Goal: Task Accomplishment & Management: Manage account settings

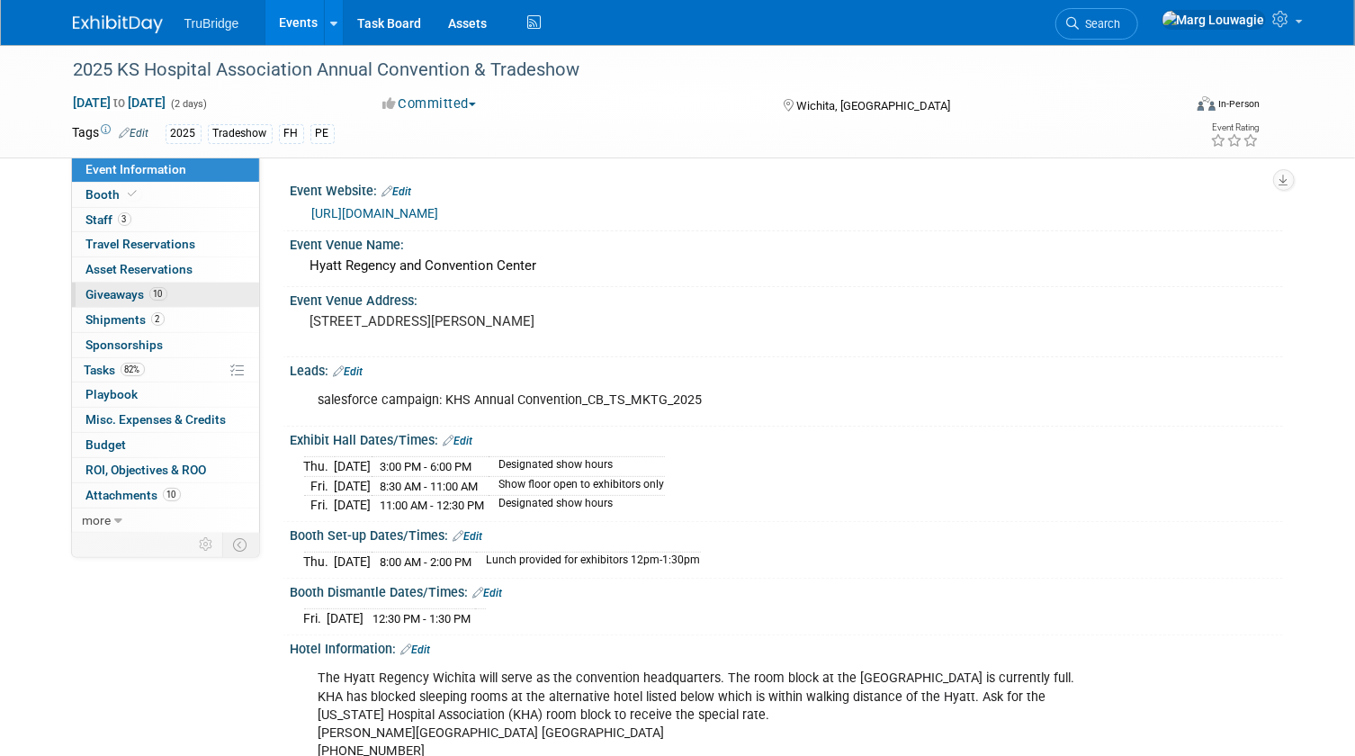
click at [113, 298] on span "Giveaways 10" at bounding box center [126, 294] width 81 height 14
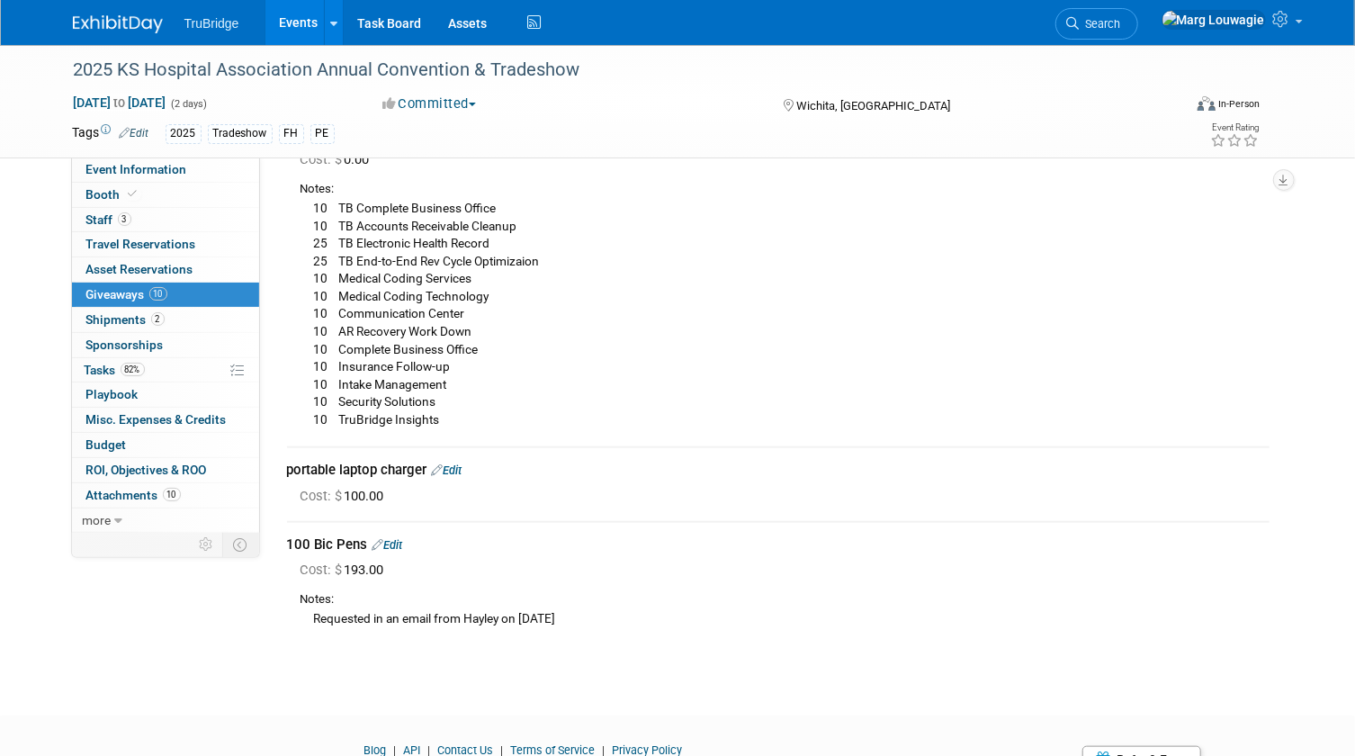
scroll to position [722, 0]
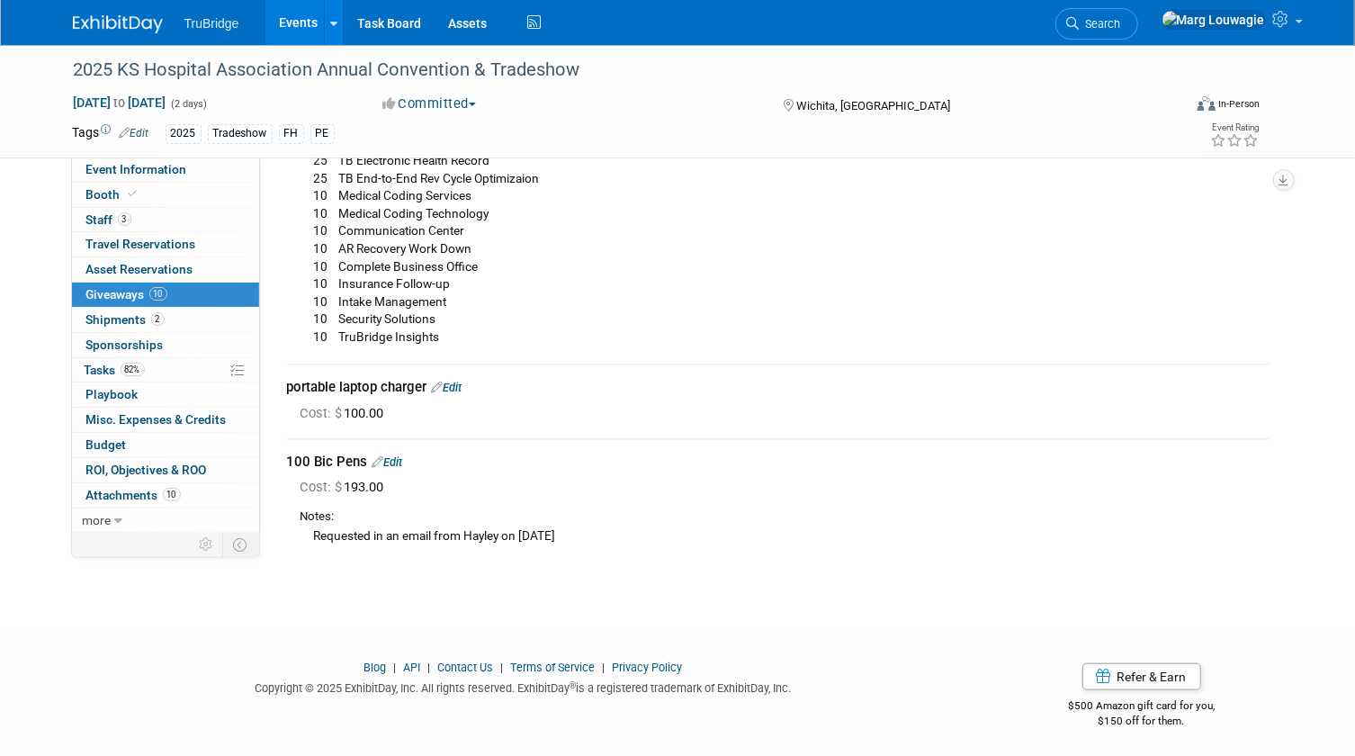
click at [462, 385] on link "Edit" at bounding box center [447, 387] width 31 height 13
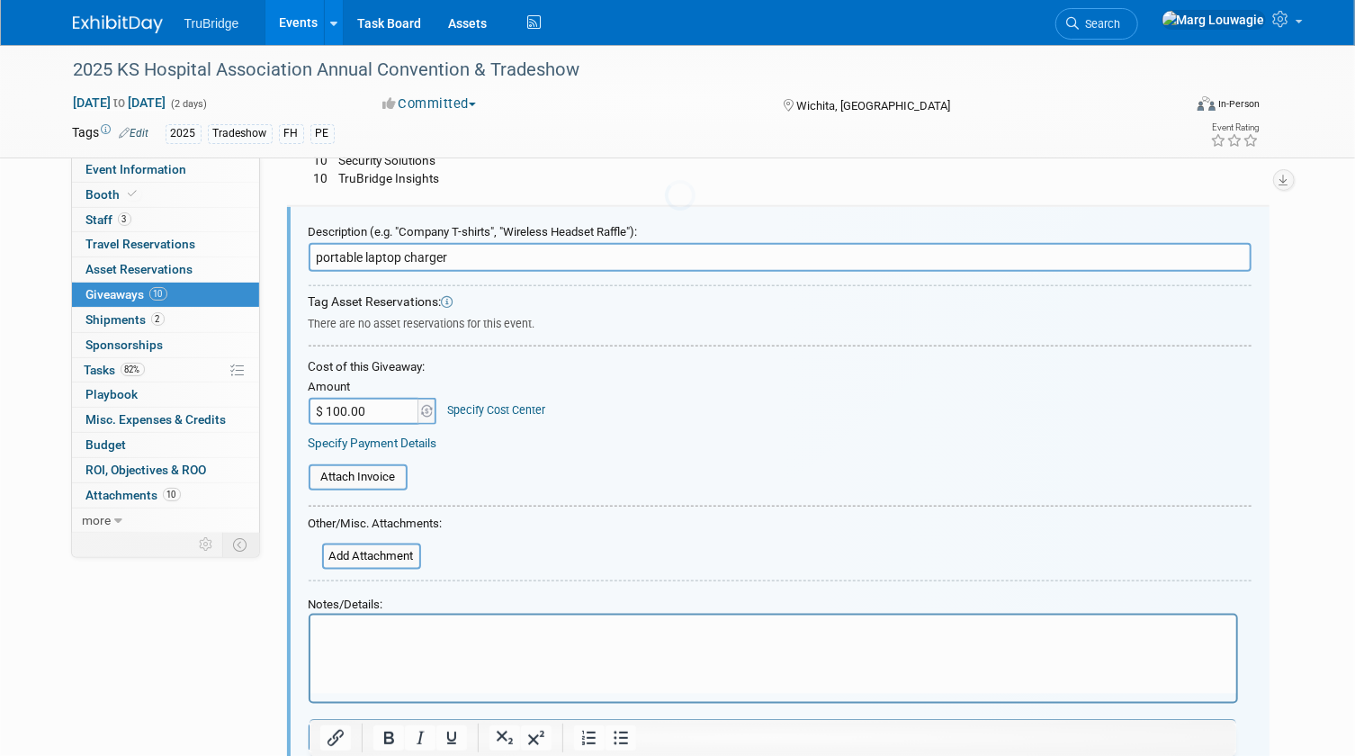
scroll to position [0, 0]
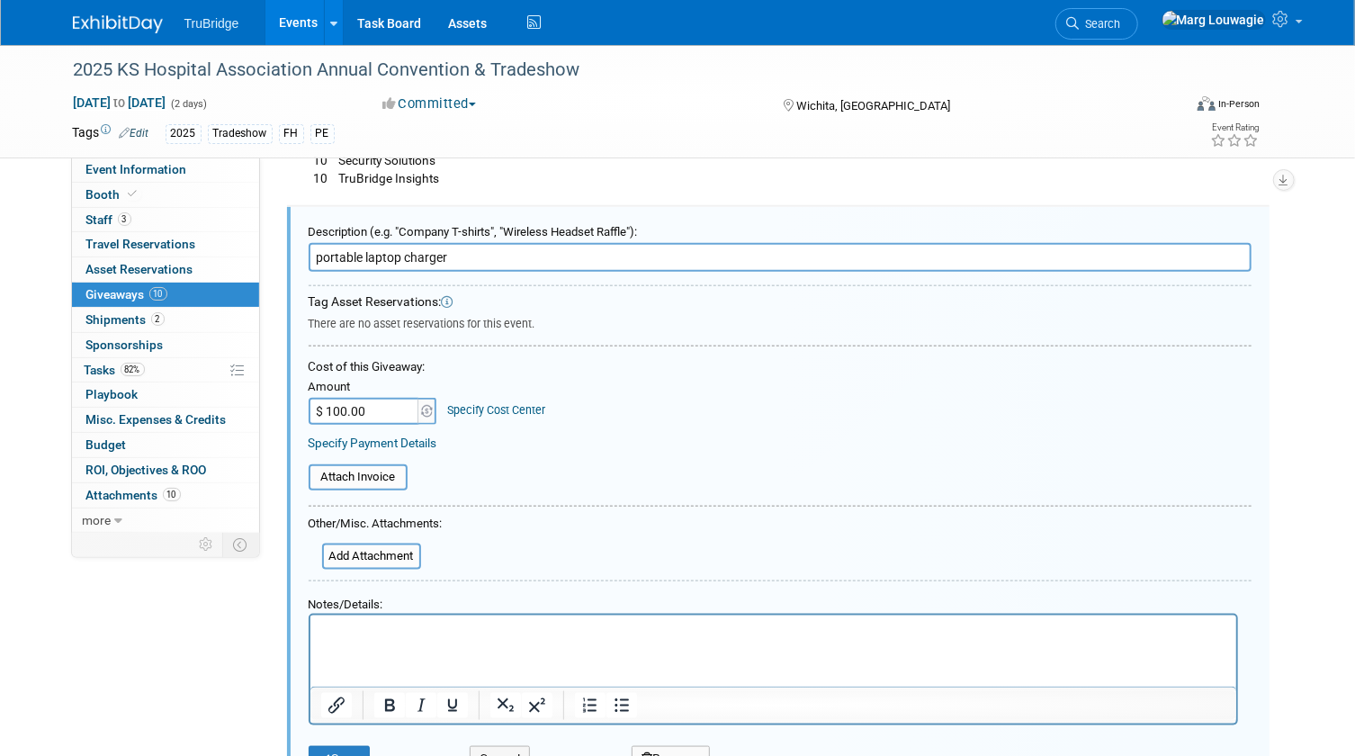
click at [404, 627] on p "Rich Text Area. Press ALT-0 for help." at bounding box center [772, 631] width 905 height 19
click at [328, 633] on p "Rich Text Area. Press ALT-0 for help." at bounding box center [772, 631] width 905 height 19
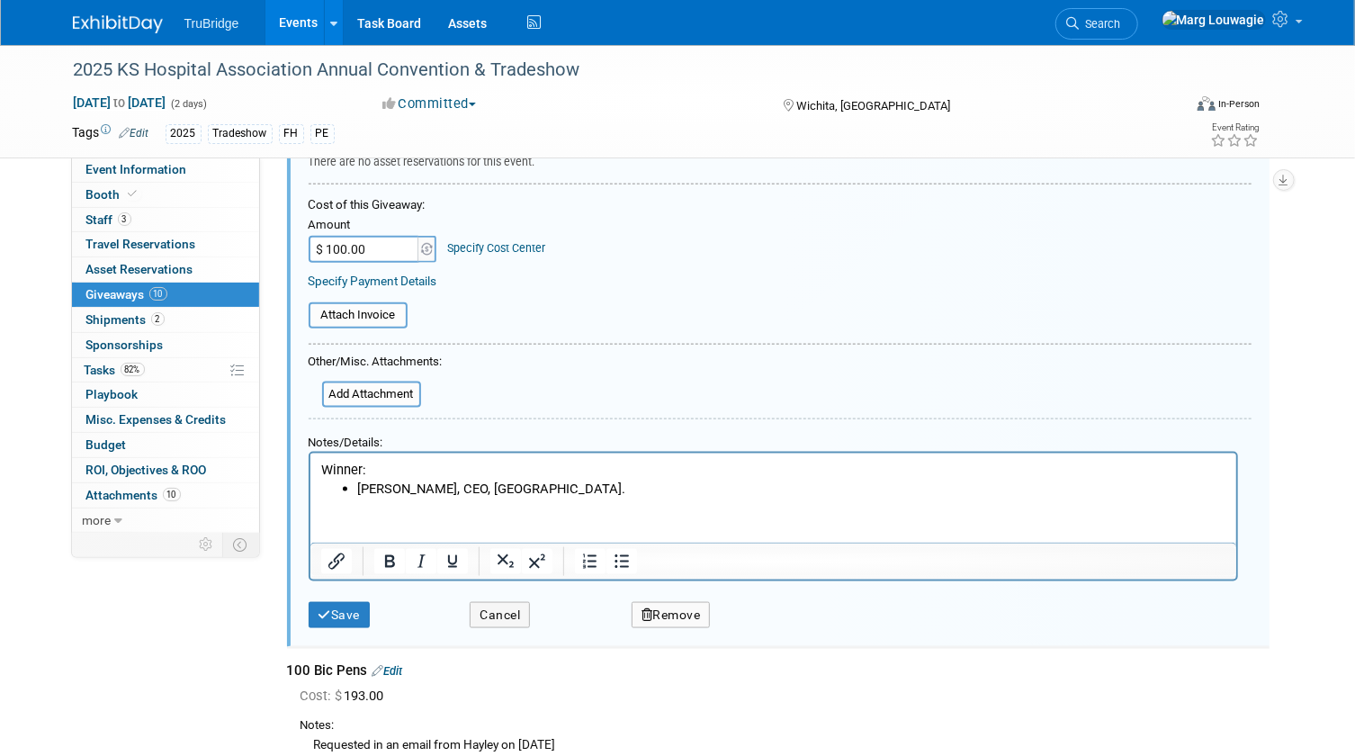
scroll to position [1044, 0]
click at [324, 611] on icon "submit" at bounding box center [325, 613] width 13 height 13
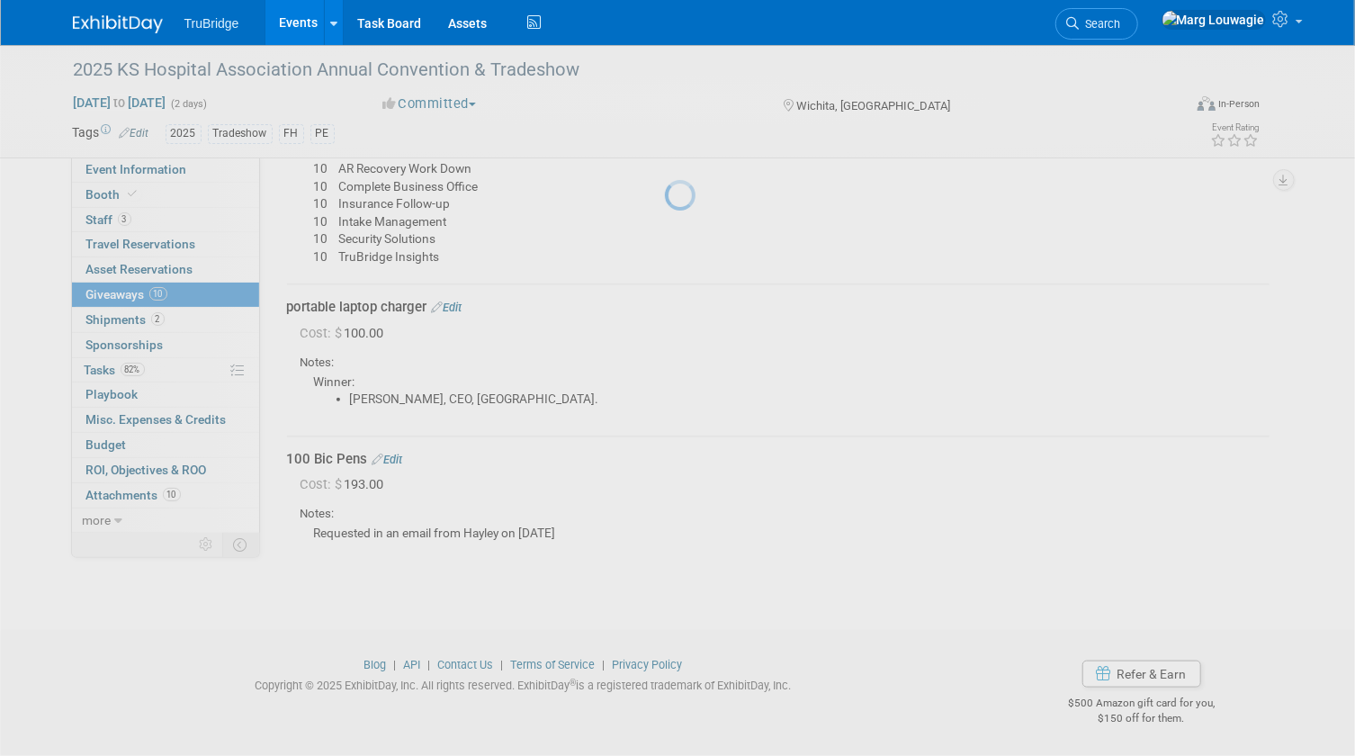
scroll to position [800, 0]
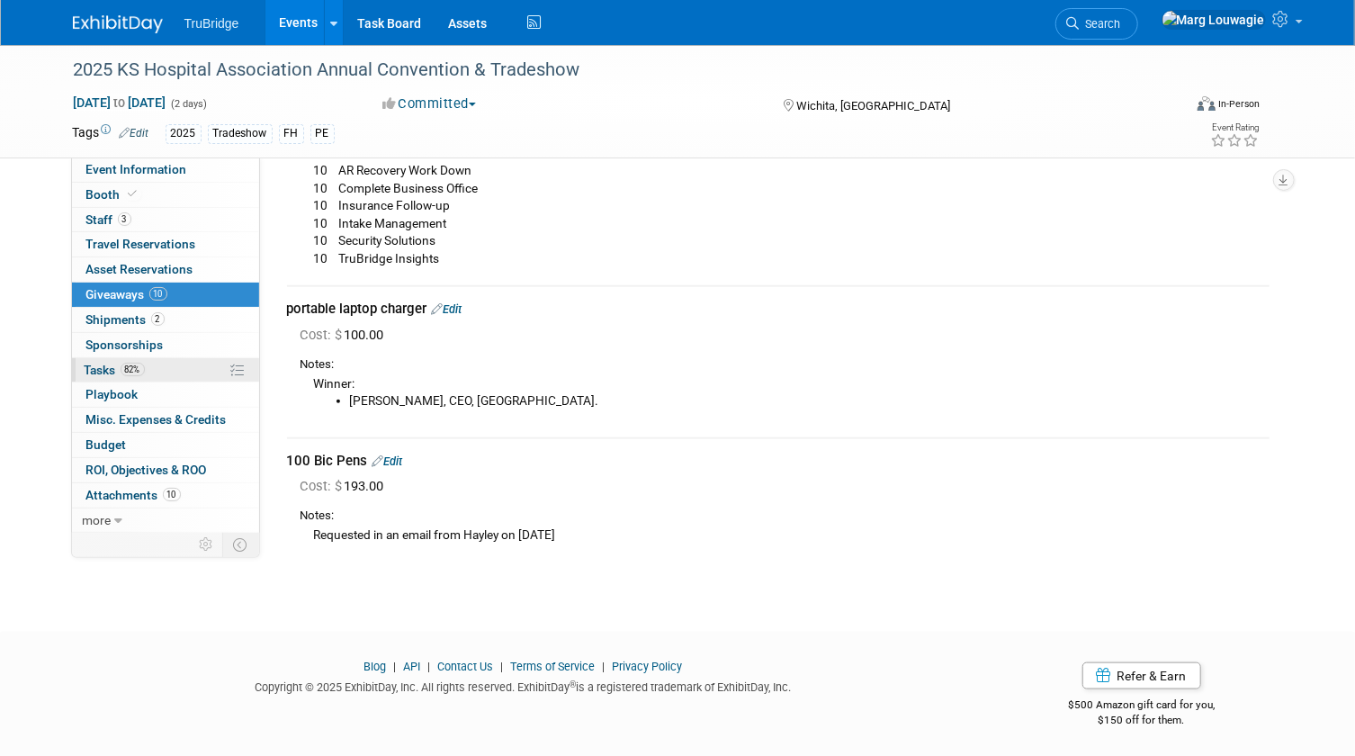
click at [99, 365] on span "Tasks 82%" at bounding box center [115, 370] width 60 height 14
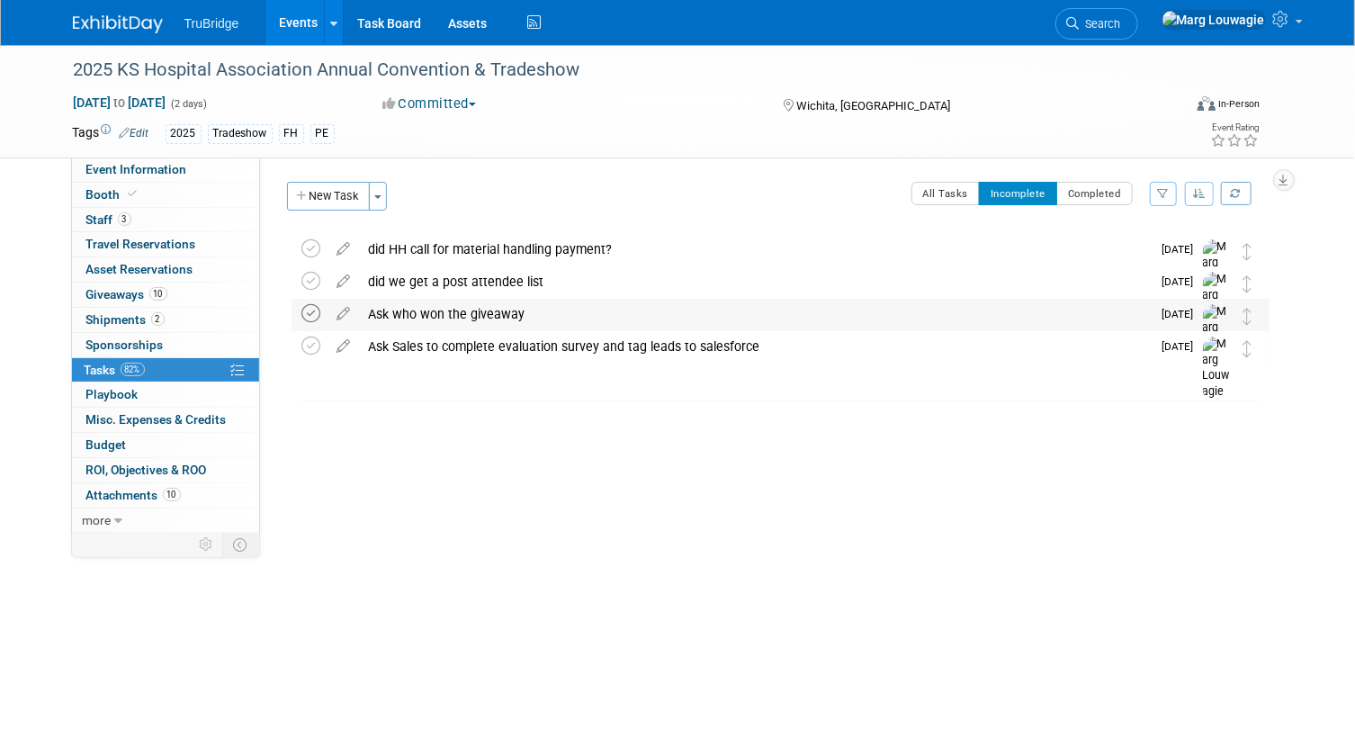
click at [318, 313] on icon at bounding box center [311, 313] width 19 height 19
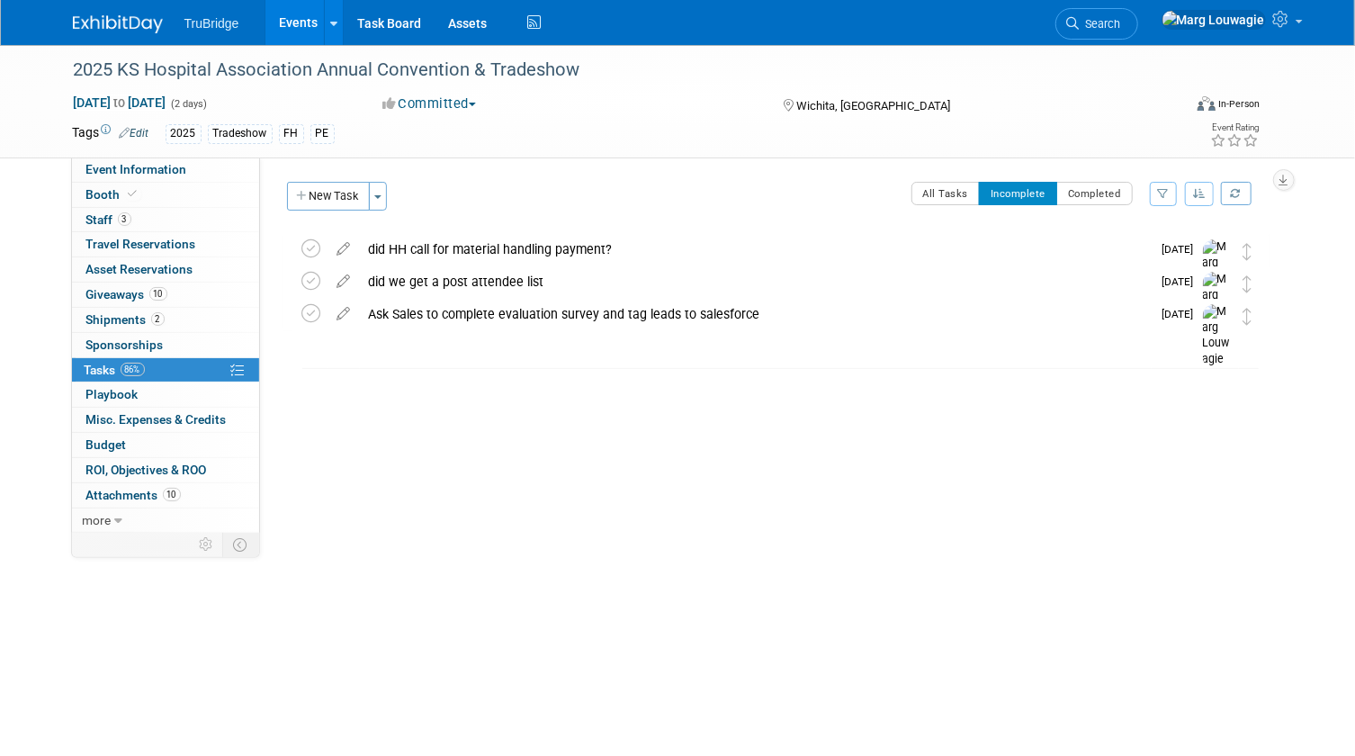
click at [1121, 19] on span "Search" at bounding box center [1100, 23] width 41 height 13
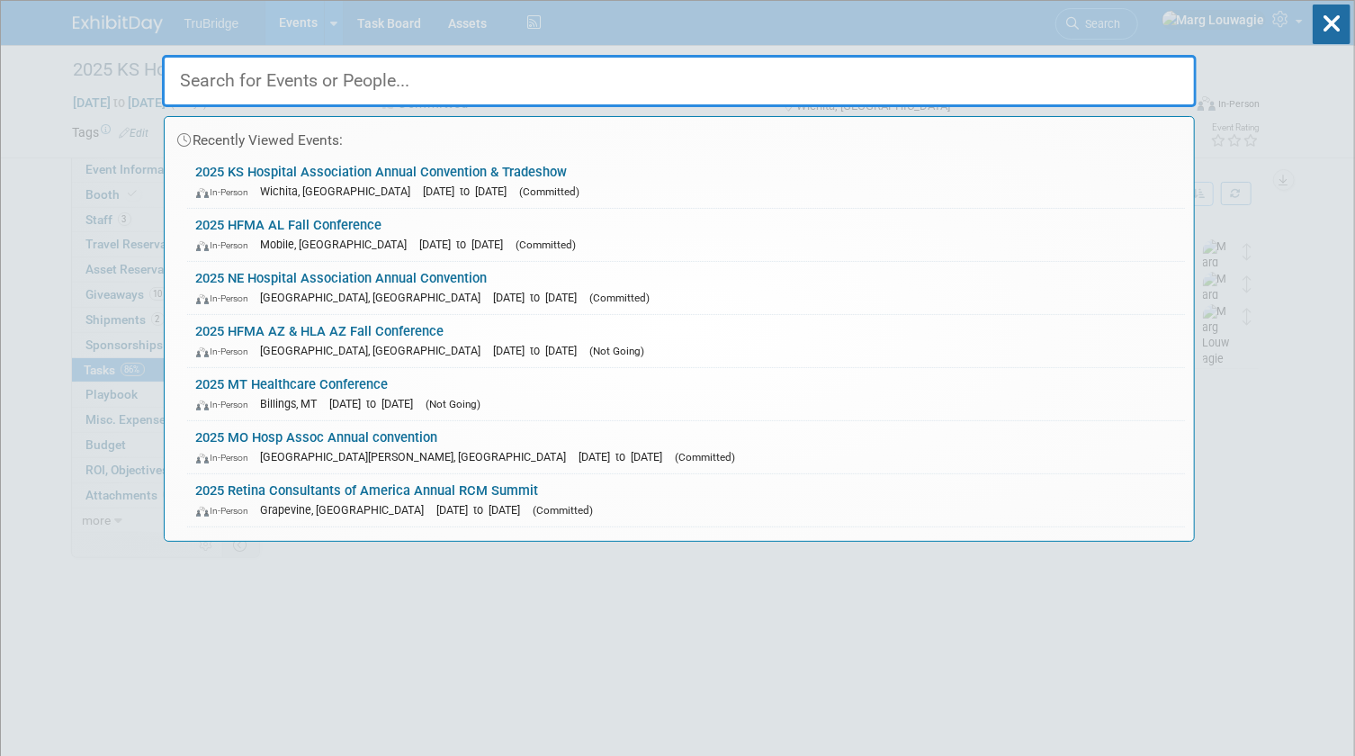
click at [1119, 78] on input "text" at bounding box center [679, 81] width 1035 height 52
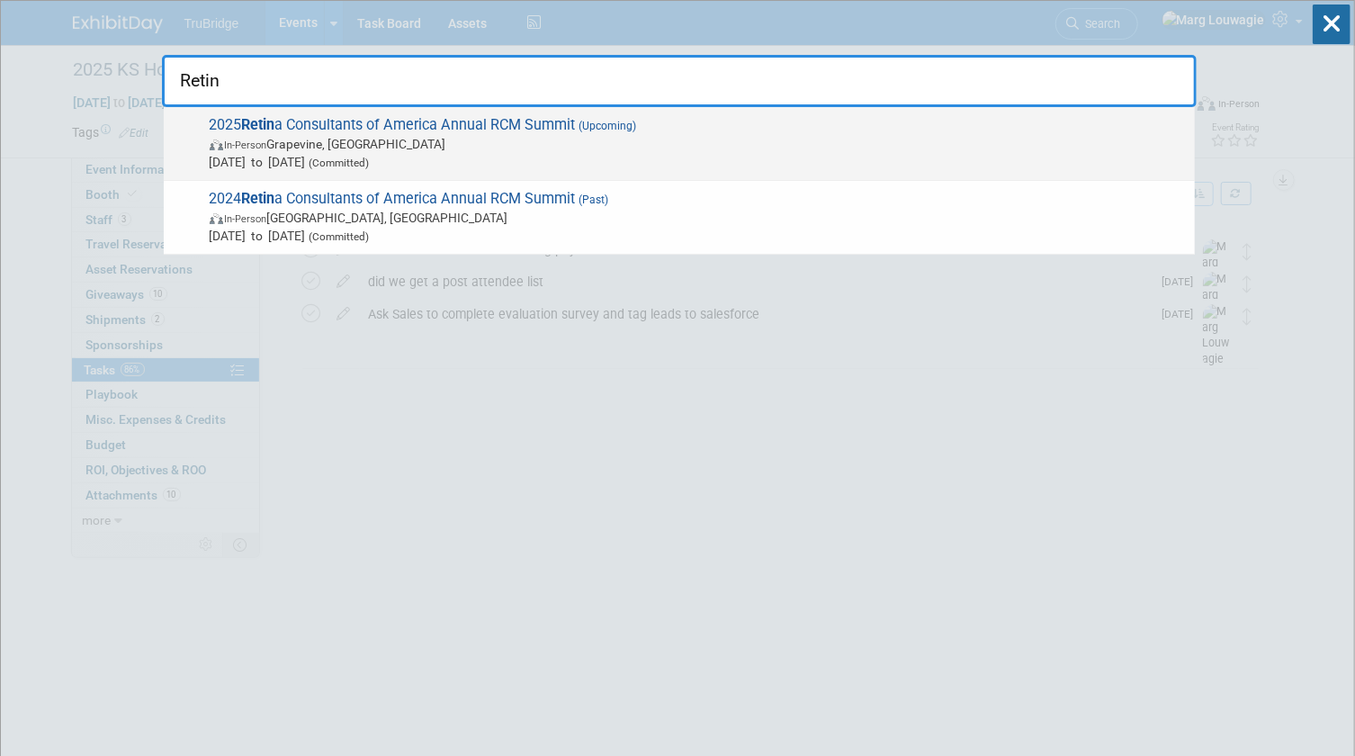
type input "Retin"
click at [570, 135] on span "In-Person Grapevine, TX" at bounding box center [698, 144] width 976 height 18
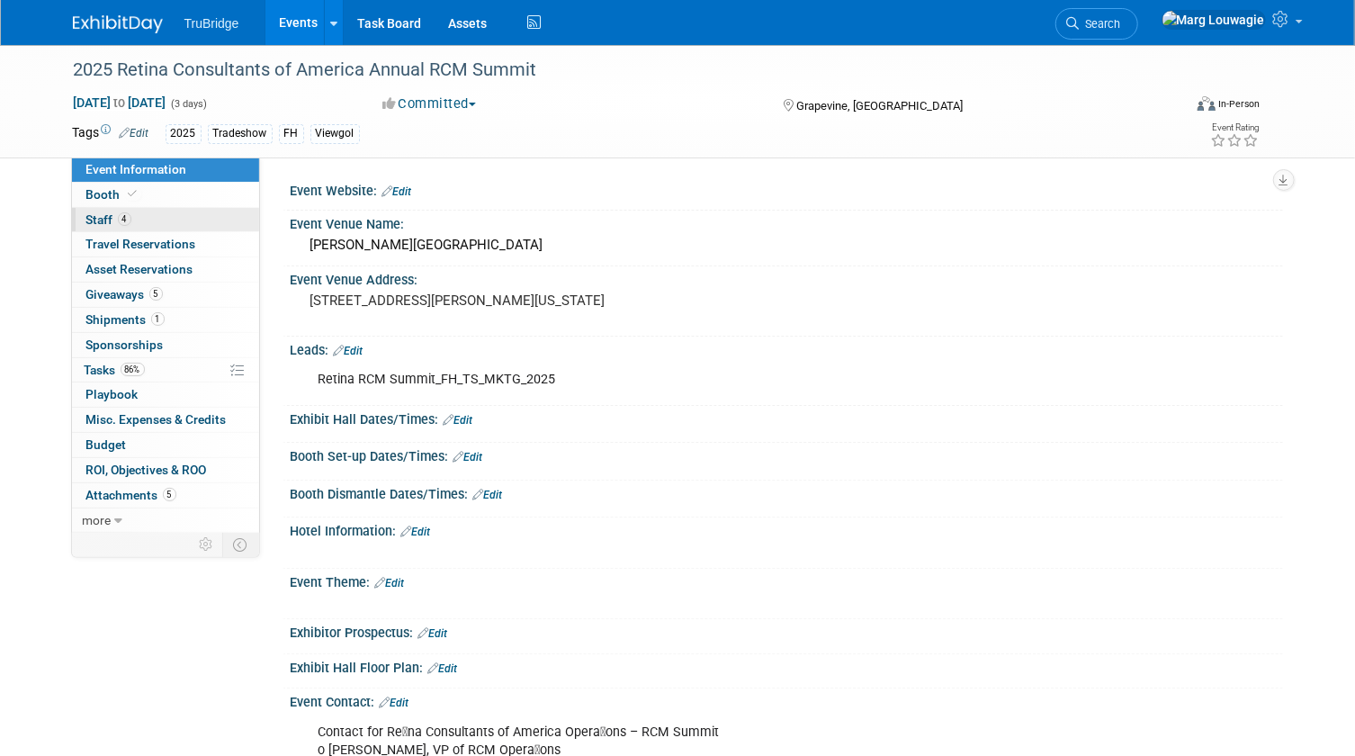
click at [209, 212] on link "4 Staff 4" at bounding box center [165, 220] width 187 height 24
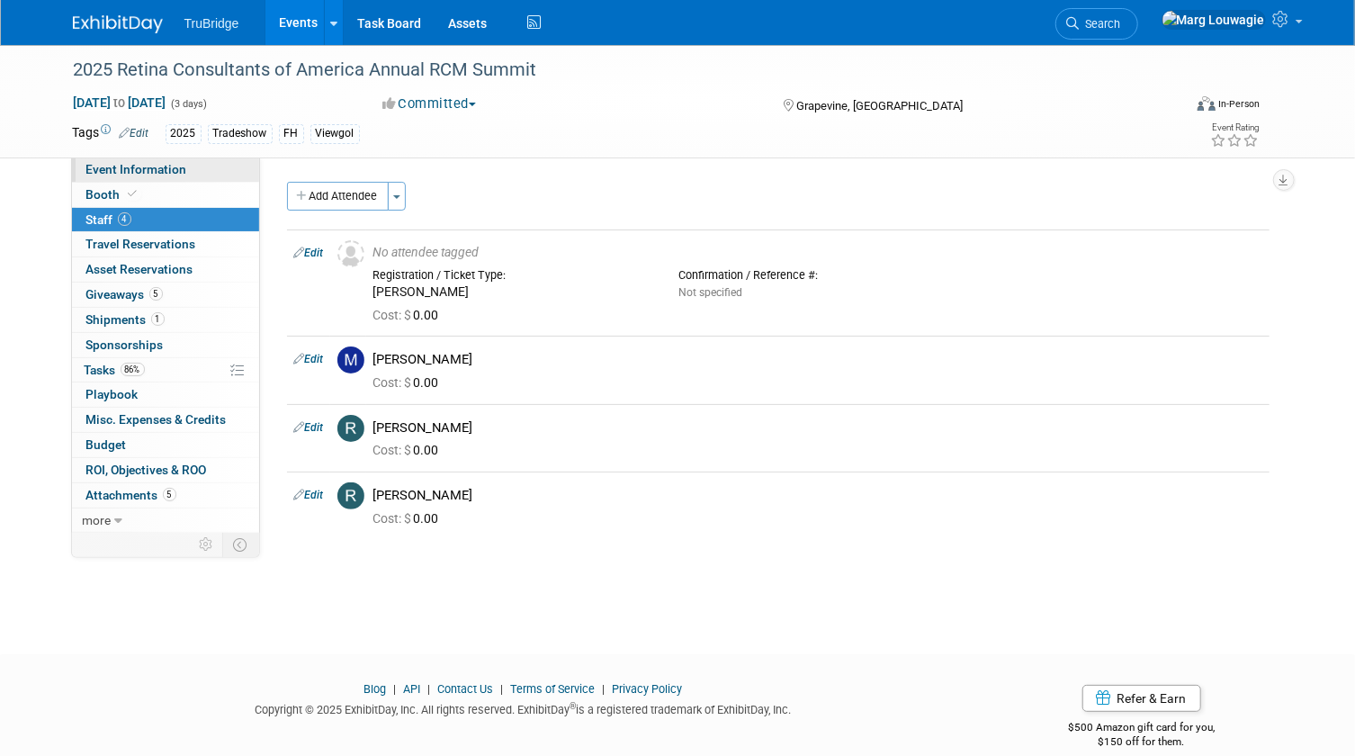
click at [128, 163] on span "Event Information" at bounding box center [136, 169] width 101 height 14
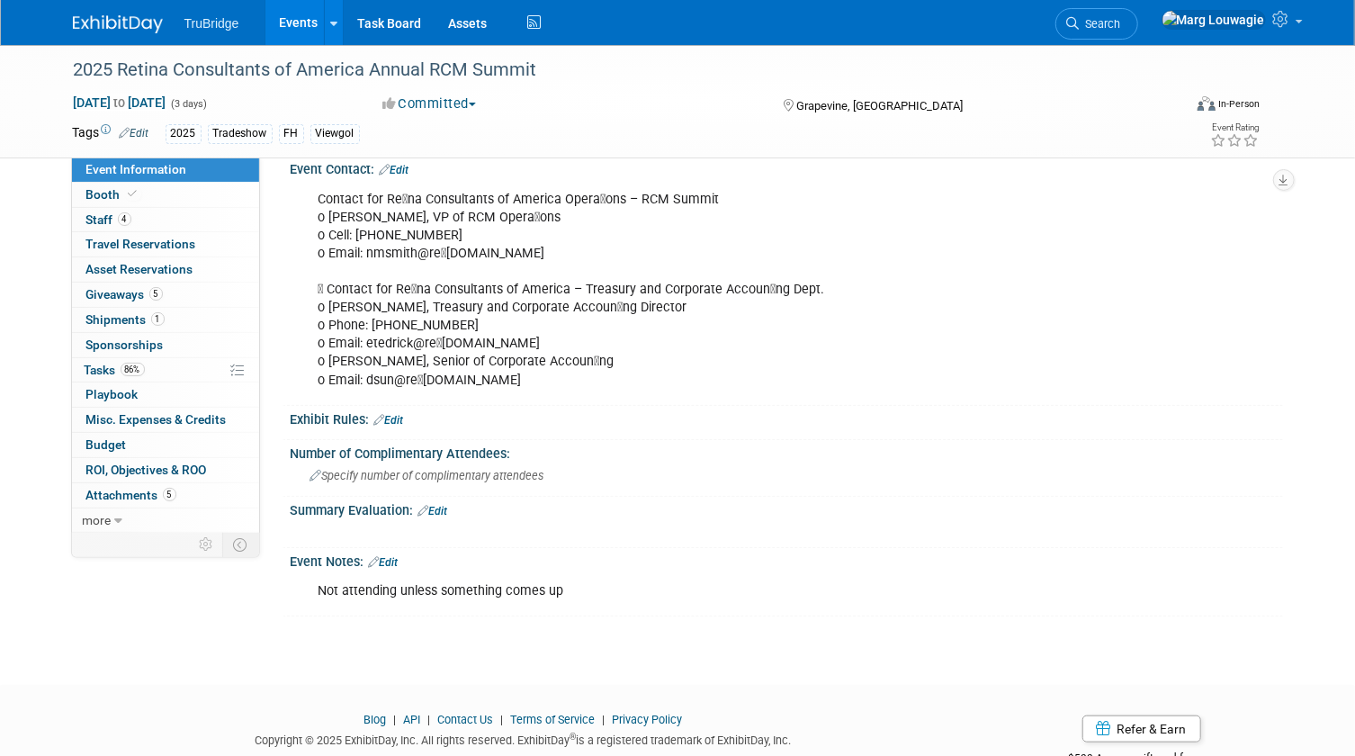
scroll to position [572, 0]
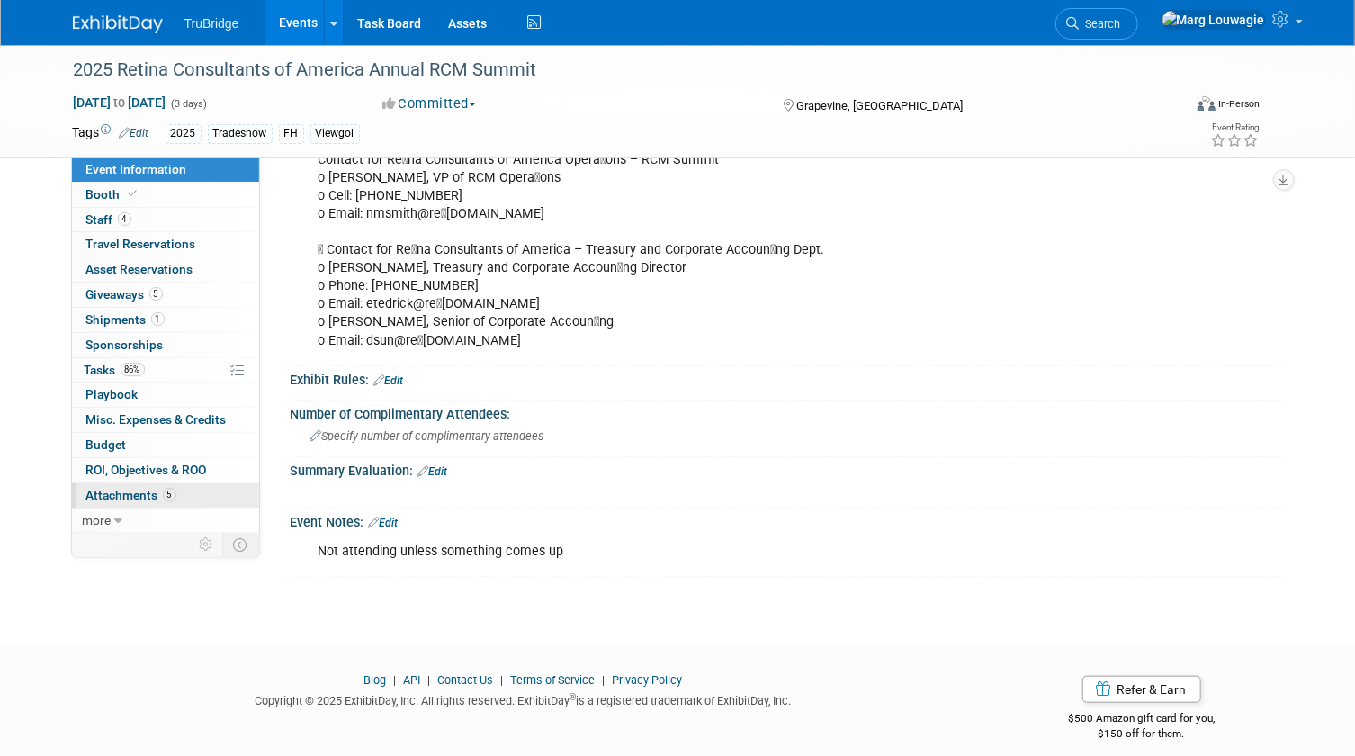
click at [146, 497] on span "Attachments 5" at bounding box center [131, 495] width 90 height 14
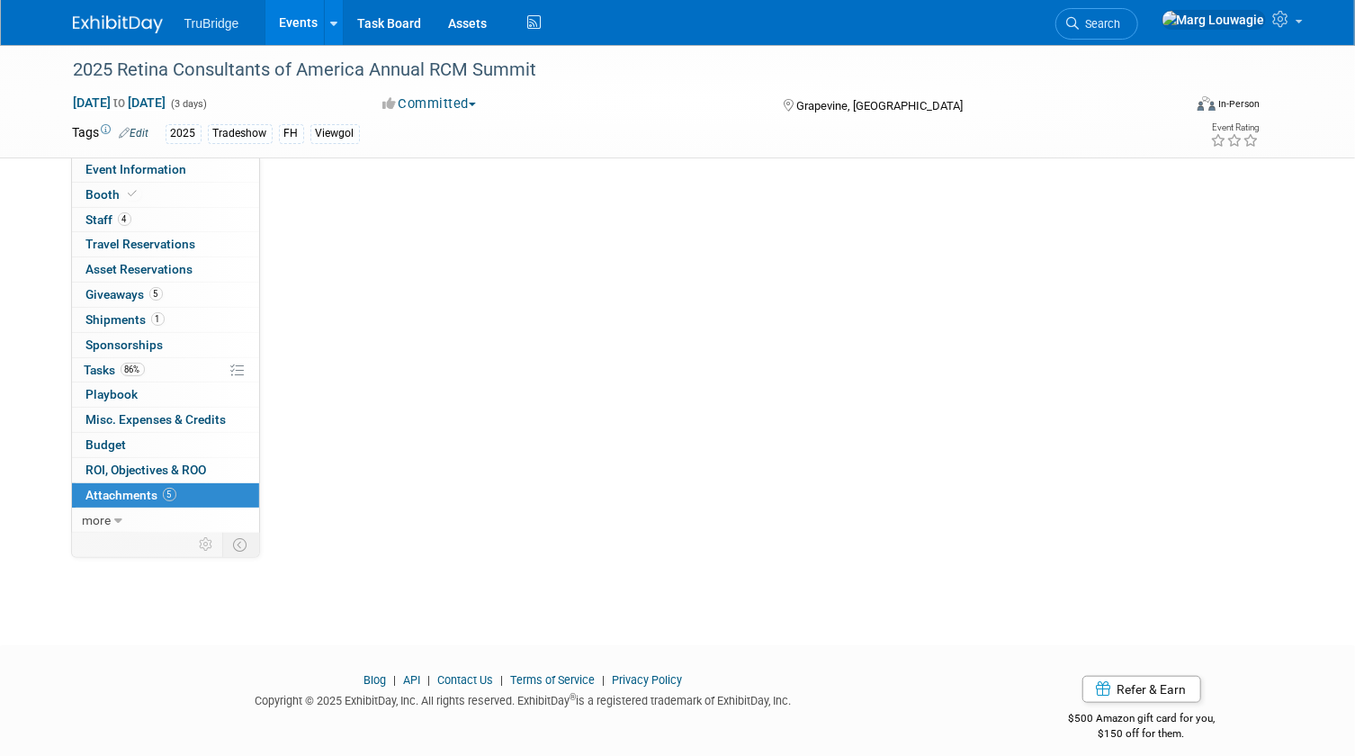
scroll to position [0, 0]
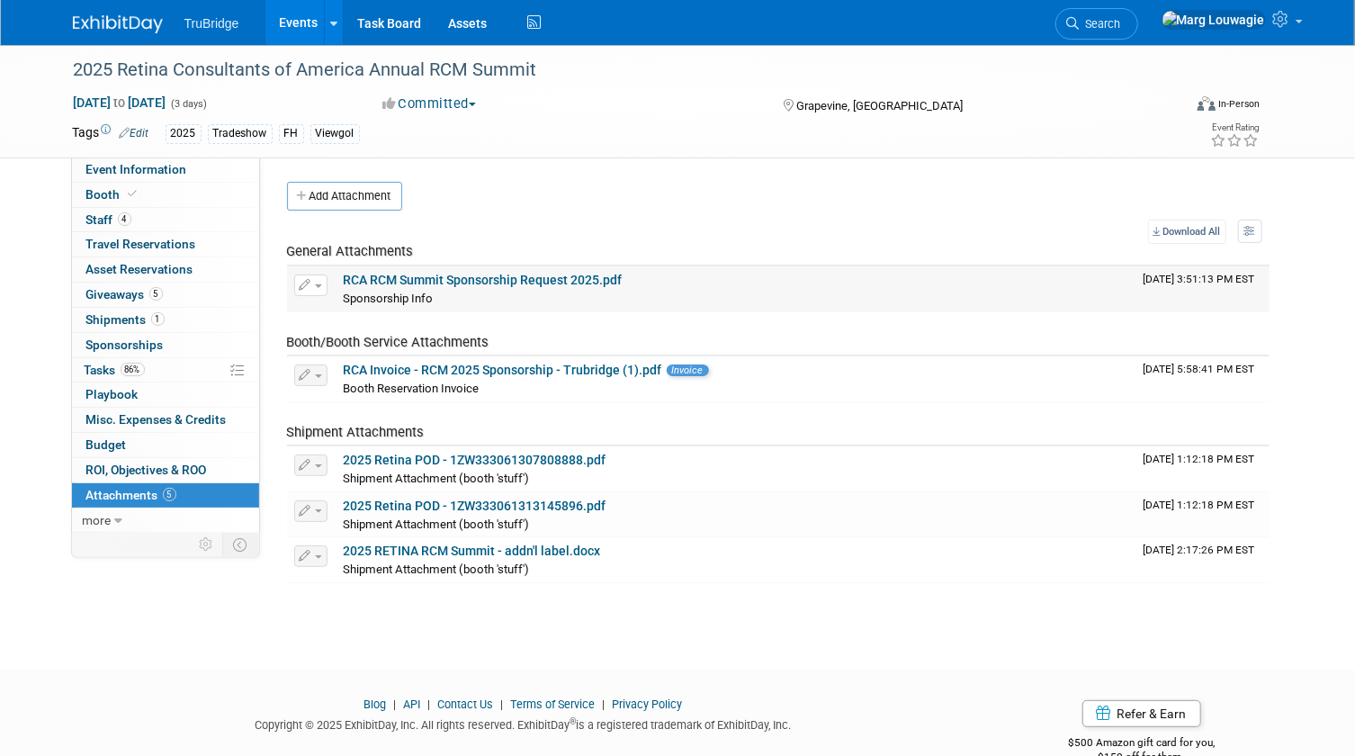
click at [541, 281] on link "RCA RCM Summit Sponsorship Request 2025.pdf" at bounding box center [483, 280] width 279 height 14
click at [117, 316] on span "Shipments 1" at bounding box center [125, 319] width 78 height 14
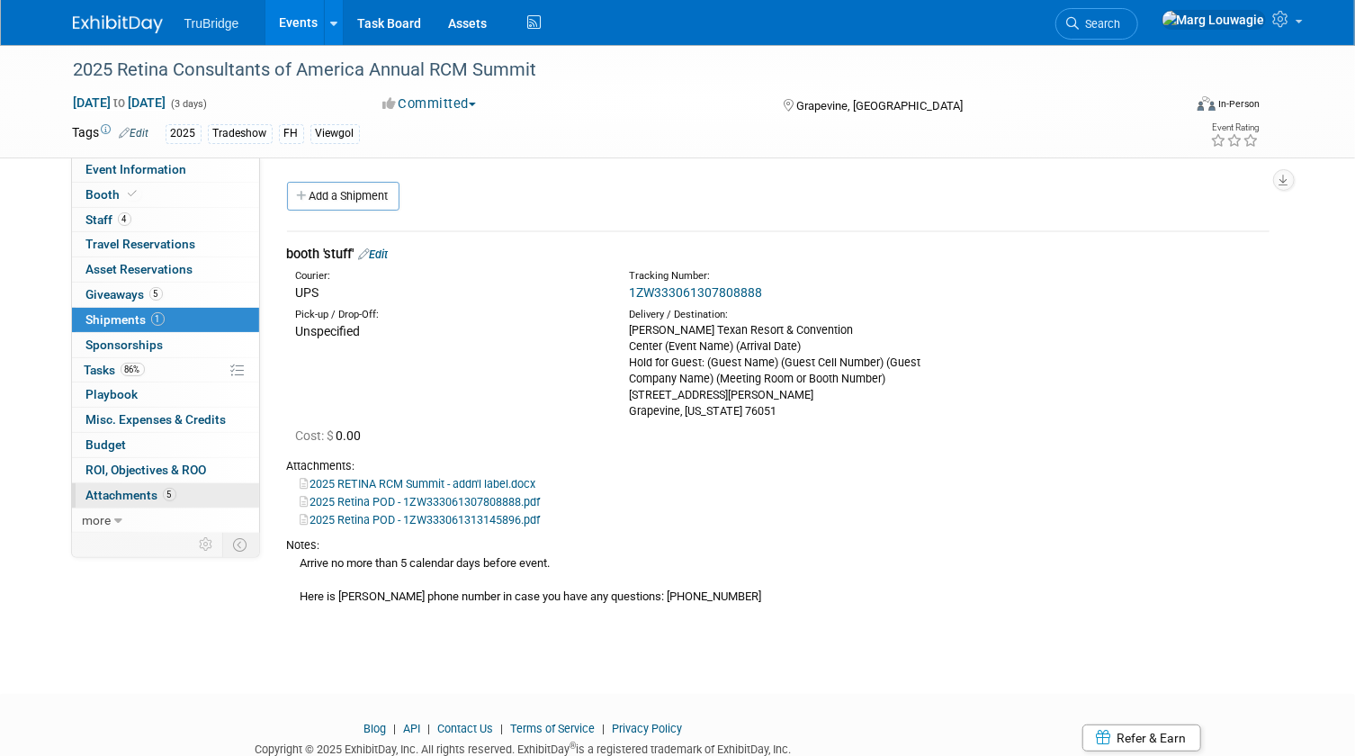
drag, startPoint x: 149, startPoint y: 493, endPoint x: 153, endPoint y: 484, distance: 9.7
click at [149, 493] on span "Attachments 5" at bounding box center [131, 495] width 90 height 14
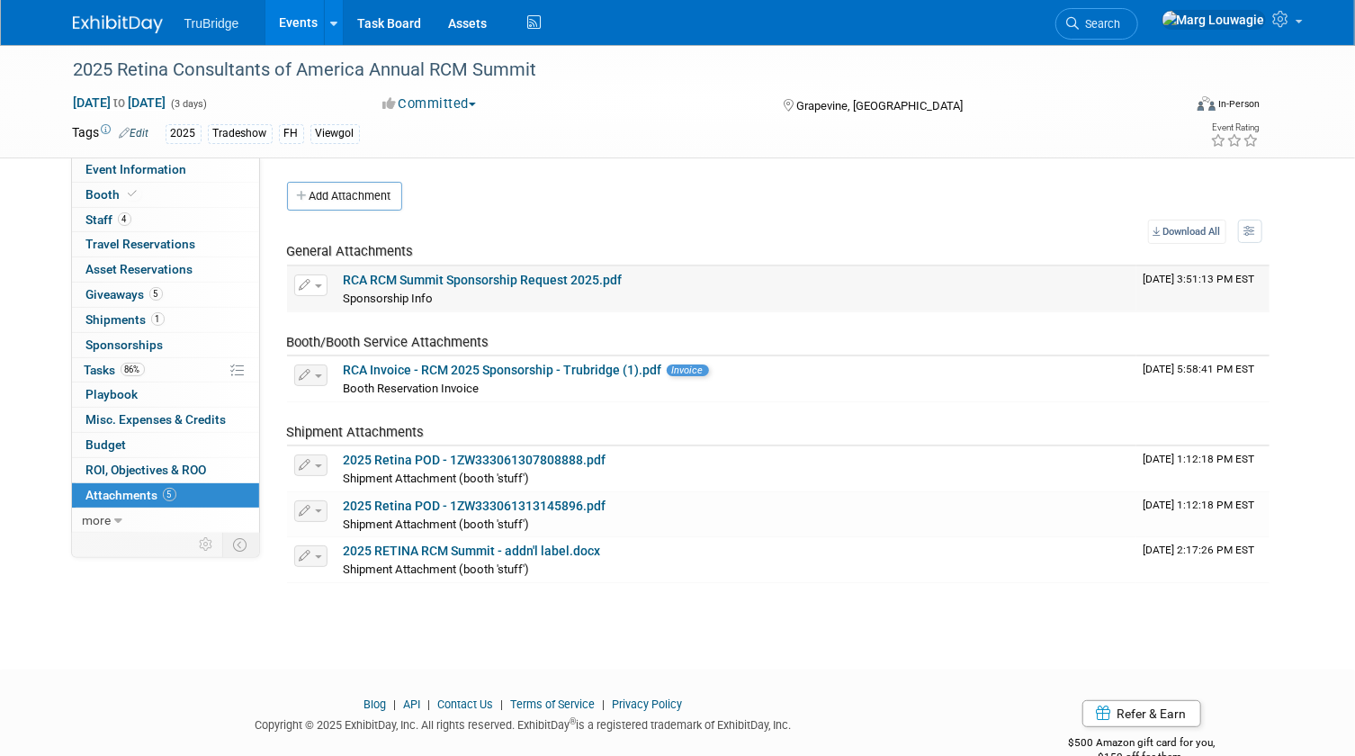
click at [434, 274] on link "RCA RCM Summit Sponsorship Request 2025.pdf" at bounding box center [483, 280] width 279 height 14
drag, startPoint x: 1179, startPoint y: 24, endPoint x: 1103, endPoint y: 53, distance: 80.9
click at [1121, 24] on span "Search" at bounding box center [1100, 23] width 41 height 13
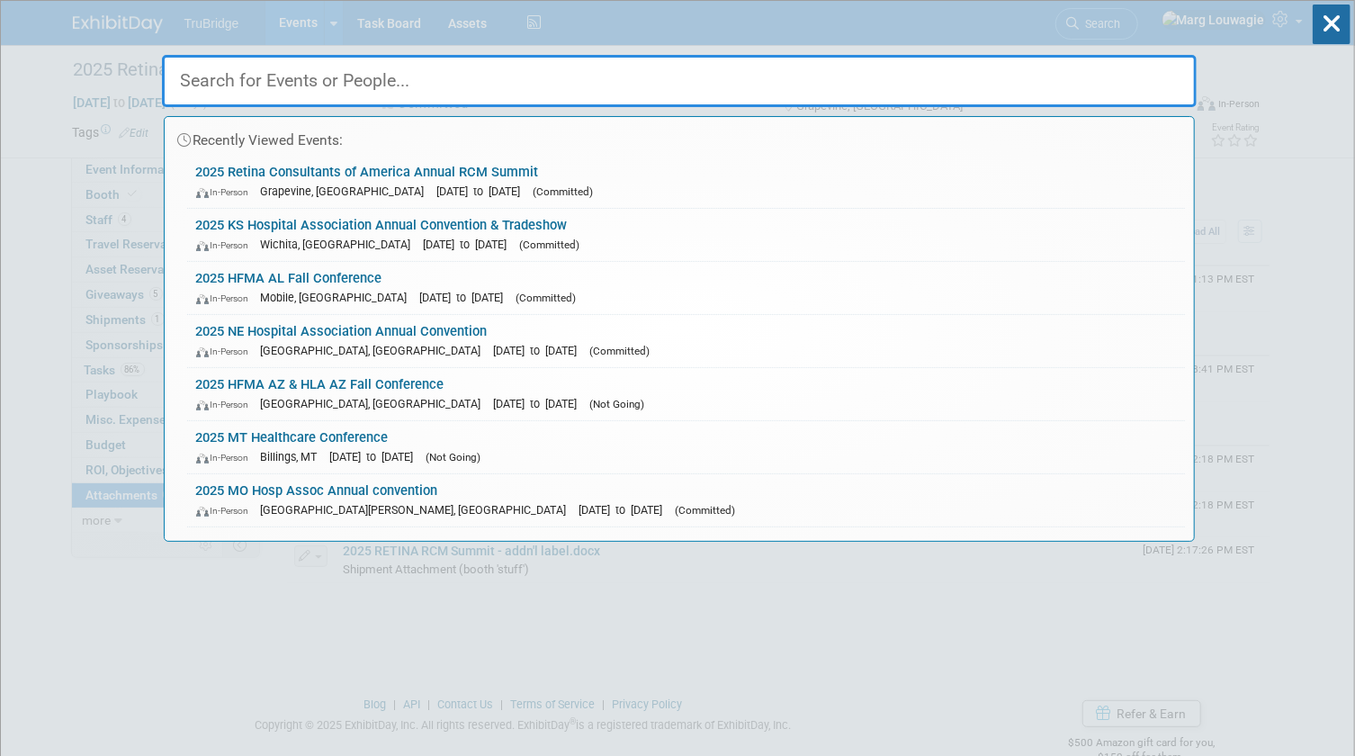
click at [1047, 75] on input "text" at bounding box center [679, 81] width 1035 height 52
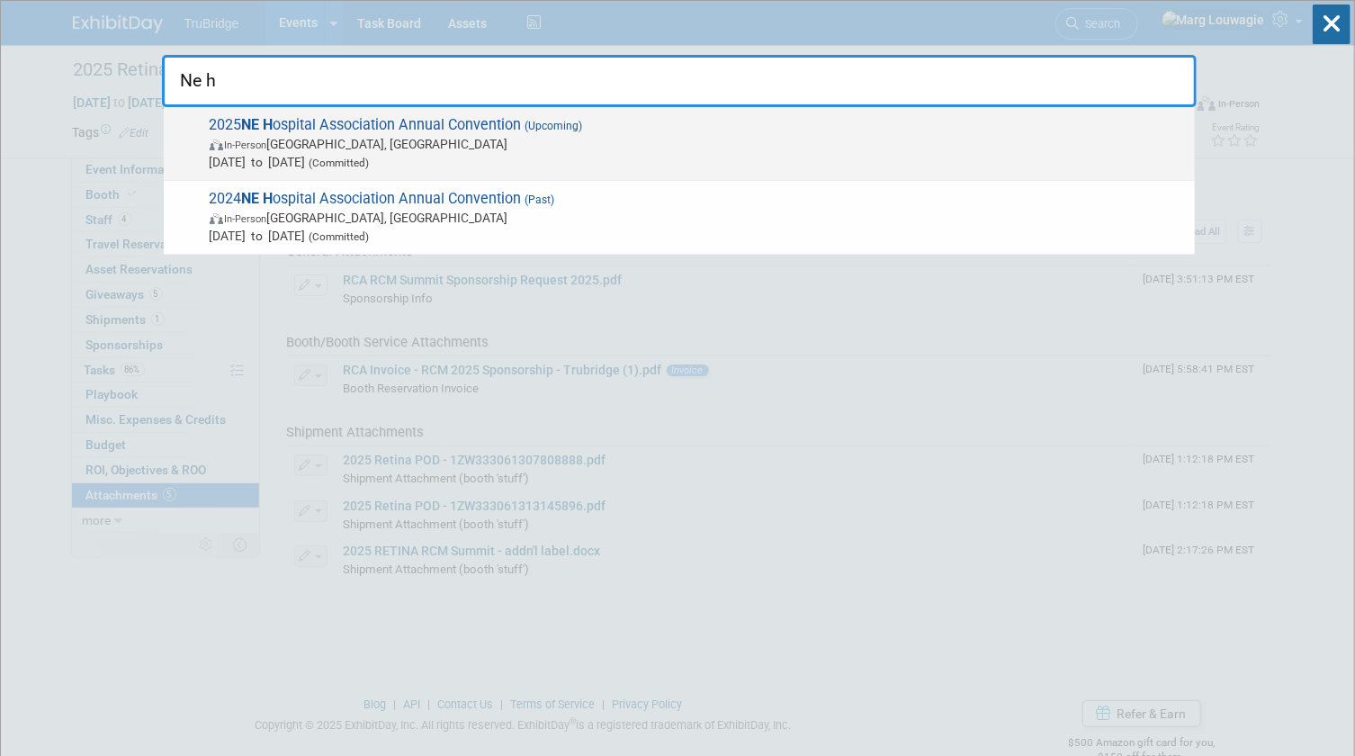
type input "Ne h"
click at [450, 144] on span "In-Person La Vista, NE" at bounding box center [698, 144] width 976 height 18
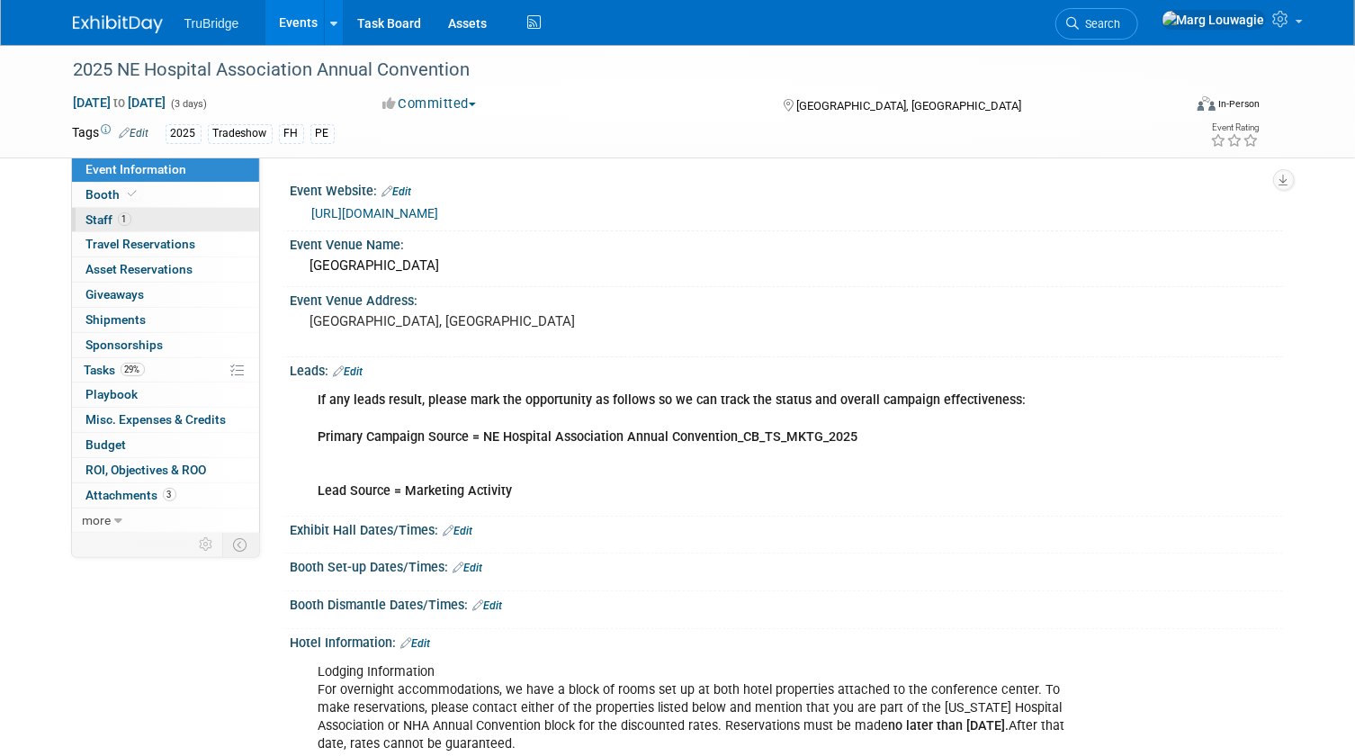
click at [187, 215] on link "1 Staff 1" at bounding box center [165, 220] width 187 height 24
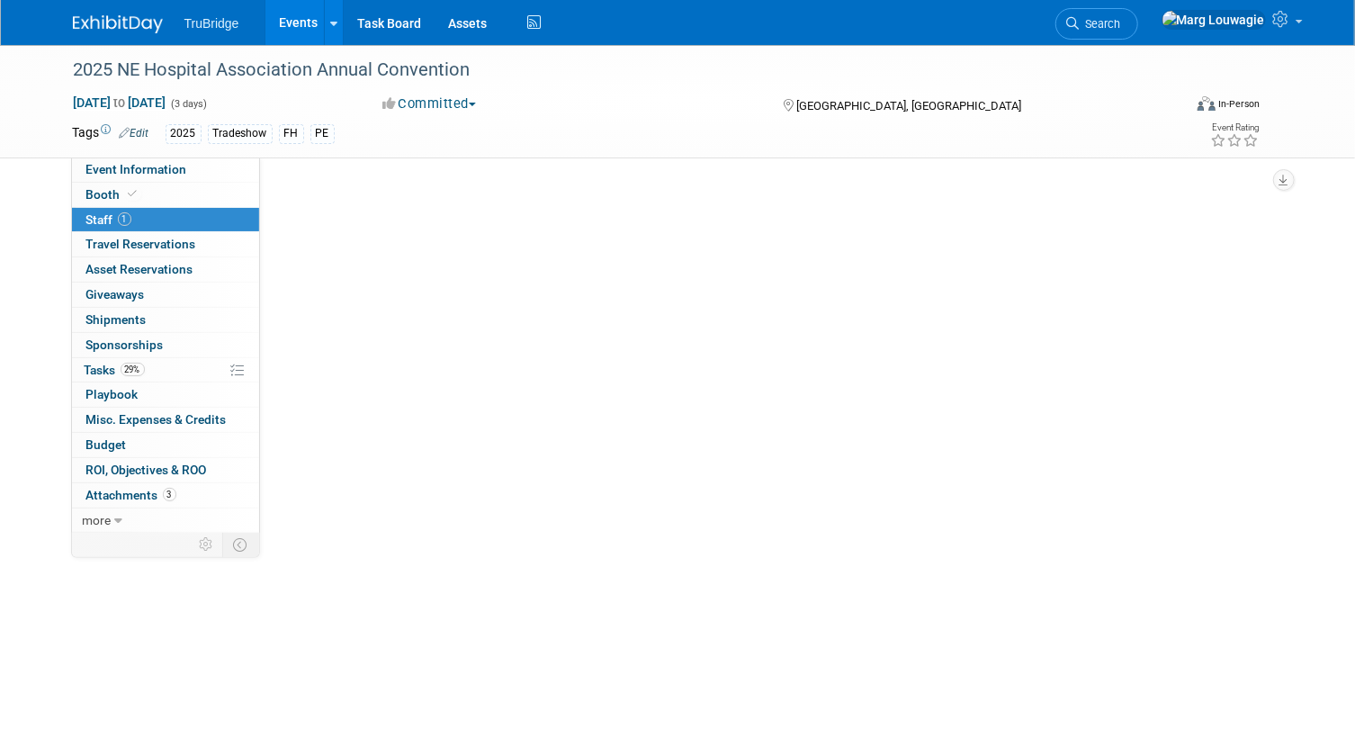
click at [187, 215] on link "1 Staff 1" at bounding box center [165, 220] width 187 height 24
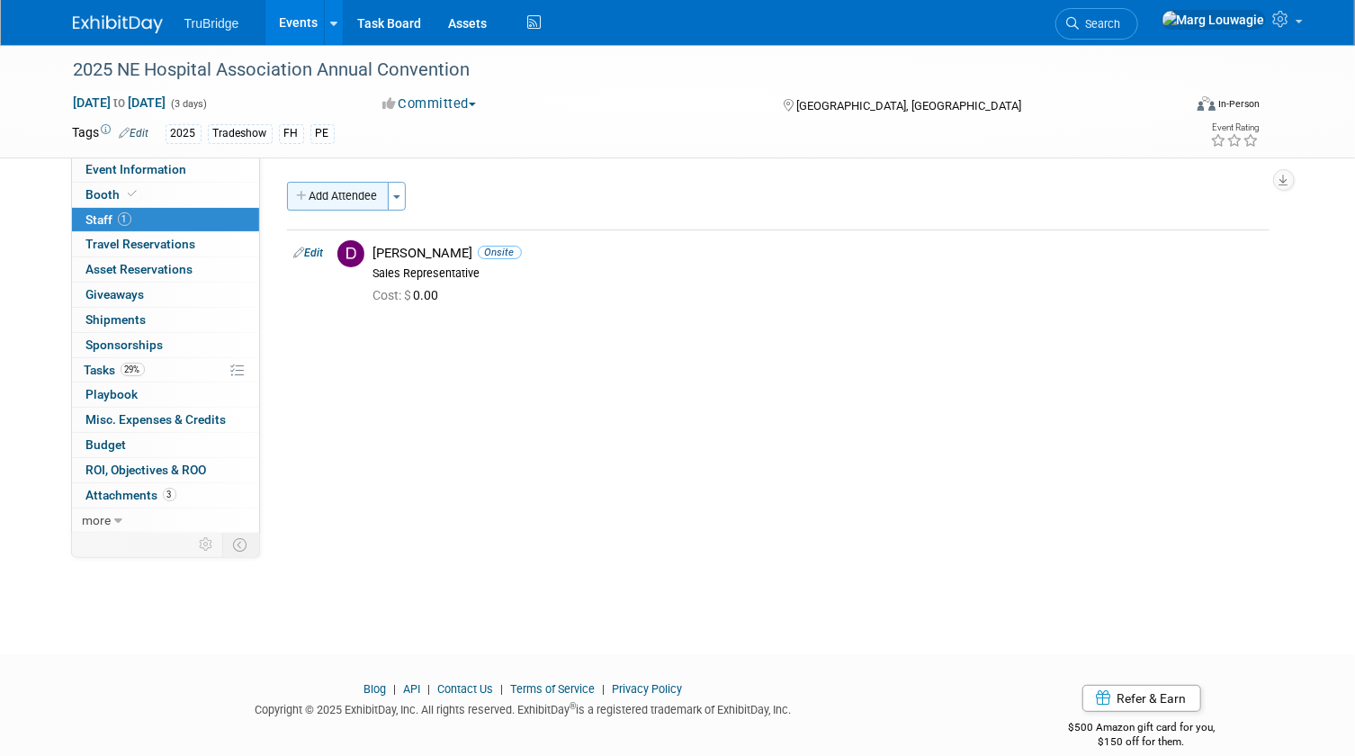
click at [327, 189] on button "Add Attendee" at bounding box center [338, 196] width 102 height 29
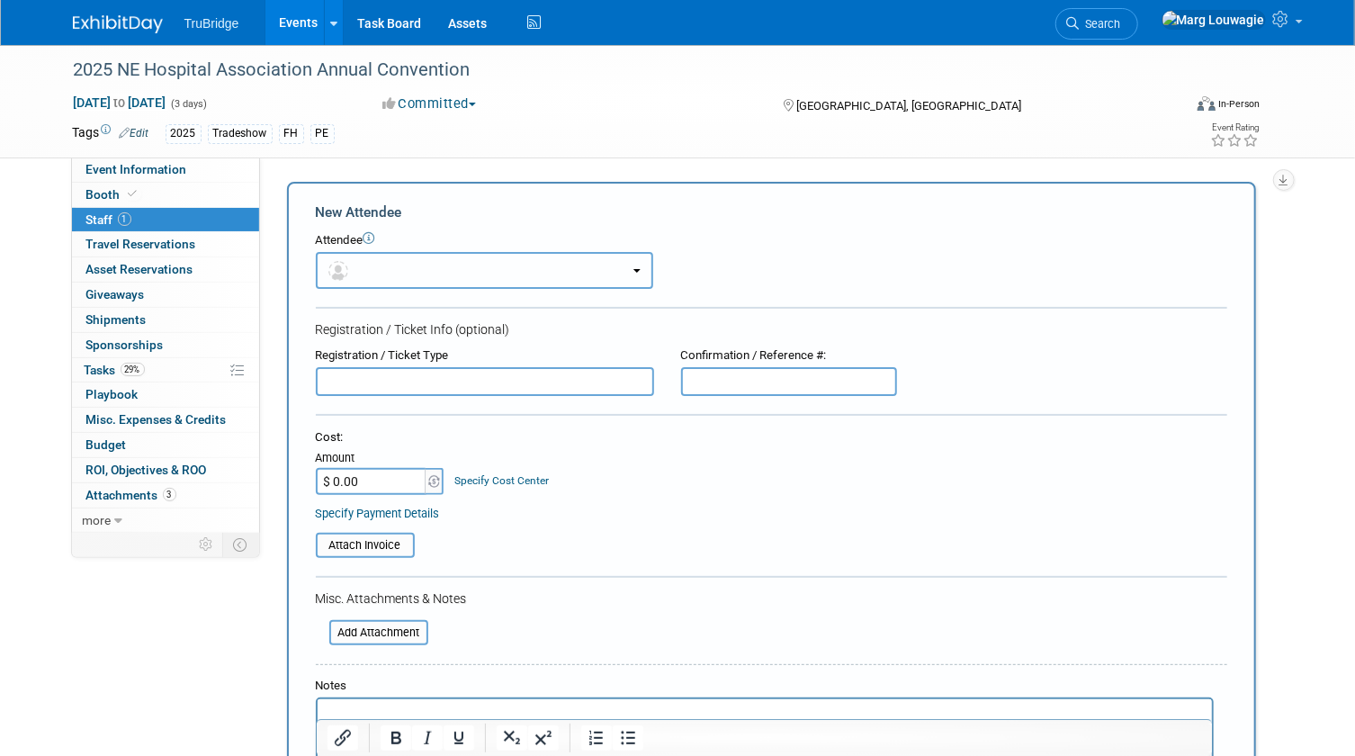
click at [389, 270] on button "button" at bounding box center [484, 270] width 337 height 37
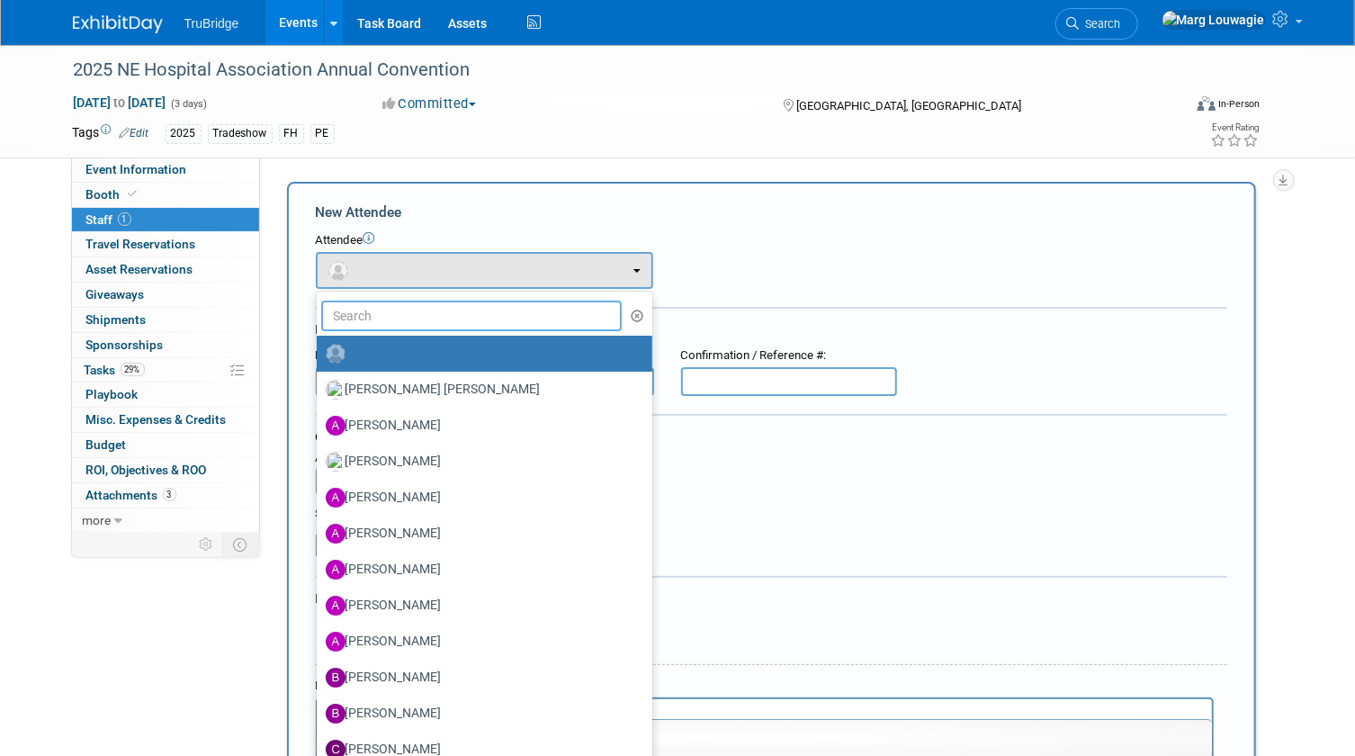
click at [417, 316] on input "text" at bounding box center [471, 316] width 301 height 31
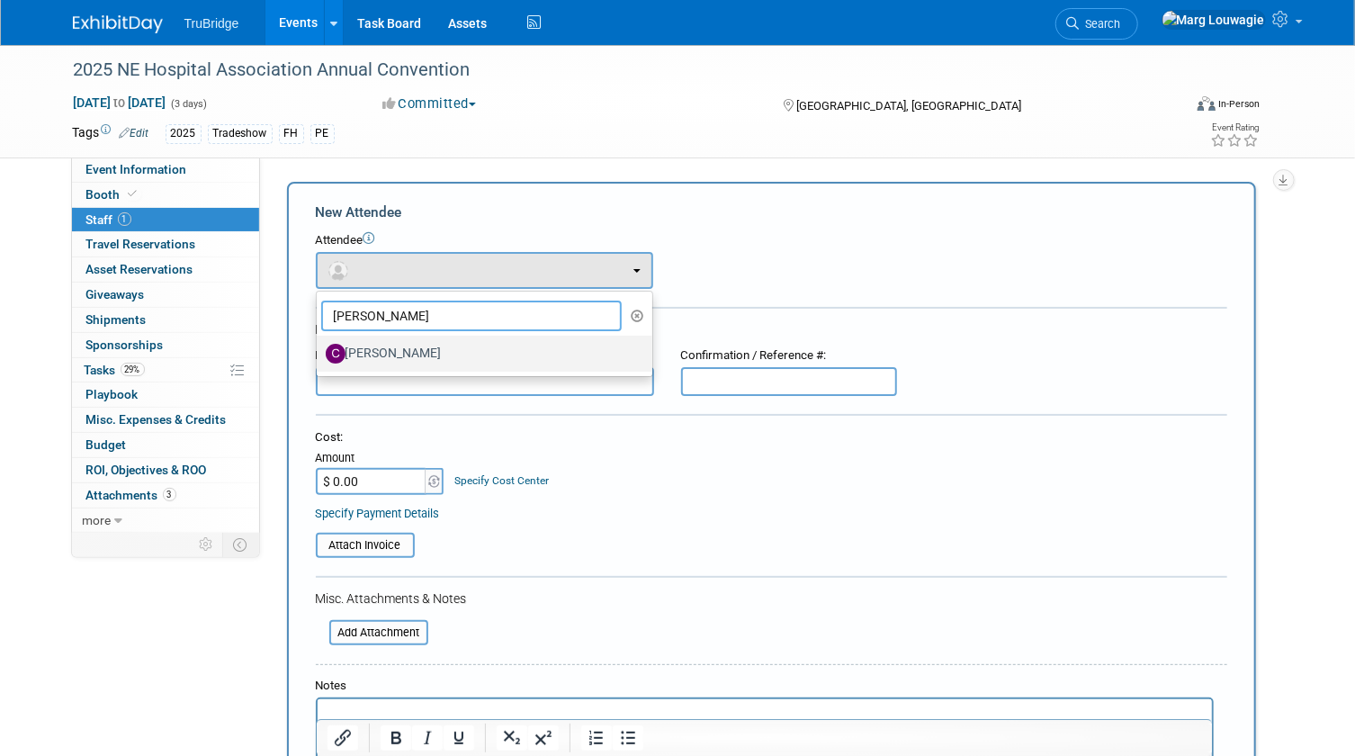
type input "Chad"
click at [416, 343] on label "[PERSON_NAME]" at bounding box center [480, 353] width 309 height 29
click at [319, 346] on input "[PERSON_NAME]" at bounding box center [314, 352] width 12 height 12
select select "a05c32c8-2cbf-4862-97fa-a6089f103daa"
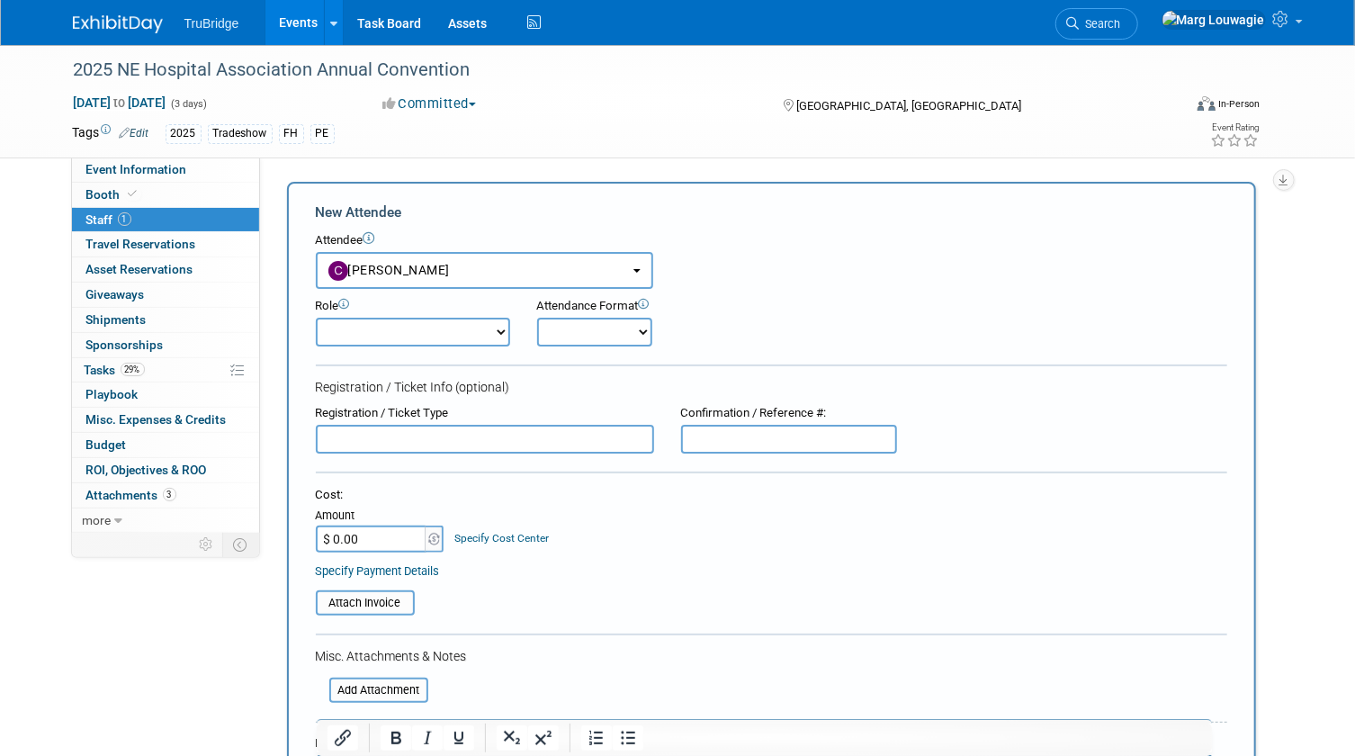
click at [500, 328] on select "Demonstrator Host Leadership Marketing Planner Presenter Sales Representative" at bounding box center [413, 332] width 194 height 29
select select "4"
click at [316, 318] on select "Demonstrator Host Leadership Marketing Planner Presenter Sales Representative" at bounding box center [413, 332] width 194 height 29
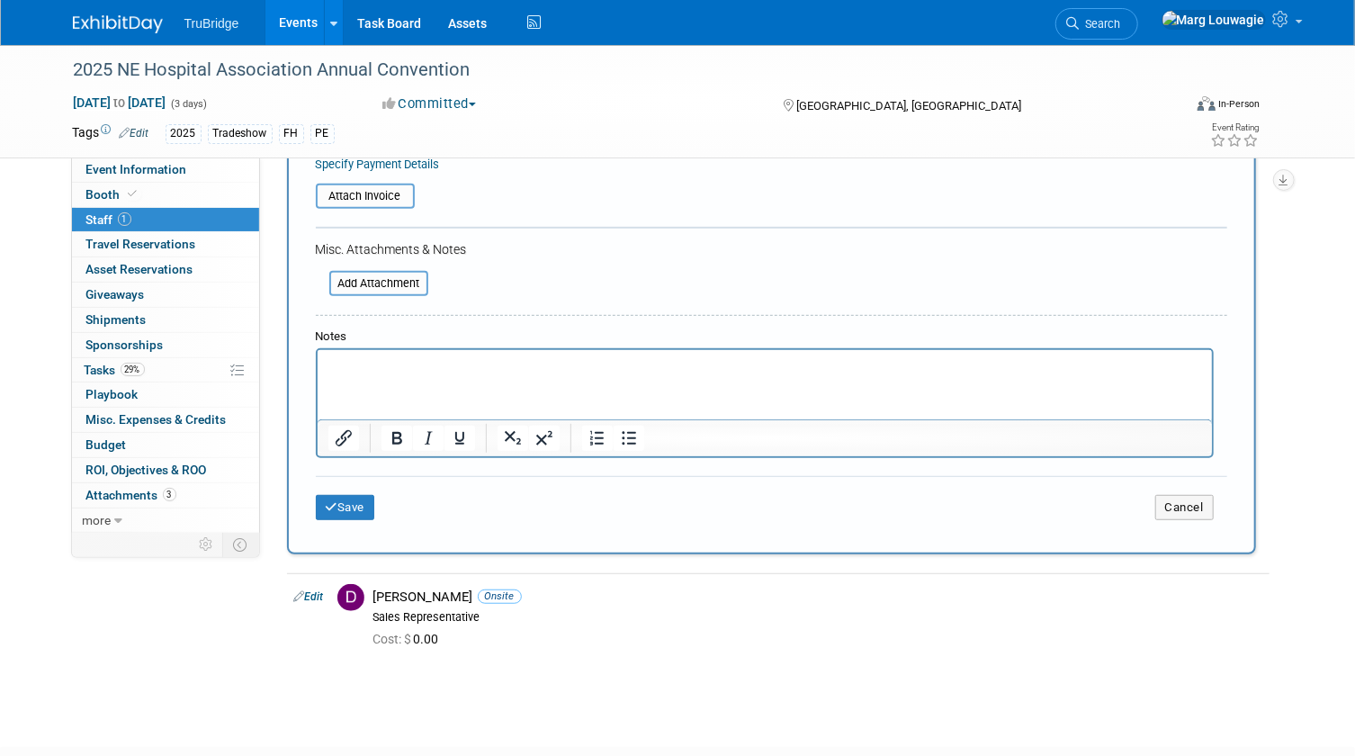
scroll to position [408, 0]
click at [345, 497] on button "Save" at bounding box center [345, 505] width 59 height 25
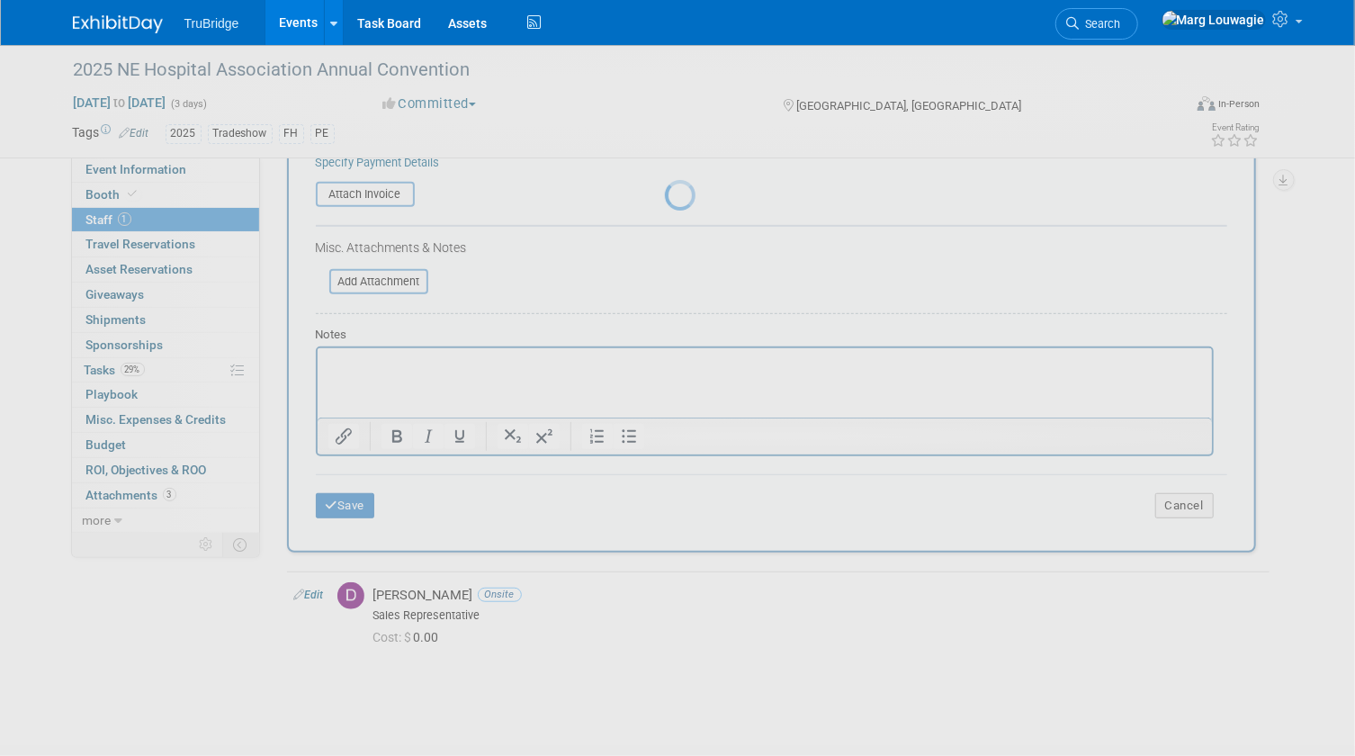
scroll to position [23, 0]
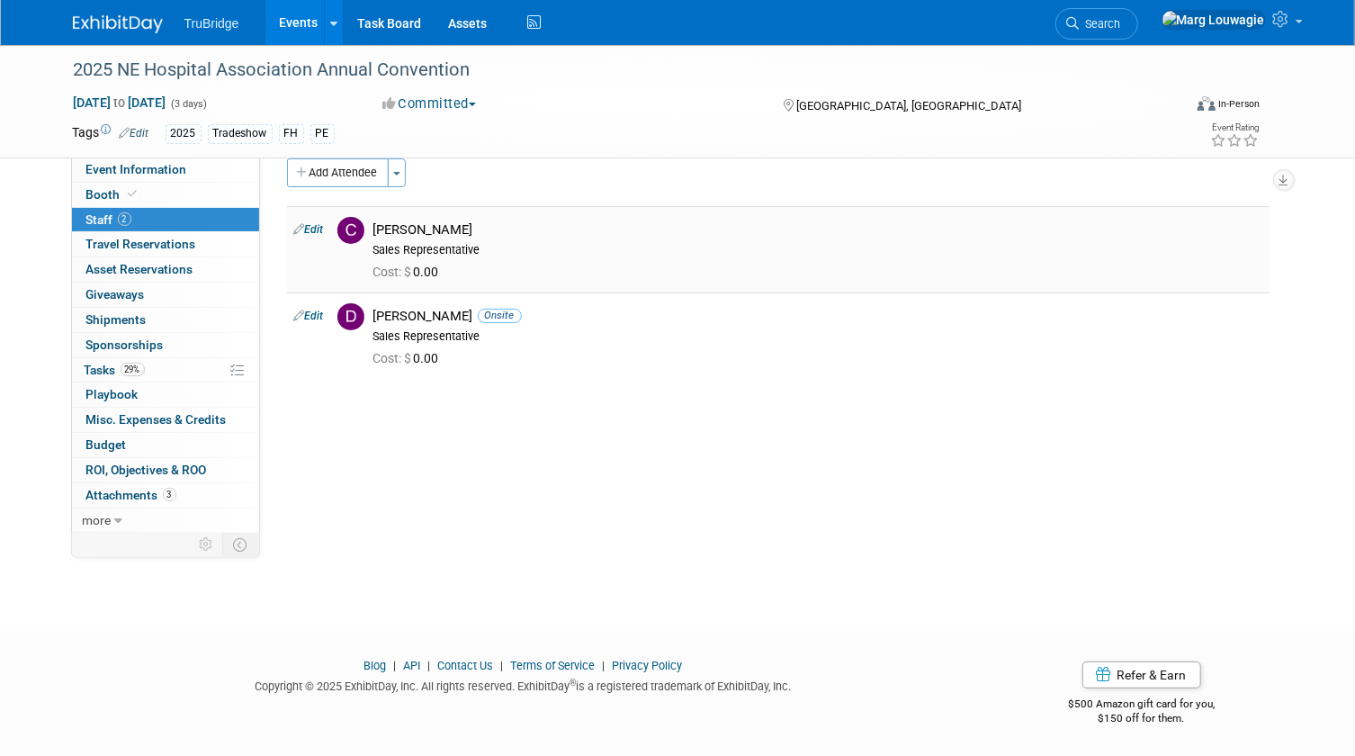
click at [312, 224] on link "Edit" at bounding box center [309, 229] width 30 height 13
select select "a05c32c8-2cbf-4862-97fa-a6089f103daa"
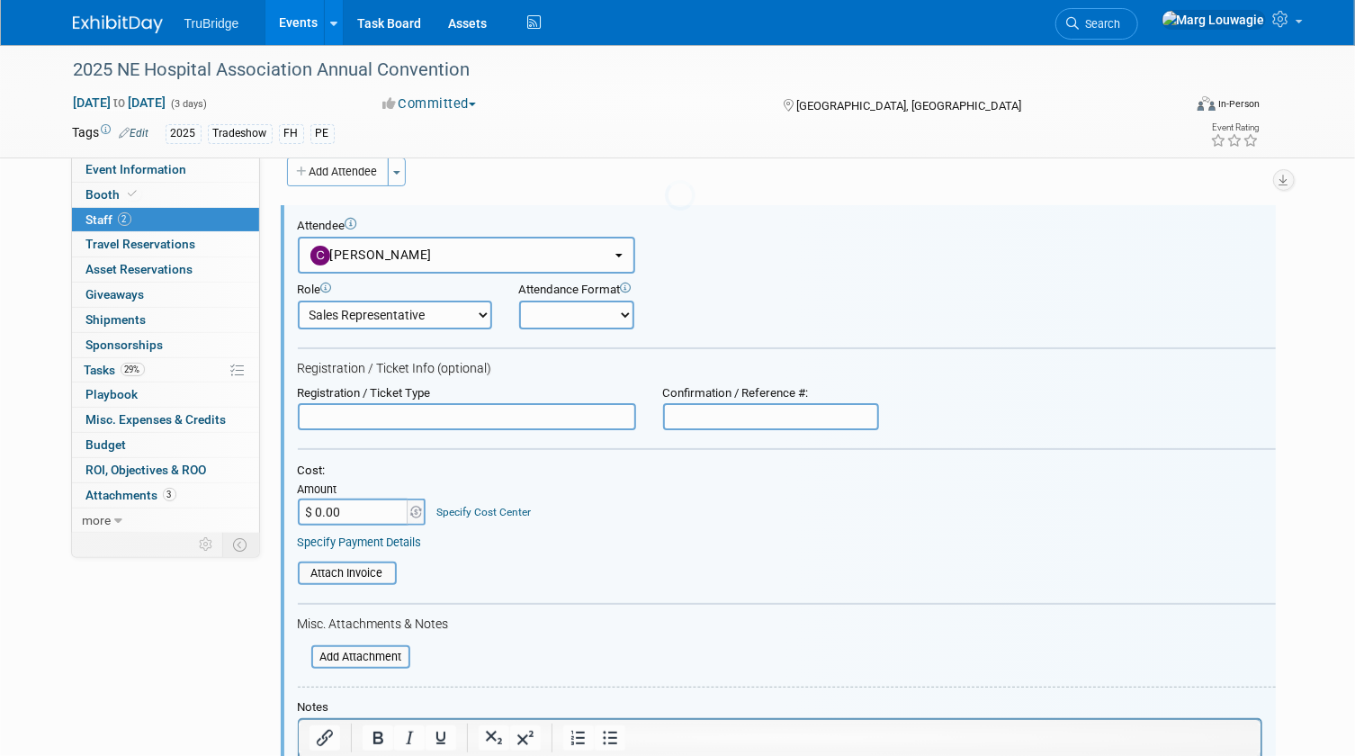
scroll to position [25, 0]
click at [567, 311] on select "Onsite Remote" at bounding box center [576, 314] width 115 height 29
select select "1"
click at [519, 300] on select "Onsite Remote" at bounding box center [576, 314] width 115 height 29
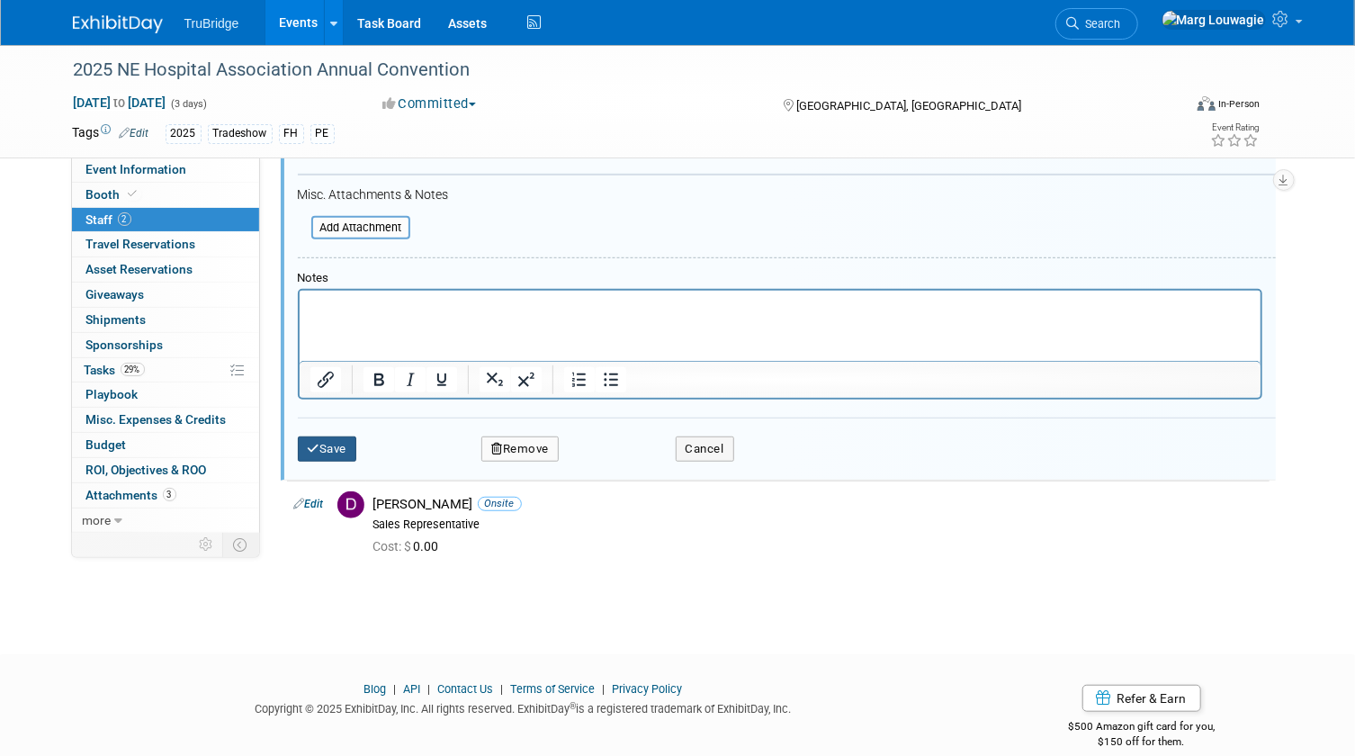
click at [338, 450] on button "Save" at bounding box center [327, 448] width 59 height 25
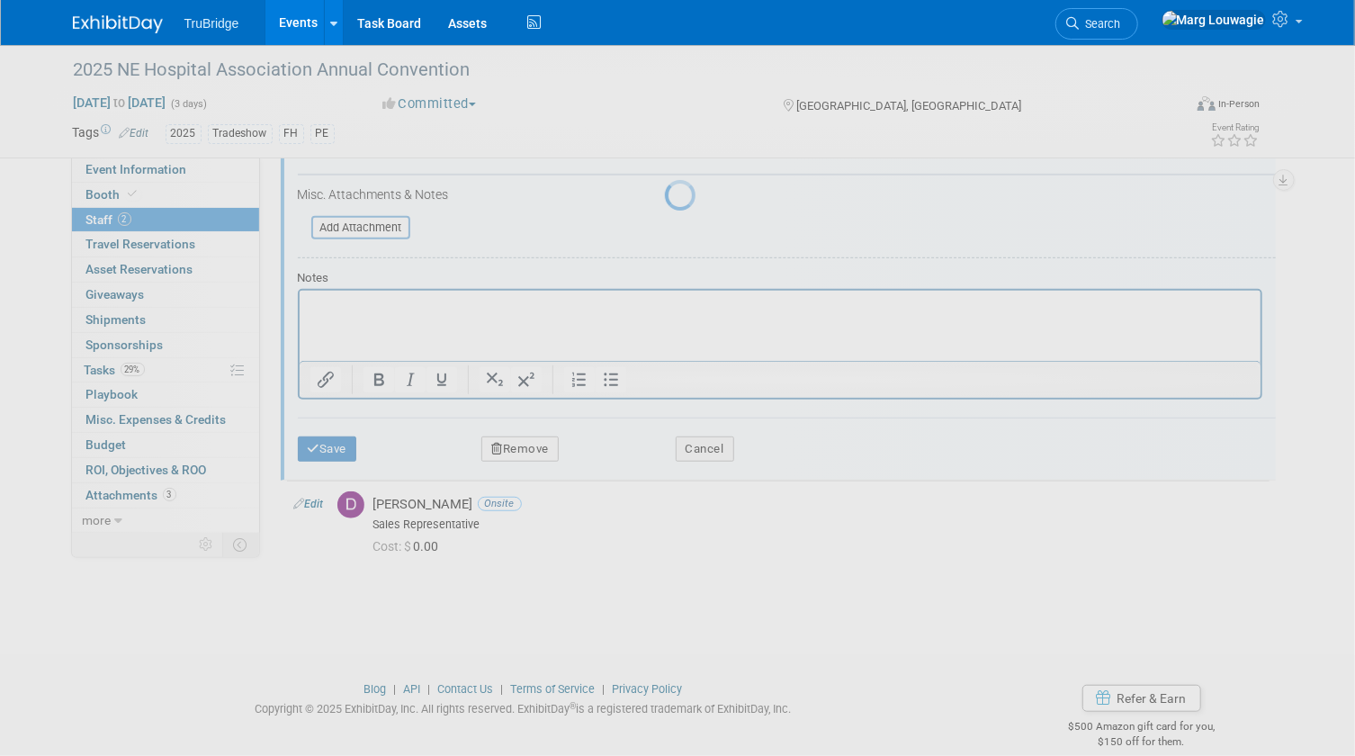
scroll to position [23, 0]
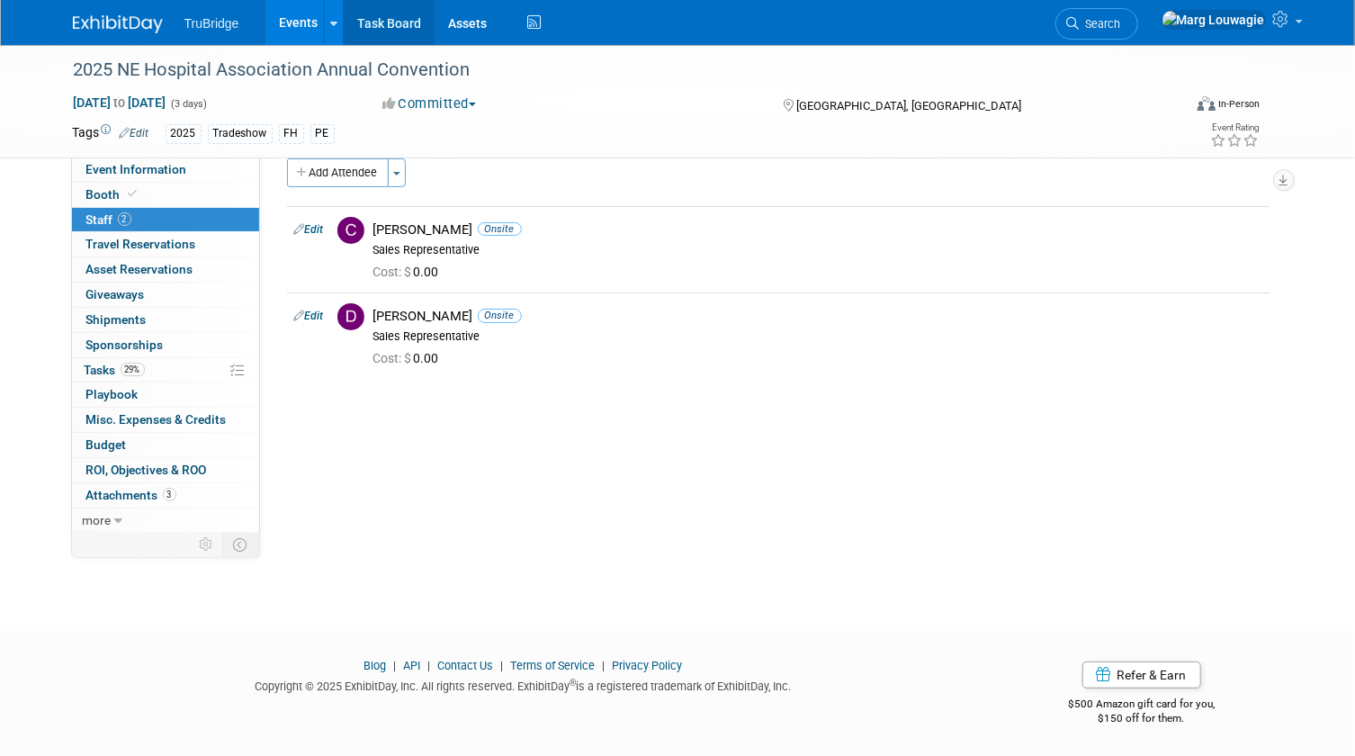
click at [362, 14] on link "Task Board" at bounding box center [389, 22] width 91 height 45
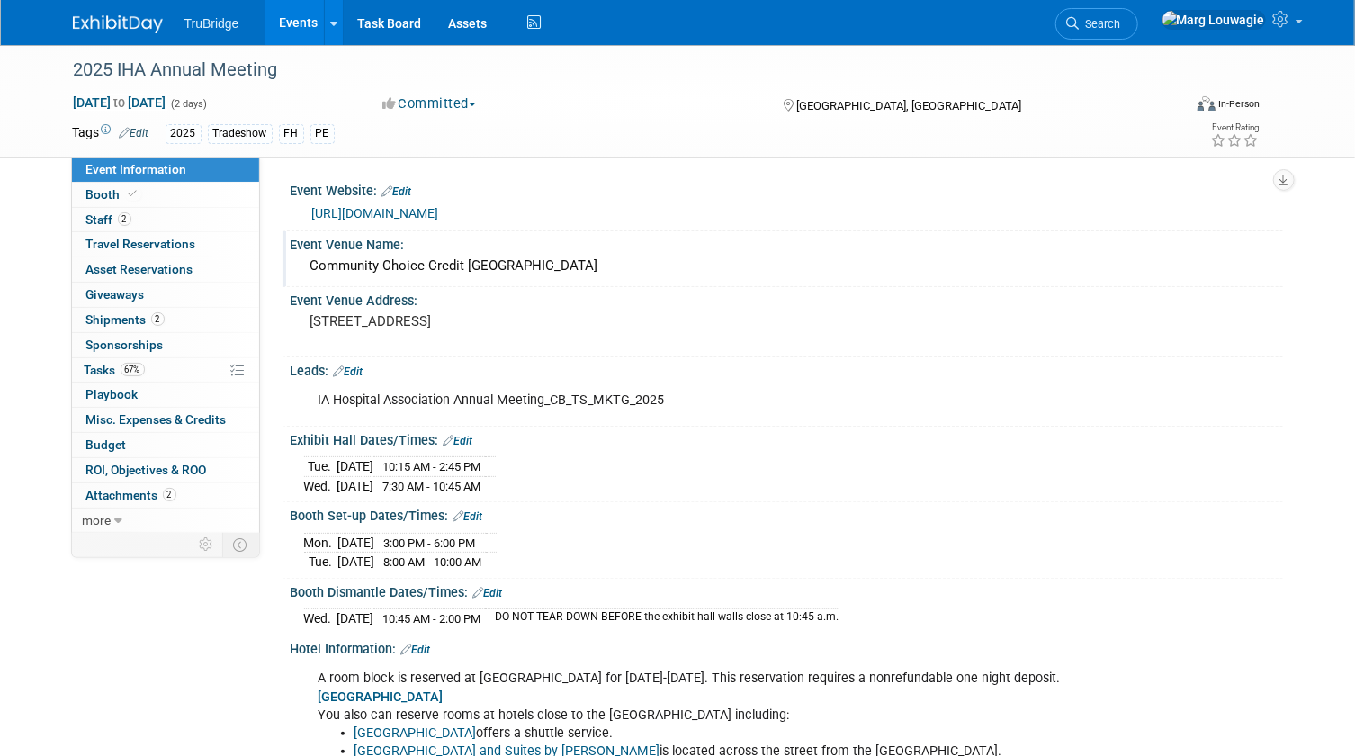
click at [357, 280] on div "Community Choice Credit Union Convention Center" at bounding box center [786, 266] width 965 height 28
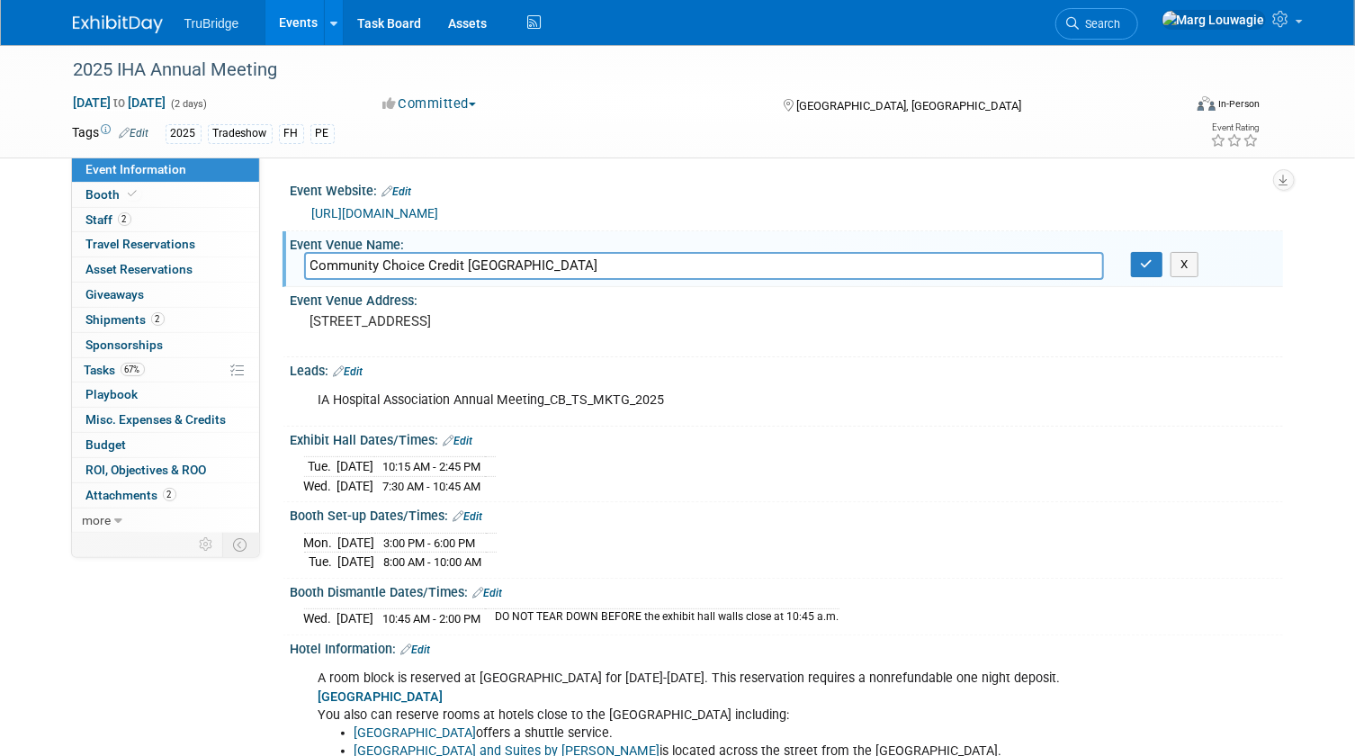
drag, startPoint x: 307, startPoint y: 279, endPoint x: 657, endPoint y: 283, distance: 350.0
click at [657, 280] on input "Community Choice Credit Union Convention Center" at bounding box center [704, 266] width 800 height 28
click at [1135, 277] on button "button" at bounding box center [1147, 264] width 32 height 25
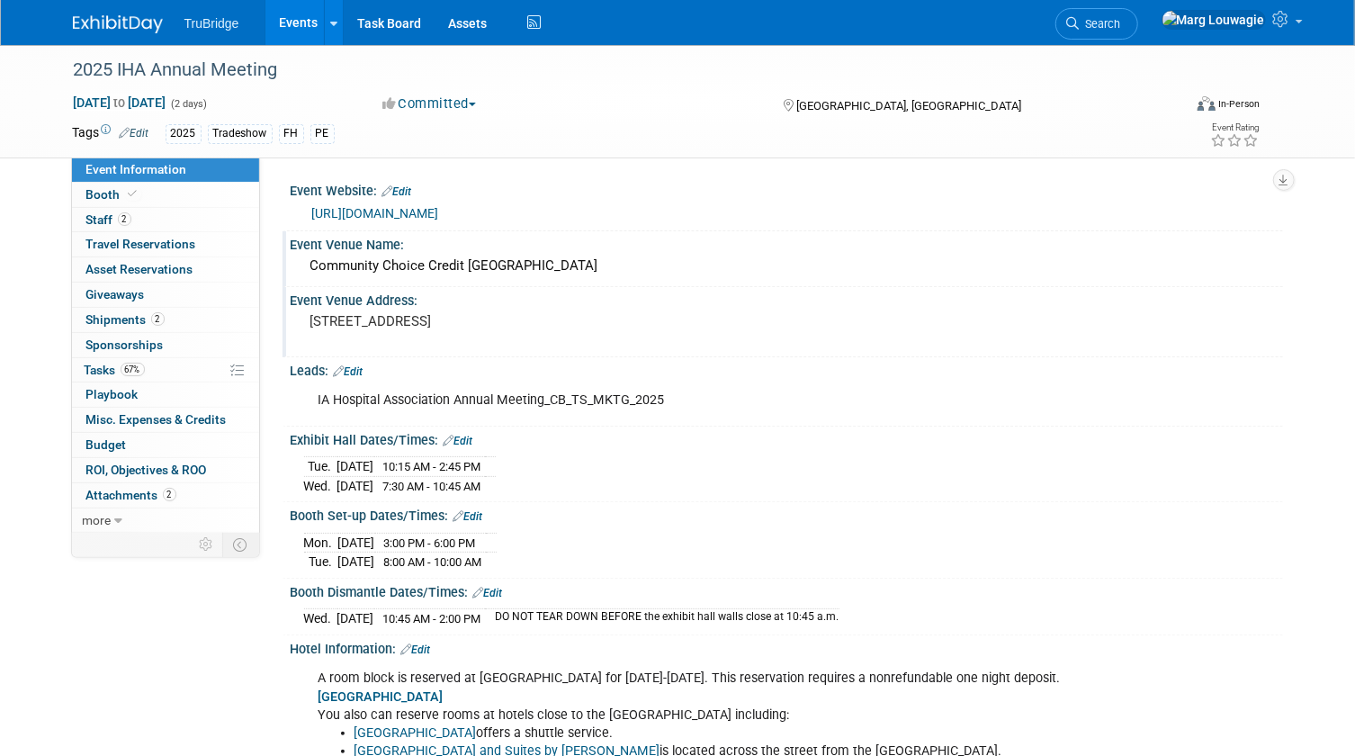
drag, startPoint x: 307, startPoint y: 332, endPoint x: 478, endPoint y: 337, distance: 171.0
click at [478, 337] on div "833 Fifth Ave., Des Moines" at bounding box center [497, 329] width 387 height 41
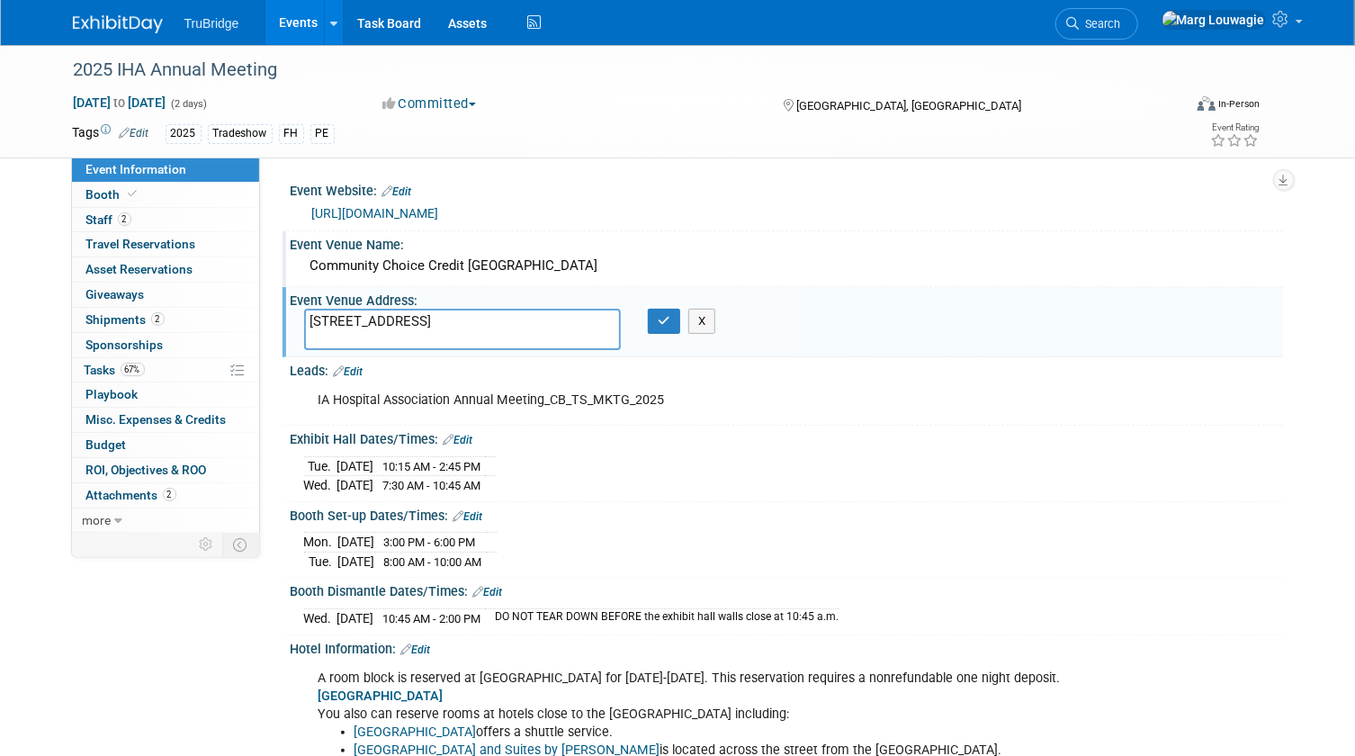
drag, startPoint x: 486, startPoint y: 340, endPoint x: 310, endPoint y: 330, distance: 176.6
click at [310, 330] on textarea "833 Fifth Ave., Des Moines" at bounding box center [463, 329] width 318 height 41
click at [662, 327] on icon "button" at bounding box center [664, 321] width 13 height 12
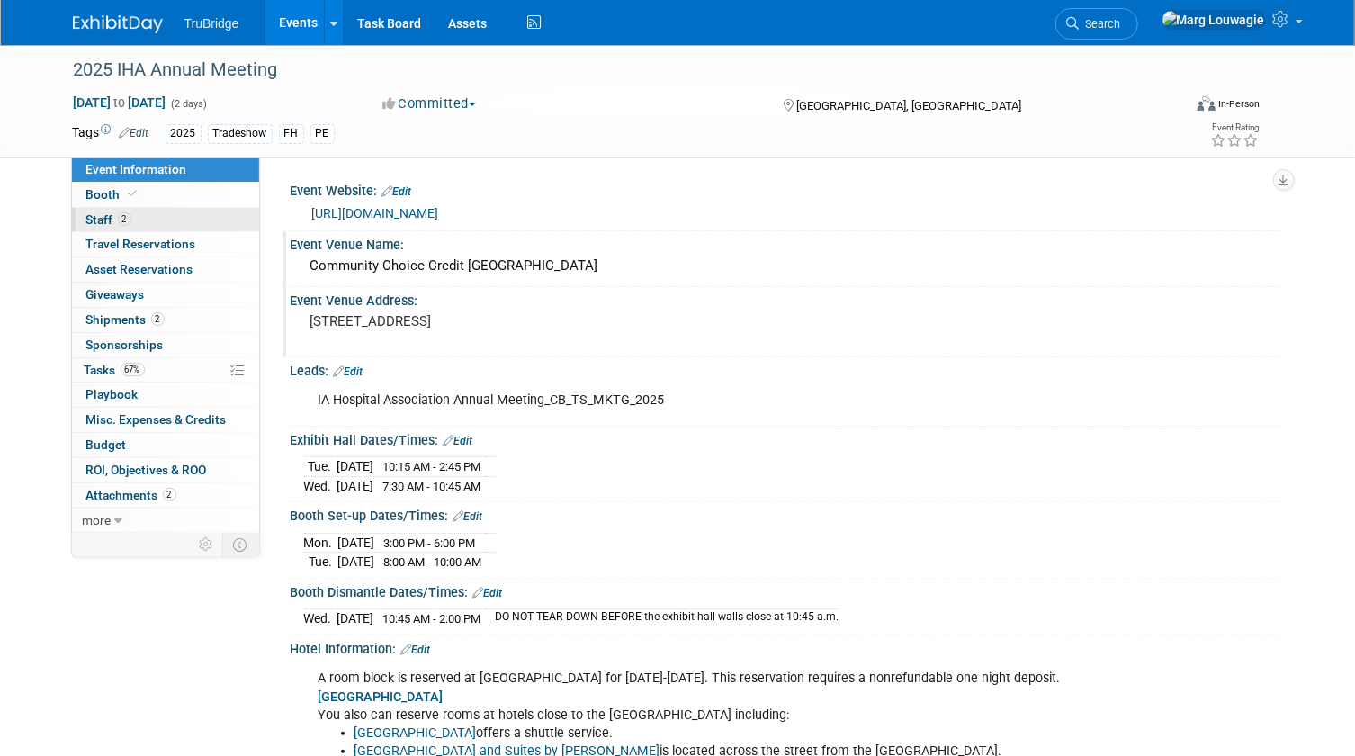
click at [107, 221] on span "Staff 2" at bounding box center [108, 219] width 45 height 14
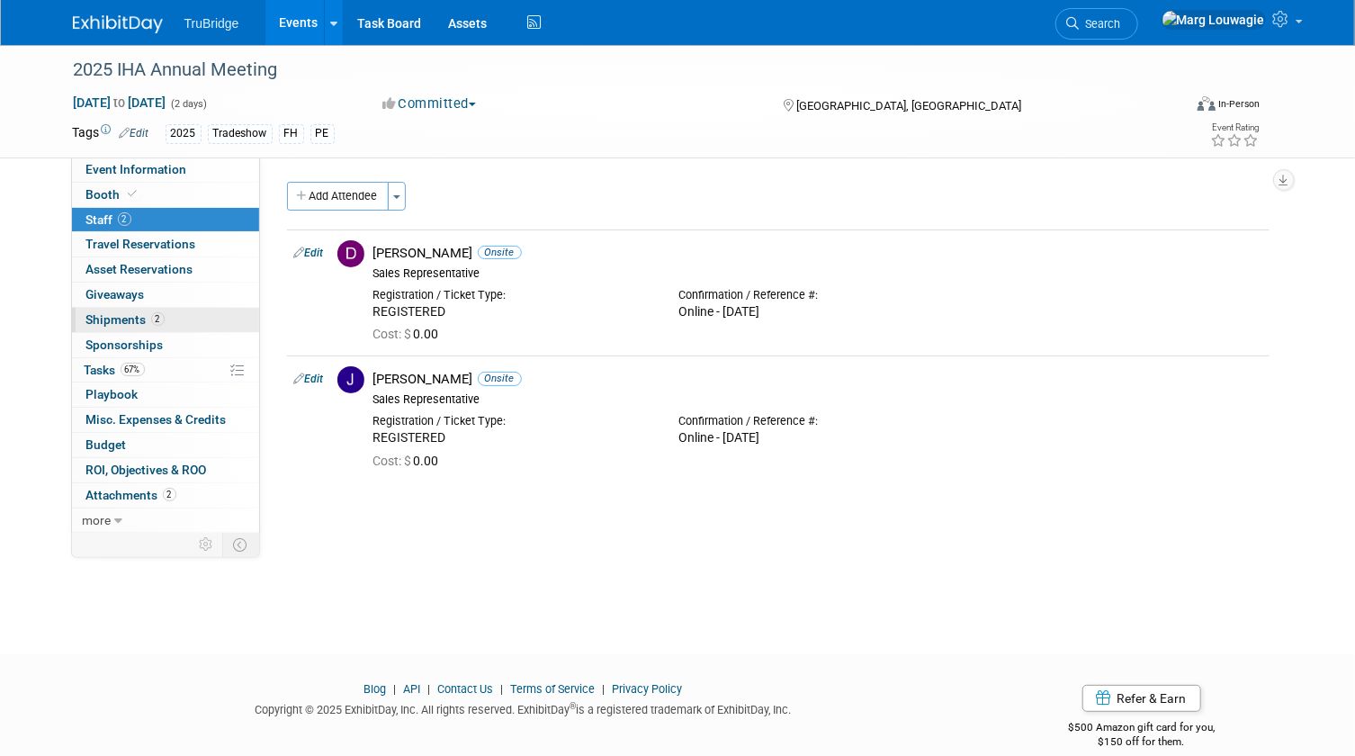
click at [130, 319] on span "Shipments 2" at bounding box center [125, 319] width 78 height 14
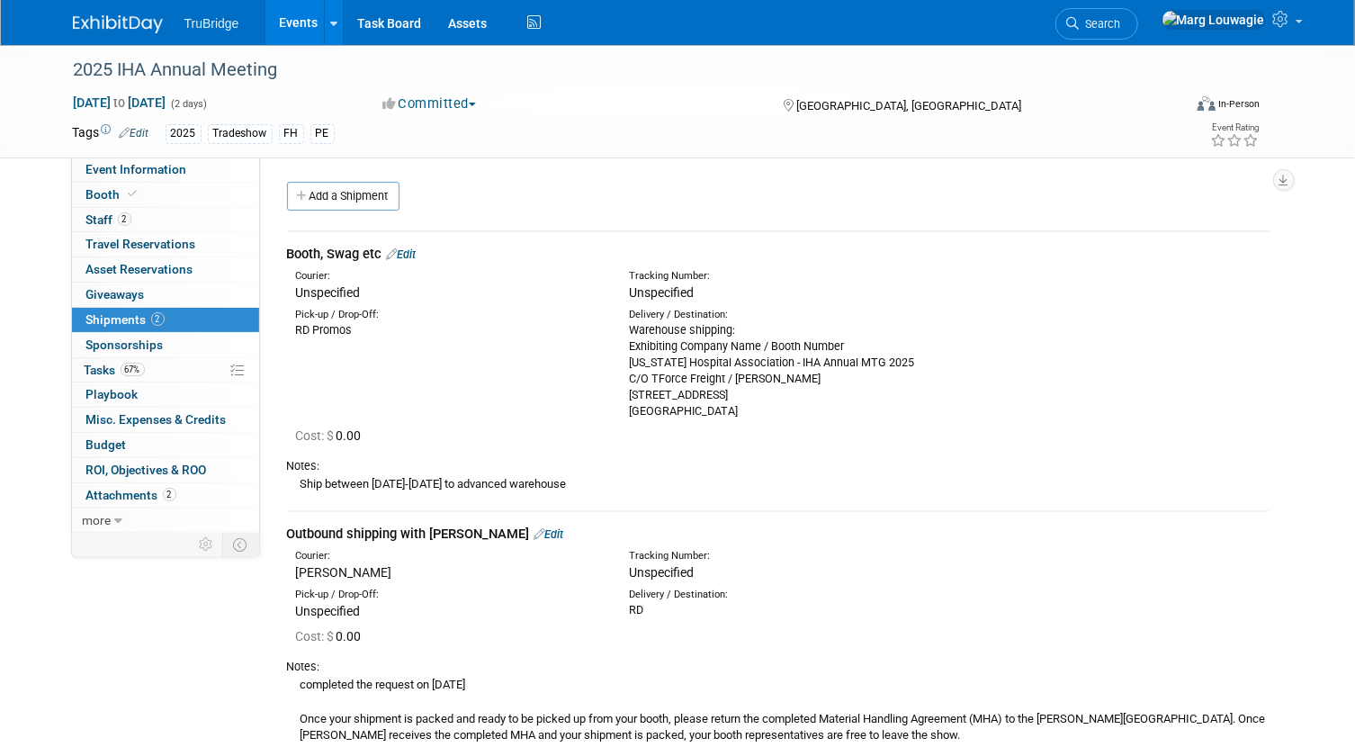
click at [631, 336] on div "Warehouse shipping: Exhibiting Company Name / Booth Number Iowa Hospital Associ…" at bounding box center [782, 370] width 307 height 97
drag, startPoint x: 630, startPoint y: 347, endPoint x: 878, endPoint y: 403, distance: 254.5
click at [878, 403] on div "Warehouse shipping: Exhibiting Company Name / Booth Number Iowa Hospital Associ…" at bounding box center [782, 370] width 307 height 97
copy div "Exhibiting Company Name / Booth Number Iowa Hospital Association - IHA Annual M…"
click at [135, 191] on span at bounding box center [133, 193] width 16 height 13
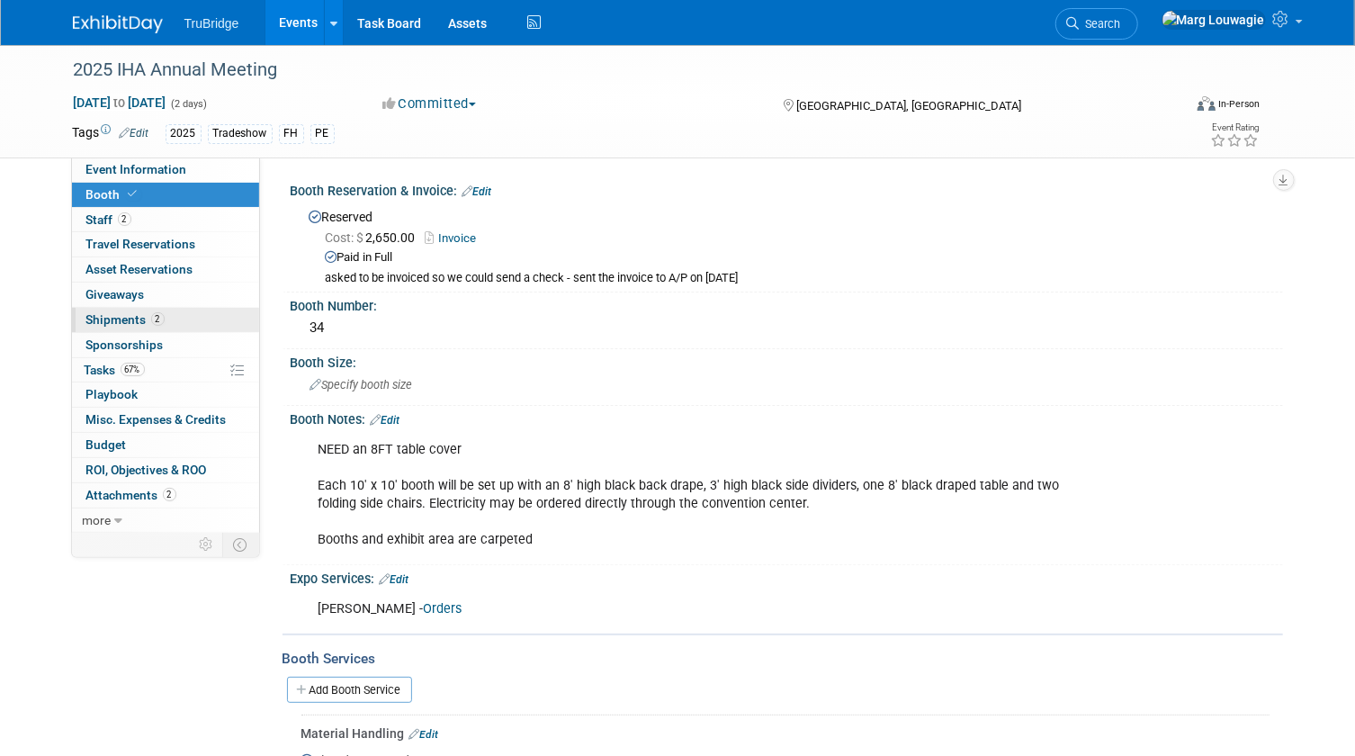
drag, startPoint x: 130, startPoint y: 312, endPoint x: 143, endPoint y: 309, distance: 14.0
click at [130, 312] on span "Shipments 2" at bounding box center [125, 319] width 78 height 14
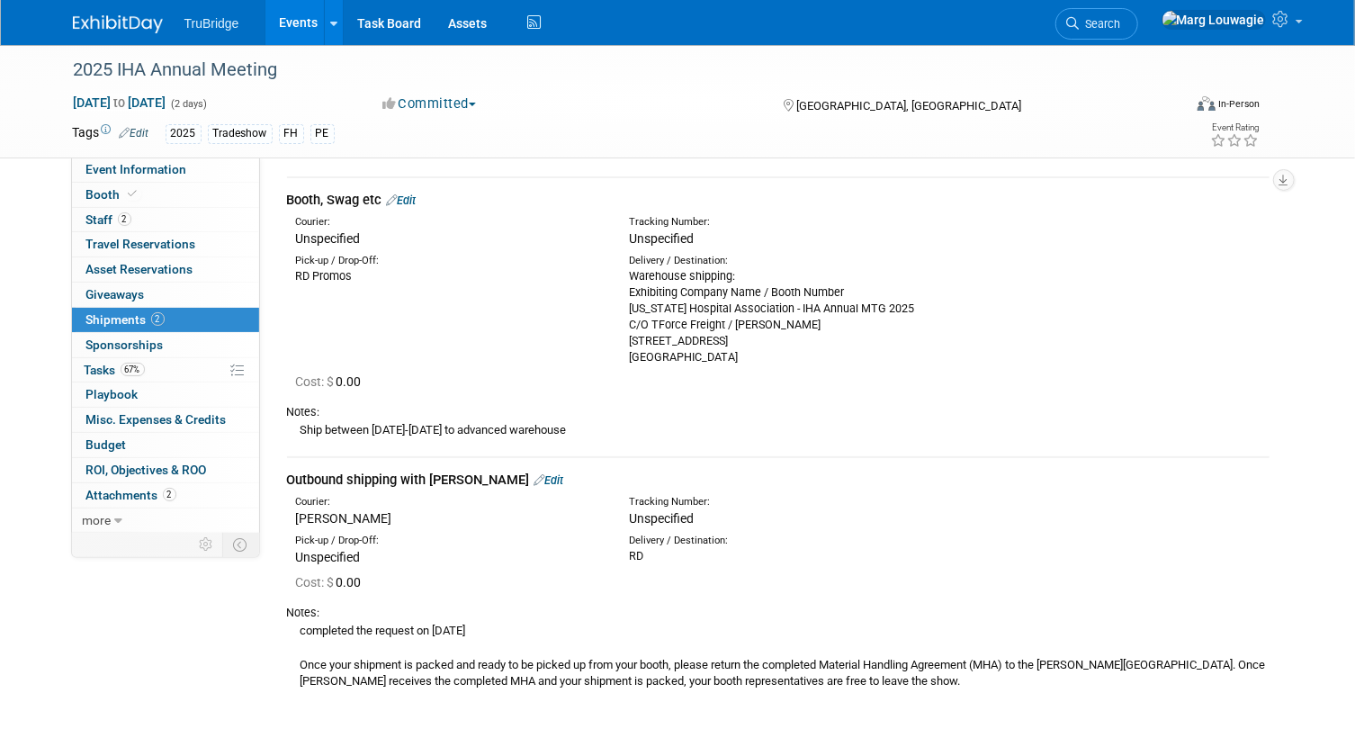
scroll to position [81, 0]
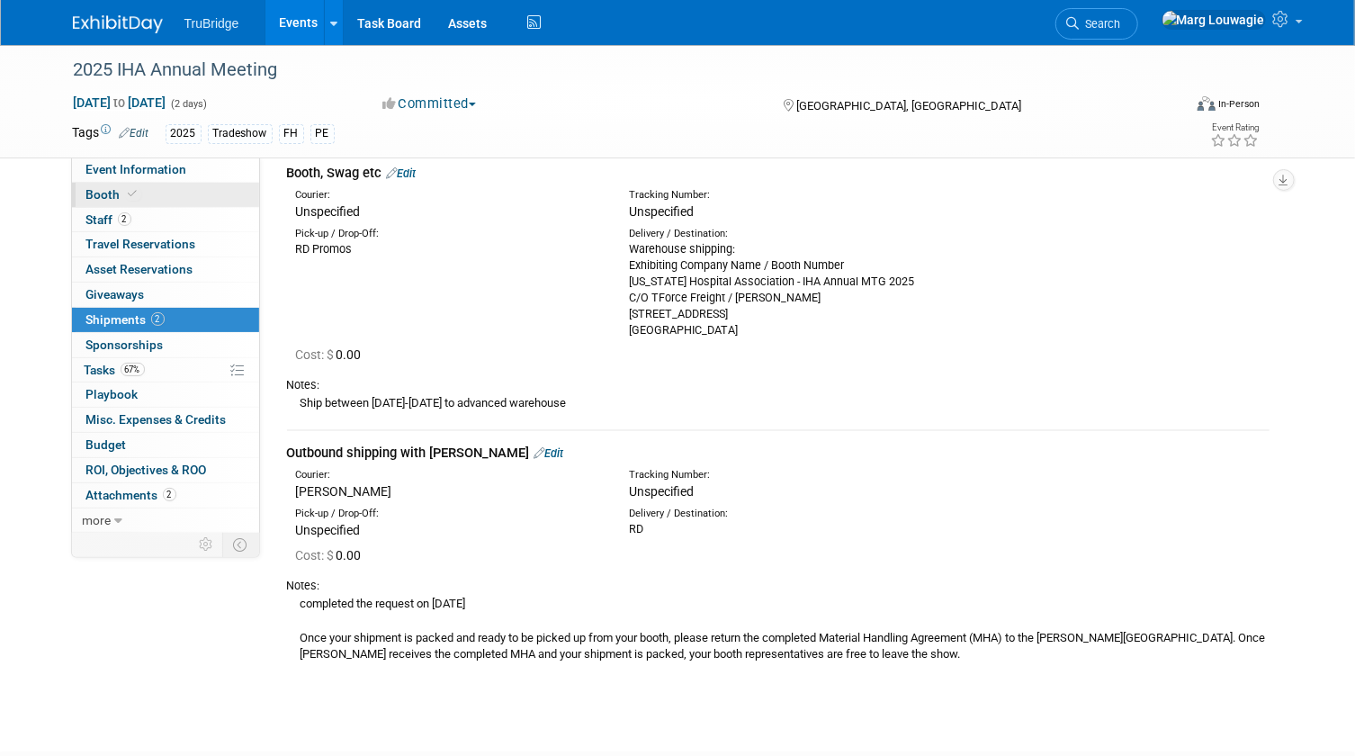
click at [147, 193] on link "Booth" at bounding box center [165, 195] width 187 height 24
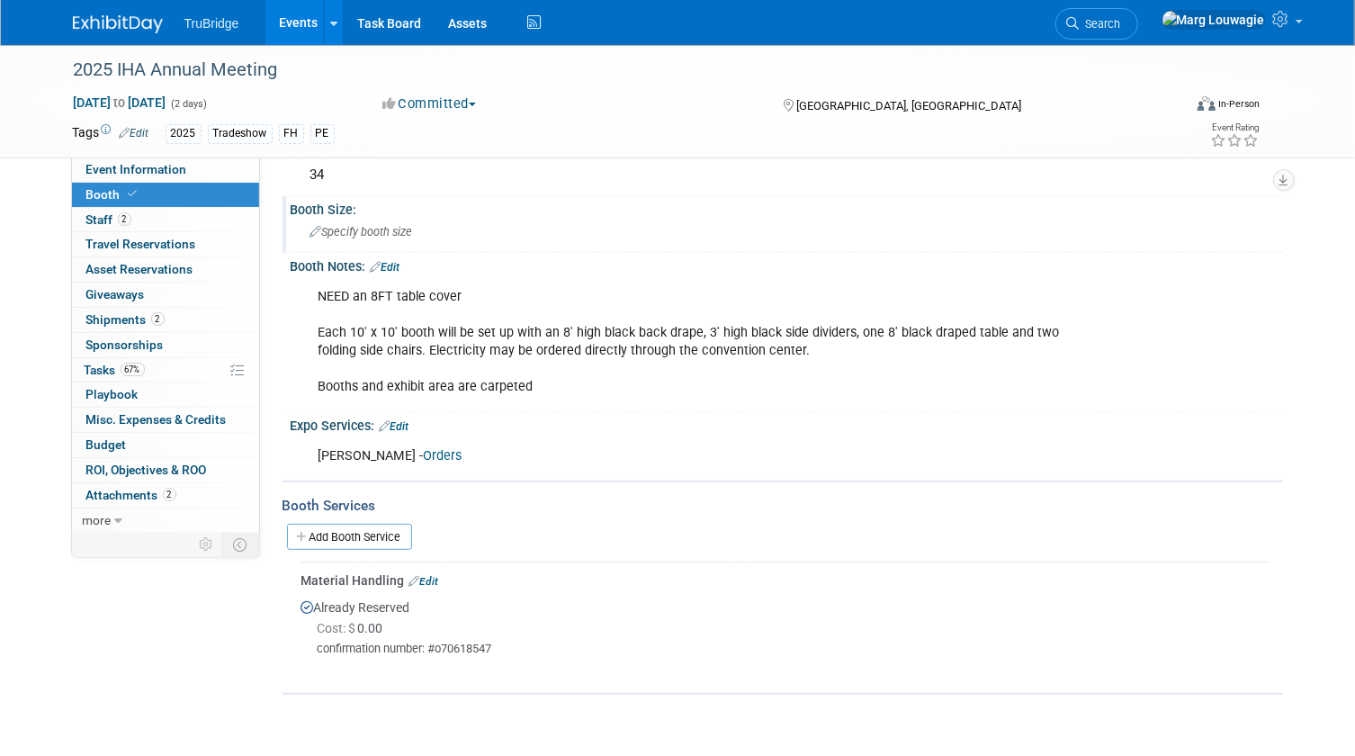
scroll to position [163, 0]
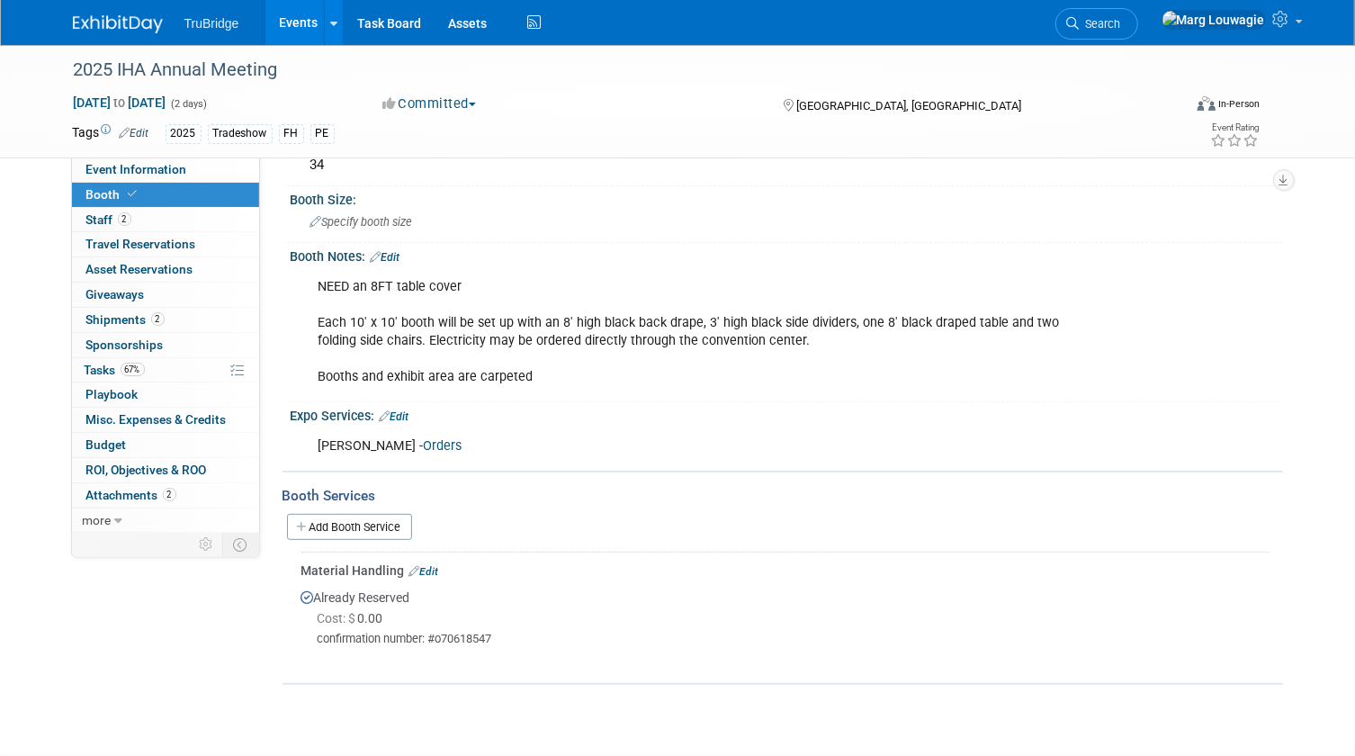
click at [424, 440] on link "Orders" at bounding box center [443, 445] width 39 height 15
click at [112, 312] on span "Shipments 2" at bounding box center [125, 319] width 78 height 14
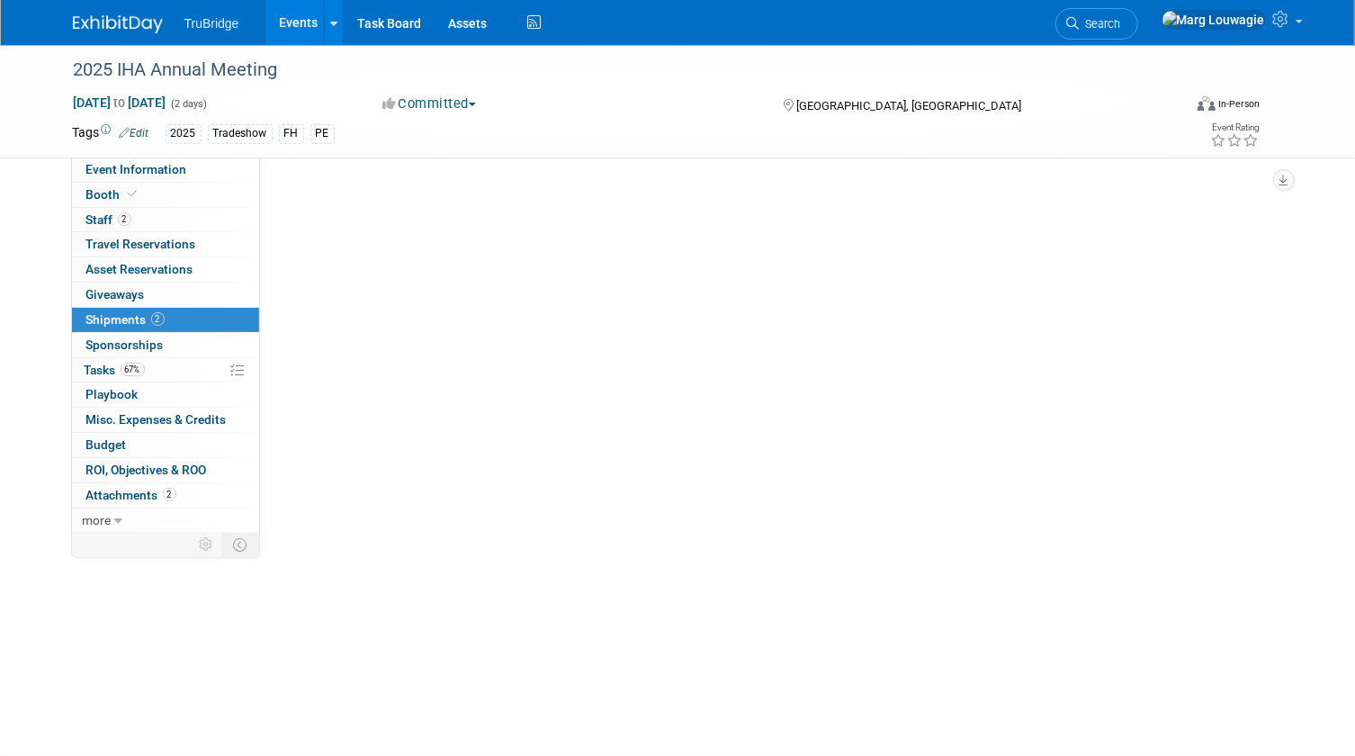
click at [112, 312] on span "Shipments 2" at bounding box center [125, 319] width 78 height 14
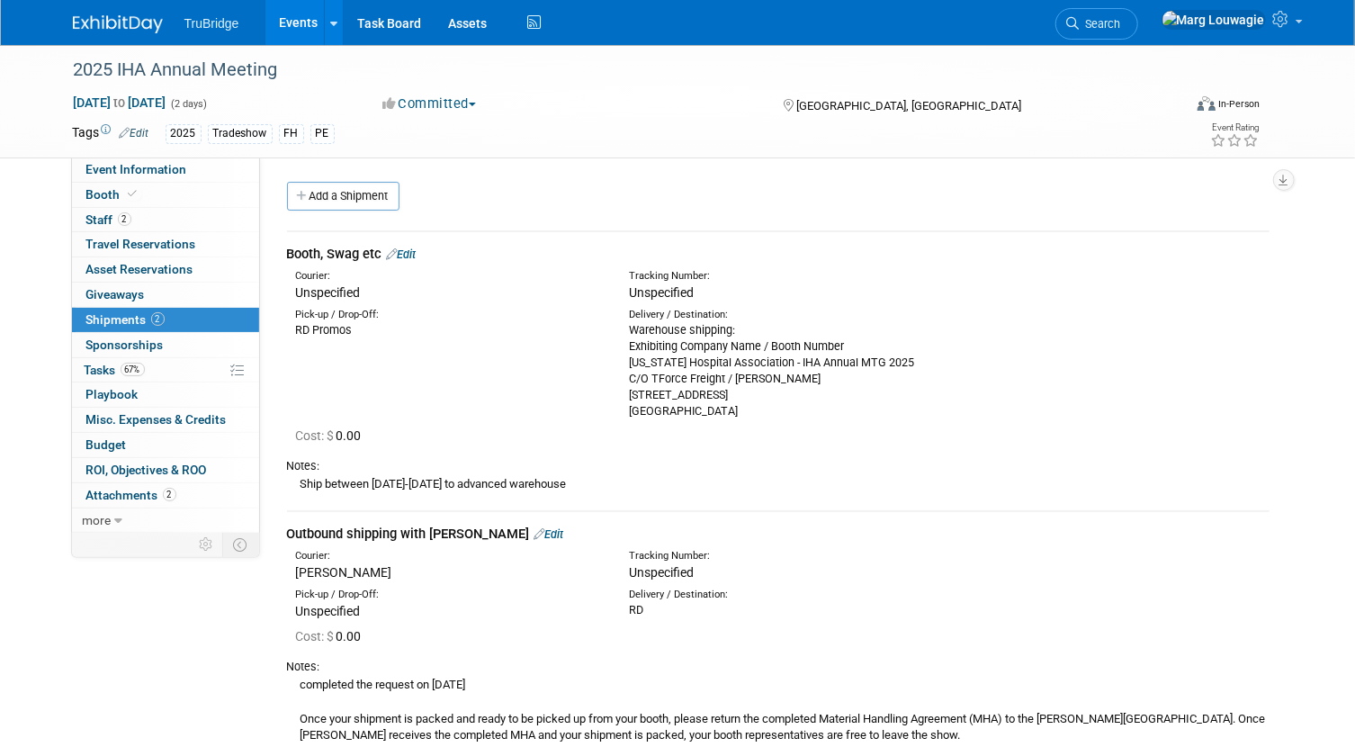
click at [415, 253] on link "Edit" at bounding box center [402, 253] width 30 height 13
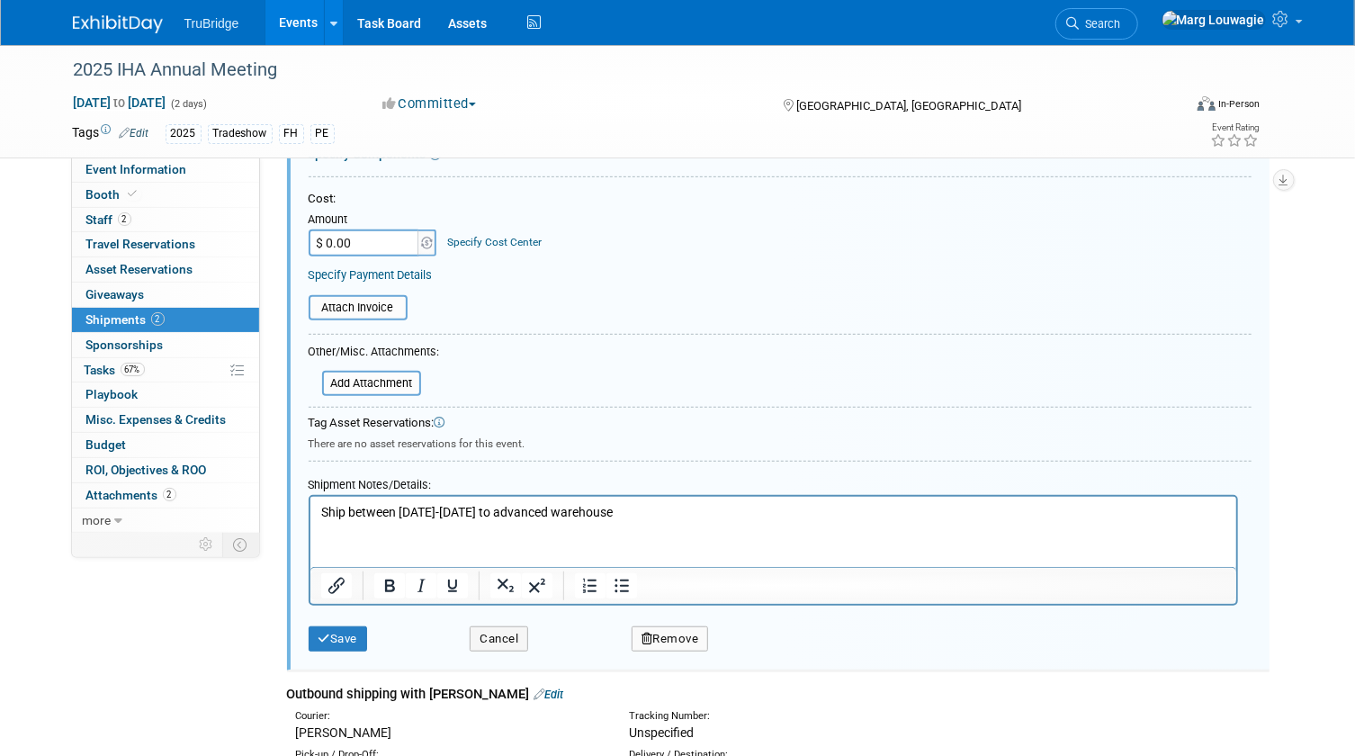
scroll to position [517, 0]
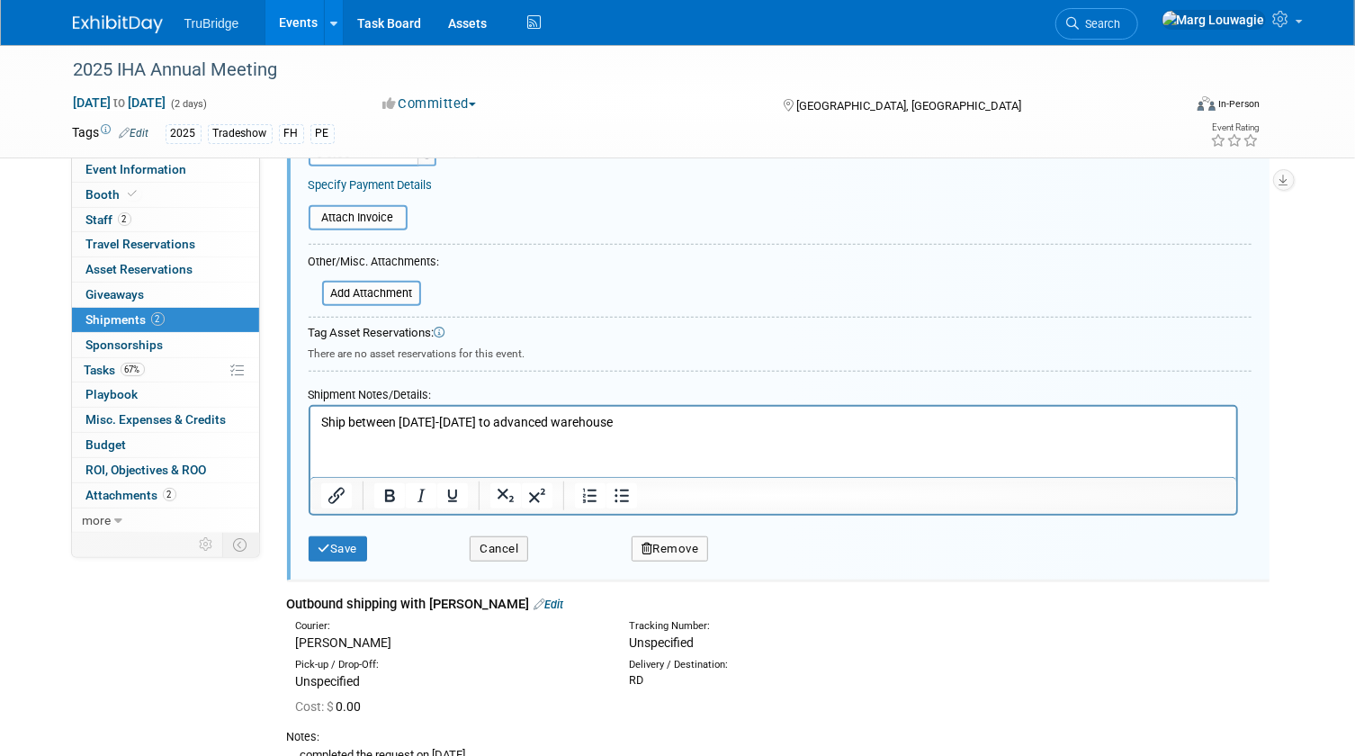
click at [605, 426] on p "Ship between [DATE]-[DATE] to advanced warehouse" at bounding box center [772, 422] width 905 height 18
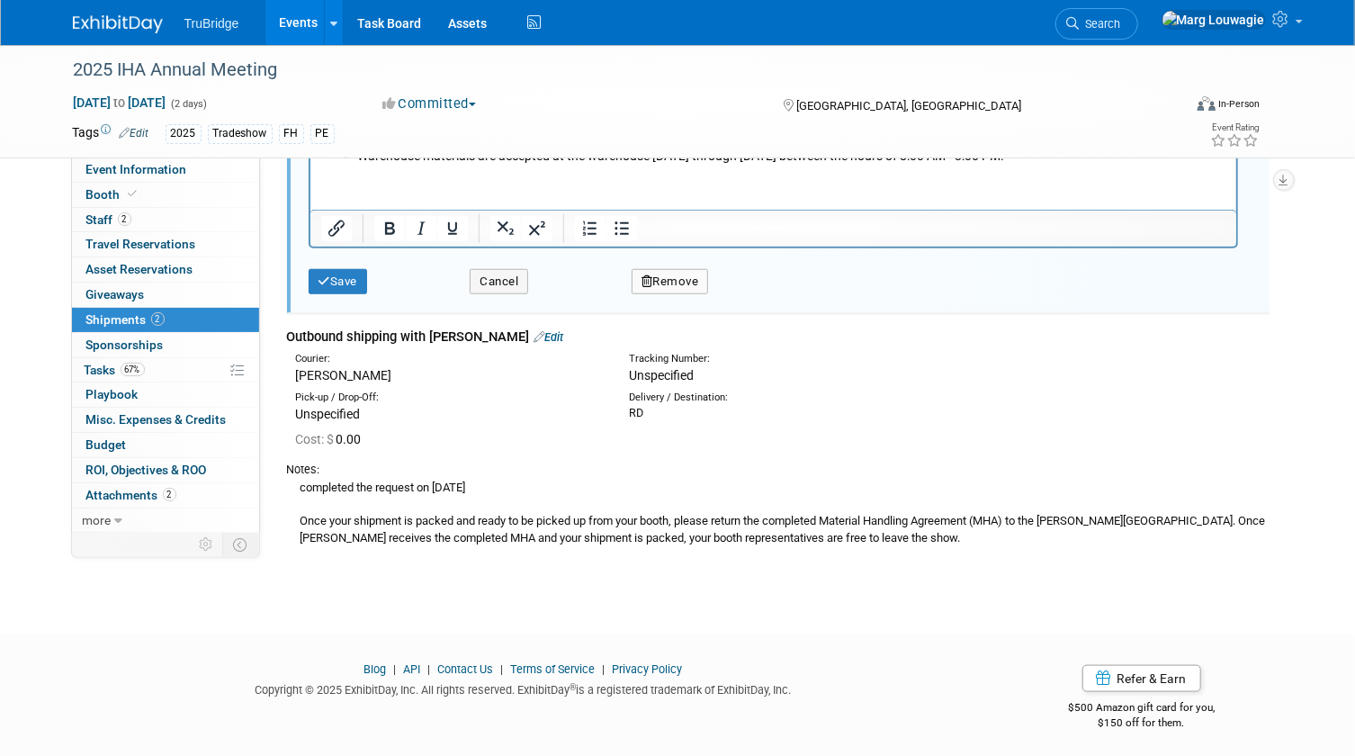
scroll to position [803, 0]
click at [350, 277] on button "Save" at bounding box center [338, 280] width 59 height 25
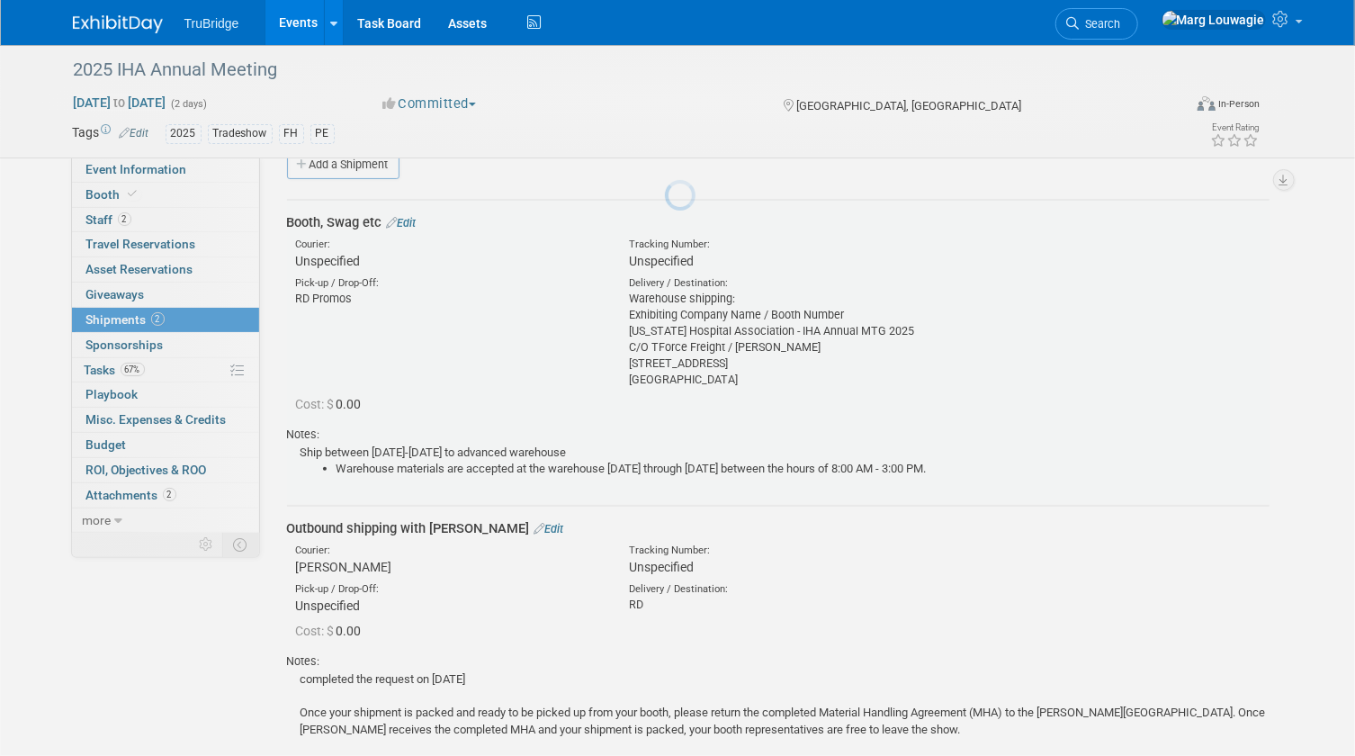
scroll to position [27, 0]
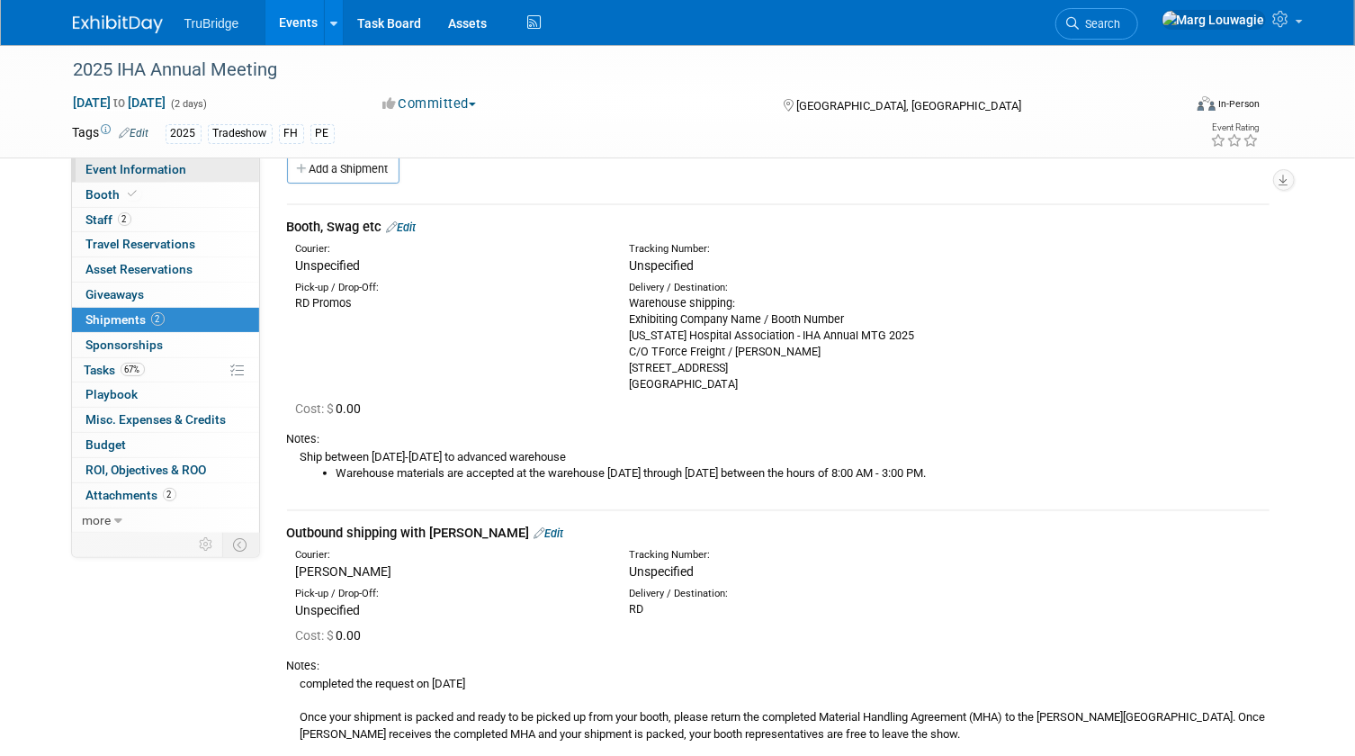
click at [155, 174] on span "Event Information" at bounding box center [136, 169] width 101 height 14
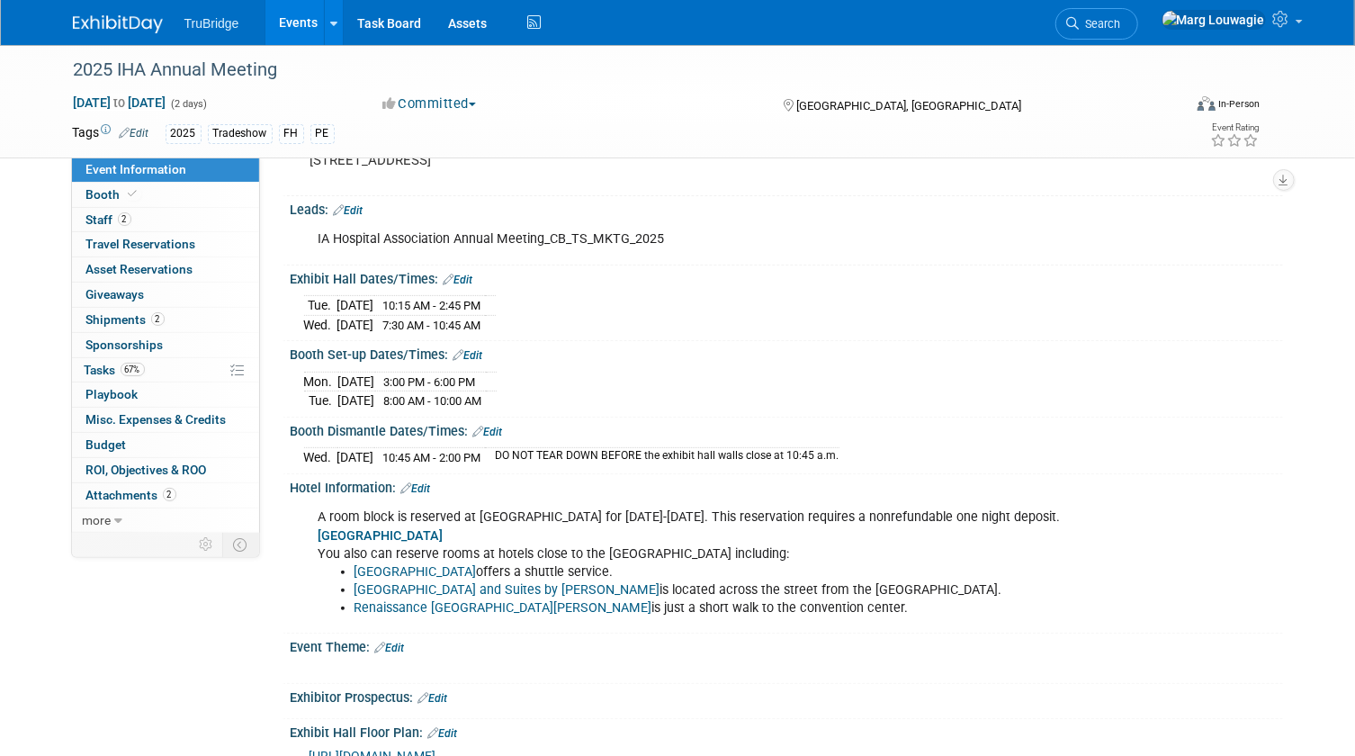
scroll to position [163, 0]
click at [130, 315] on span "Shipments 2" at bounding box center [125, 319] width 78 height 14
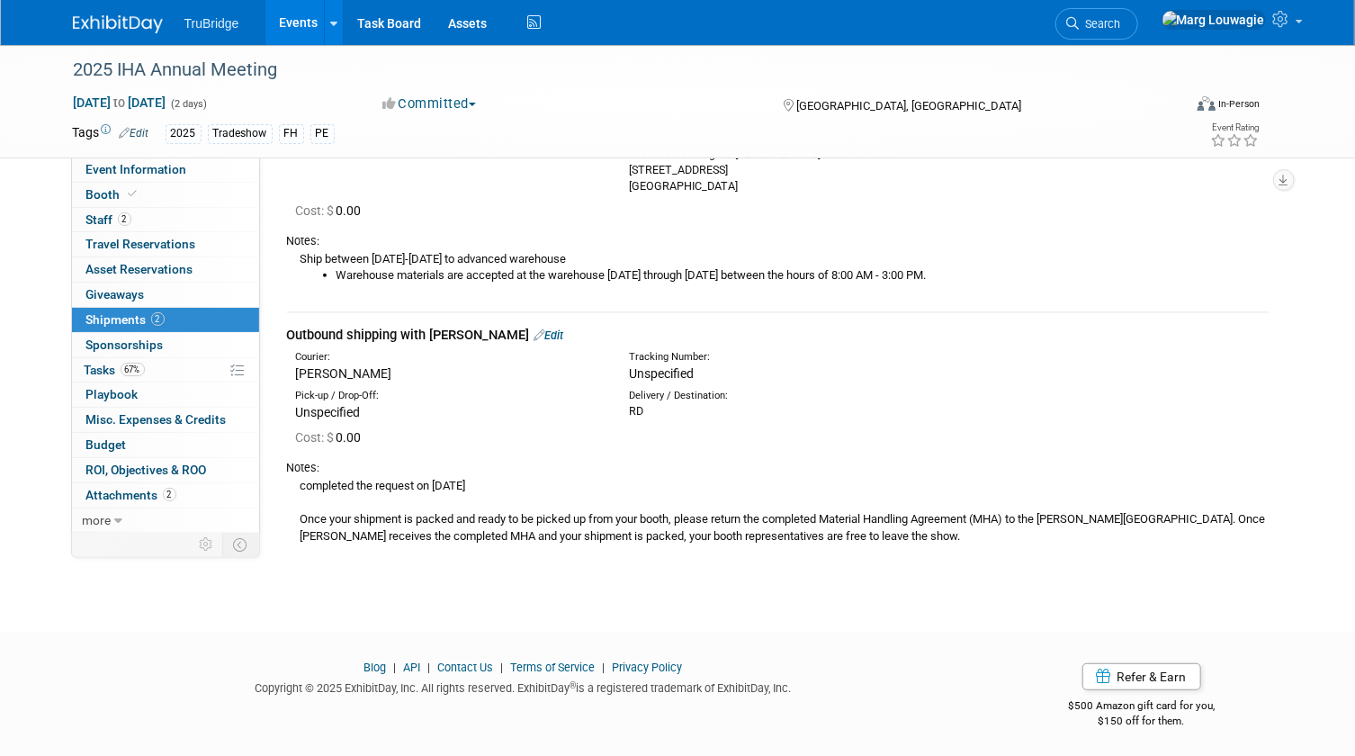
scroll to position [227, 0]
click at [1080, 19] on icon at bounding box center [1073, 23] width 13 height 13
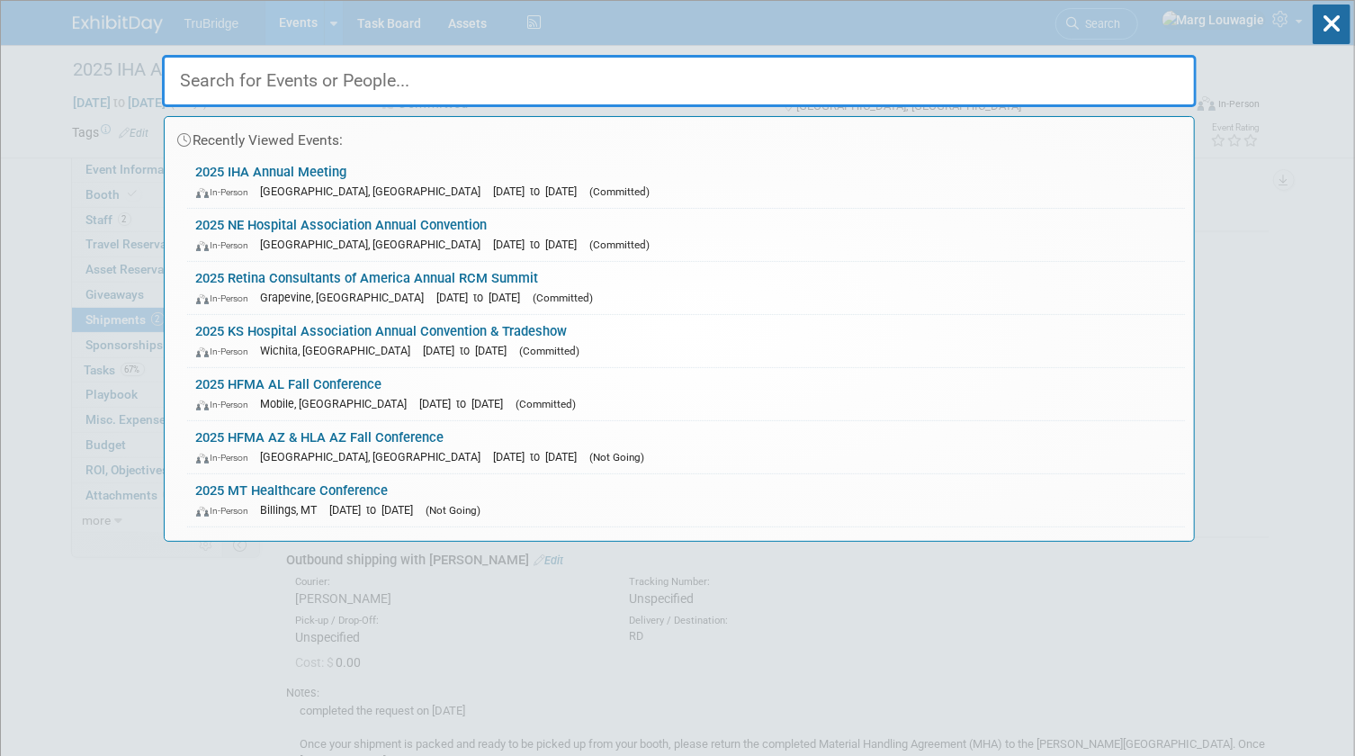
click at [1072, 88] on input "text" at bounding box center [679, 81] width 1035 height 52
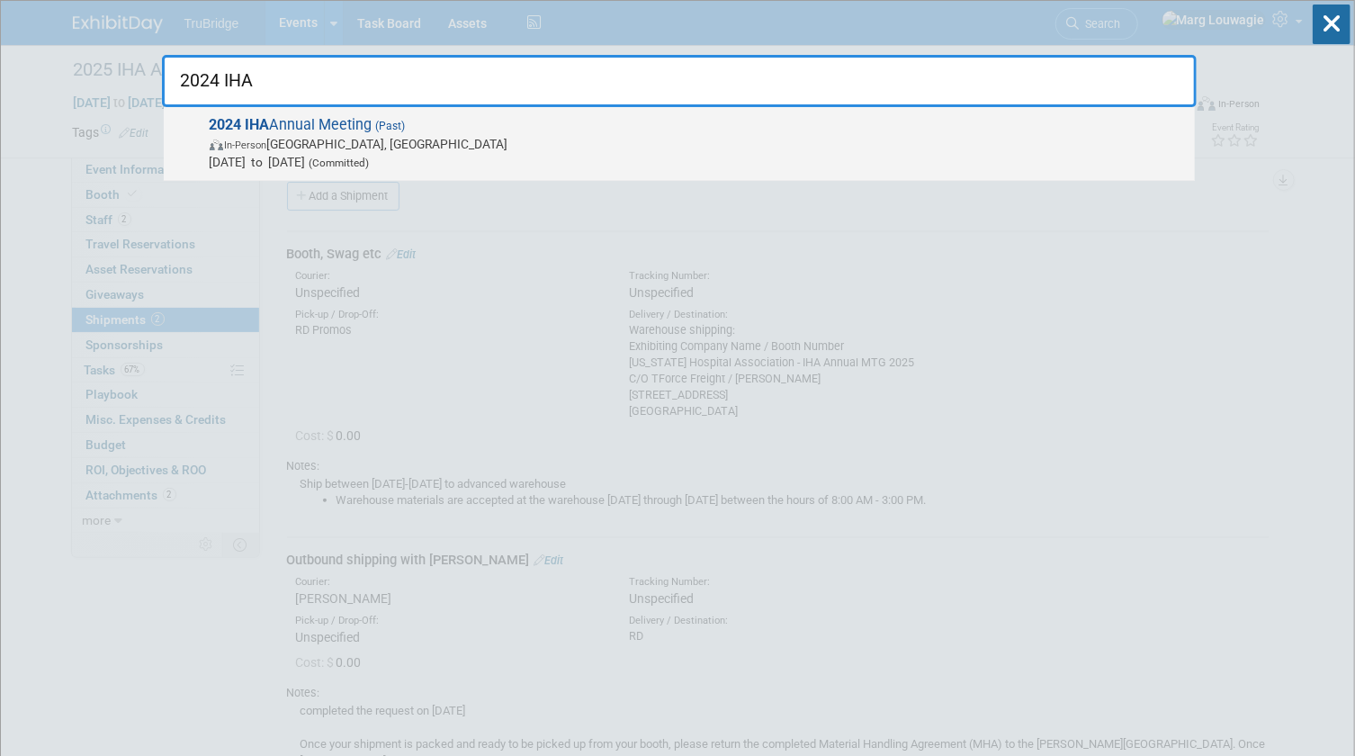
type input "2024 IHA"
click at [305, 121] on span "2024 IHA Annual Meeting (Past) In-Person Des Moines, IA Oct 7, 2024 to Oct 9, 2…" at bounding box center [695, 143] width 982 height 55
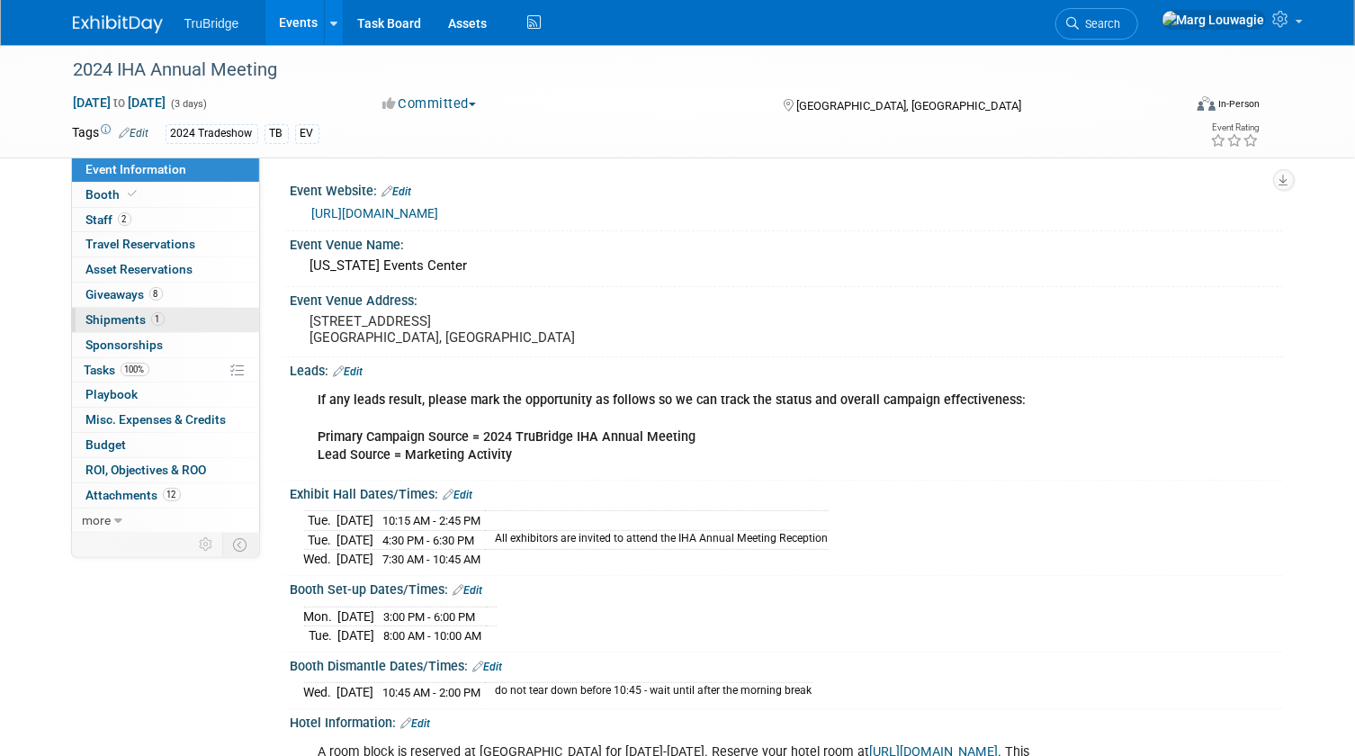
click at [128, 316] on span "Shipments 1" at bounding box center [125, 319] width 78 height 14
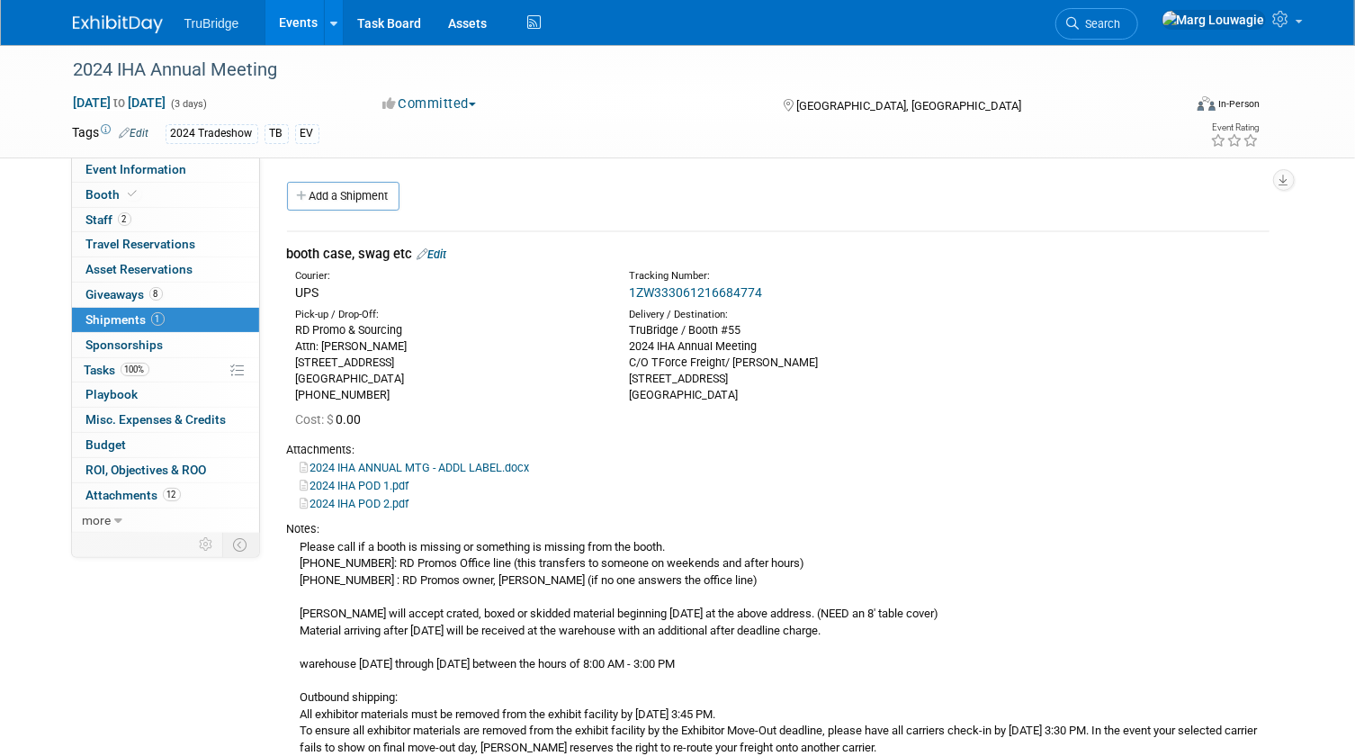
click at [1121, 24] on span "Search" at bounding box center [1100, 23] width 41 height 13
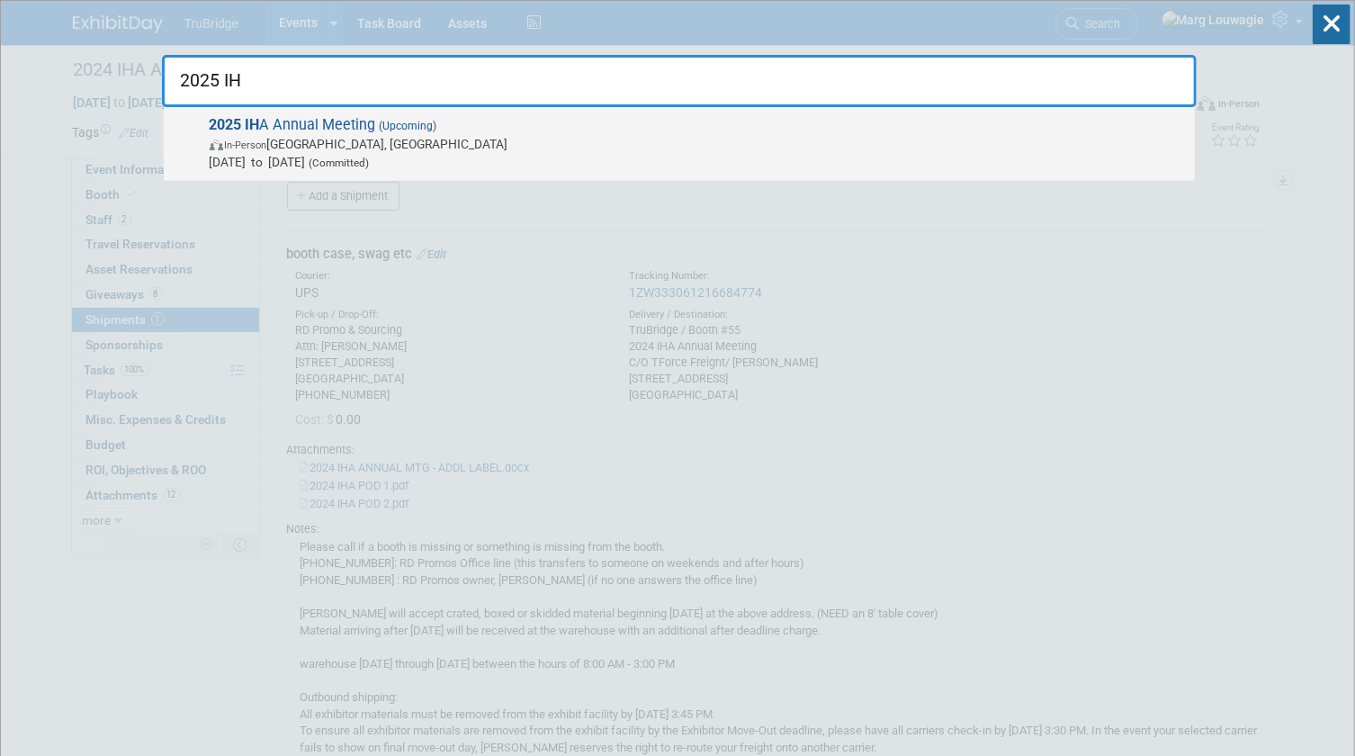
type input "2025 IH"
click at [320, 140] on span "In-Person [GEOGRAPHIC_DATA], [GEOGRAPHIC_DATA]" at bounding box center [698, 144] width 976 height 18
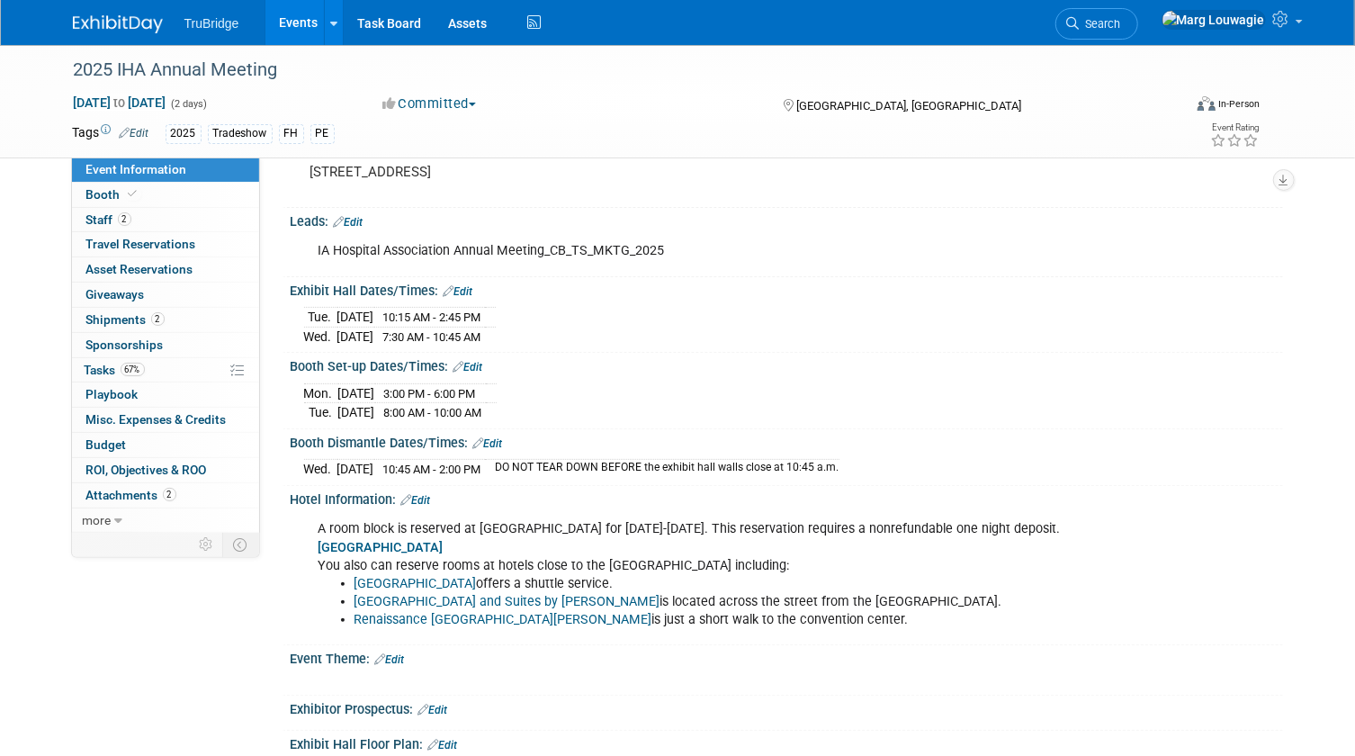
scroll to position [163, 0]
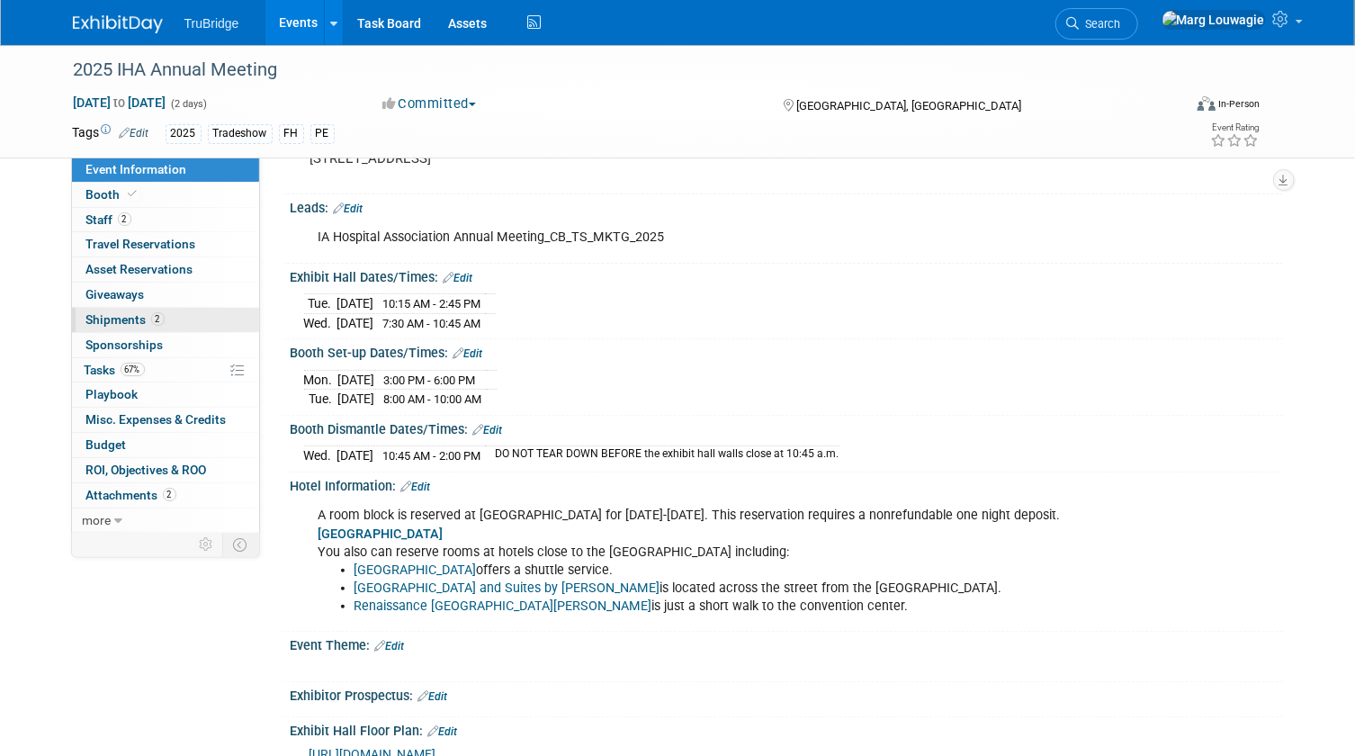
drag, startPoint x: 126, startPoint y: 322, endPoint x: 139, endPoint y: 319, distance: 14.0
click at [126, 322] on span "Shipments 2" at bounding box center [125, 319] width 78 height 14
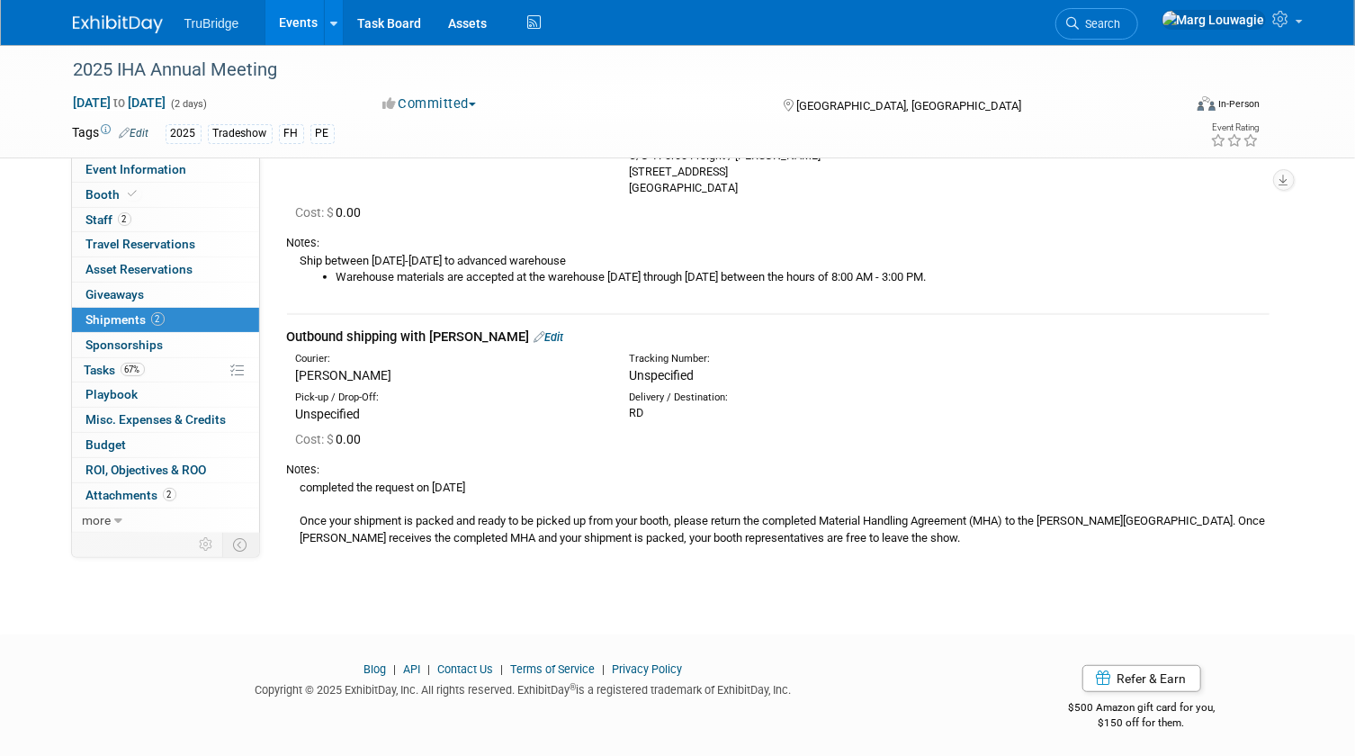
scroll to position [227, 0]
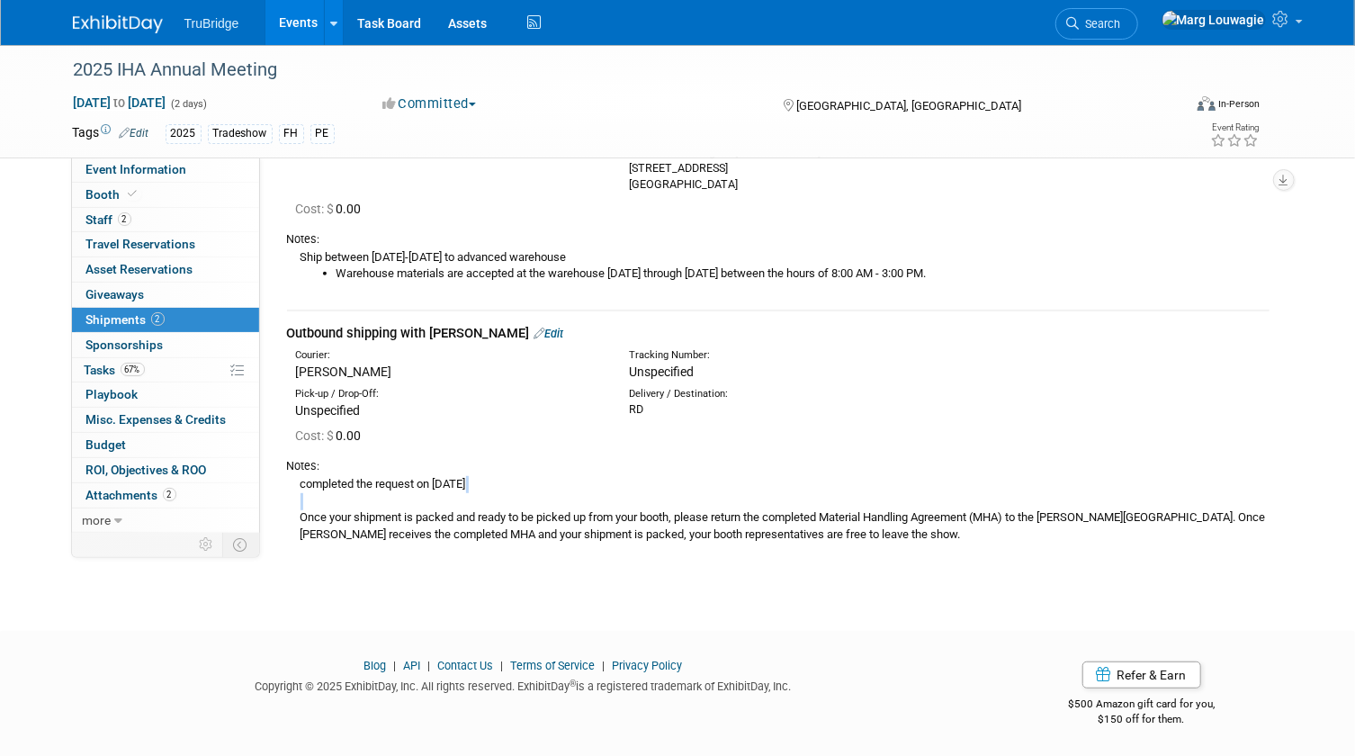
drag, startPoint x: 300, startPoint y: 513, endPoint x: 544, endPoint y: 507, distance: 244.8
click at [544, 507] on div "completed the request on [DATE] Once your shipment is packed and ready to be pi…" at bounding box center [778, 508] width 983 height 68
click at [541, 511] on div "completed the request on [DATE] Once your shipment is packed and ready to be pi…" at bounding box center [778, 508] width 983 height 68
drag, startPoint x: 301, startPoint y: 514, endPoint x: 619, endPoint y: 505, distance: 318.6
click at [619, 505] on div "completed the request on [DATE] Once your shipment is packed and ready to be pi…" at bounding box center [778, 508] width 983 height 68
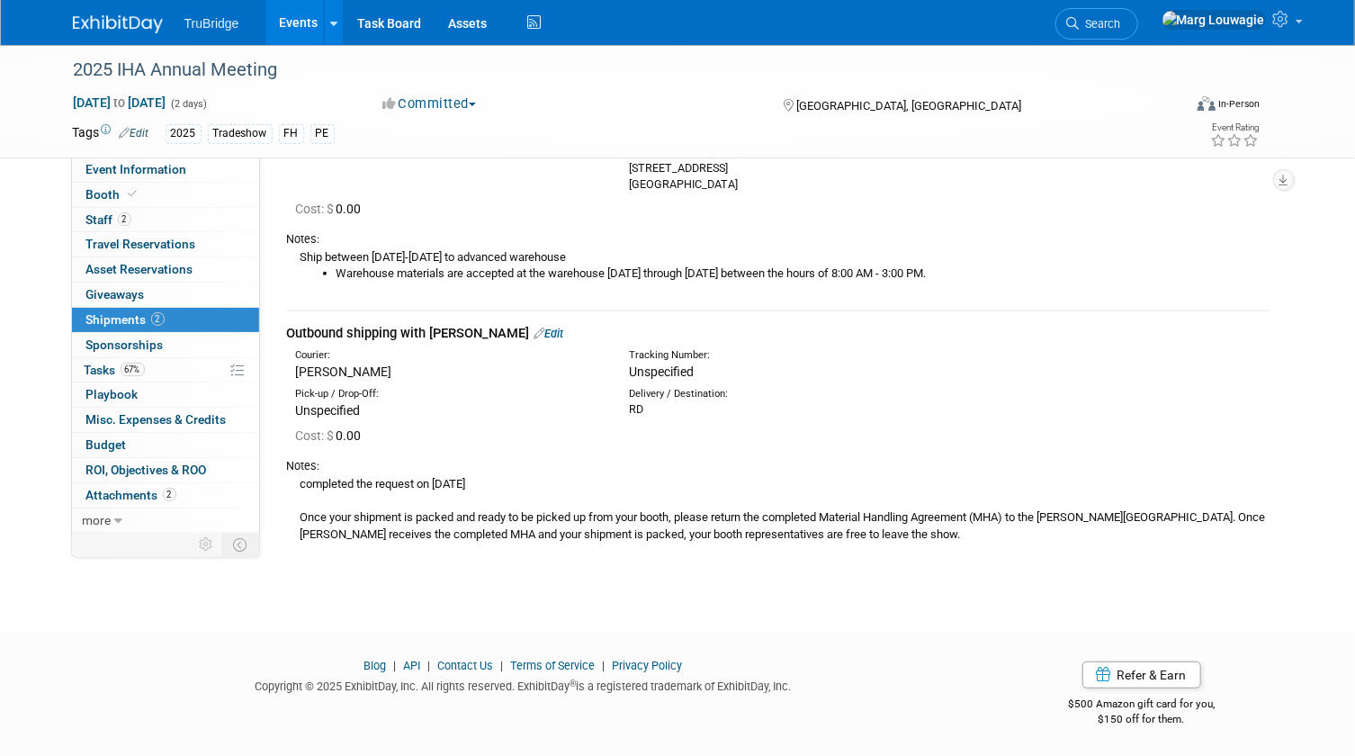
click at [320, 517] on div "completed the request on [DATE] Once your shipment is packed and ready to be pi…" at bounding box center [778, 508] width 983 height 68
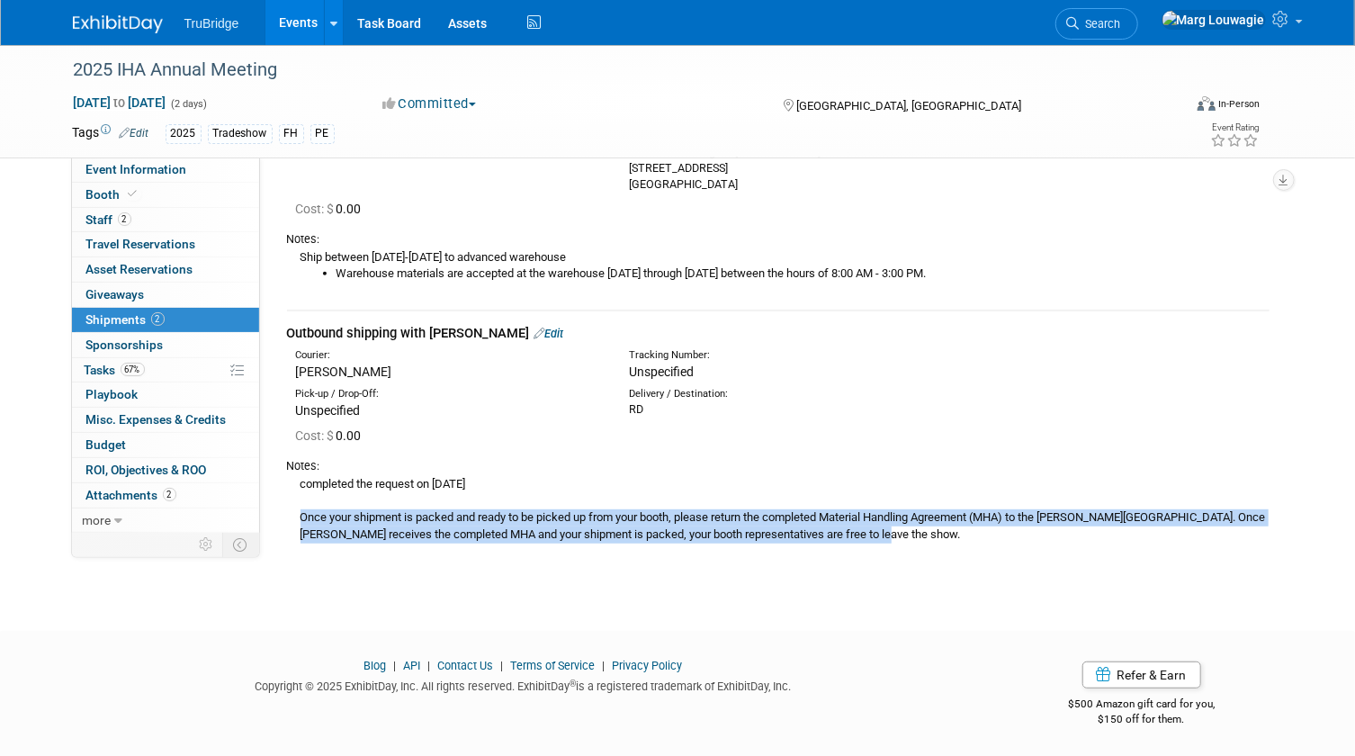
drag, startPoint x: 301, startPoint y: 516, endPoint x: 899, endPoint y: 540, distance: 597.9
click at [899, 540] on div "completed the request on [DATE] Once your shipment is packed and ready to be pi…" at bounding box center [778, 508] width 983 height 68
drag, startPoint x: 899, startPoint y: 540, endPoint x: 802, endPoint y: 514, distance: 100.6
copy div "Once your shipment is packed and ready to be picked up from your booth, please …"
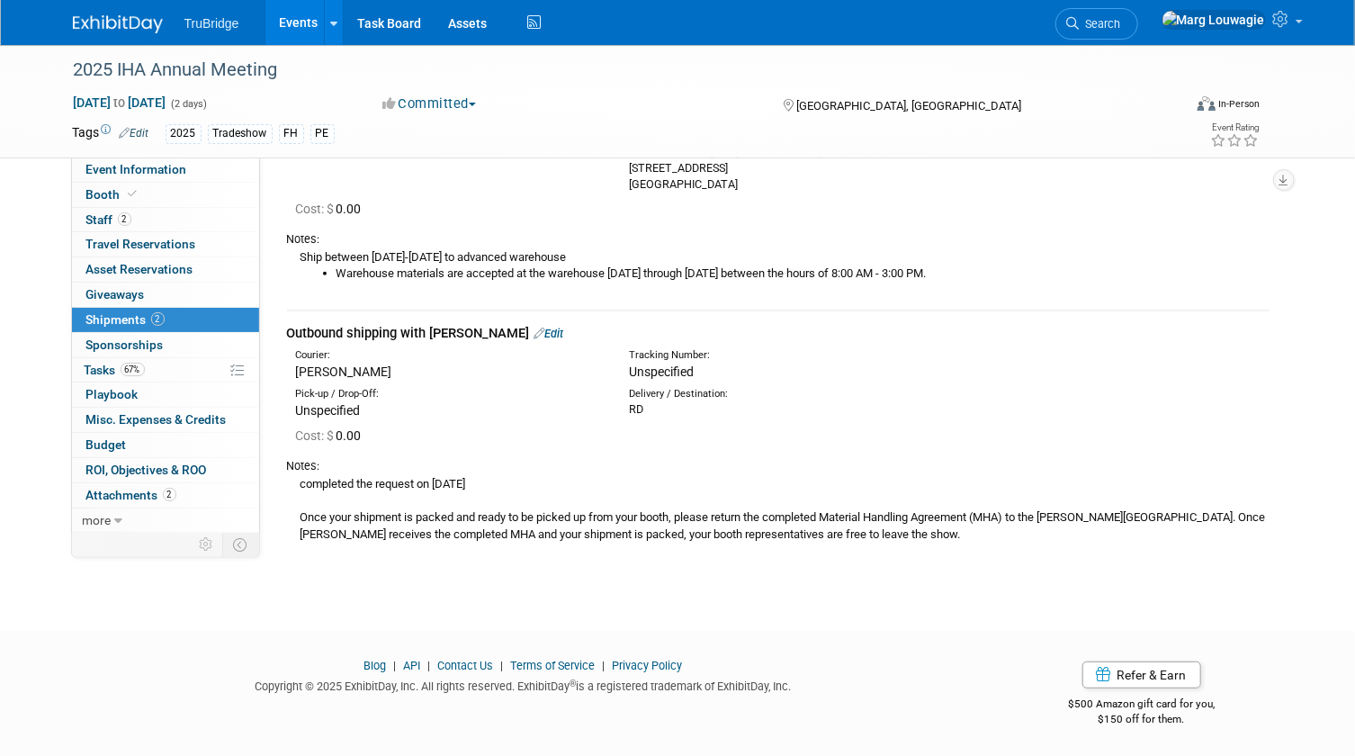
click at [836, 278] on li "Warehouse materials are accepted at the warehouse [DATE] through [DATE] between…" at bounding box center [803, 273] width 933 height 17
click at [112, 367] on span "Tasks 67%" at bounding box center [115, 370] width 60 height 14
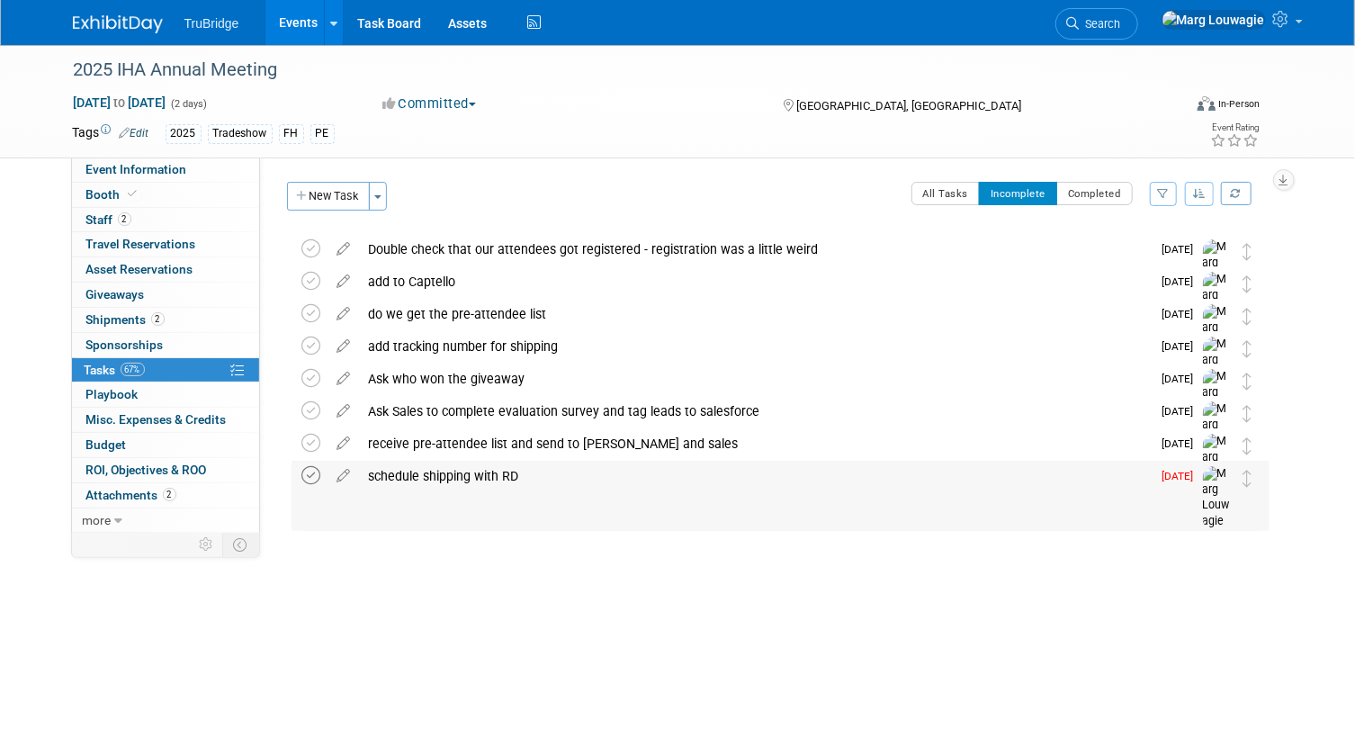
click at [317, 476] on icon at bounding box center [311, 475] width 19 height 19
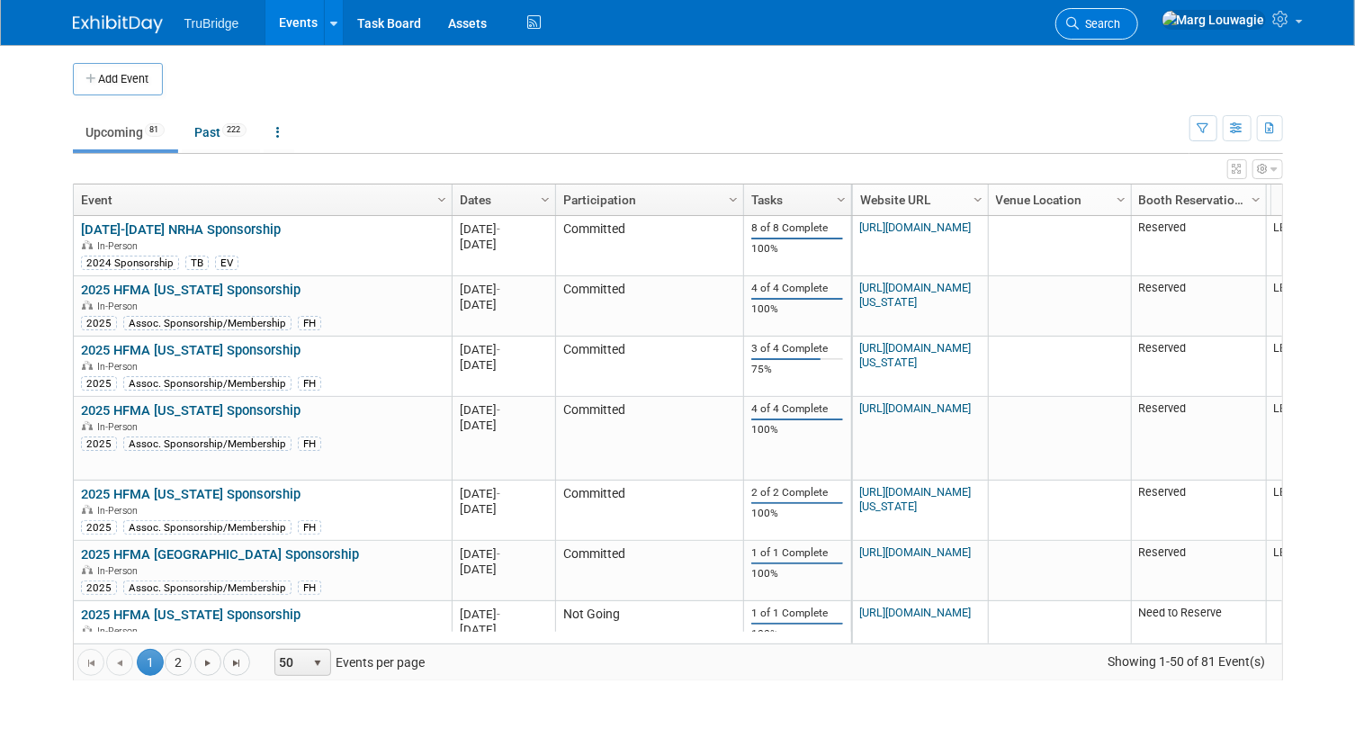
click at [1121, 18] on span "Search" at bounding box center [1100, 23] width 41 height 13
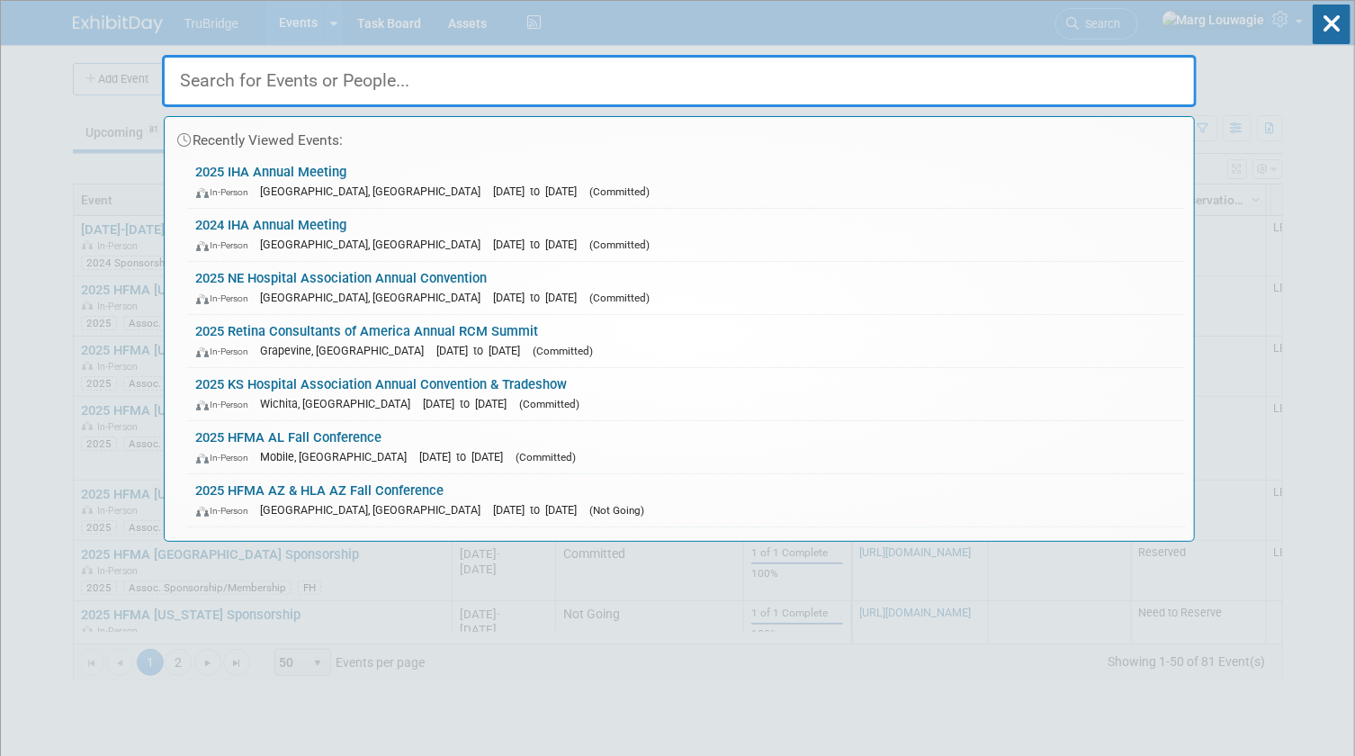
click at [1131, 72] on input "text" at bounding box center [679, 81] width 1035 height 52
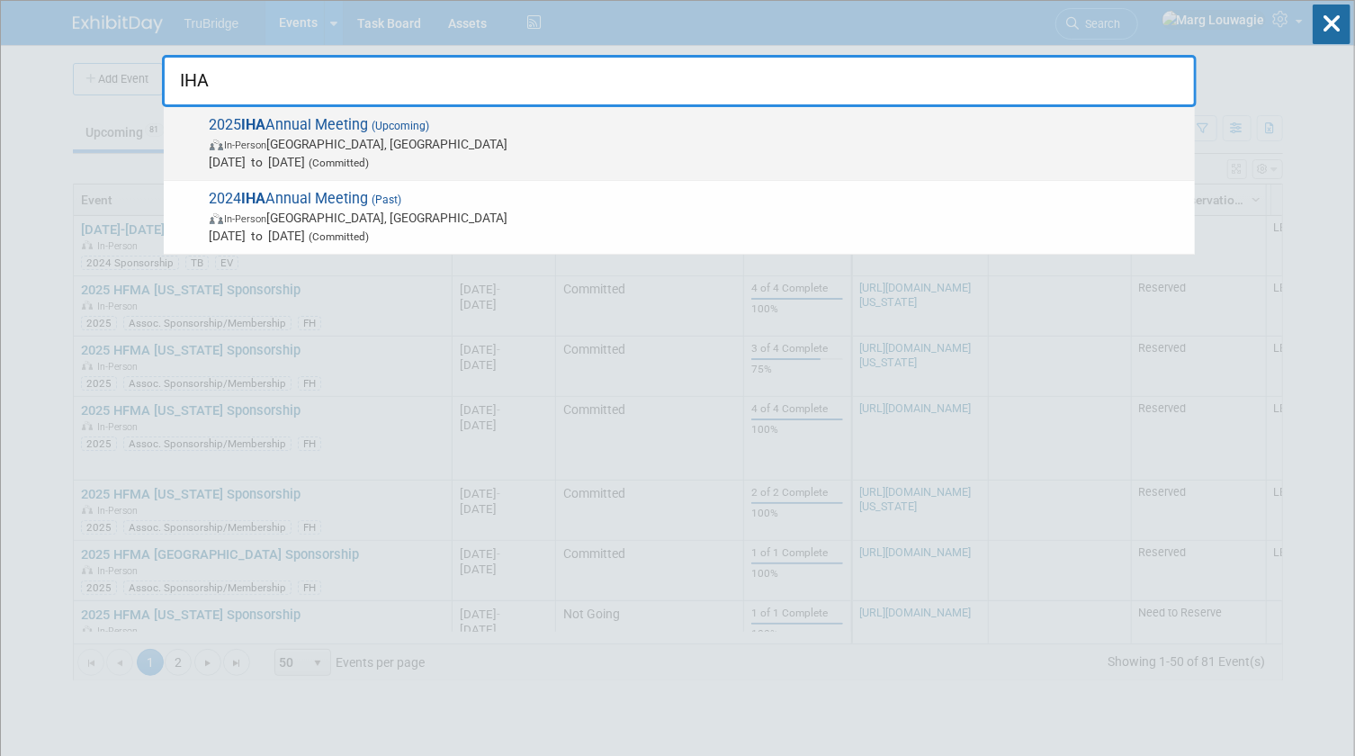
type input "IHA"
click at [471, 126] on span "2025 IHA Annual Meeting (Upcoming) In-Person [GEOGRAPHIC_DATA], [GEOGRAPHIC_DAT…" at bounding box center [695, 143] width 982 height 55
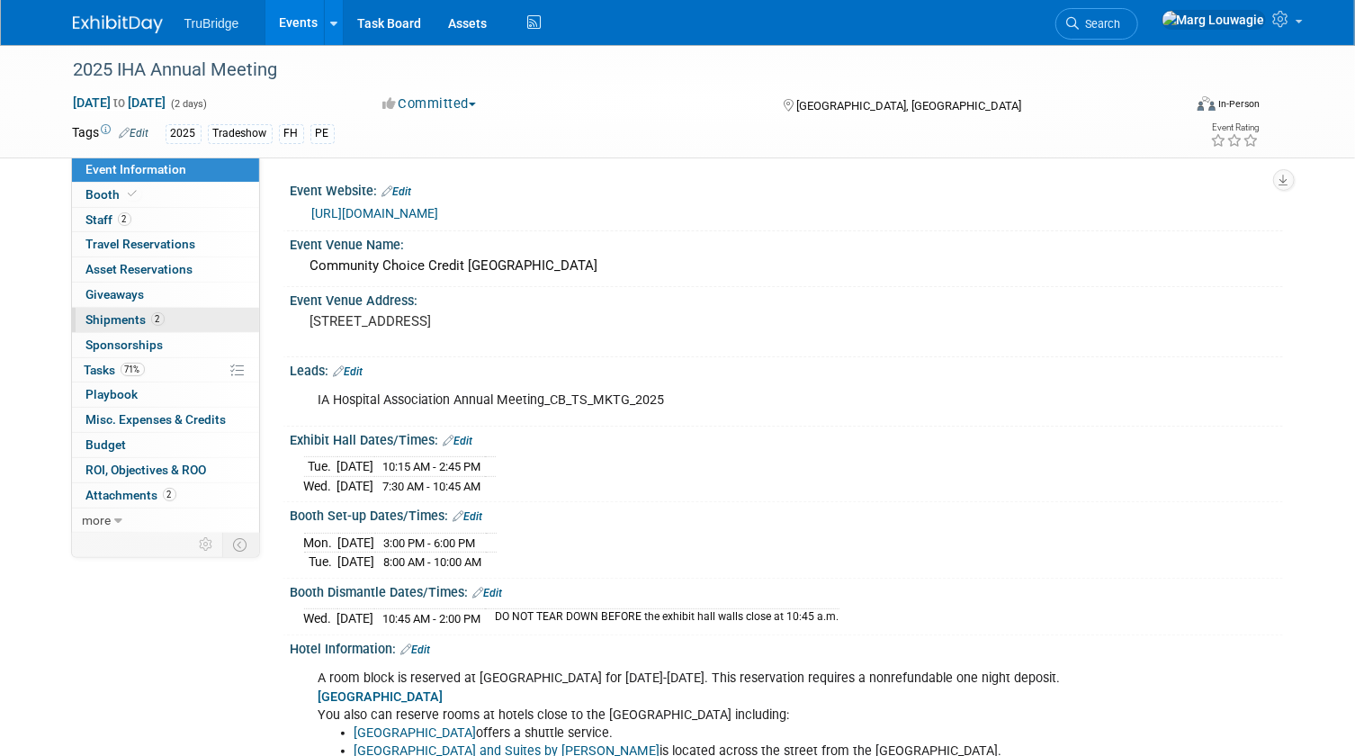
click at [126, 316] on span "Shipments 2" at bounding box center [125, 319] width 78 height 14
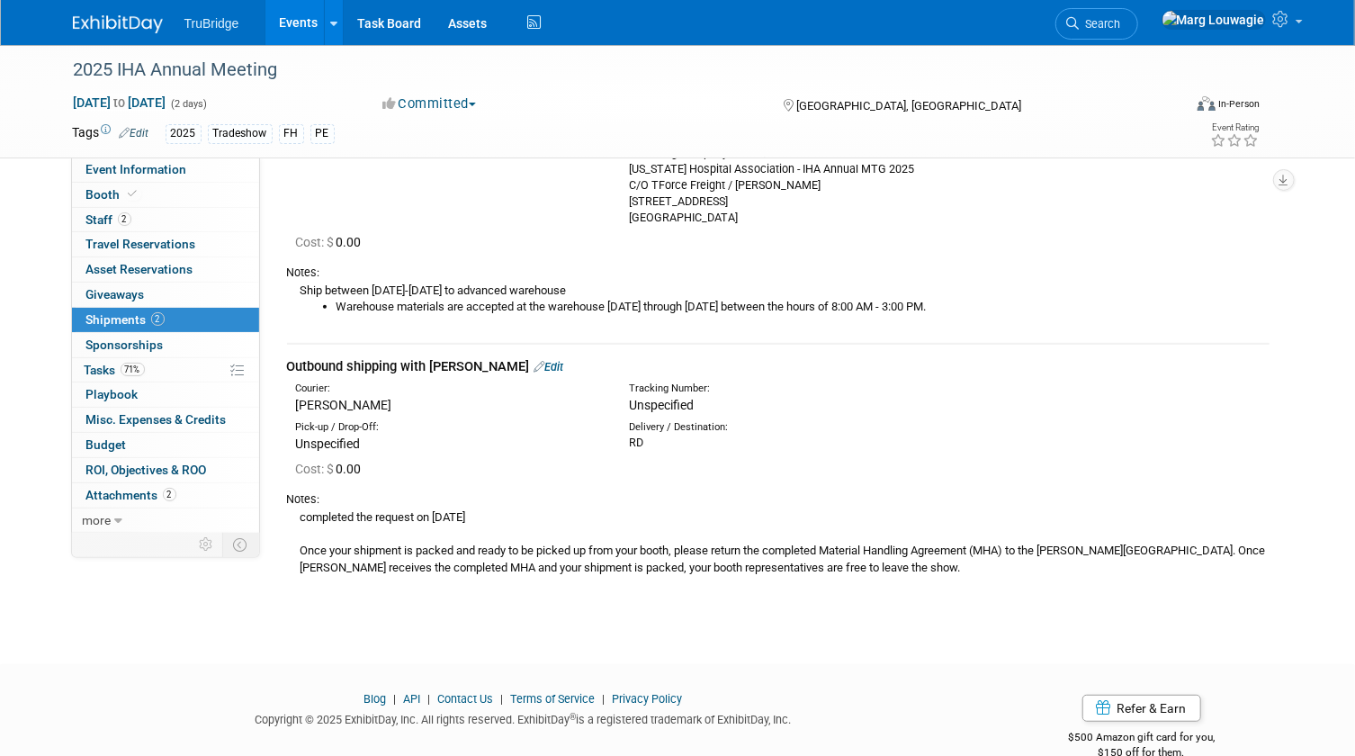
scroll to position [227, 0]
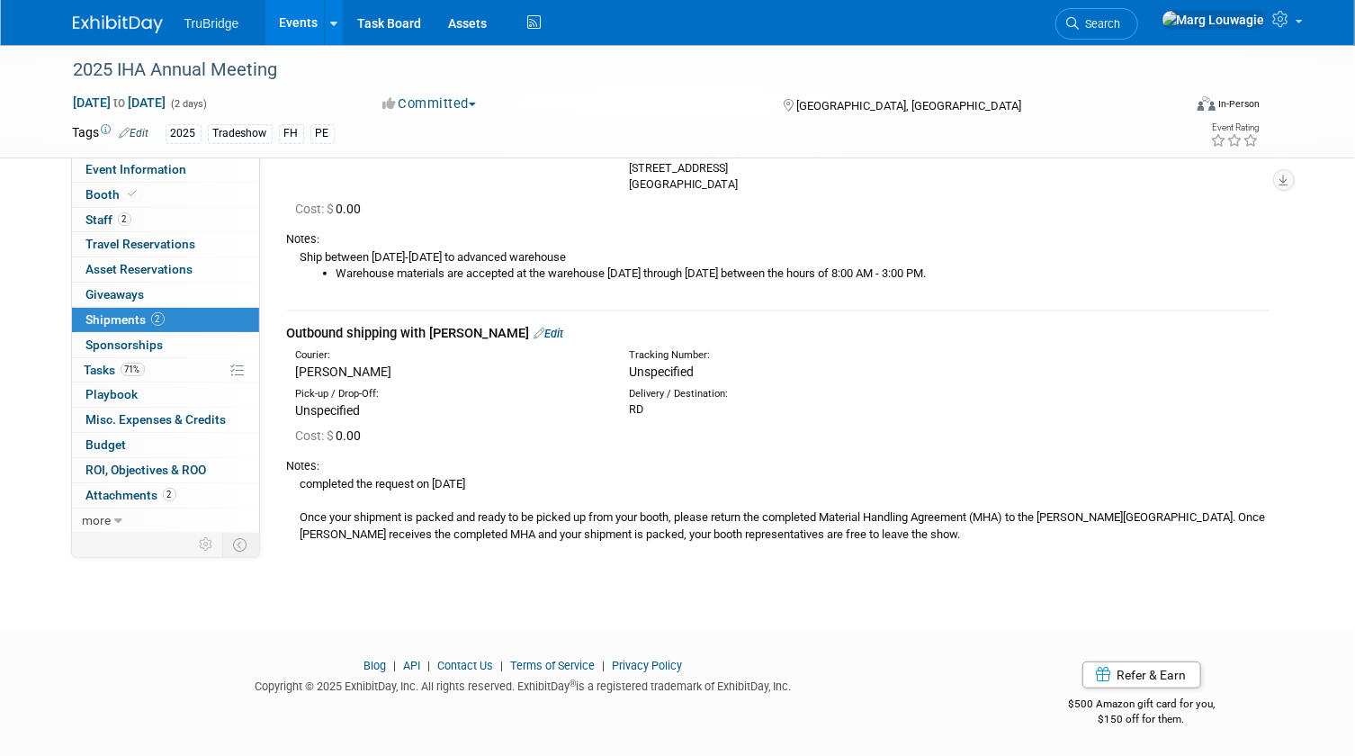
click at [534, 335] on link "Edit" at bounding box center [549, 333] width 30 height 13
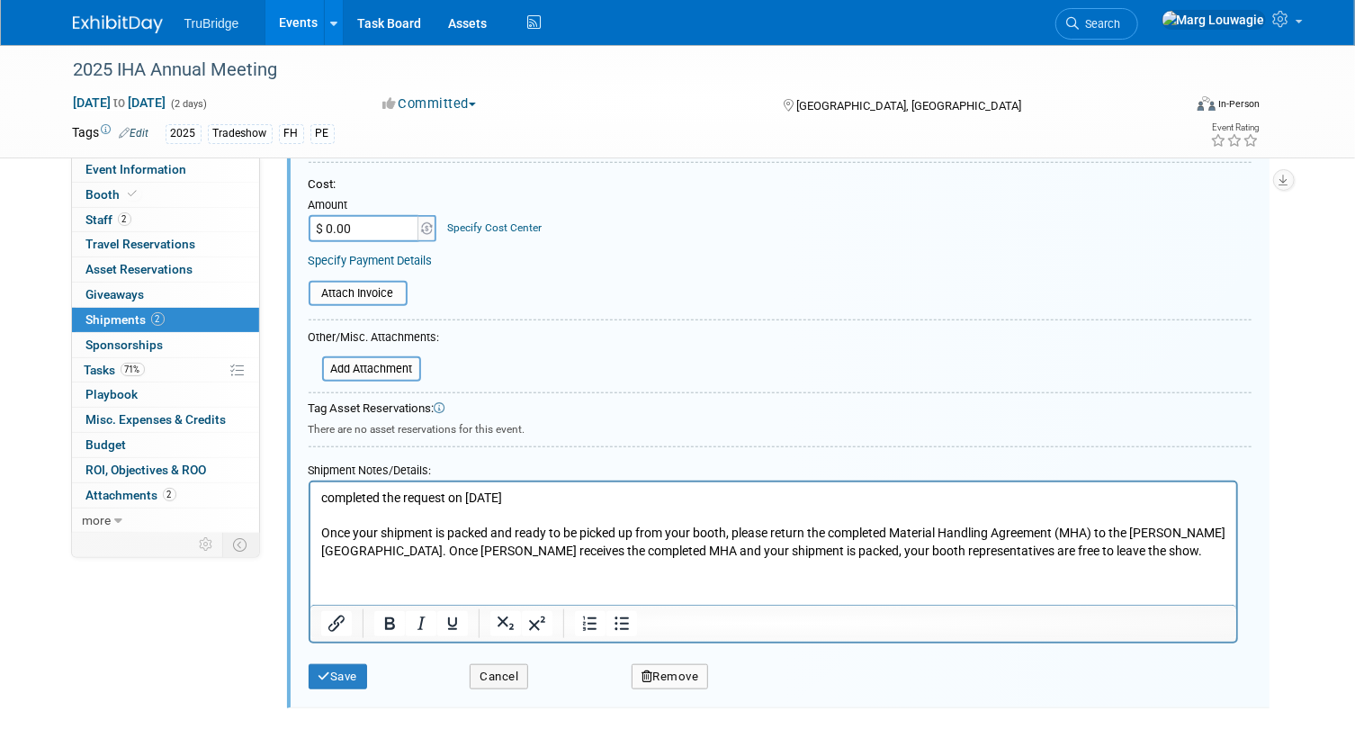
scroll to position [660, 0]
click at [408, 366] on input "file" at bounding box center [312, 367] width 214 height 22
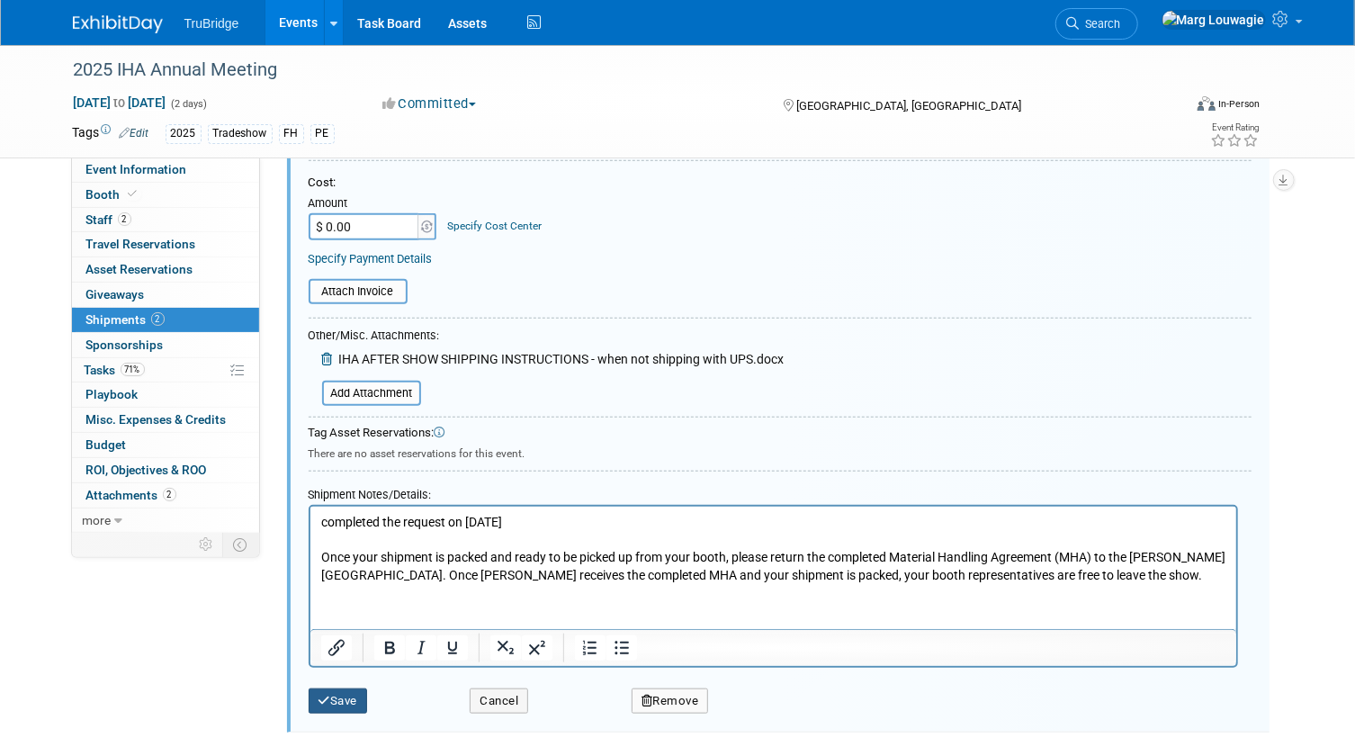
click at [343, 695] on button "Save" at bounding box center [338, 700] width 59 height 25
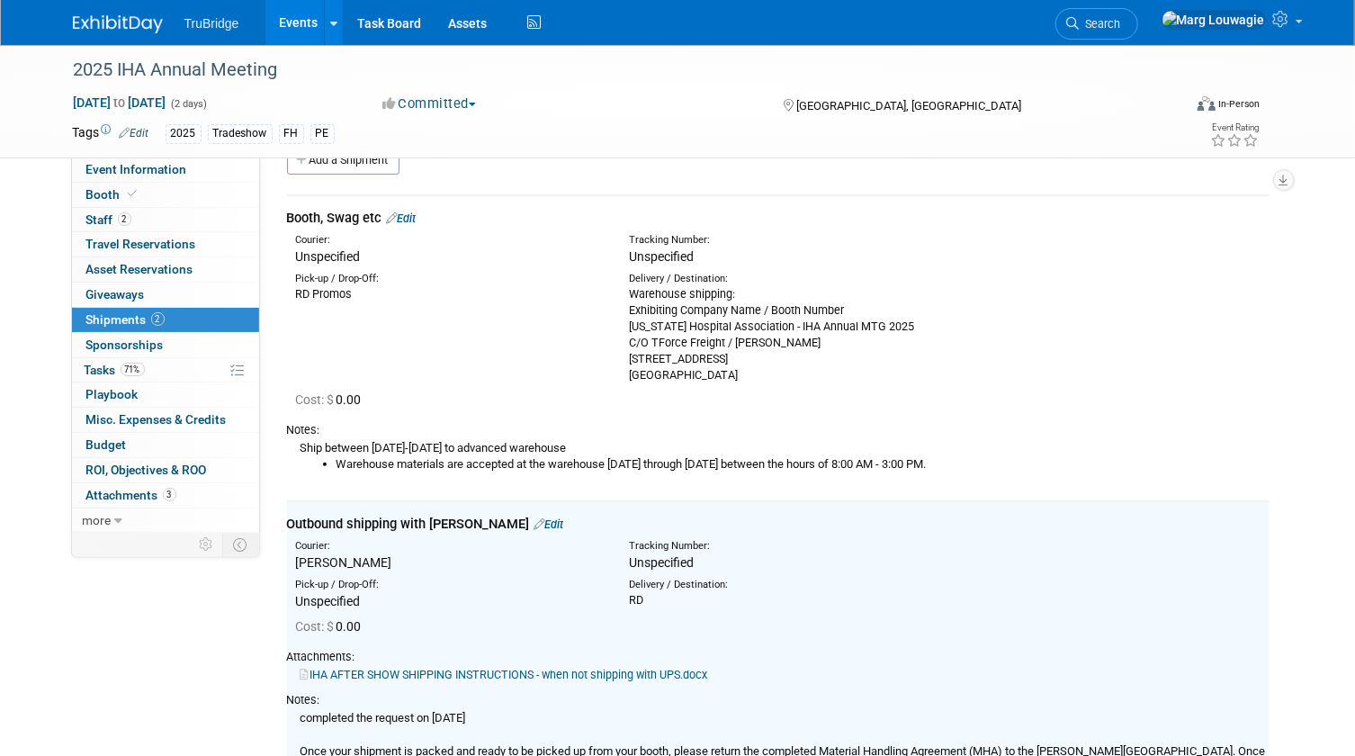
scroll to position [0, 0]
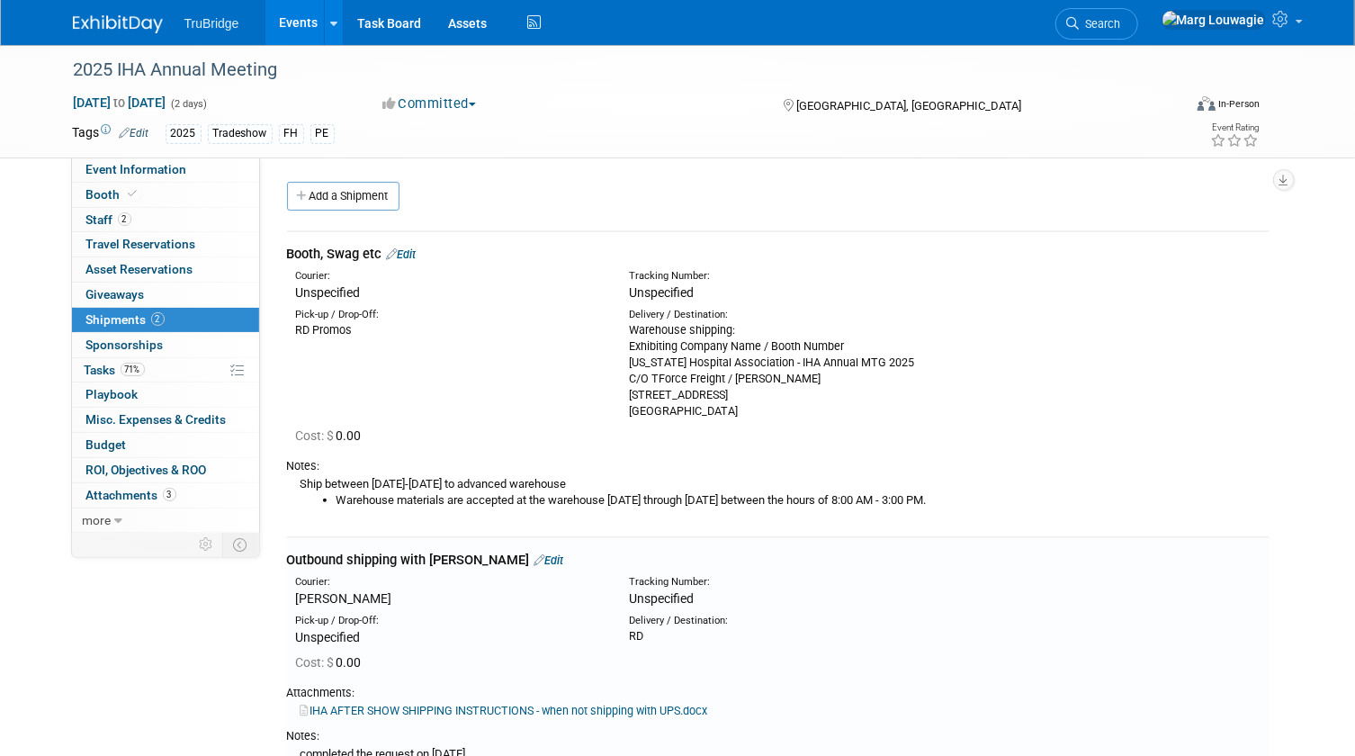
click at [408, 256] on link "Edit" at bounding box center [402, 253] width 30 height 13
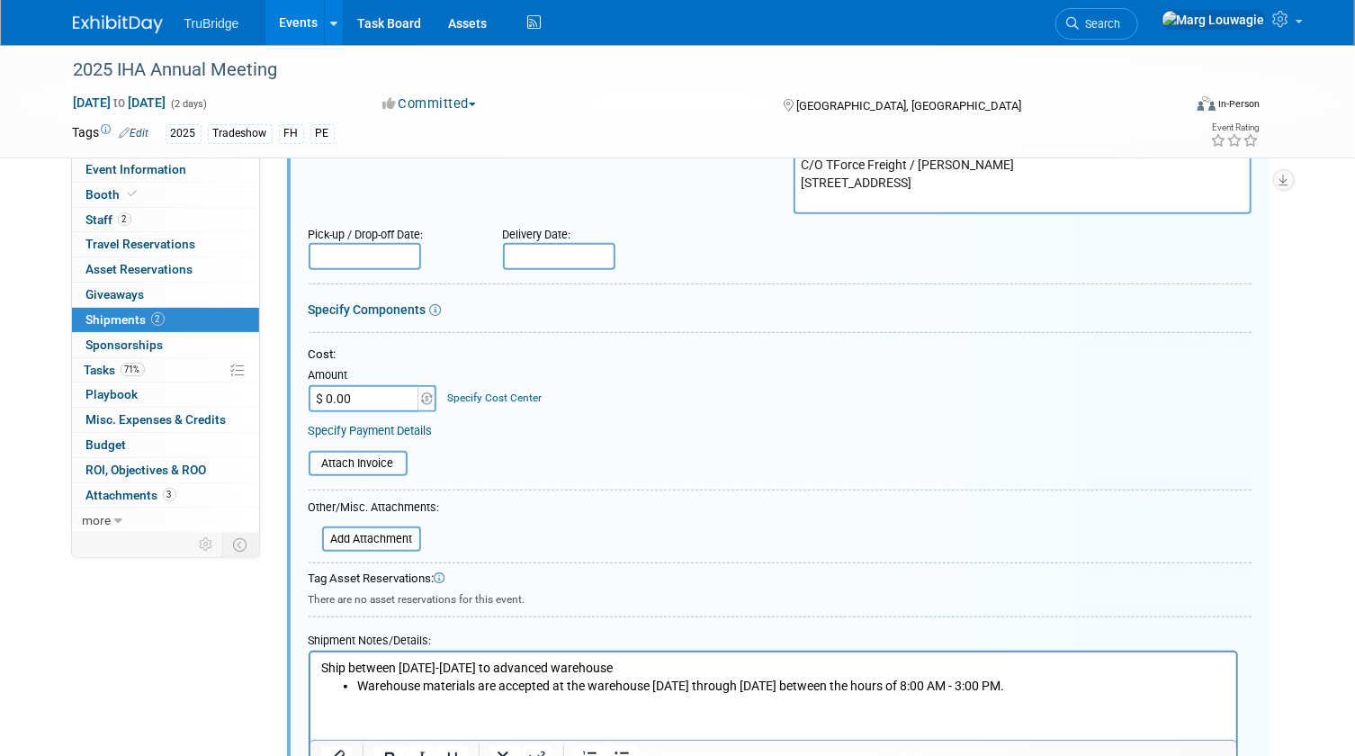
scroll to position [435, 0]
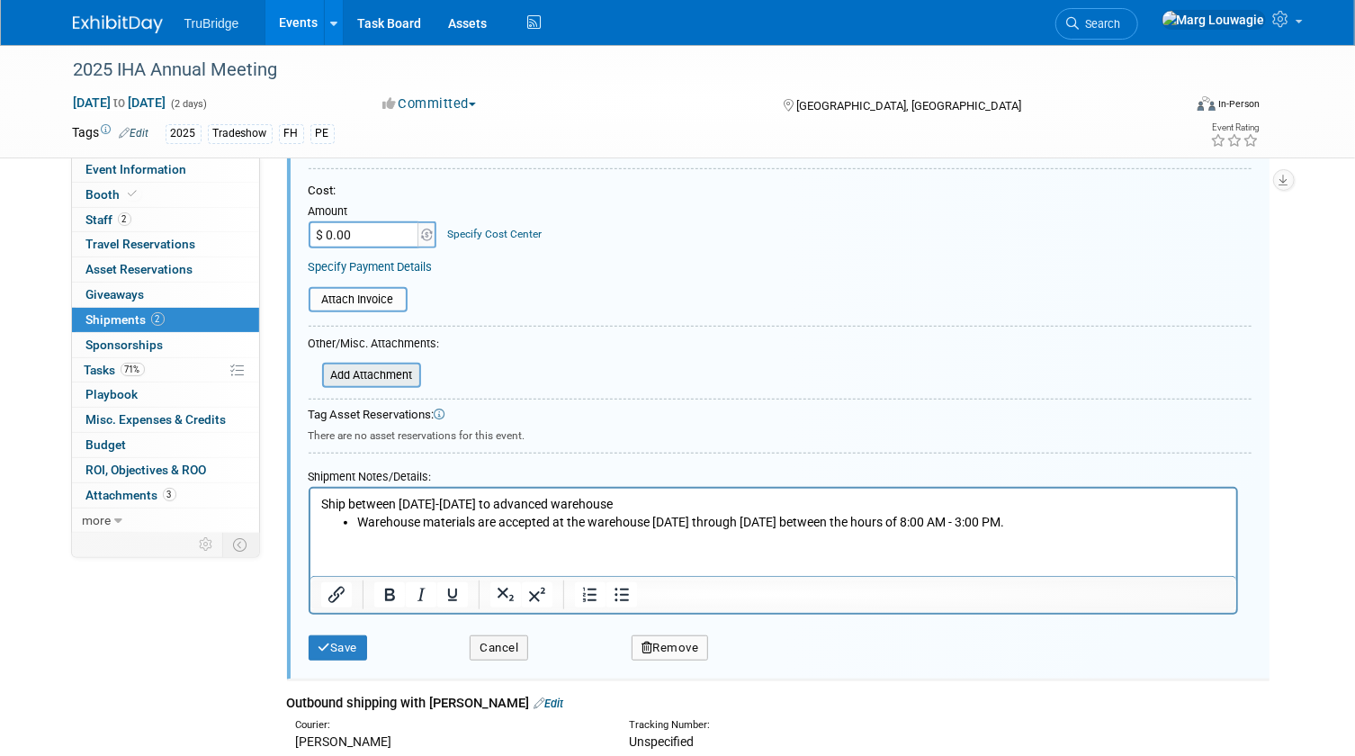
click at [384, 369] on input "file" at bounding box center [312, 375] width 214 height 22
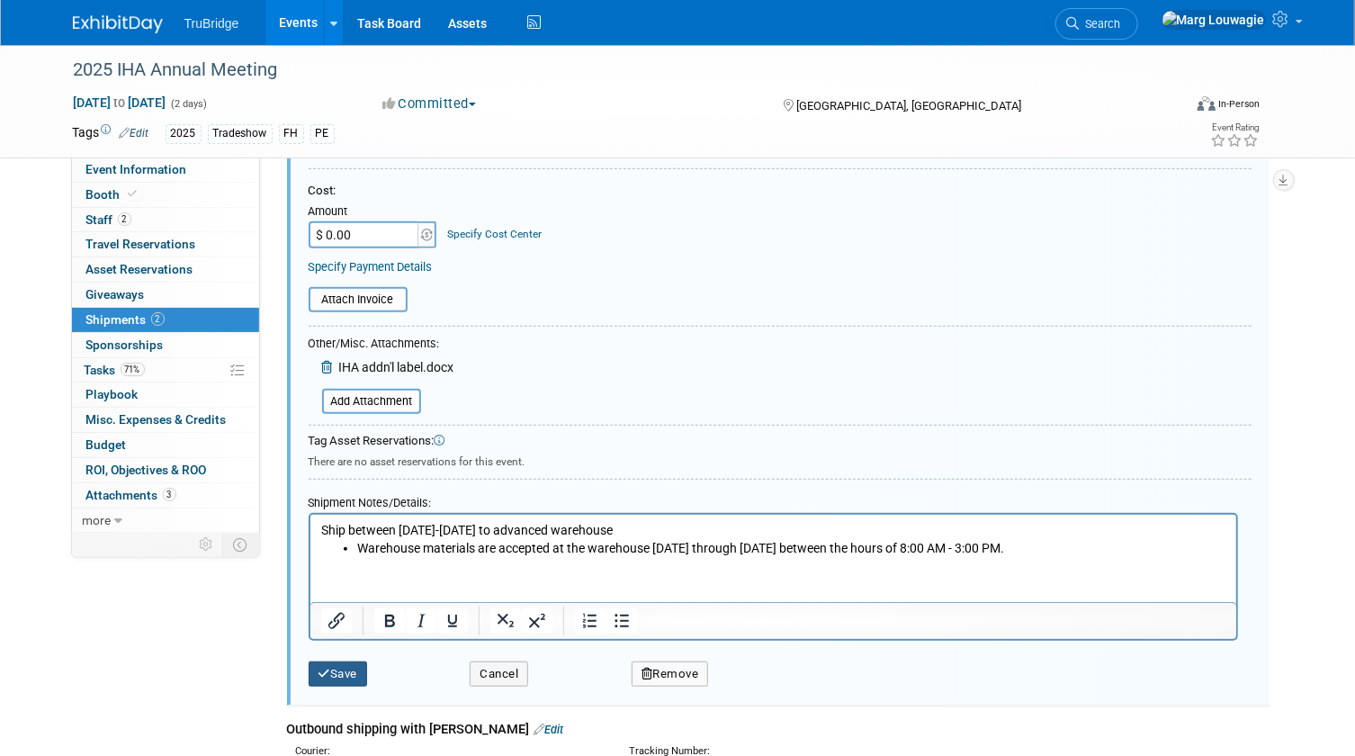
click at [351, 666] on button "Save" at bounding box center [338, 673] width 59 height 25
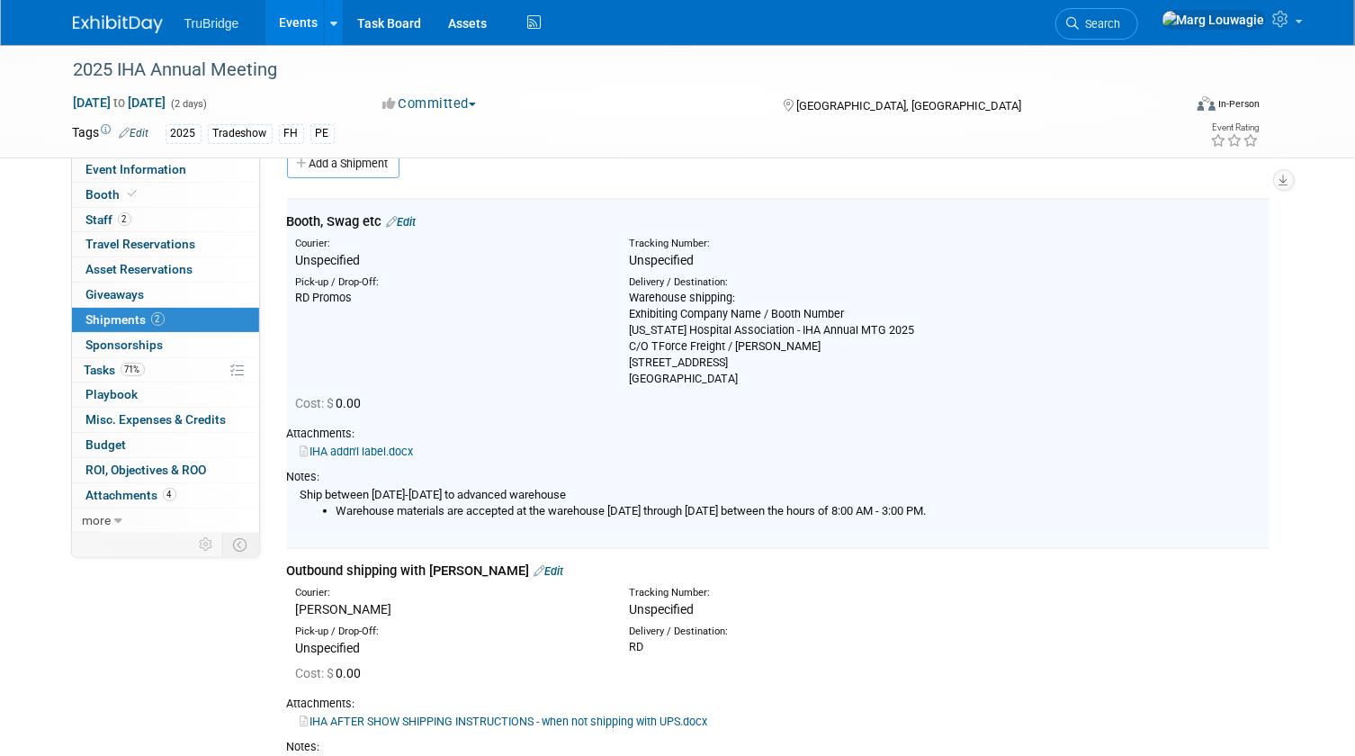
scroll to position [27, 0]
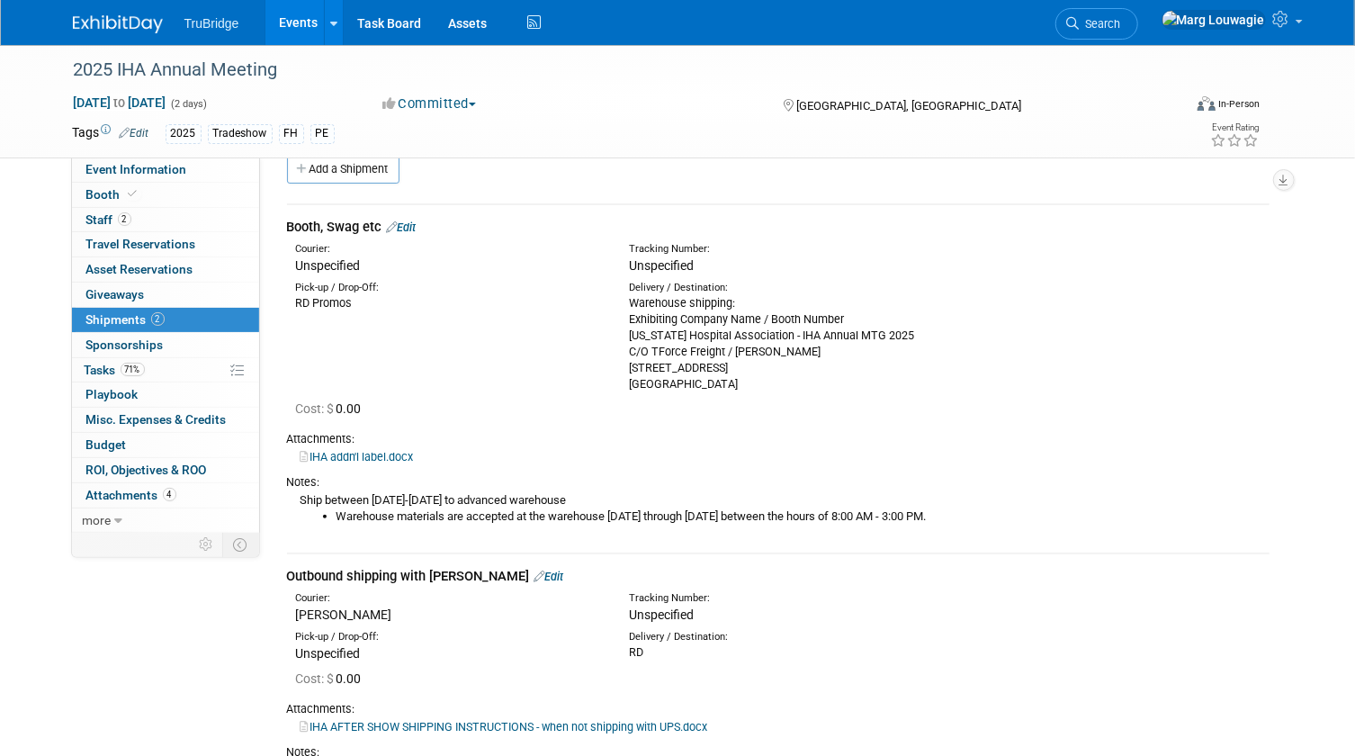
drag, startPoint x: 1162, startPoint y: 24, endPoint x: 1162, endPoint y: 42, distance: 18.0
click at [1121, 24] on span "Search" at bounding box center [1100, 23] width 41 height 13
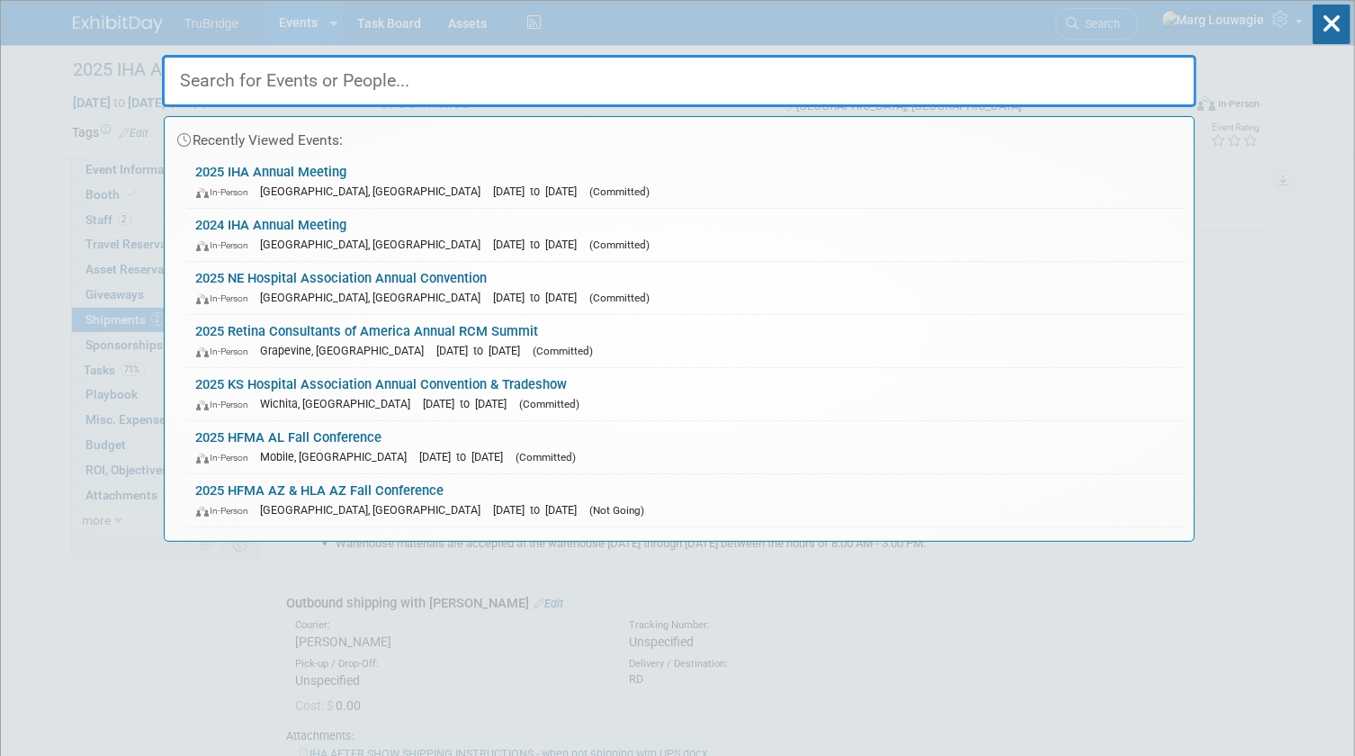
click at [1153, 87] on input "text" at bounding box center [679, 81] width 1035 height 52
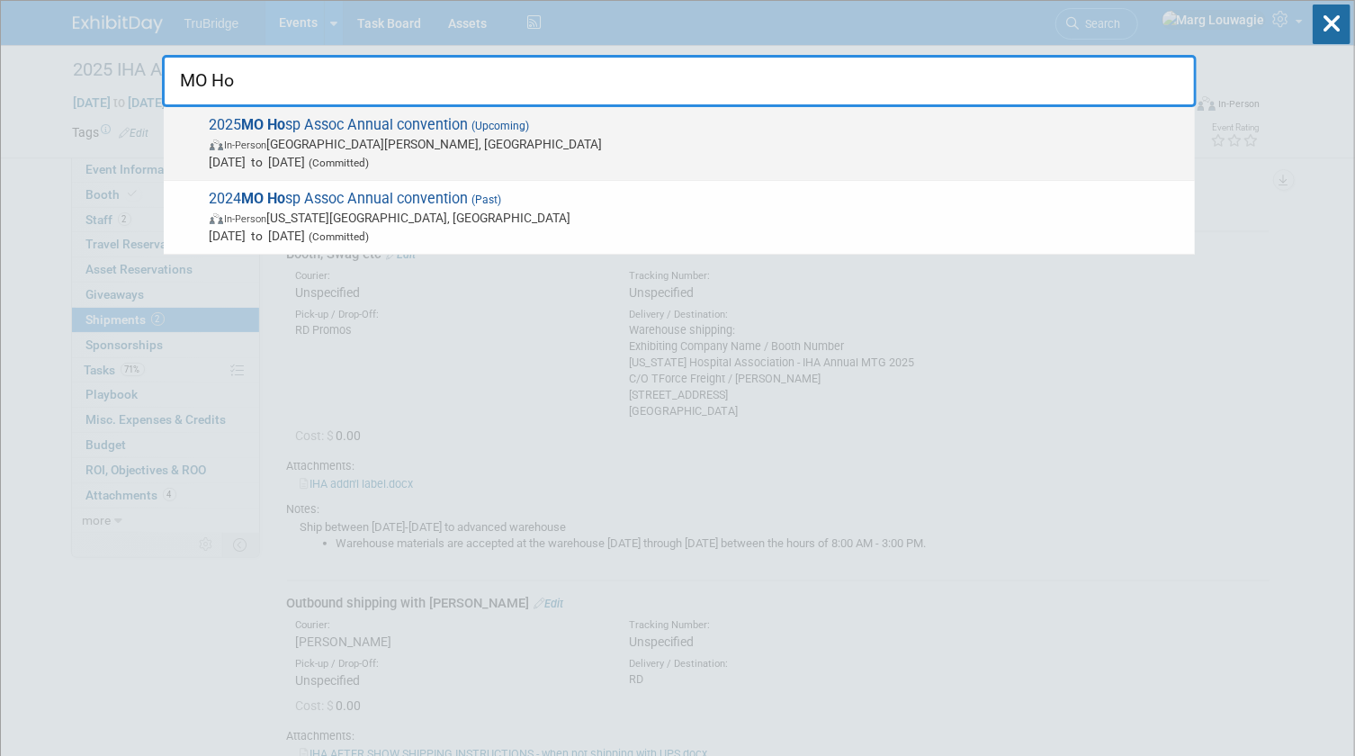
type input "MO Ho"
click at [559, 155] on span "Nov 5, 2025 to Nov 7, 2025 (Committed)" at bounding box center [698, 162] width 976 height 18
click at [0, 0] on div at bounding box center [0, 0] width 0 height 0
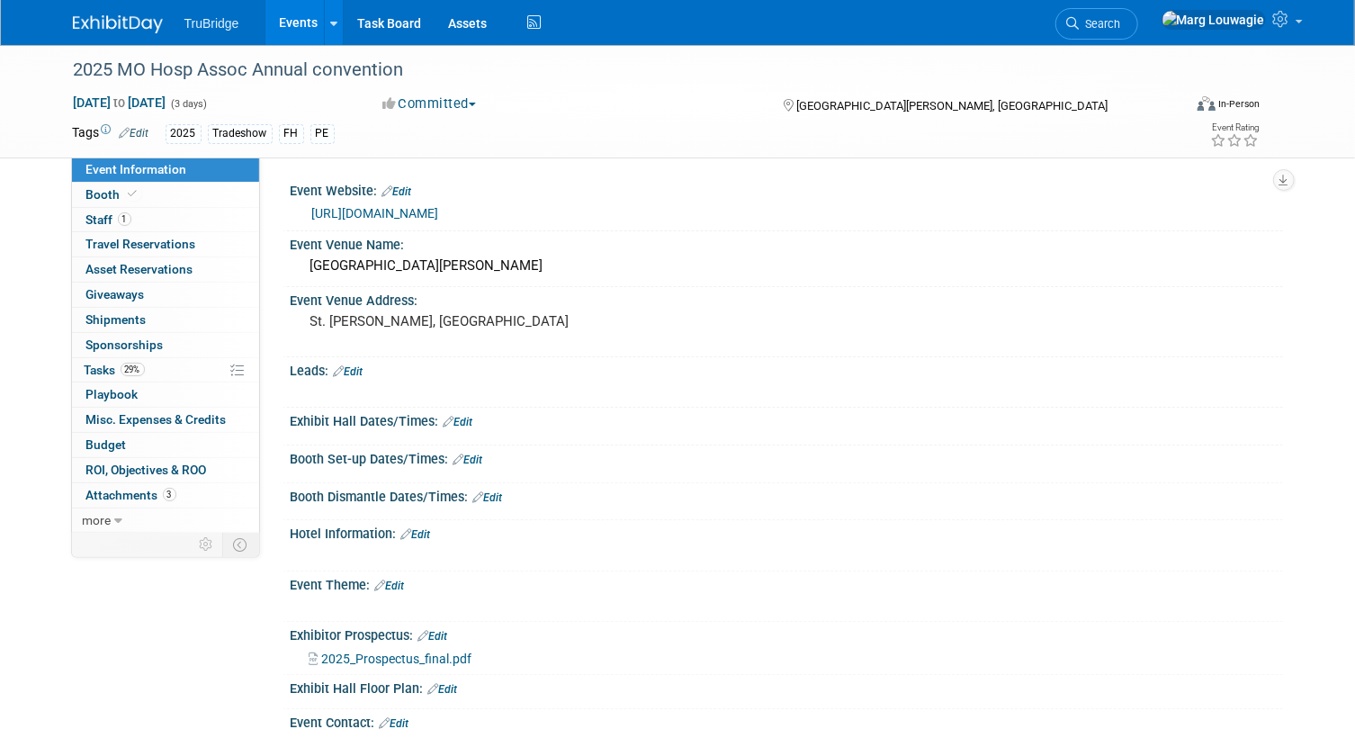
click at [482, 456] on link "Edit" at bounding box center [468, 459] width 30 height 13
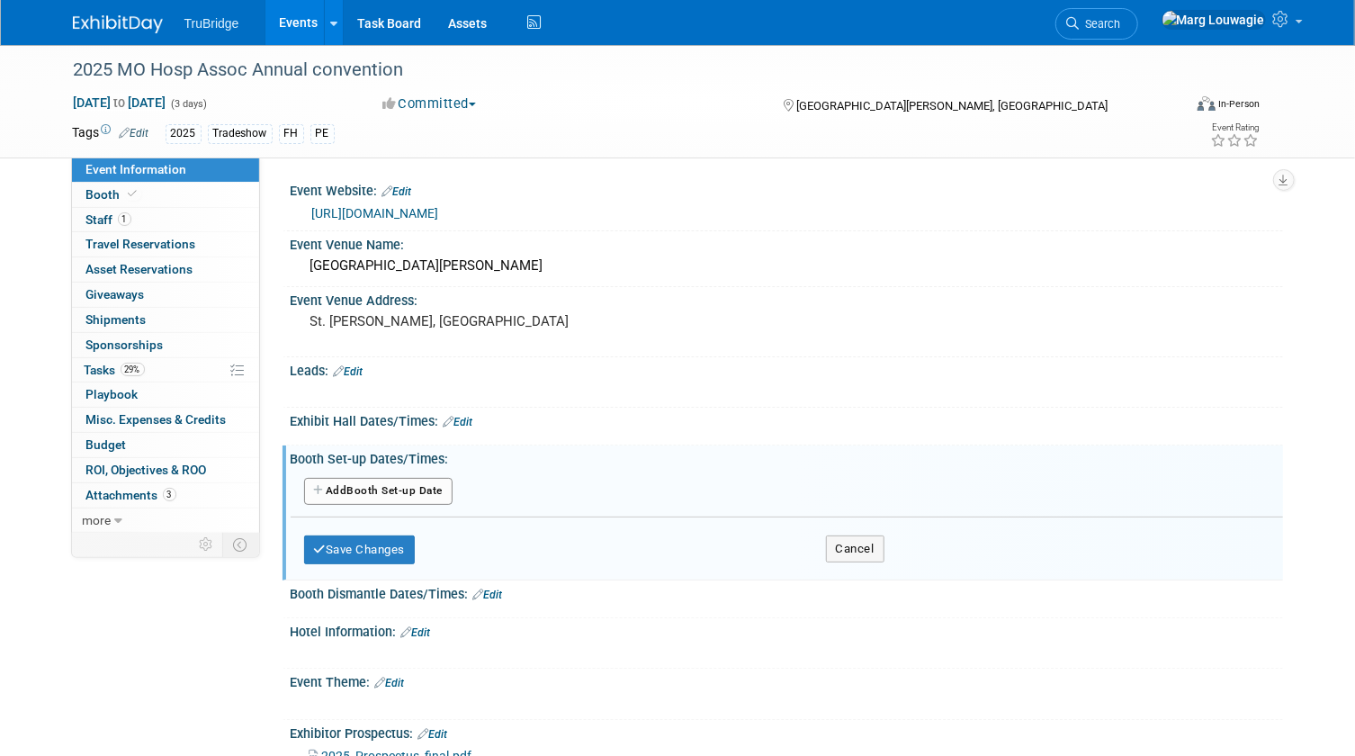
click at [444, 488] on button "Add Another Booth Set-up Date" at bounding box center [378, 491] width 149 height 27
select select "10"
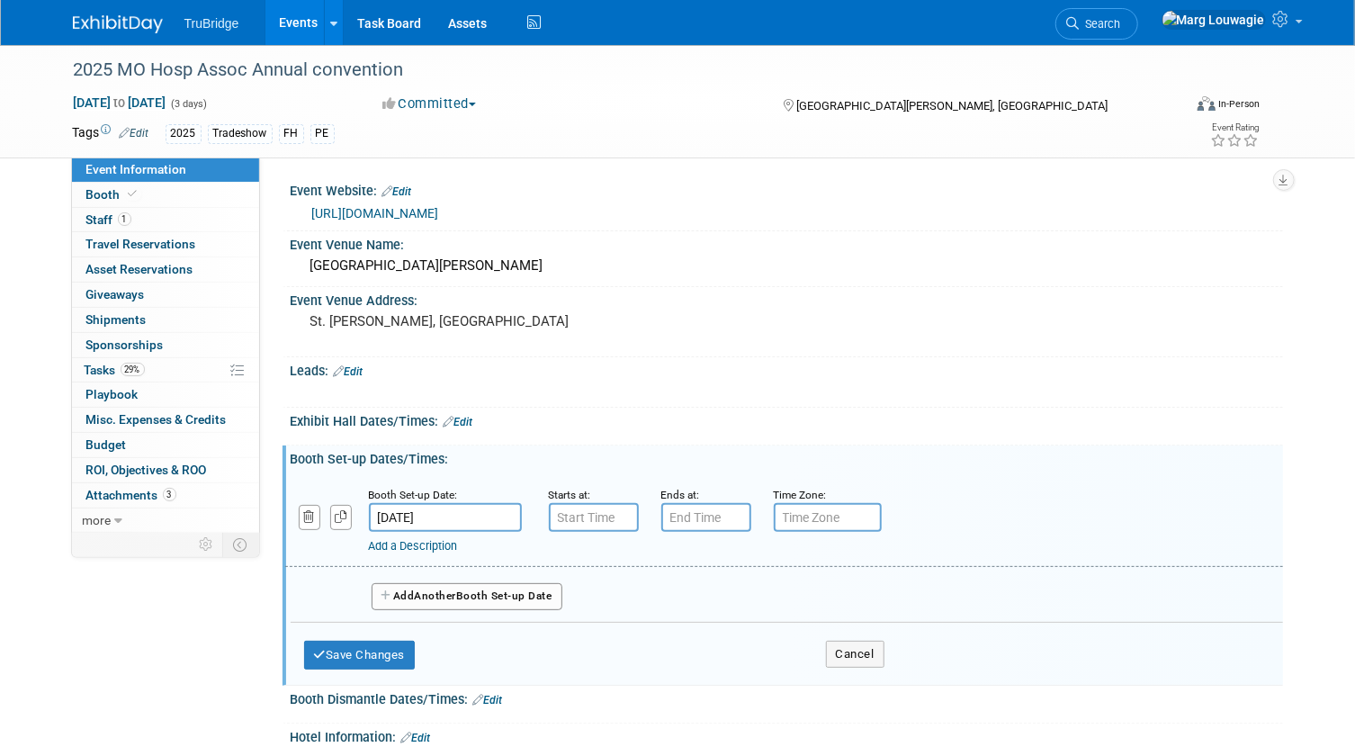
click at [439, 519] on input "Nov 5, 2025" at bounding box center [445, 517] width 153 height 29
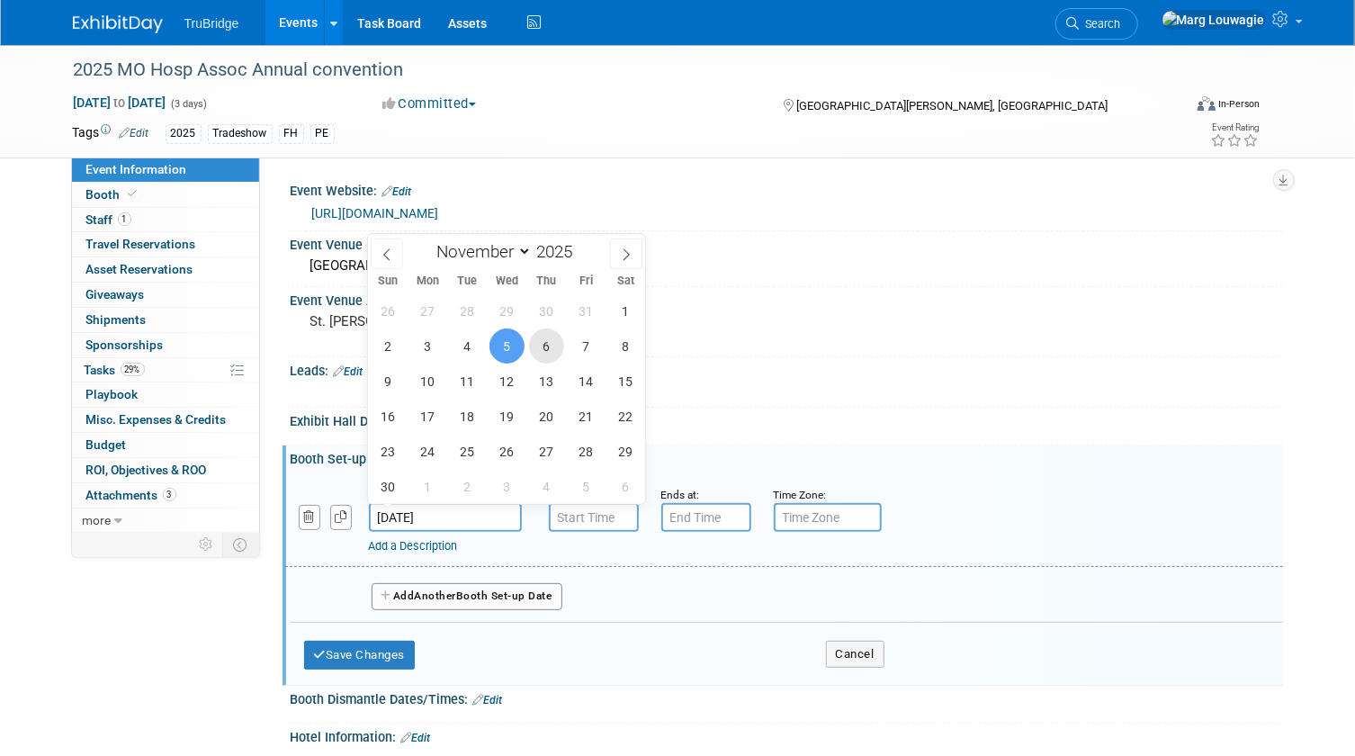
click at [551, 359] on span "6" at bounding box center [546, 345] width 35 height 35
type input "Nov 6, 2025"
click at [551, 359] on div "Leads: Edit" at bounding box center [787, 368] width 992 height 23
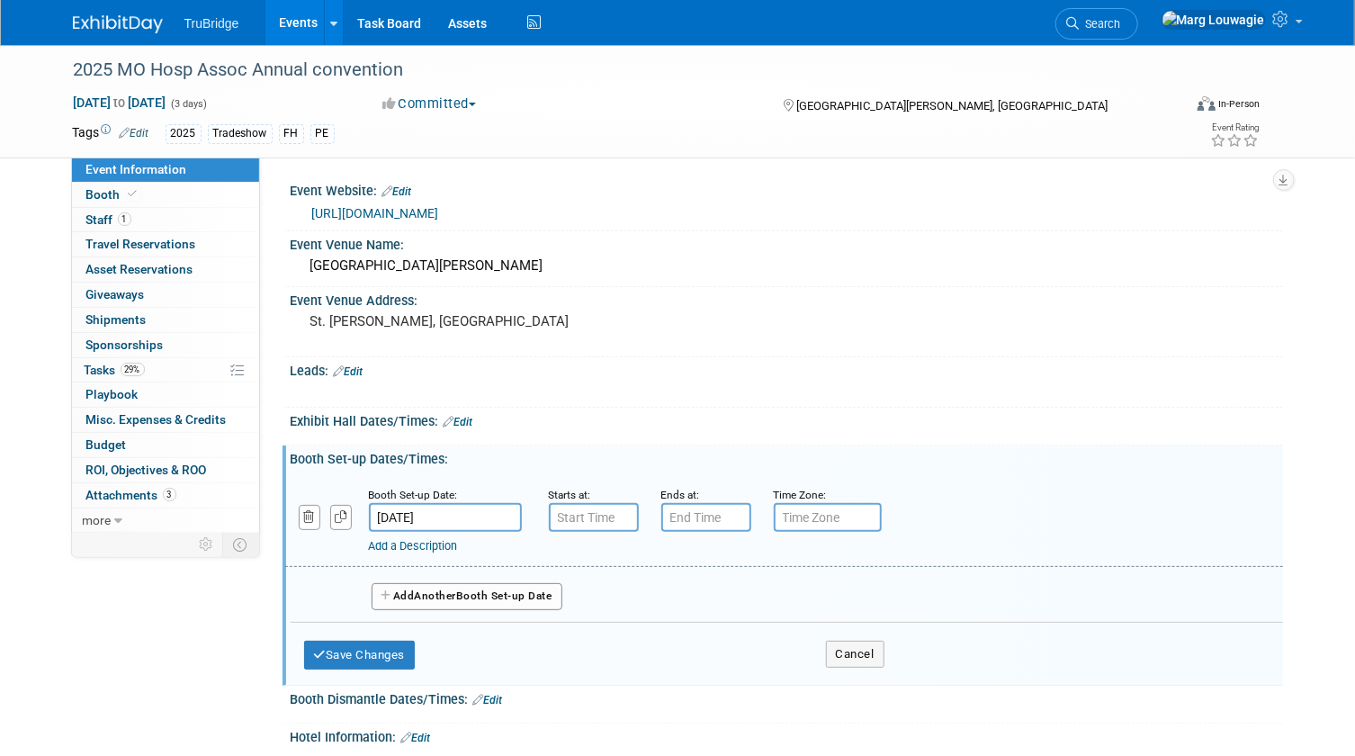
type input "7:00 AM"
click at [574, 520] on input "7:00 AM" at bounding box center [594, 517] width 90 height 29
click at [720, 675] on span at bounding box center [723, 680] width 121 height 31
click at [699, 513] on input "7:00 PM" at bounding box center [706, 517] width 90 height 29
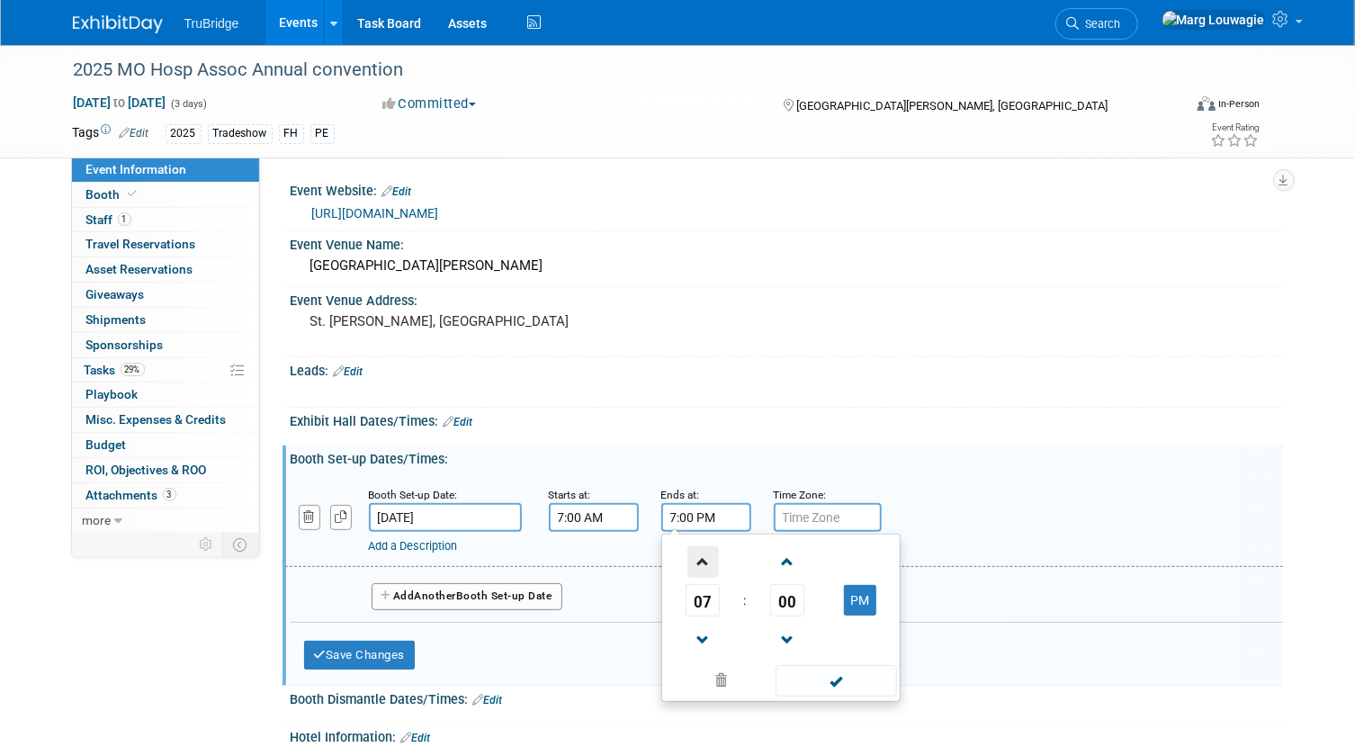
click at [700, 564] on span at bounding box center [702, 561] width 31 height 31
click at [873, 600] on button "PM" at bounding box center [860, 600] width 32 height 31
click at [863, 602] on button "AM" at bounding box center [860, 600] width 32 height 31
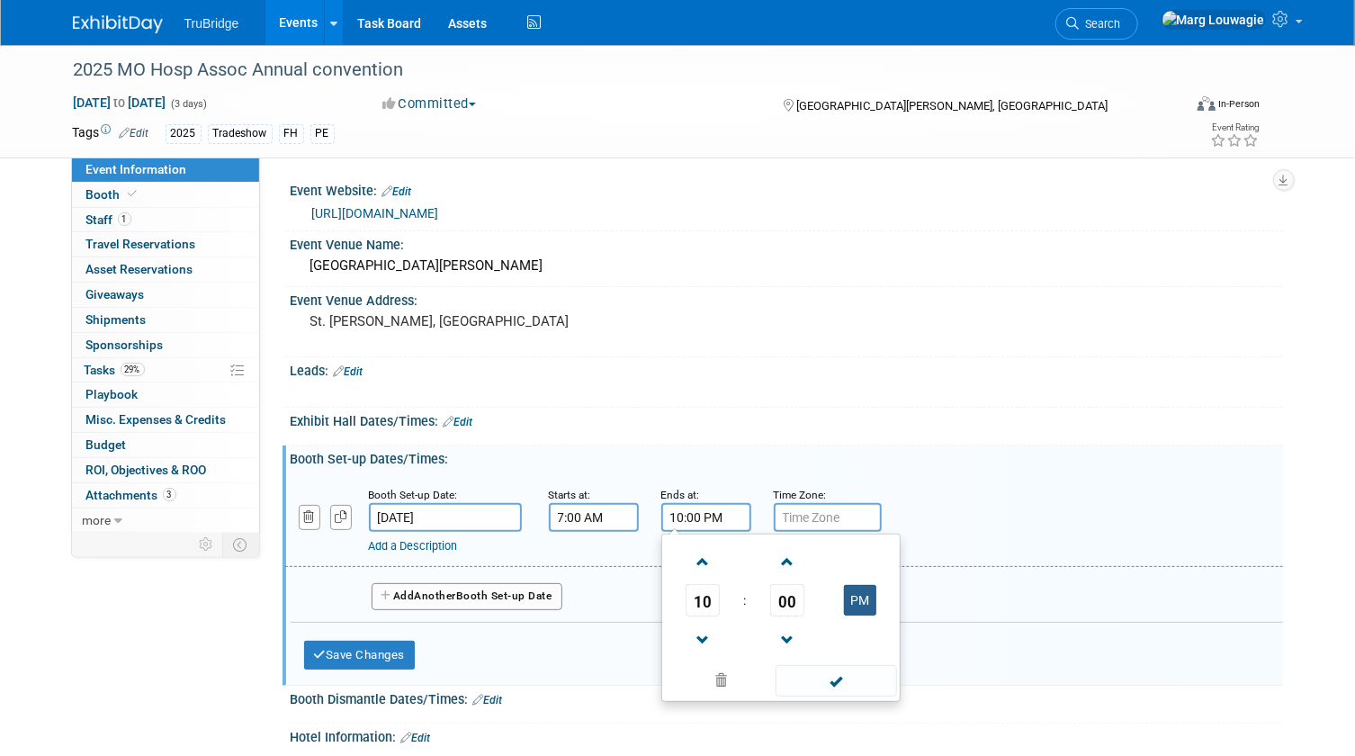
click at [863, 601] on button "PM" at bounding box center [860, 600] width 32 height 31
type input "10:00 AM"
click at [844, 684] on span at bounding box center [836, 680] width 121 height 31
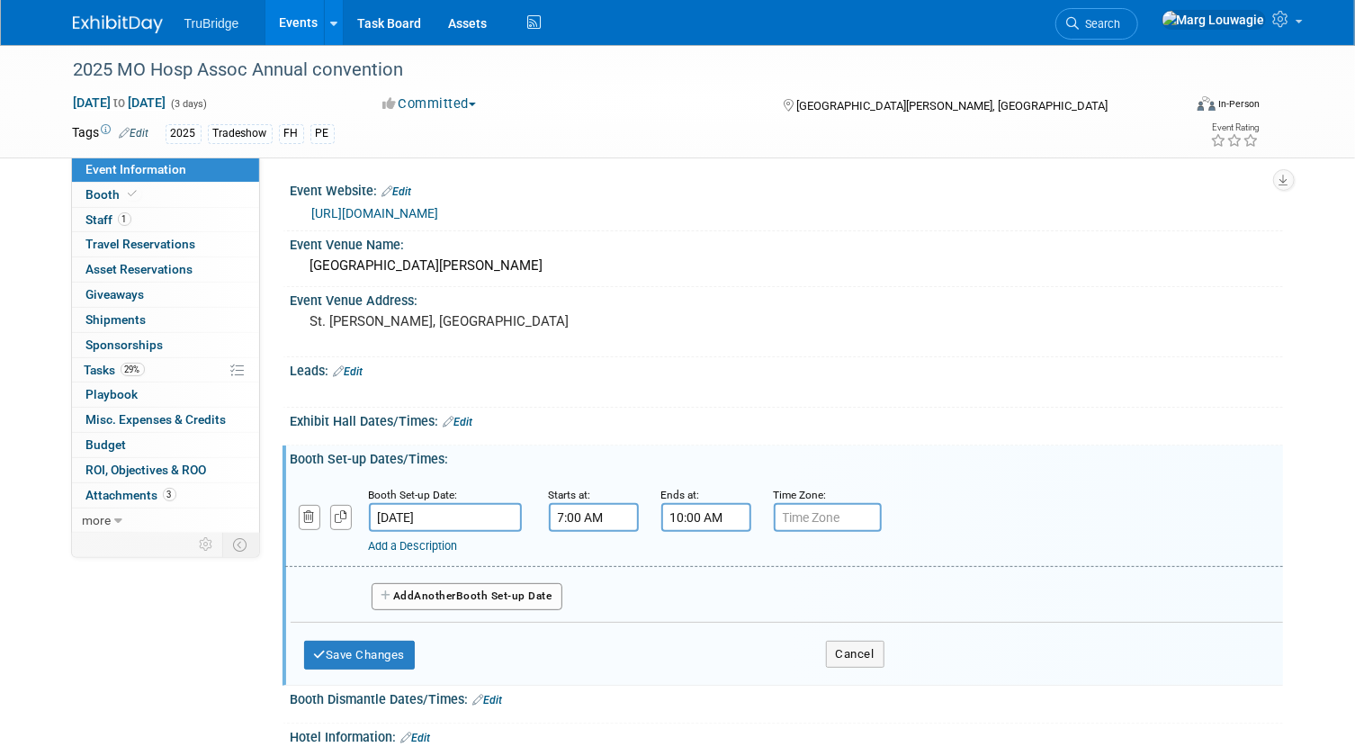
click at [453, 543] on link "Add a Description" at bounding box center [413, 545] width 89 height 13
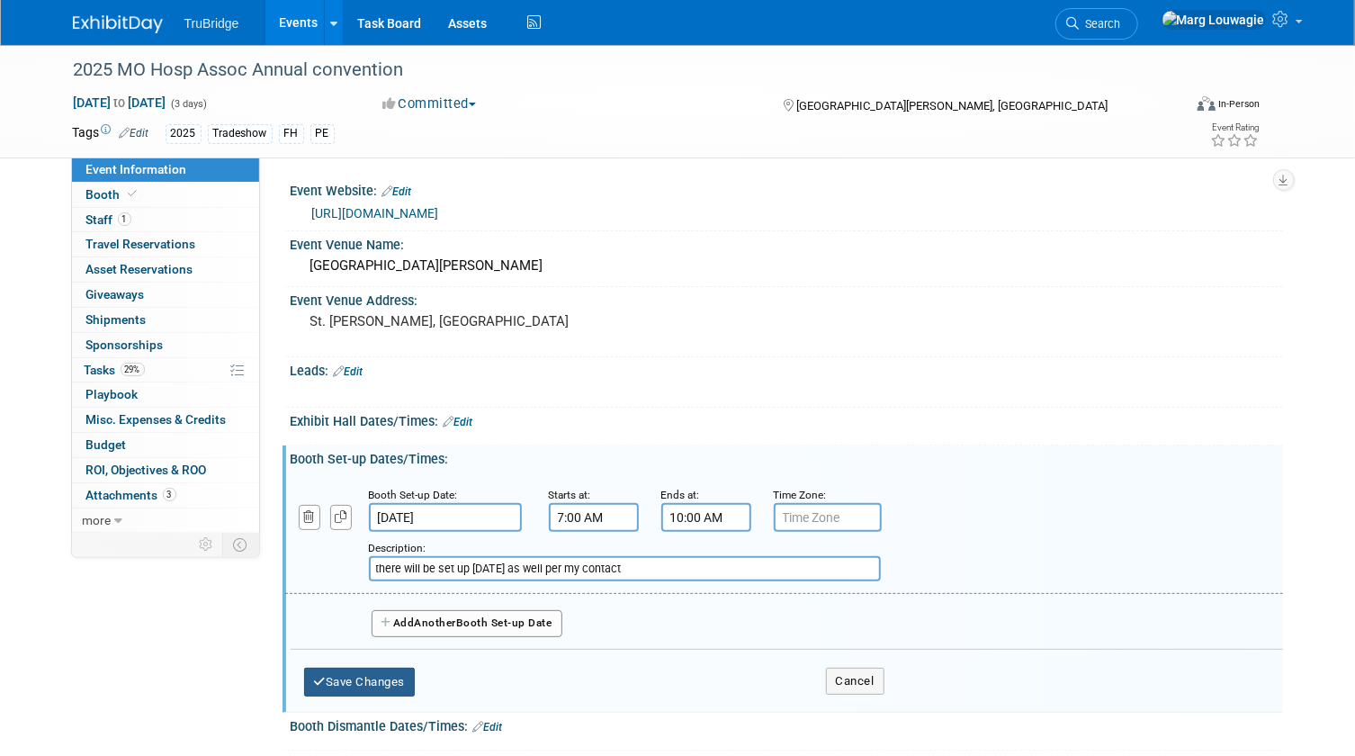
type input "there will be set up on Wednesday as well per my contact"
click at [387, 671] on button "Save Changes" at bounding box center [360, 682] width 112 height 29
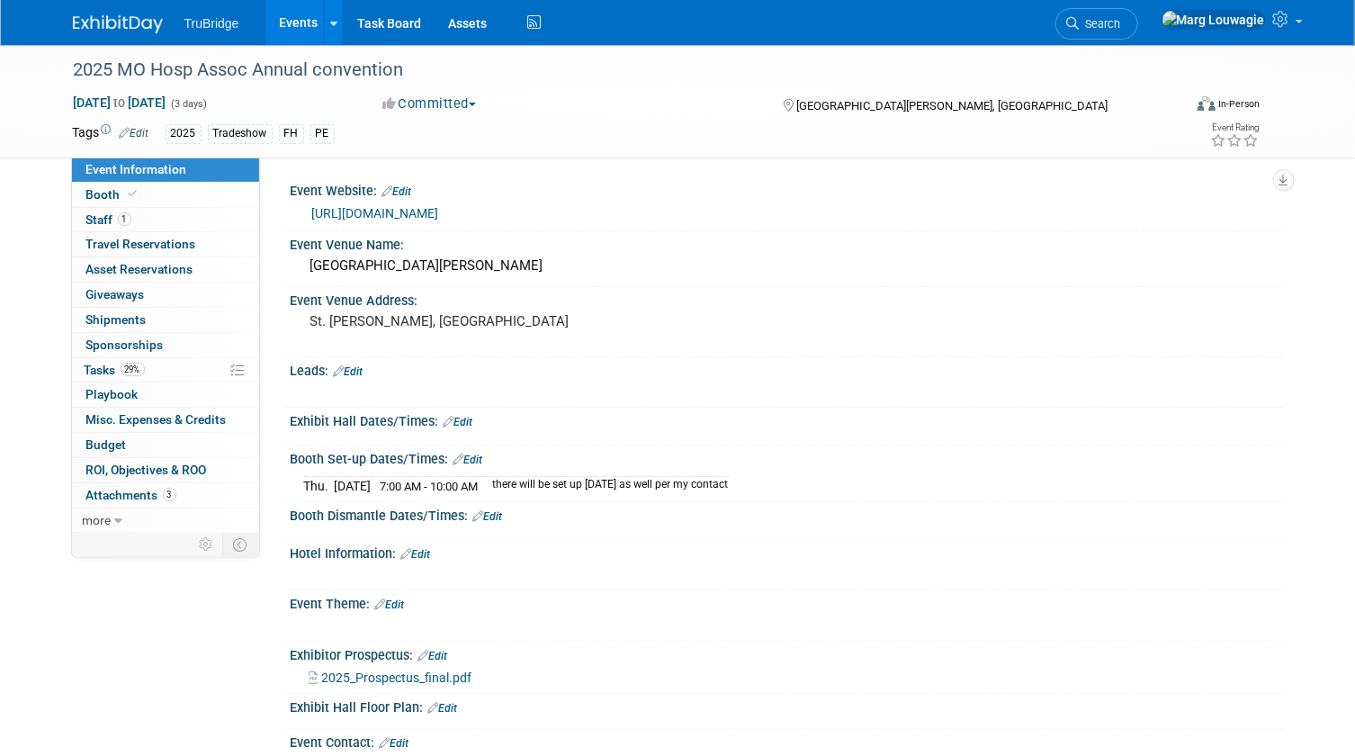
click at [461, 421] on link "Edit" at bounding box center [459, 422] width 30 height 13
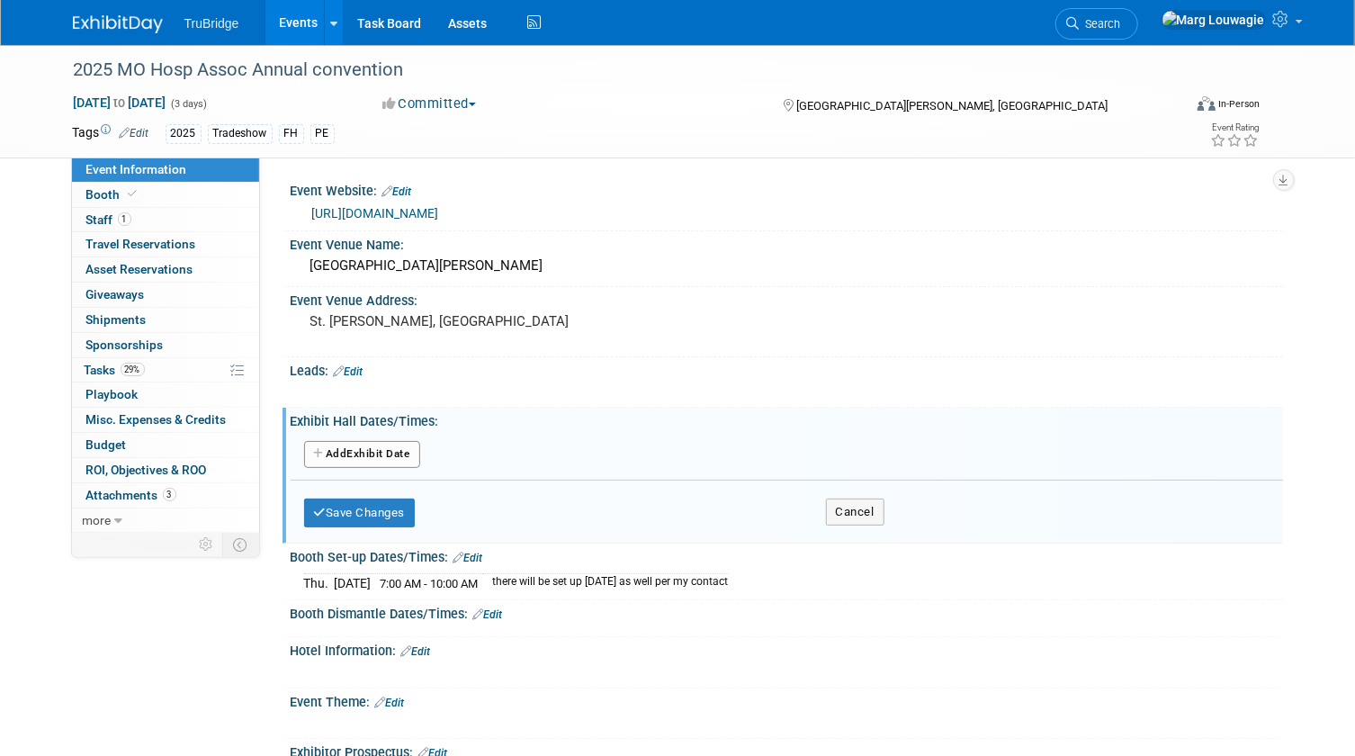
click at [413, 453] on button "Add Another Exhibit Date" at bounding box center [362, 454] width 116 height 27
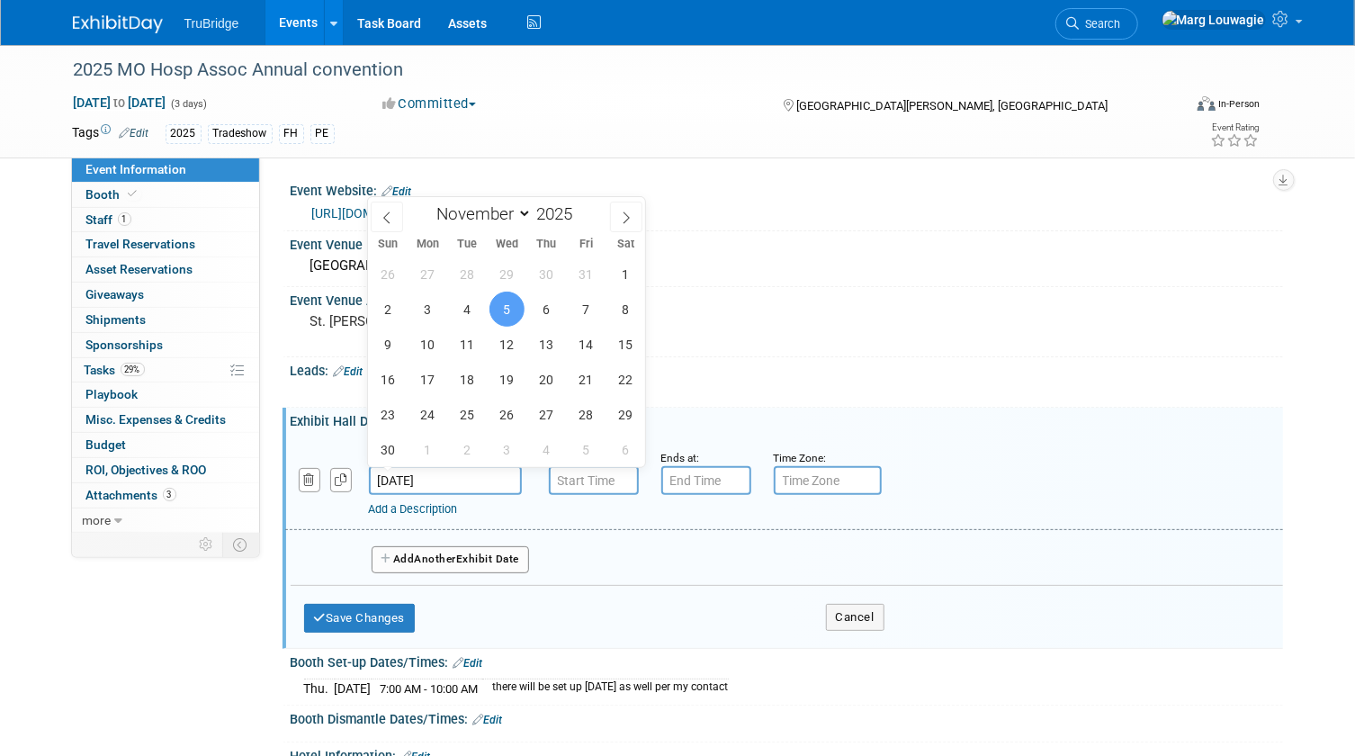
click at [429, 477] on input "Nov 5, 2025" at bounding box center [445, 480] width 153 height 29
click at [544, 307] on span "6" at bounding box center [546, 309] width 35 height 35
type input "Nov 6, 2025"
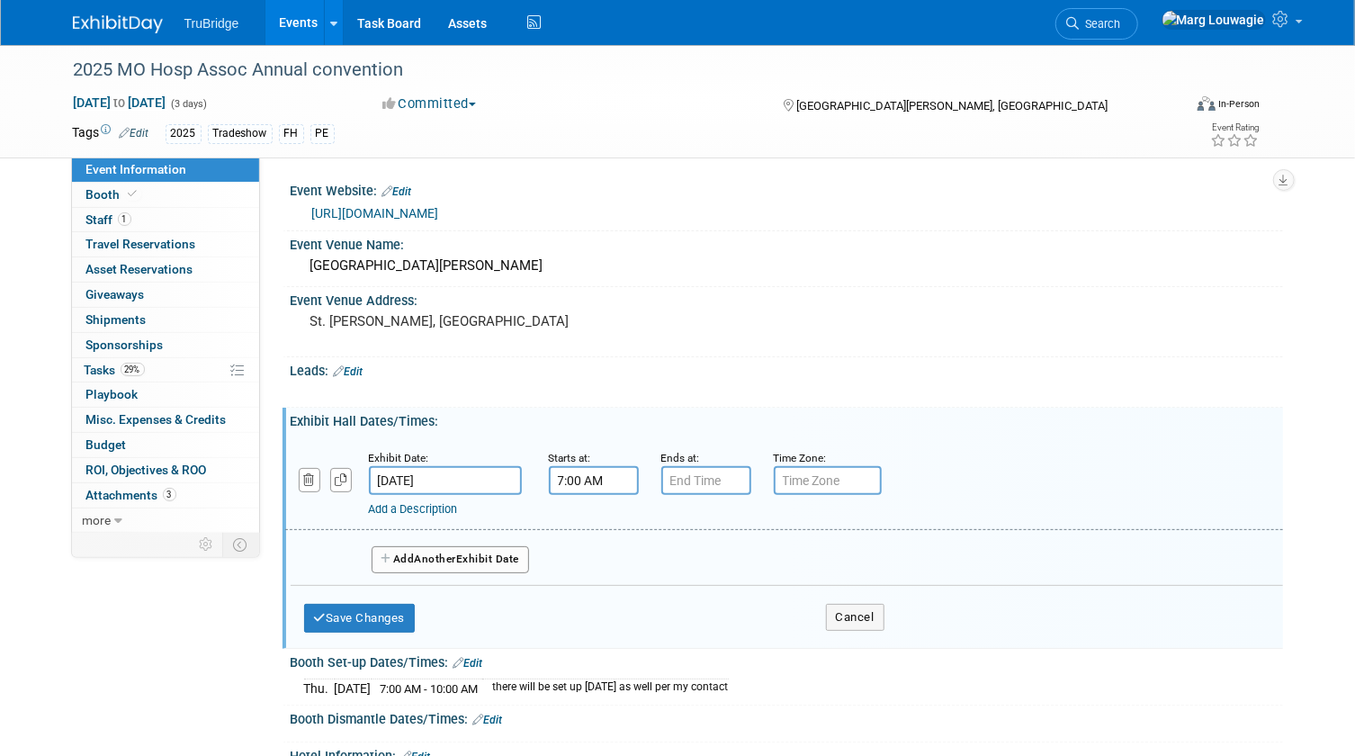
click at [615, 480] on input "7:00 AM" at bounding box center [594, 480] width 90 height 29
click at [592, 560] on span "07" at bounding box center [590, 563] width 34 height 32
click at [587, 524] on td "12" at bounding box center [582, 525] width 58 height 49
click at [740, 560] on button "AM" at bounding box center [747, 563] width 32 height 31
type input "12:00 PM"
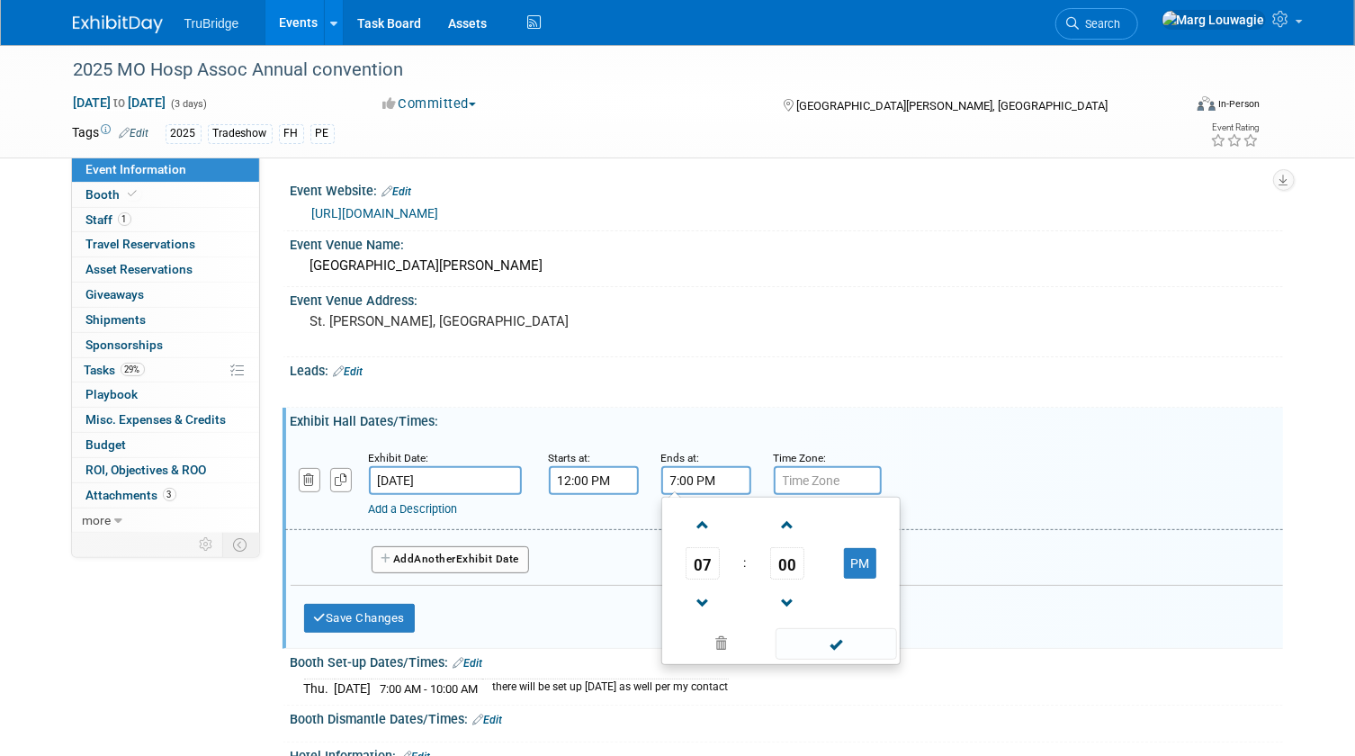
click at [686, 471] on input "7:00 PM" at bounding box center [706, 480] width 90 height 29
click at [702, 588] on span at bounding box center [702, 603] width 31 height 31
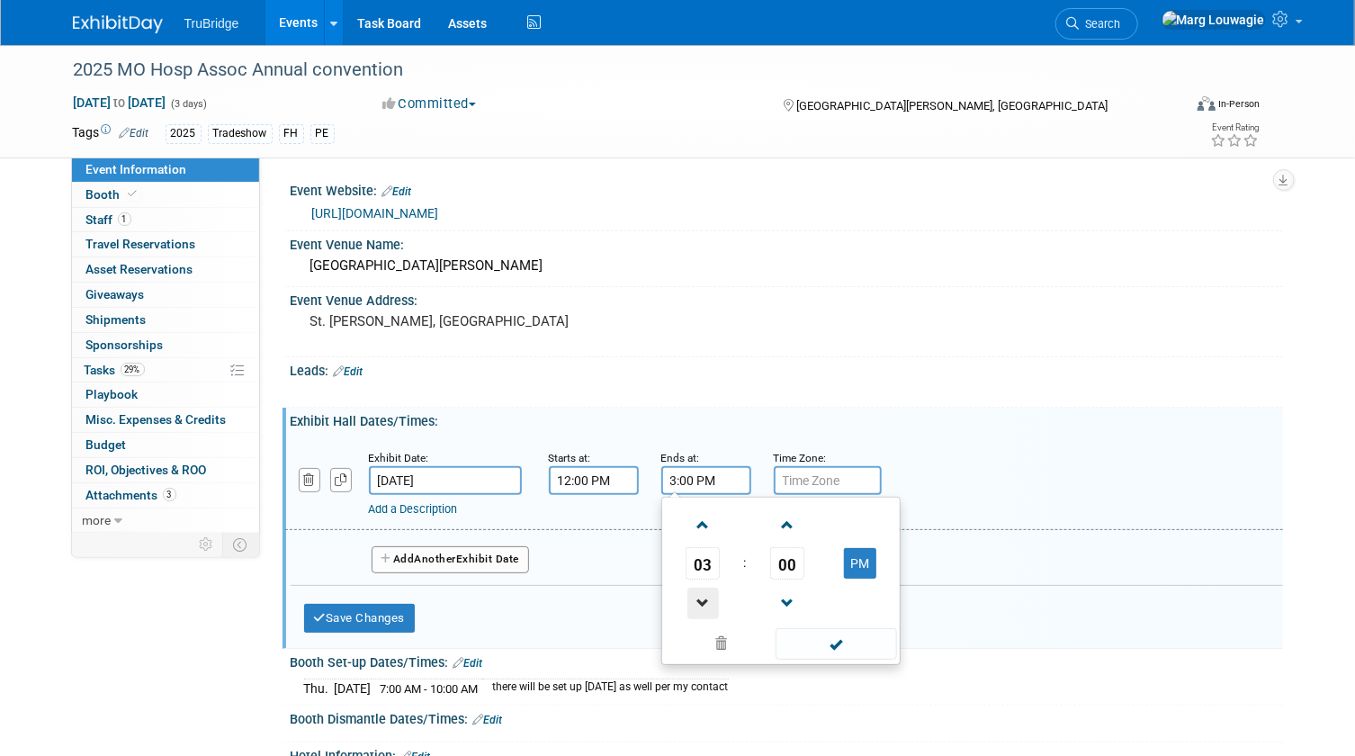
click at [702, 588] on span at bounding box center [702, 603] width 31 height 31
click at [779, 558] on span "00" at bounding box center [787, 563] width 34 height 32
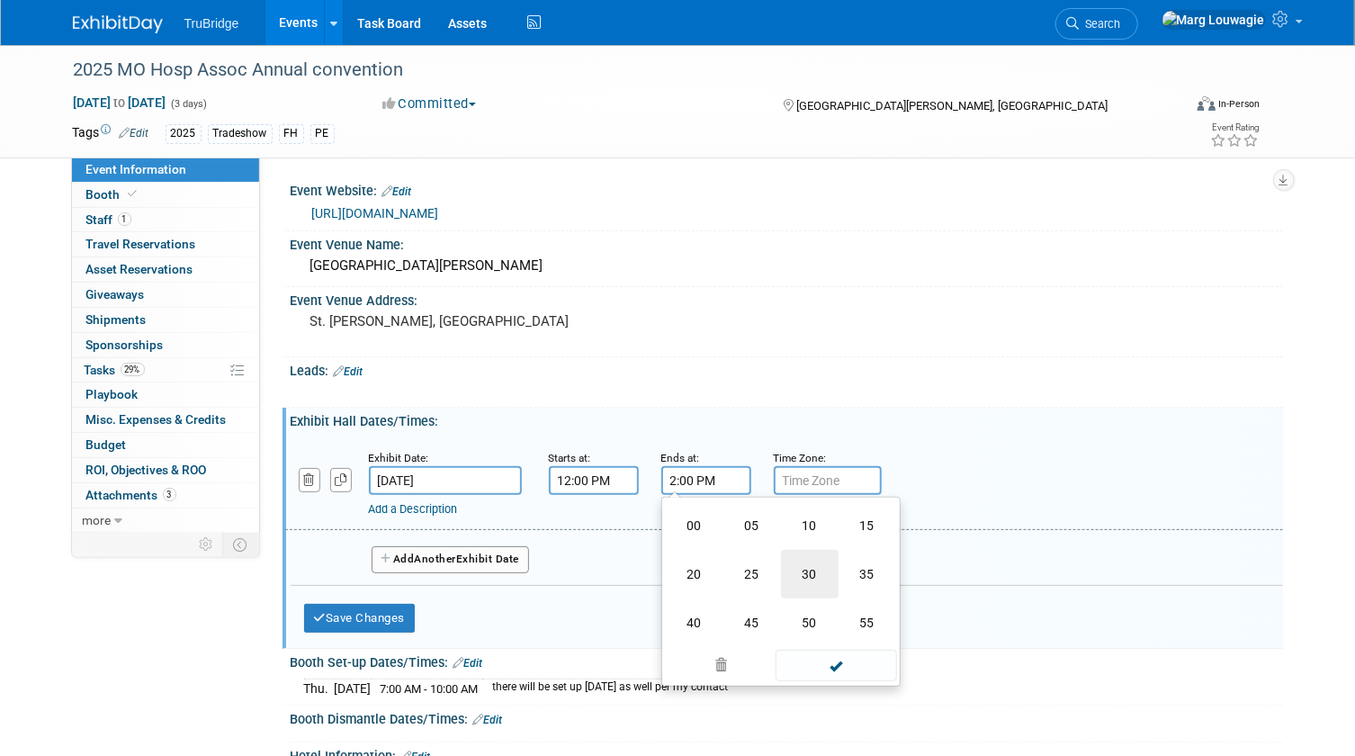
click at [800, 567] on td "30" at bounding box center [810, 574] width 58 height 49
type input "2:30 PM"
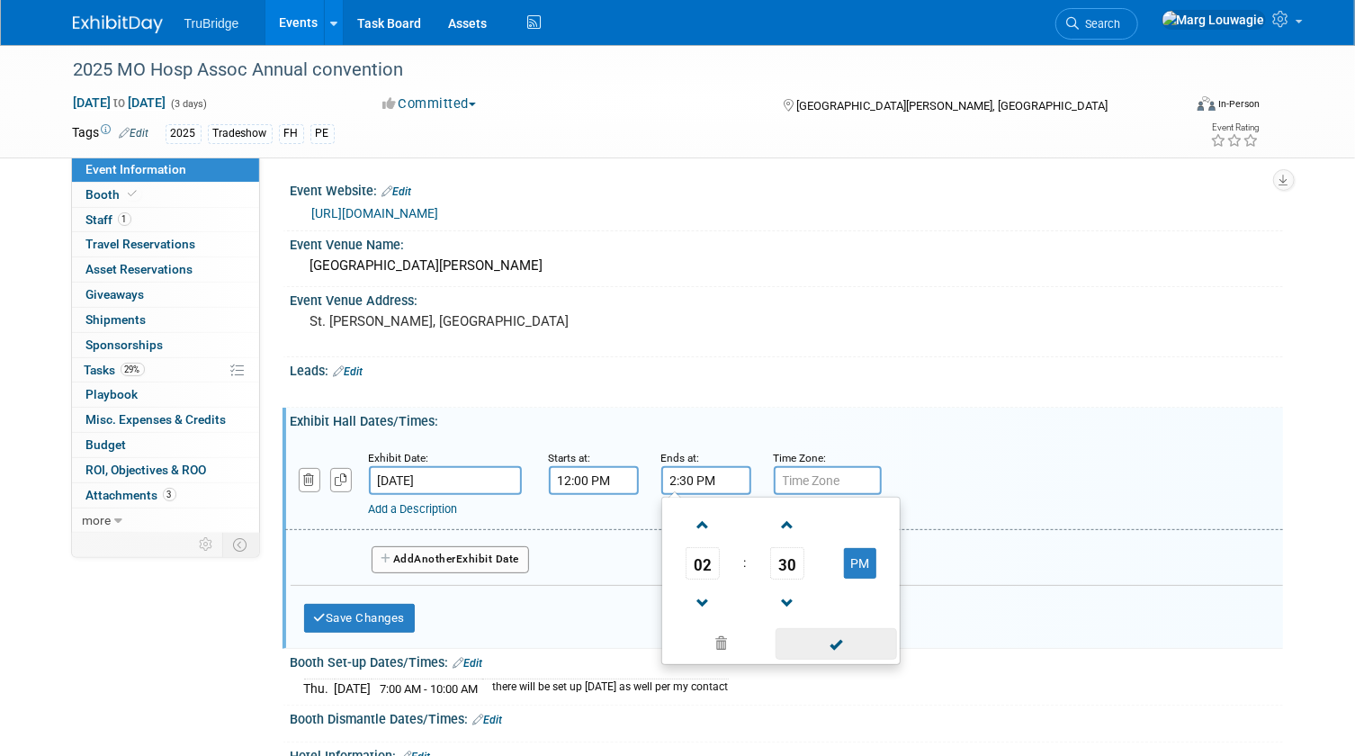
click at [804, 634] on span at bounding box center [836, 643] width 121 height 31
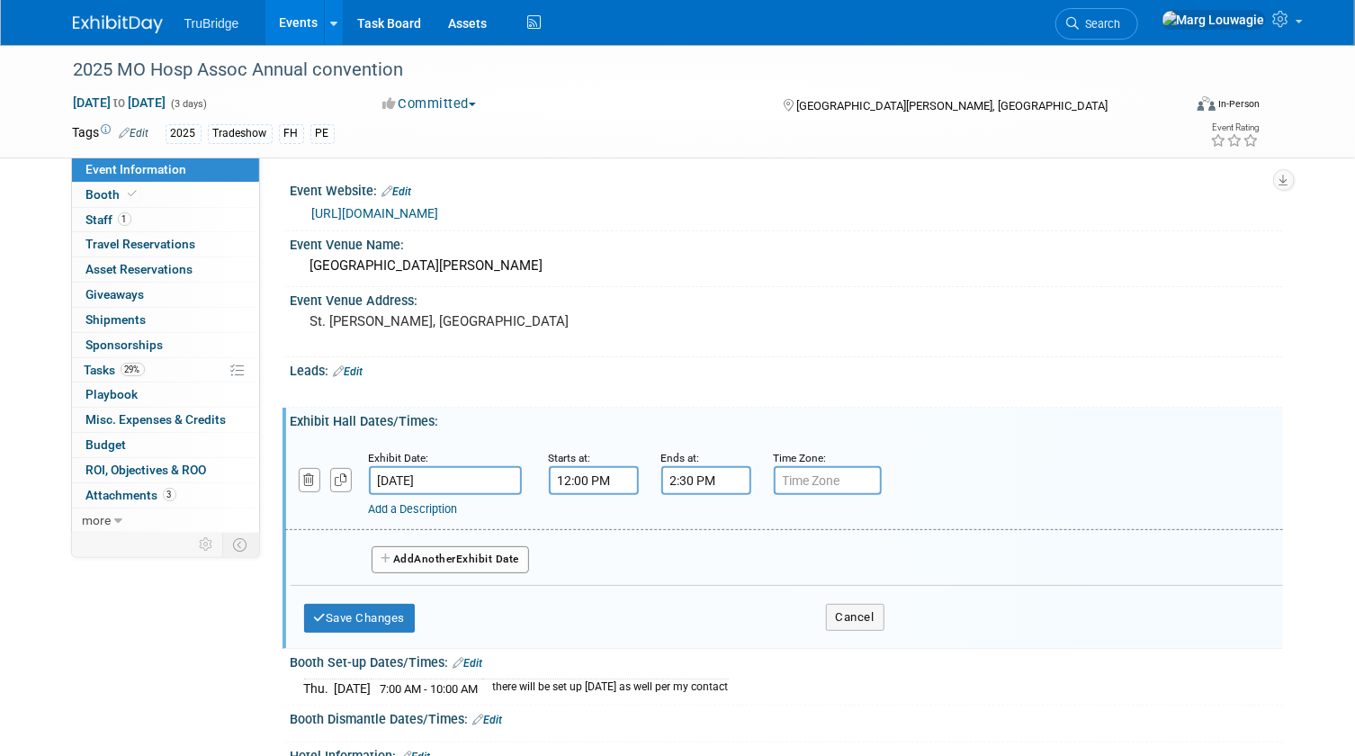
click at [508, 558] on button "Add Another Exhibit Date" at bounding box center [451, 559] width 158 height 27
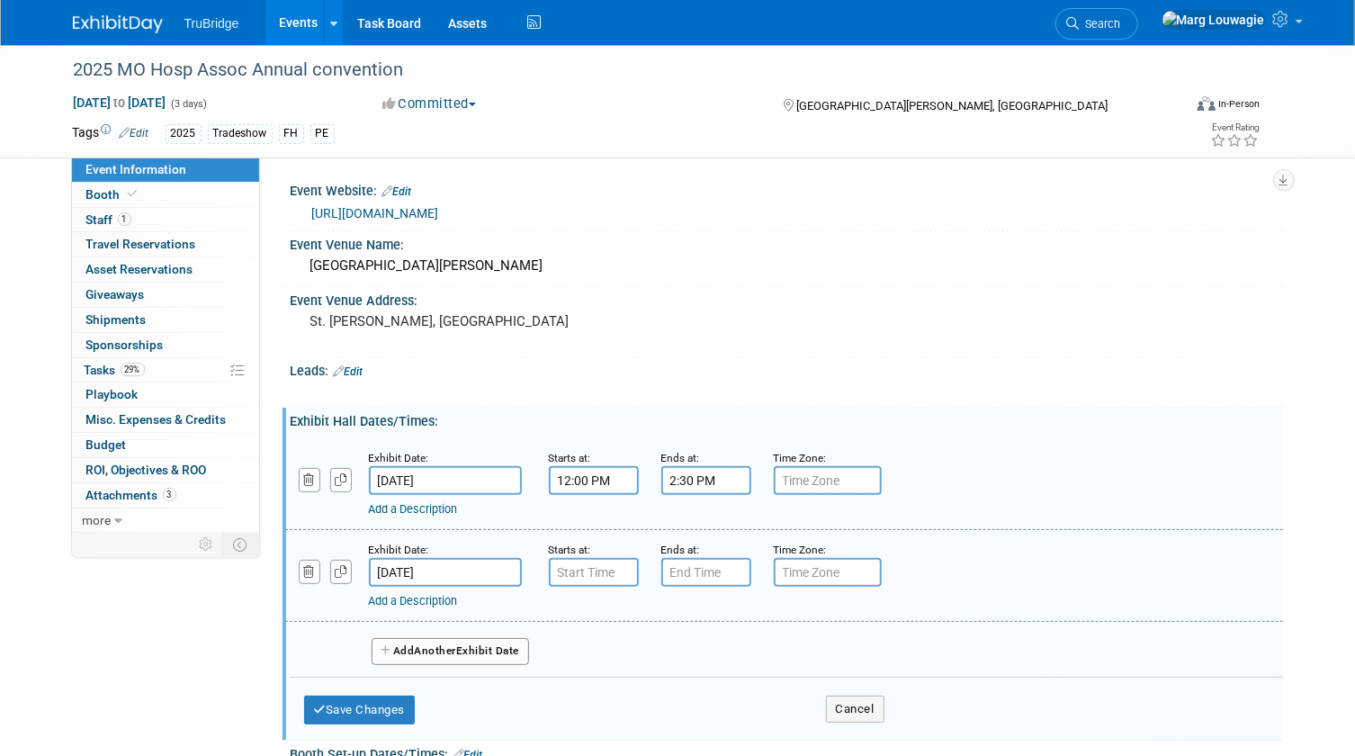
click at [482, 573] on input "Nov 7, 2025" at bounding box center [445, 572] width 153 height 29
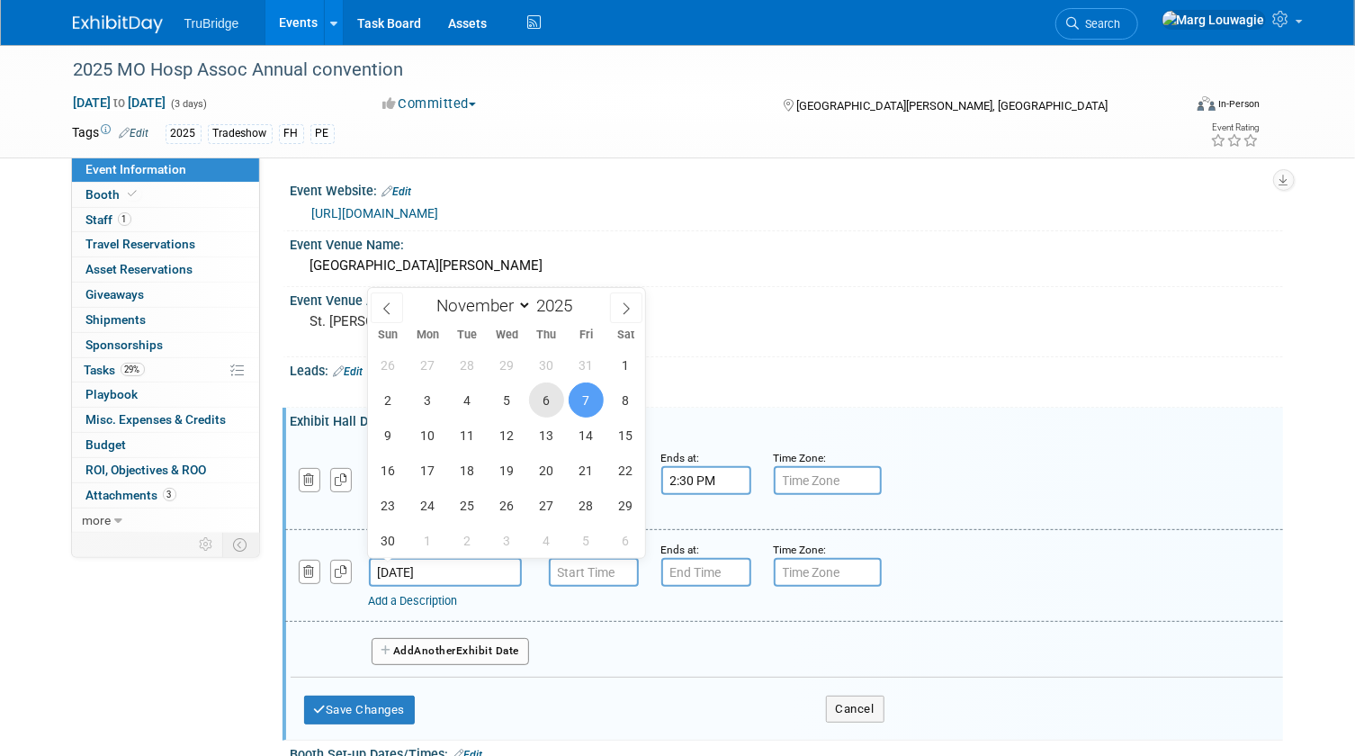
click at [554, 409] on span "6" at bounding box center [546, 399] width 35 height 35
type input "Nov 6, 2025"
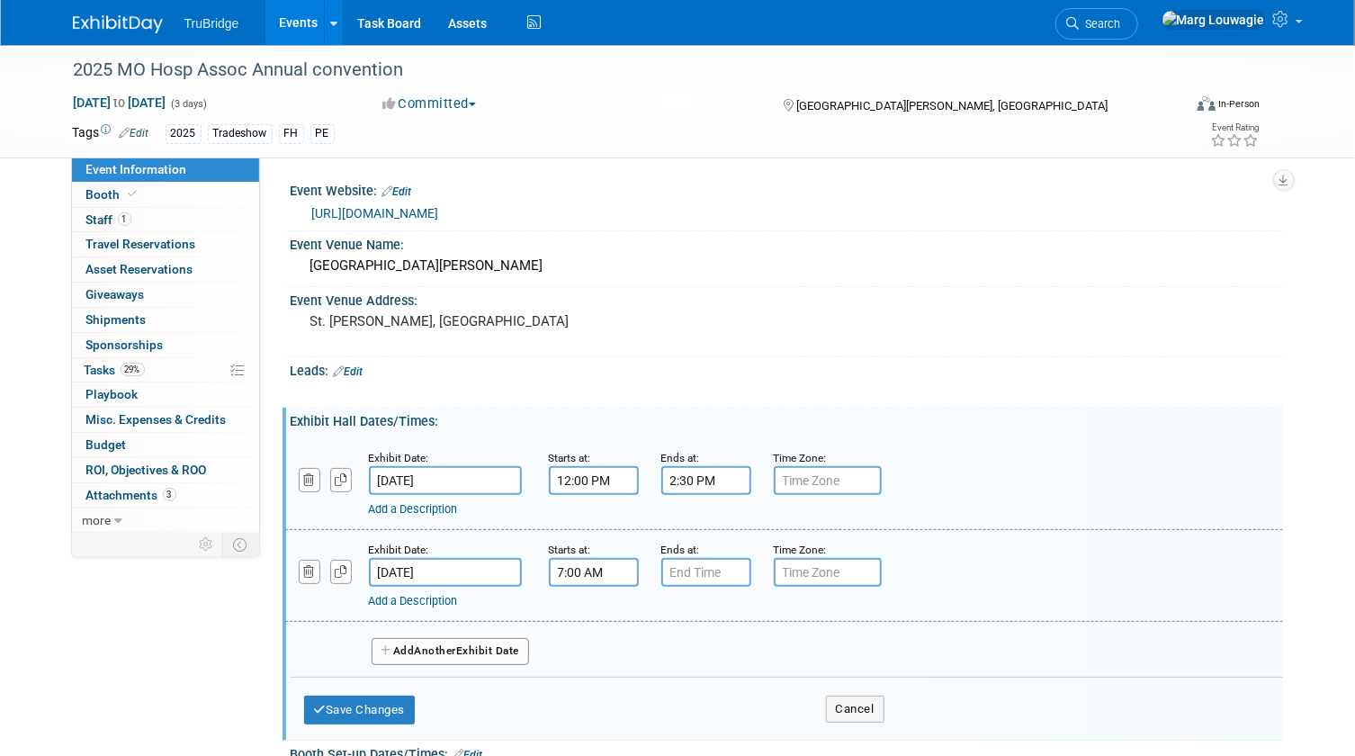
click at [576, 567] on input "7:00 AM" at bounding box center [594, 572] width 90 height 29
click at [592, 643] on span "07" at bounding box center [590, 655] width 34 height 32
click at [576, 659] on td "04" at bounding box center [582, 666] width 58 height 49
click at [676, 648] on span "00" at bounding box center [675, 655] width 34 height 32
click at [676, 648] on td "30" at bounding box center [698, 666] width 58 height 49
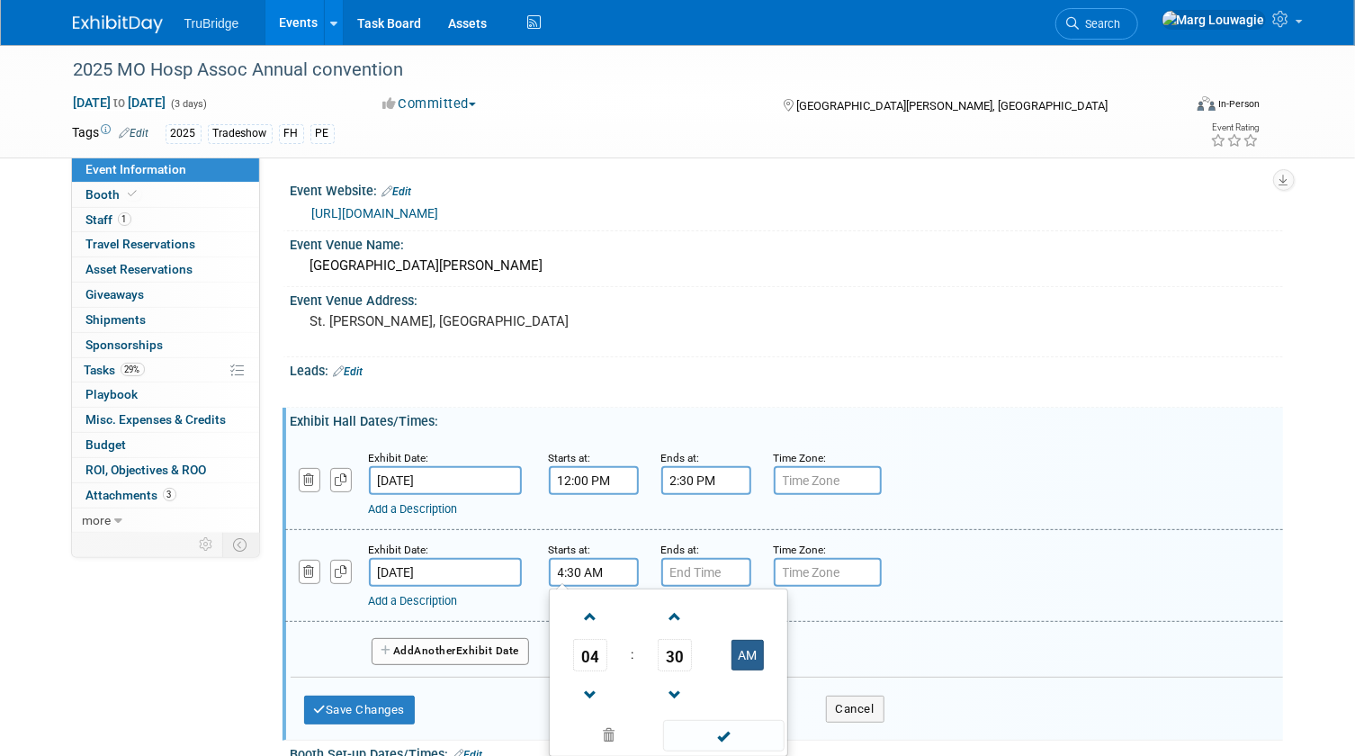
click at [747, 643] on button "AM" at bounding box center [747, 655] width 32 height 31
type input "4:30 PM"
click at [702, 566] on input "7:00 PM" at bounding box center [706, 572] width 90 height 29
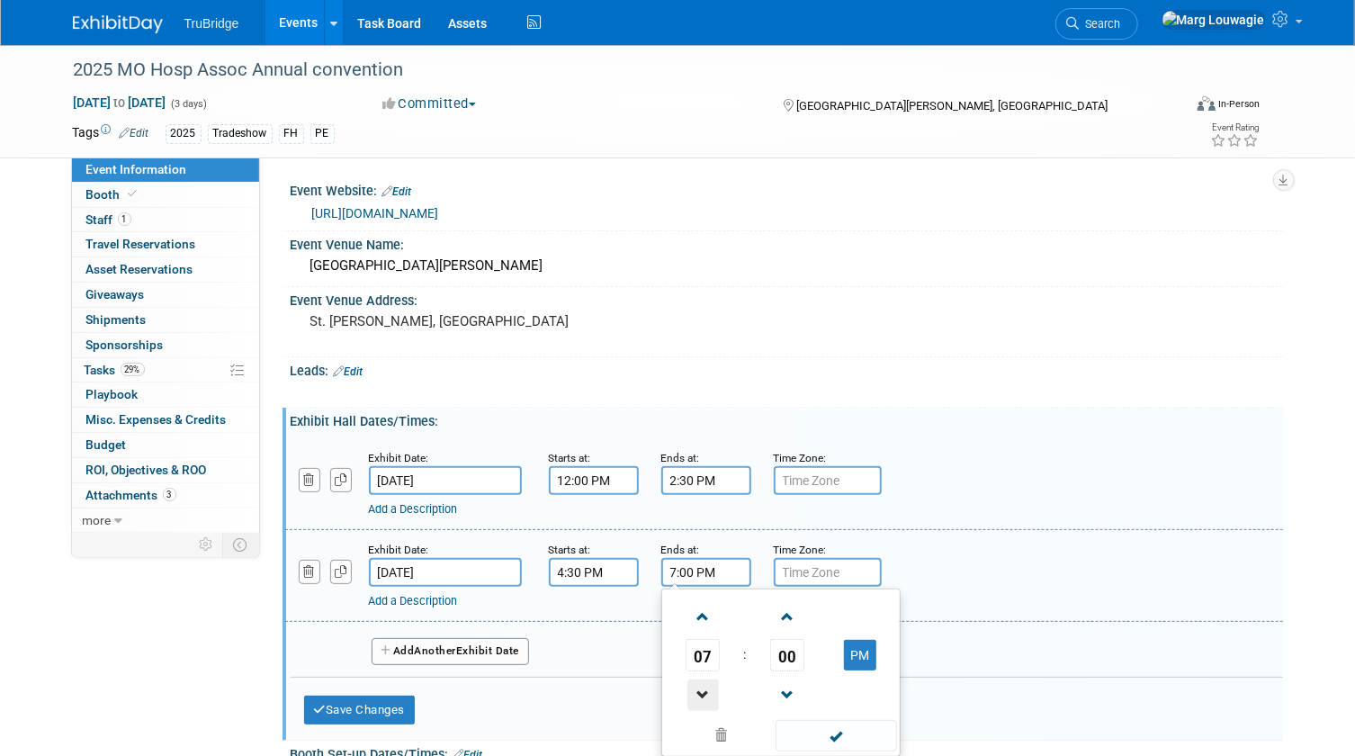
click at [694, 692] on span at bounding box center [702, 694] width 31 height 31
type input "6:00 PM"
click at [838, 720] on span at bounding box center [836, 735] width 121 height 31
click at [453, 598] on link "Add a Description" at bounding box center [413, 600] width 89 height 13
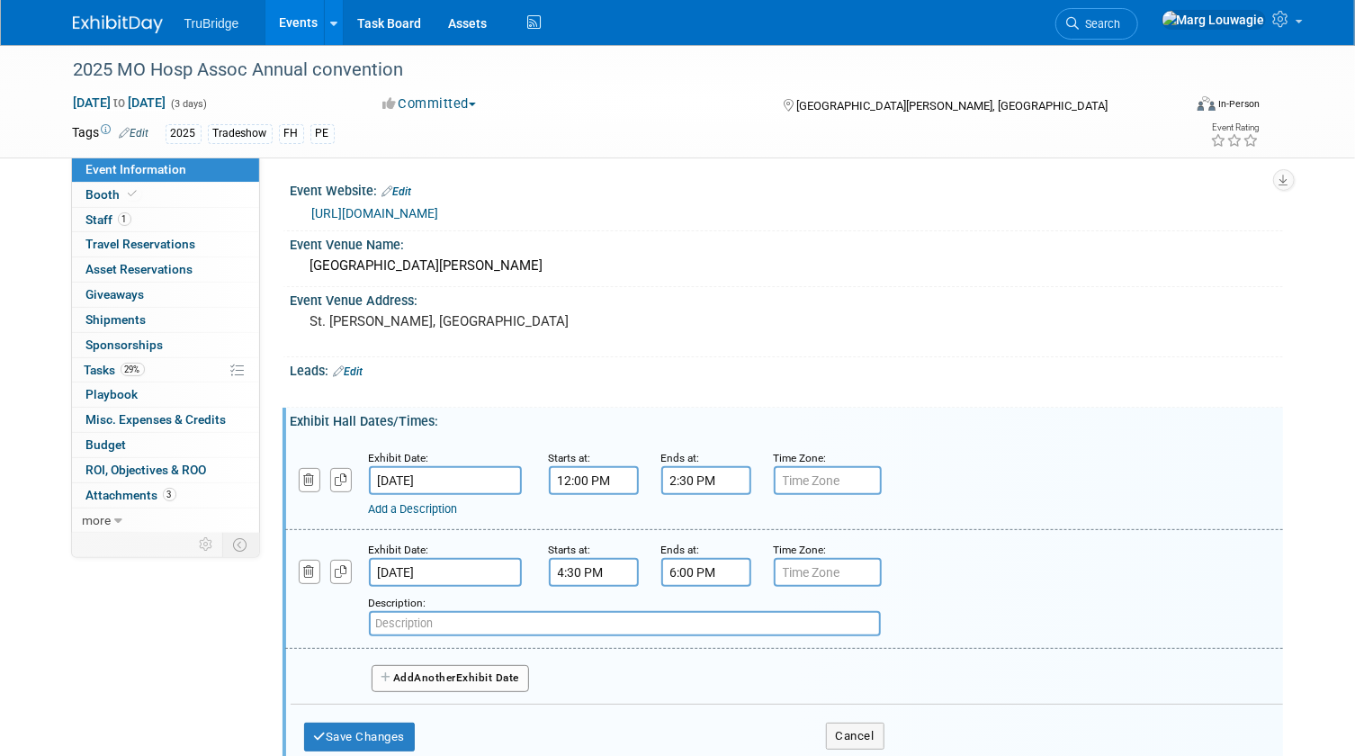
click at [449, 616] on input "text" at bounding box center [625, 623] width 512 height 25
type input "social"
click at [408, 733] on button "Save Changes" at bounding box center [360, 736] width 112 height 29
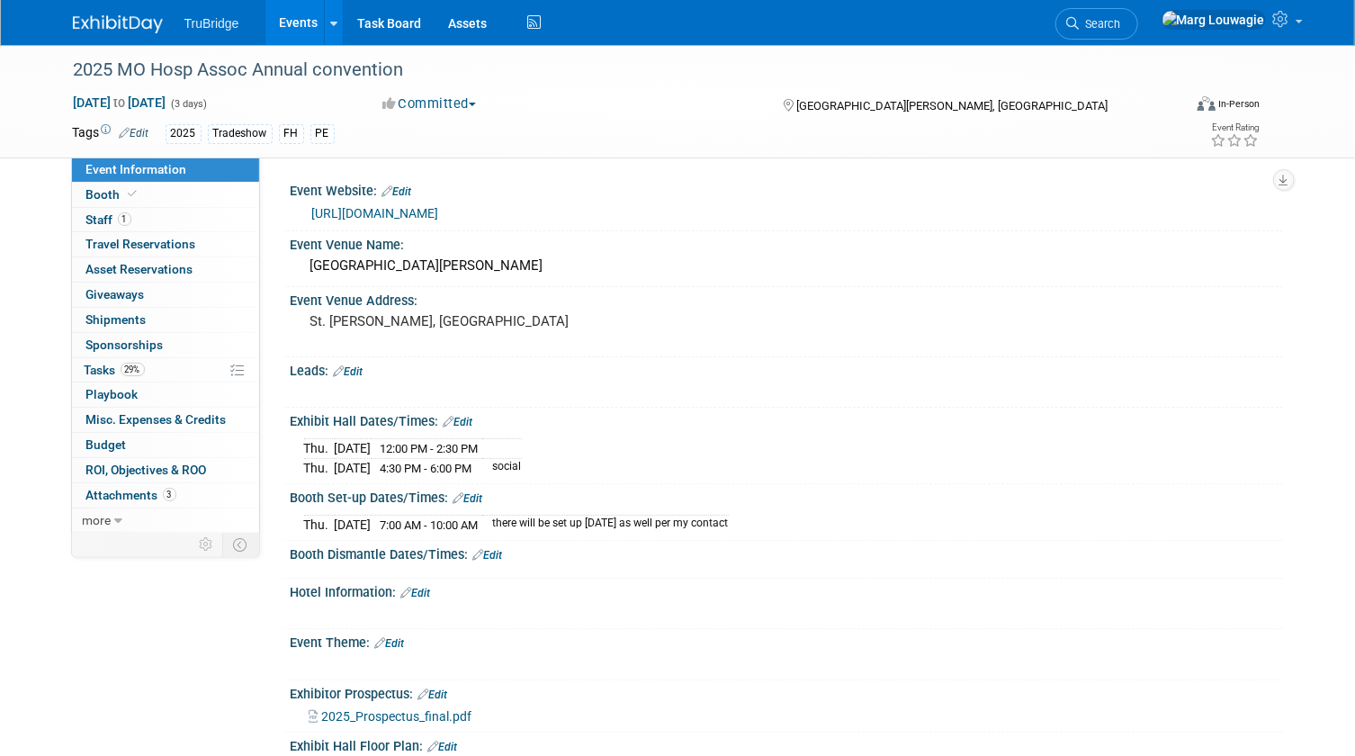
click at [499, 552] on link "Edit" at bounding box center [488, 555] width 30 height 13
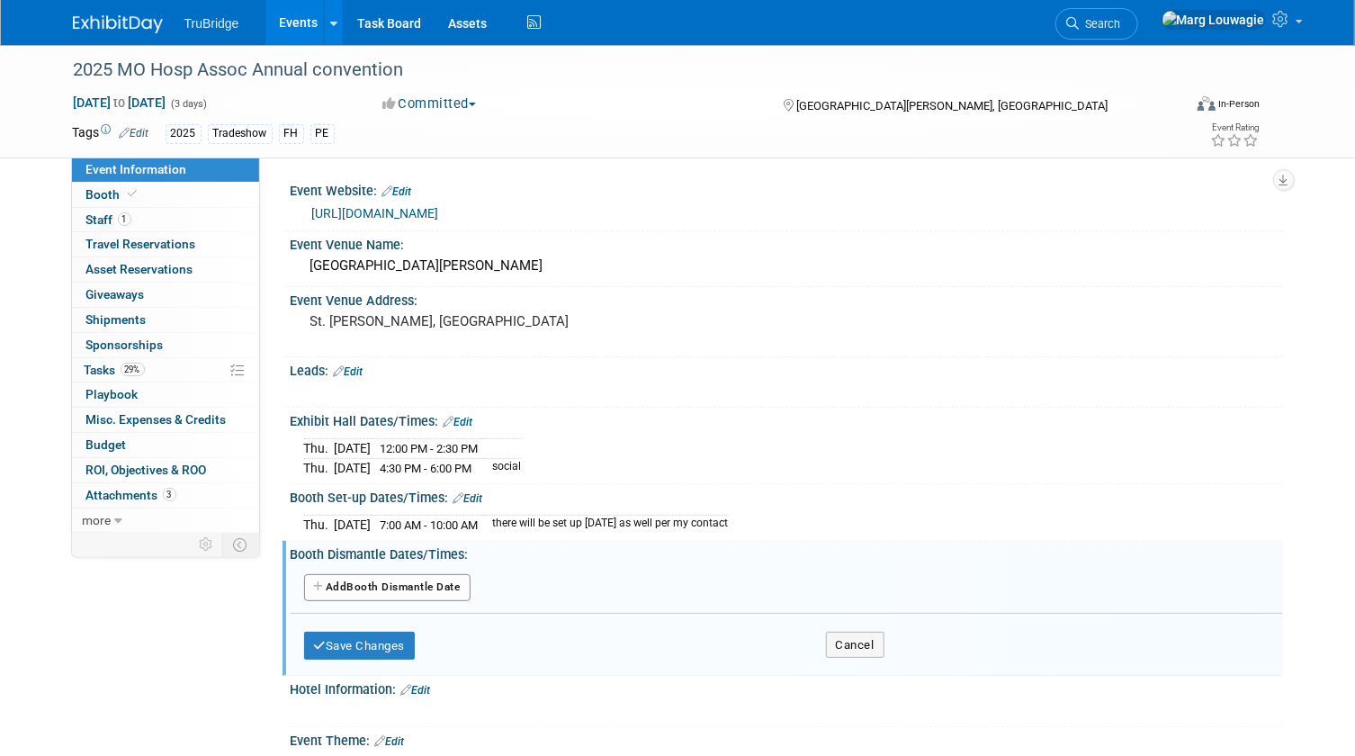
click at [444, 582] on button "Add Another Booth Dismantle Date" at bounding box center [387, 587] width 166 height 27
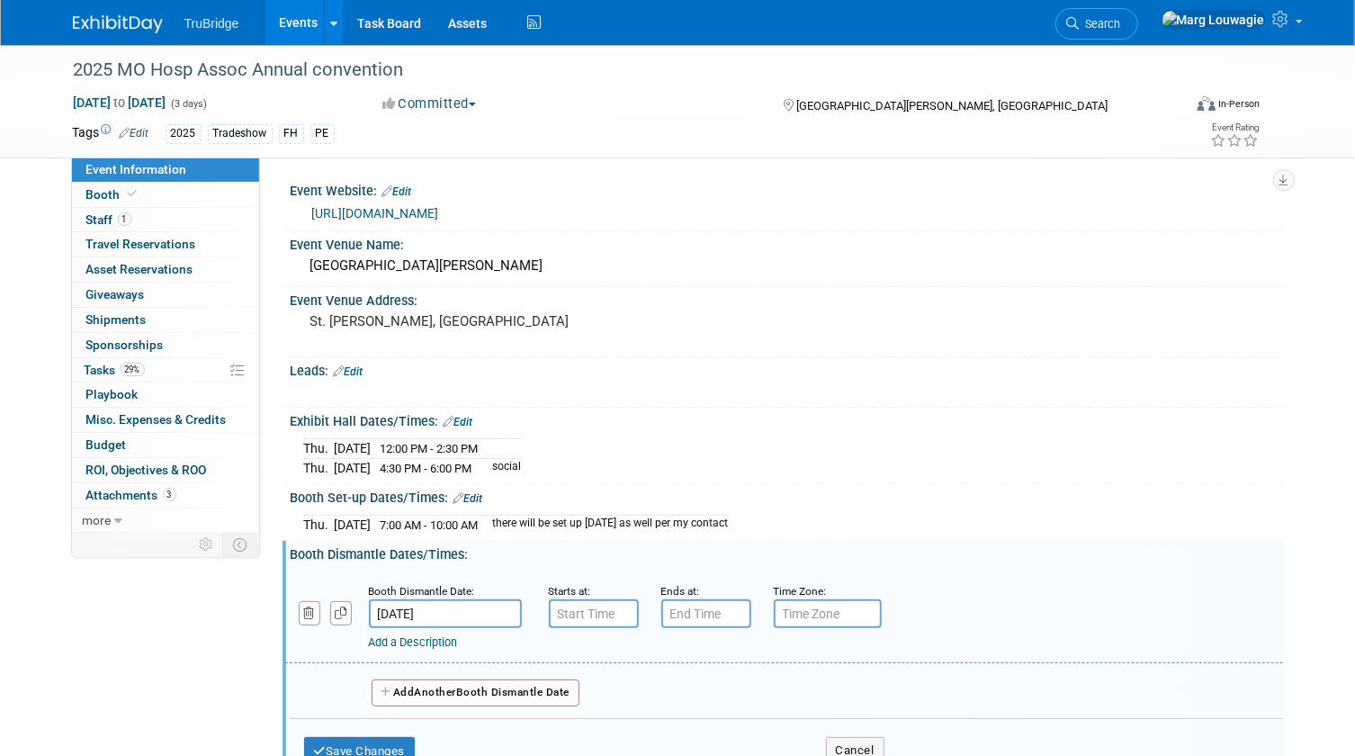
click at [444, 616] on input "Nov 7, 2025" at bounding box center [445, 613] width 153 height 29
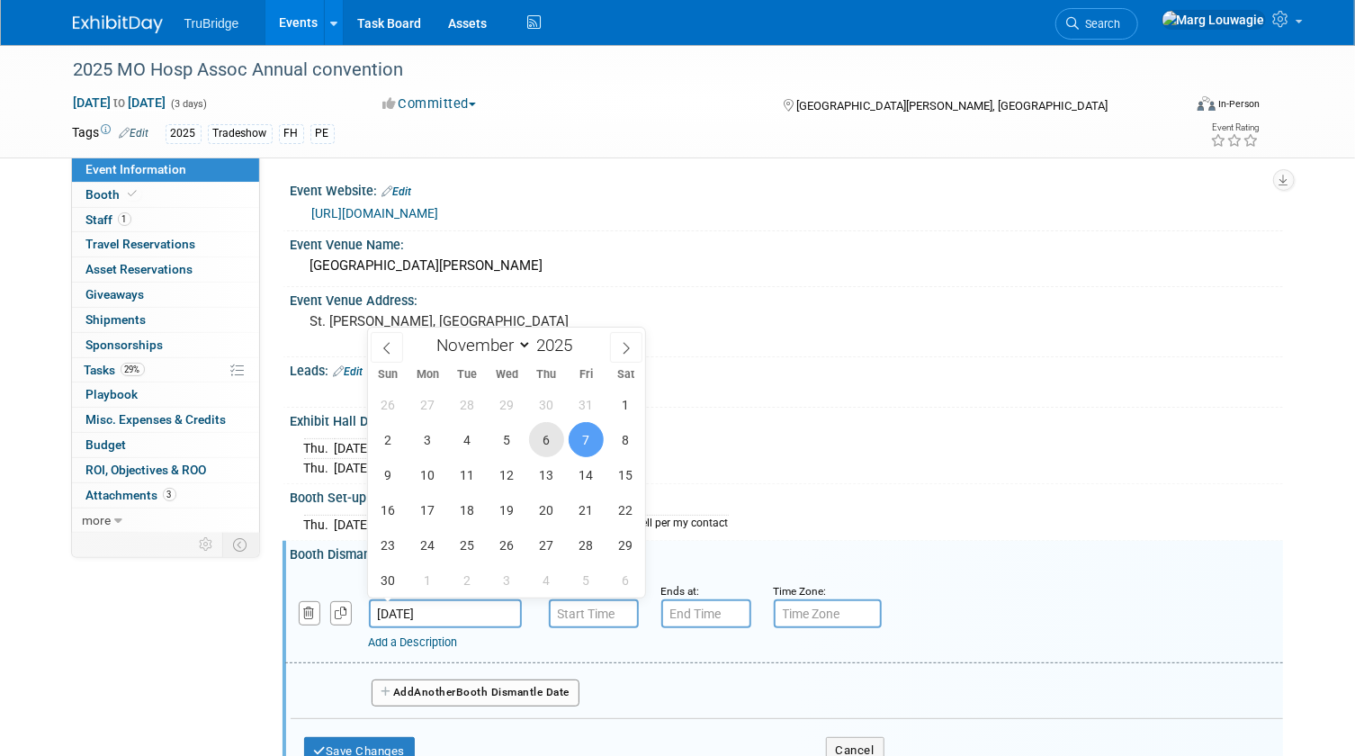
click at [552, 445] on span "6" at bounding box center [546, 439] width 35 height 35
type input "Nov 6, 2025"
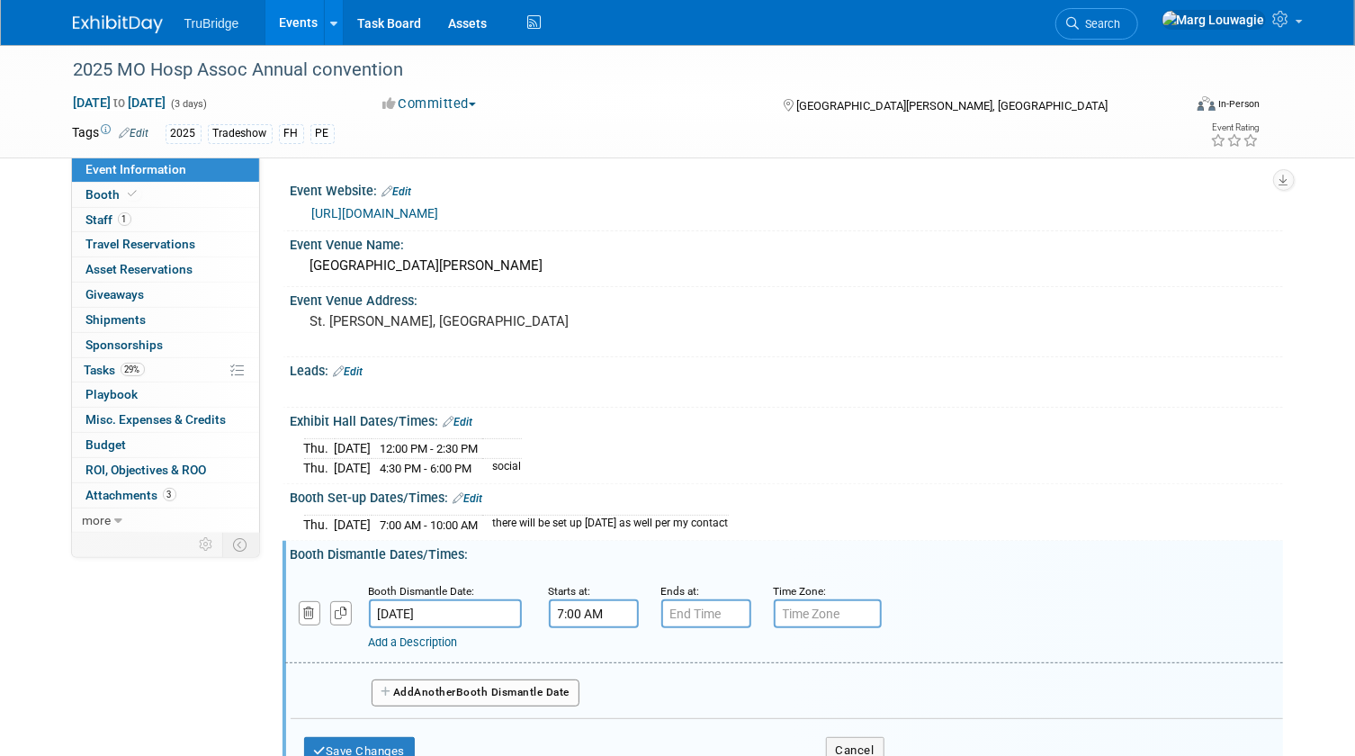
click at [587, 603] on input "7:00 AM" at bounding box center [594, 613] width 90 height 29
click at [581, 723] on span at bounding box center [590, 735] width 31 height 31
click at [745, 698] on button "AM" at bounding box center [747, 695] width 32 height 31
type input "6:00 PM"
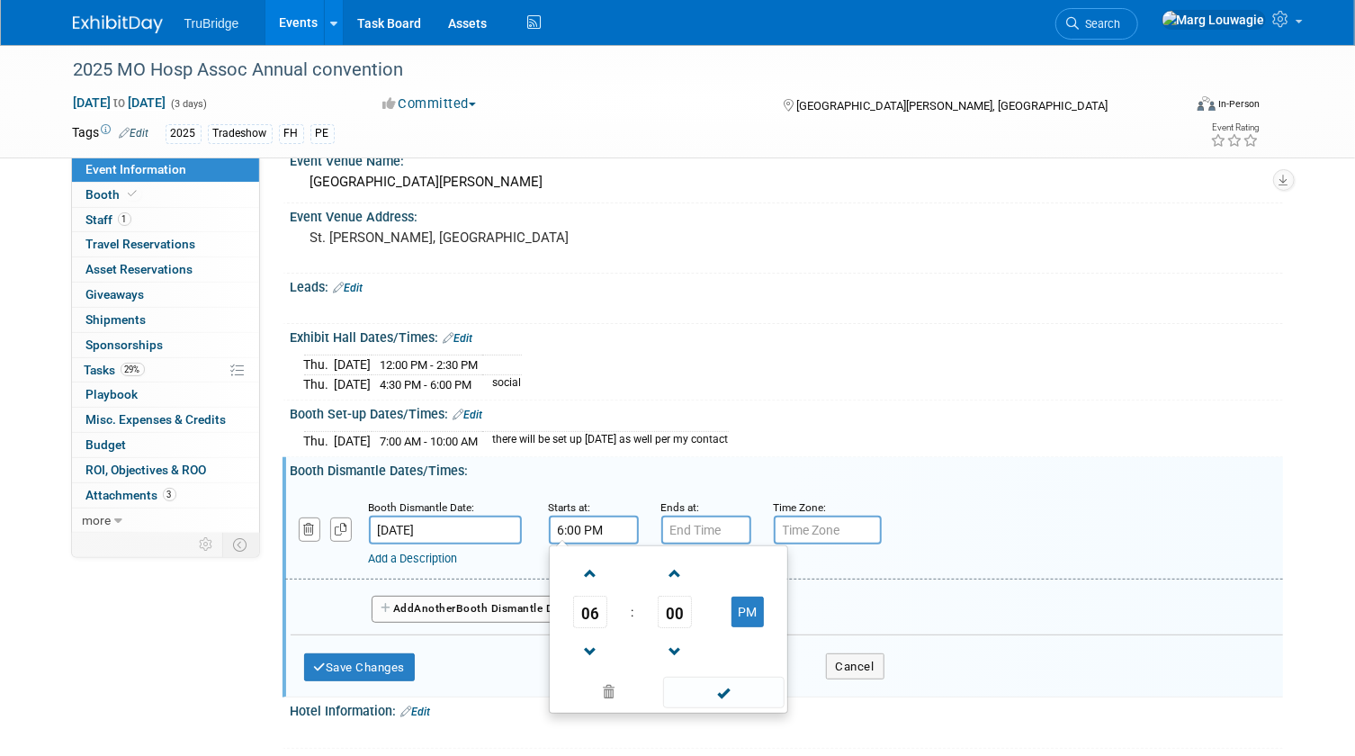
scroll to position [163, 0]
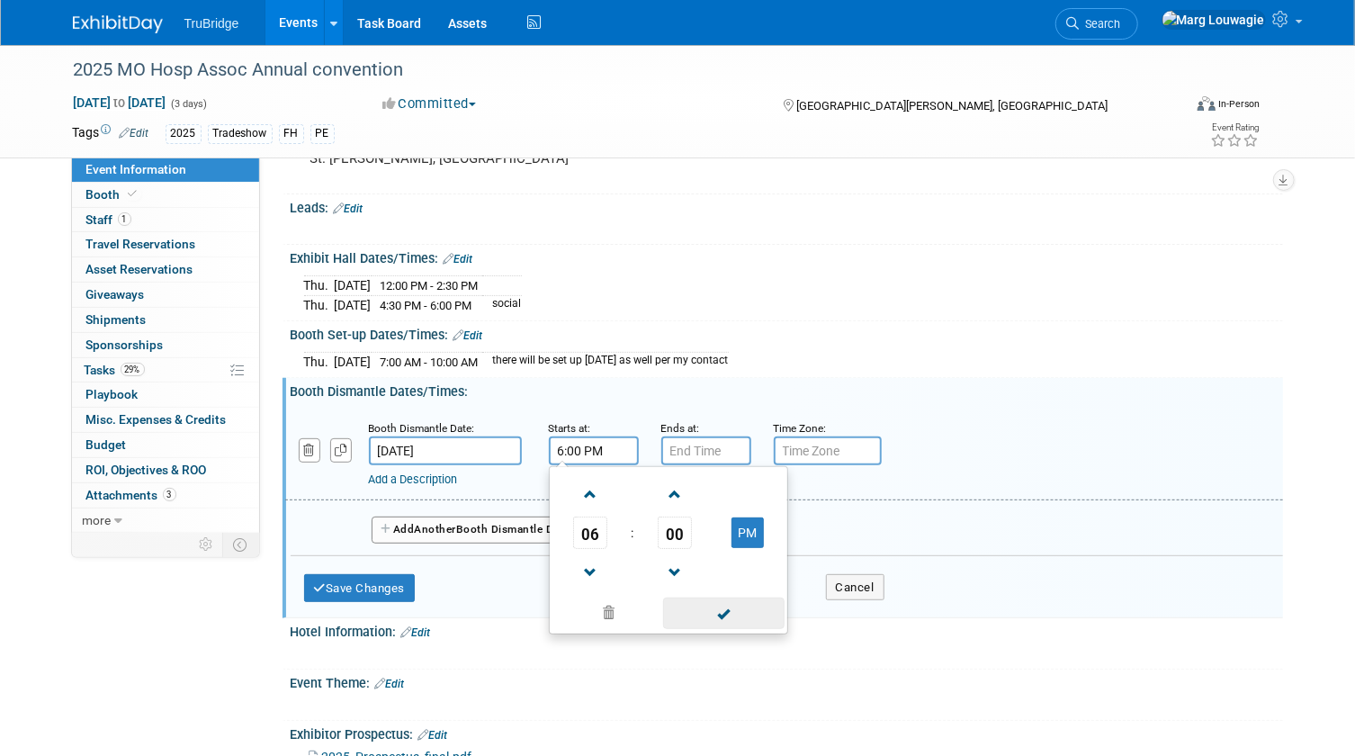
click at [729, 612] on span at bounding box center [723, 612] width 121 height 31
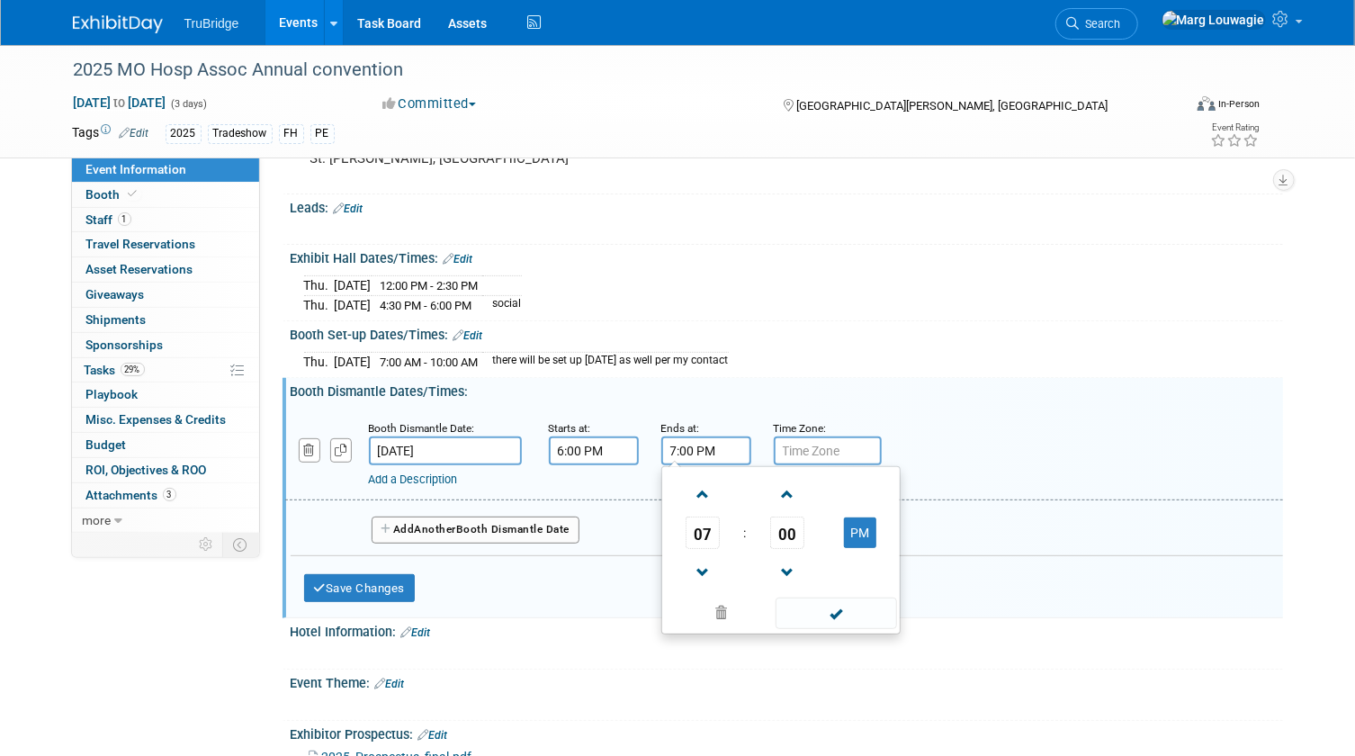
click at [703, 446] on input "7:00 PM" at bounding box center [706, 450] width 90 height 29
click at [702, 485] on span at bounding box center [702, 494] width 31 height 31
type input "8:00 PM"
click at [821, 609] on span at bounding box center [836, 612] width 121 height 31
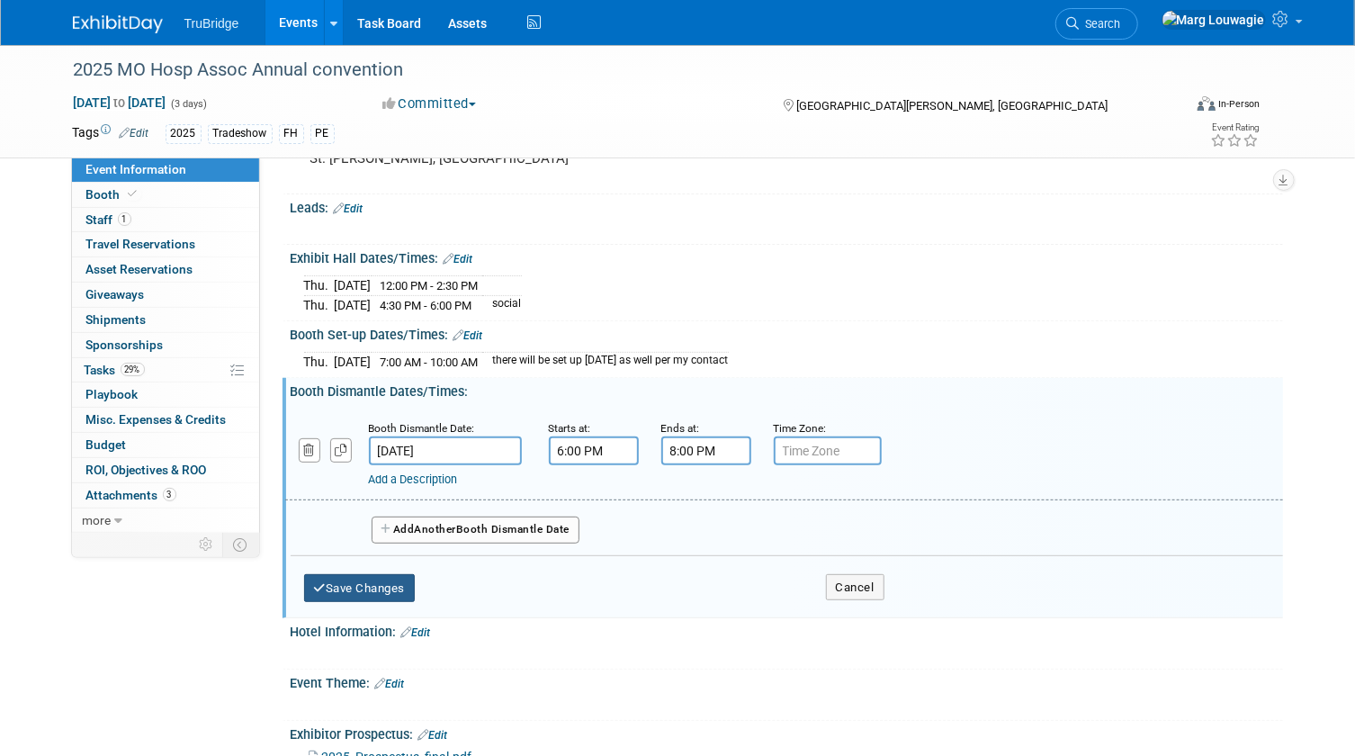
click at [383, 581] on button "Save Changes" at bounding box center [360, 588] width 112 height 29
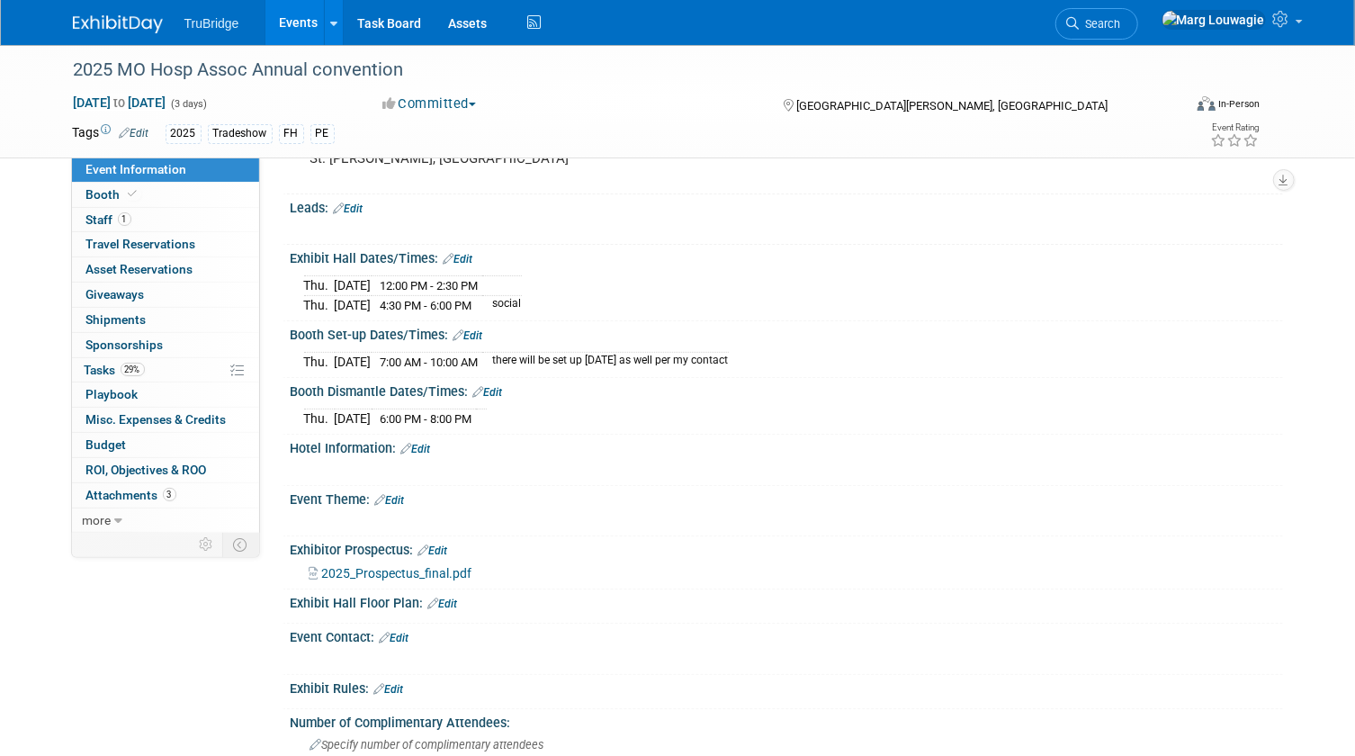
click at [426, 443] on link "Edit" at bounding box center [416, 449] width 30 height 13
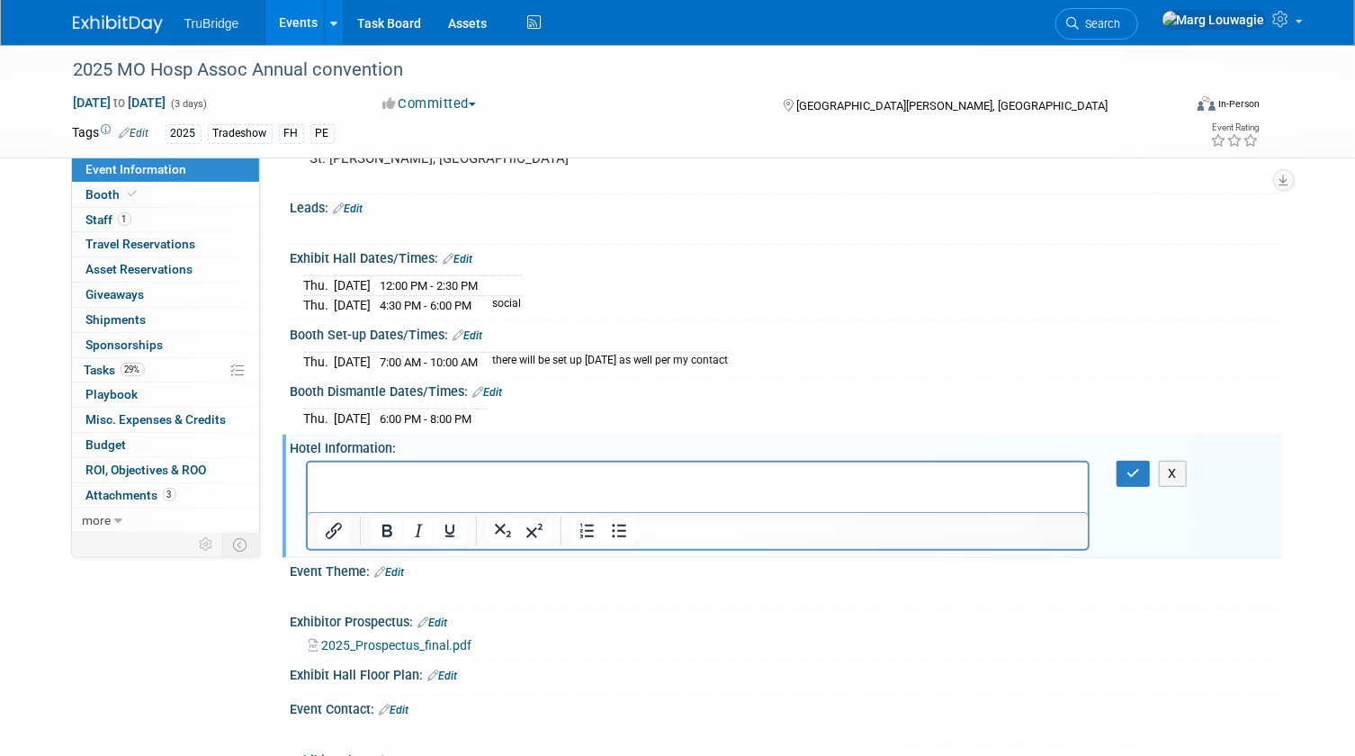
scroll to position [0, 0]
click at [338, 469] on p "Rich Text Area. Press ALT-0 for help." at bounding box center [698, 478] width 760 height 18
click at [1122, 462] on button "button" at bounding box center [1133, 474] width 33 height 26
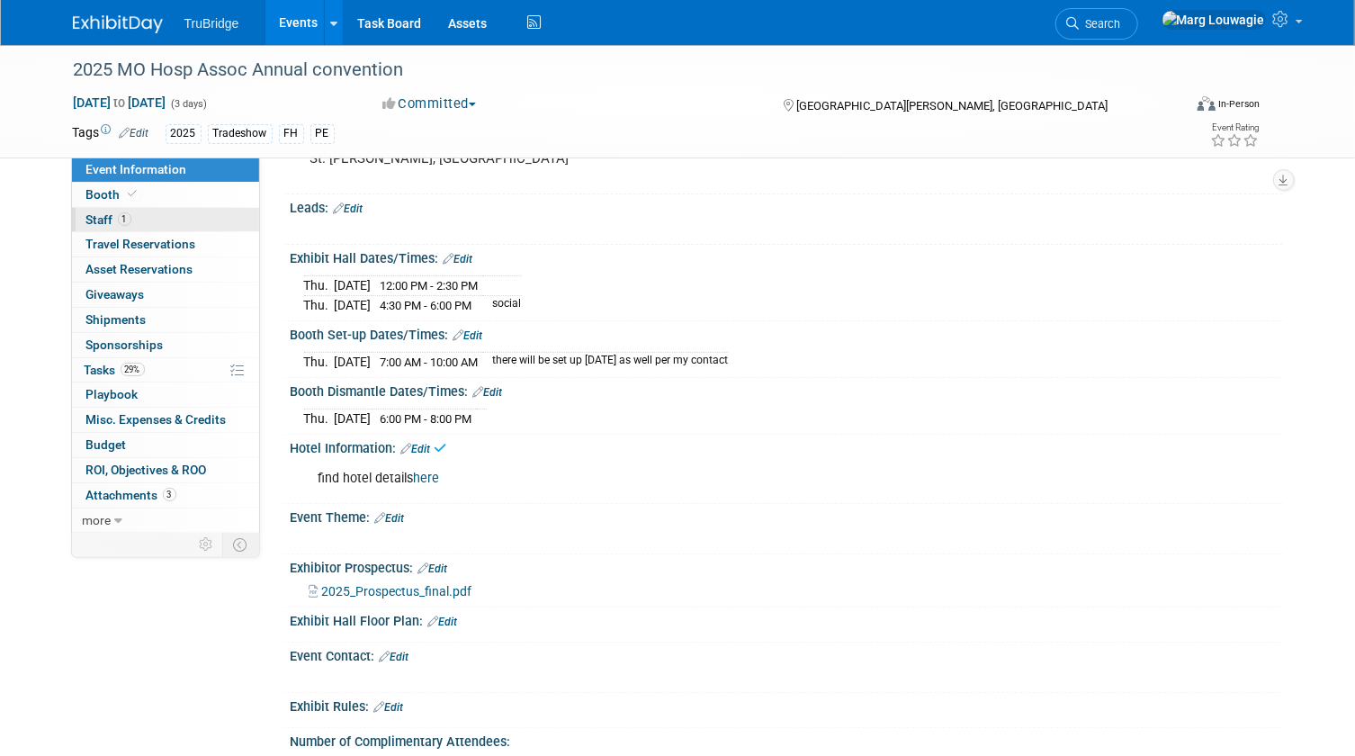
click at [157, 219] on link "1 Staff 1" at bounding box center [165, 220] width 187 height 24
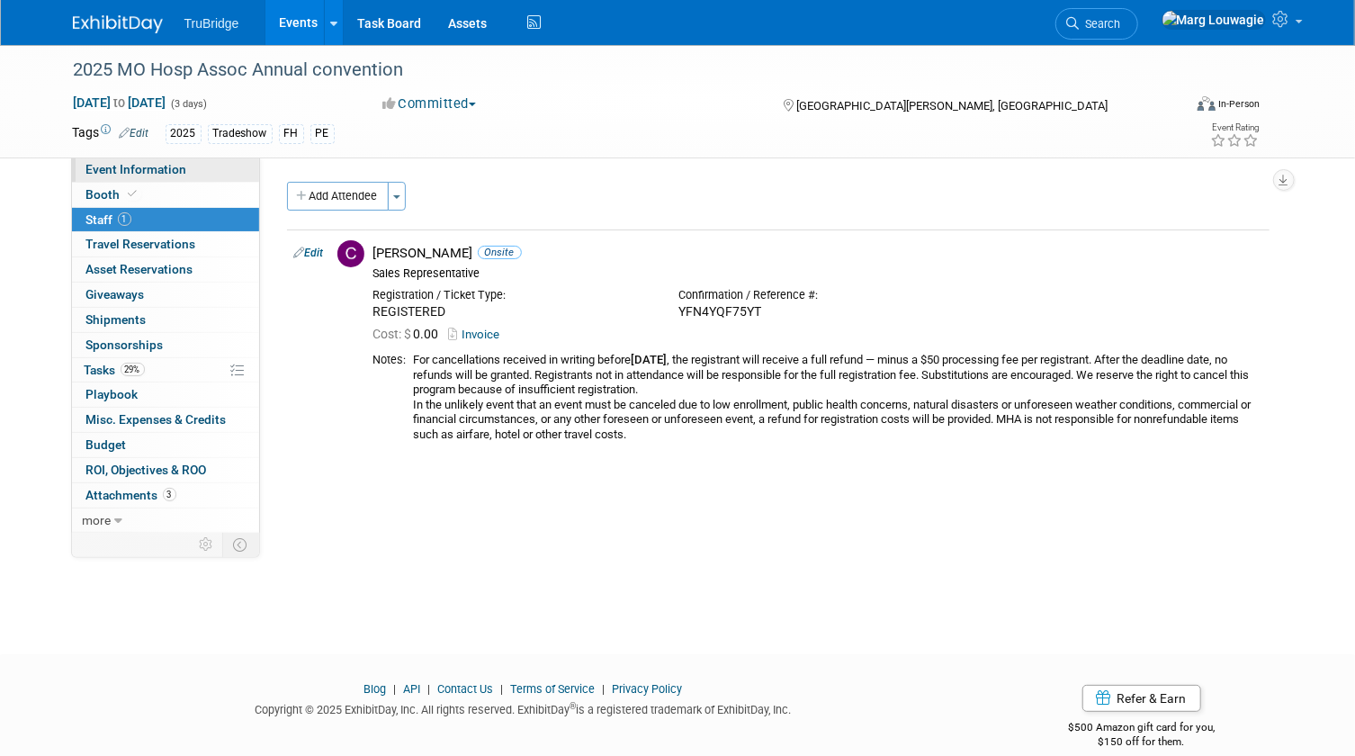
click at [194, 172] on link "Event Information" at bounding box center [165, 169] width 187 height 24
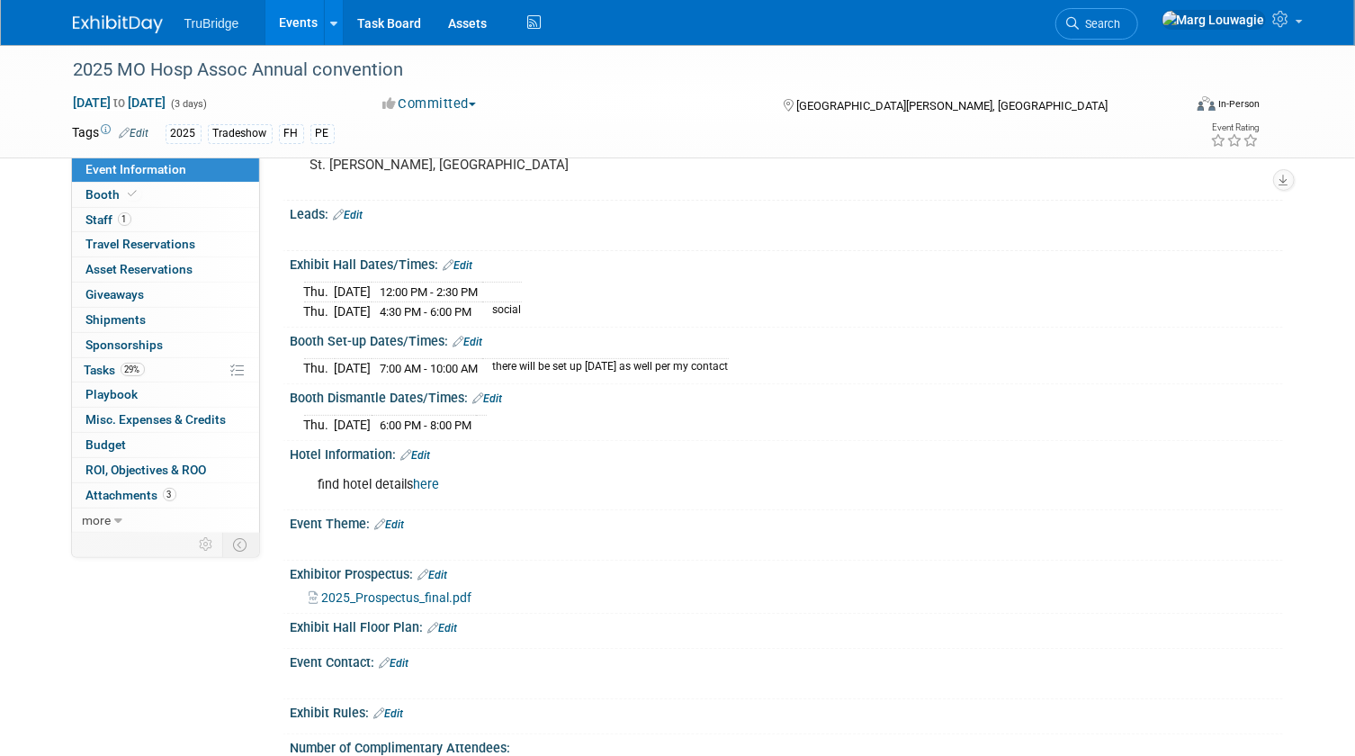
scroll to position [163, 0]
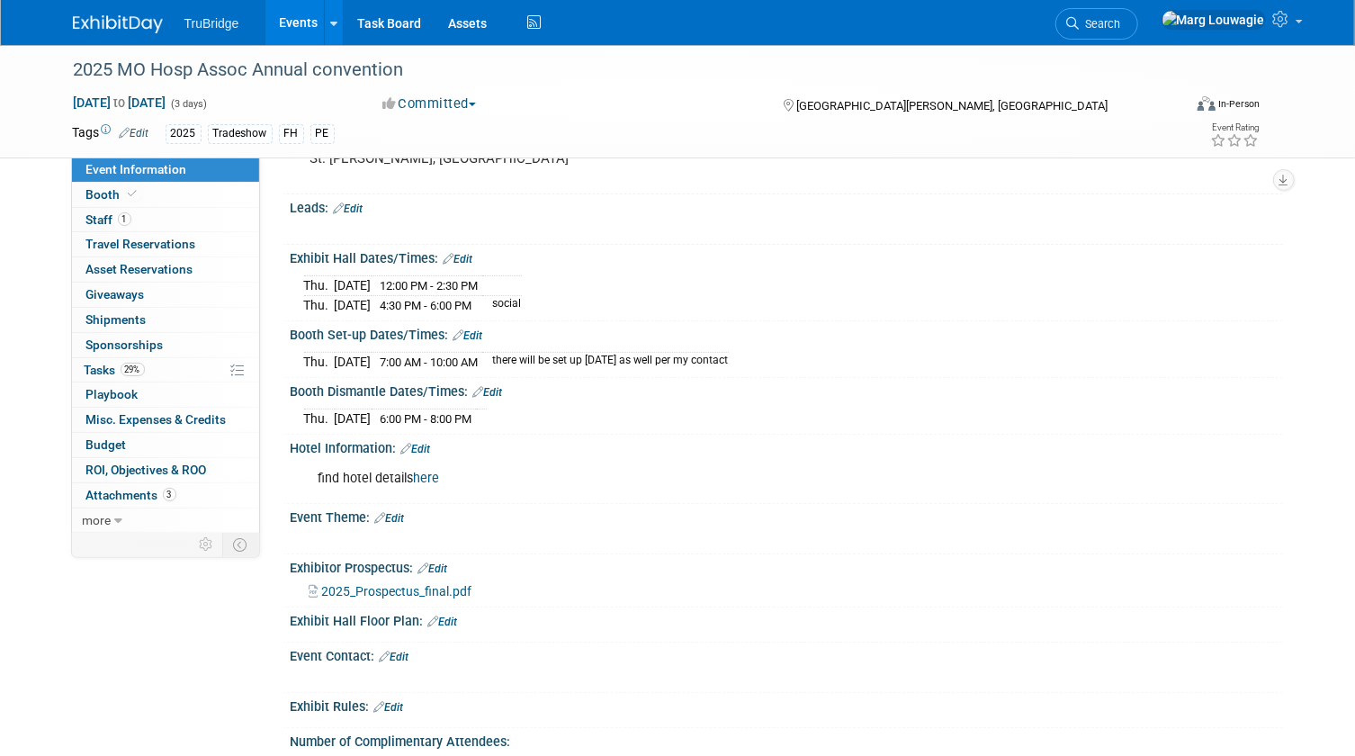
click at [419, 471] on link "here" at bounding box center [427, 478] width 26 height 15
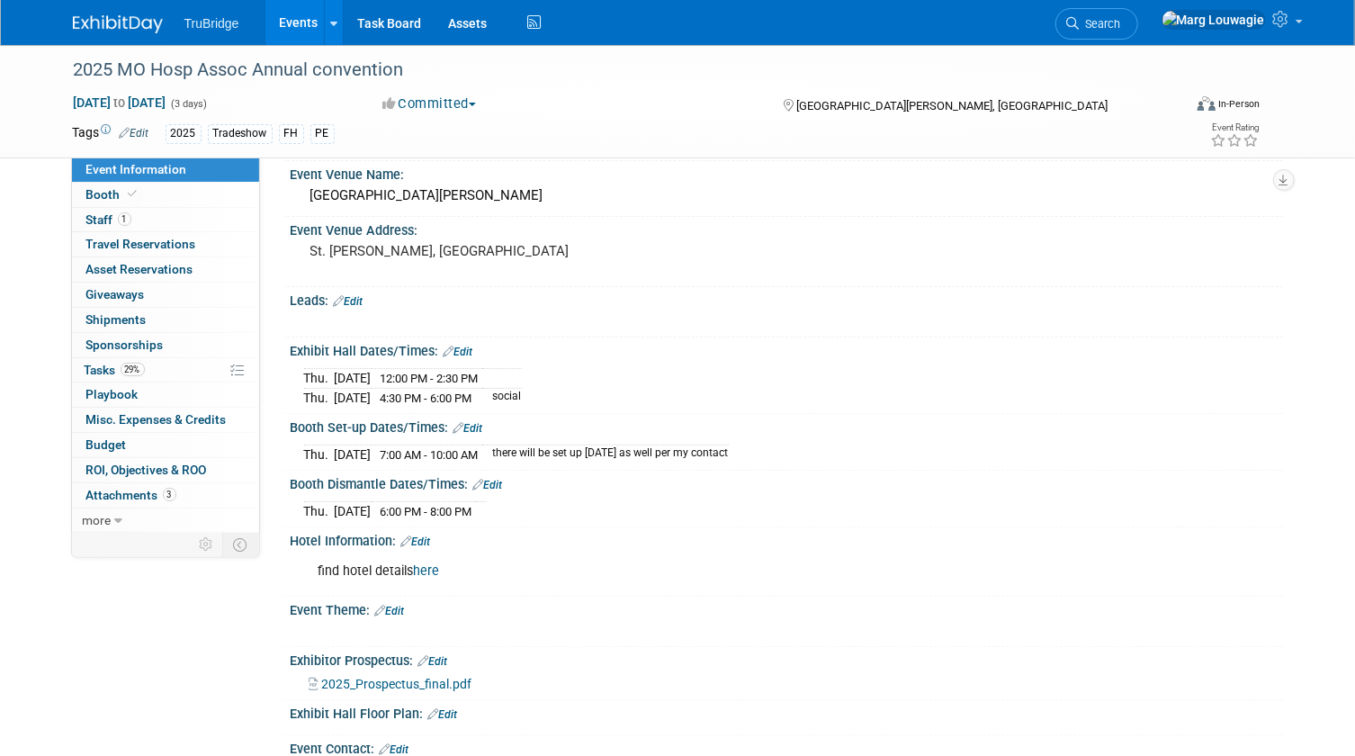
scroll to position [0, 0]
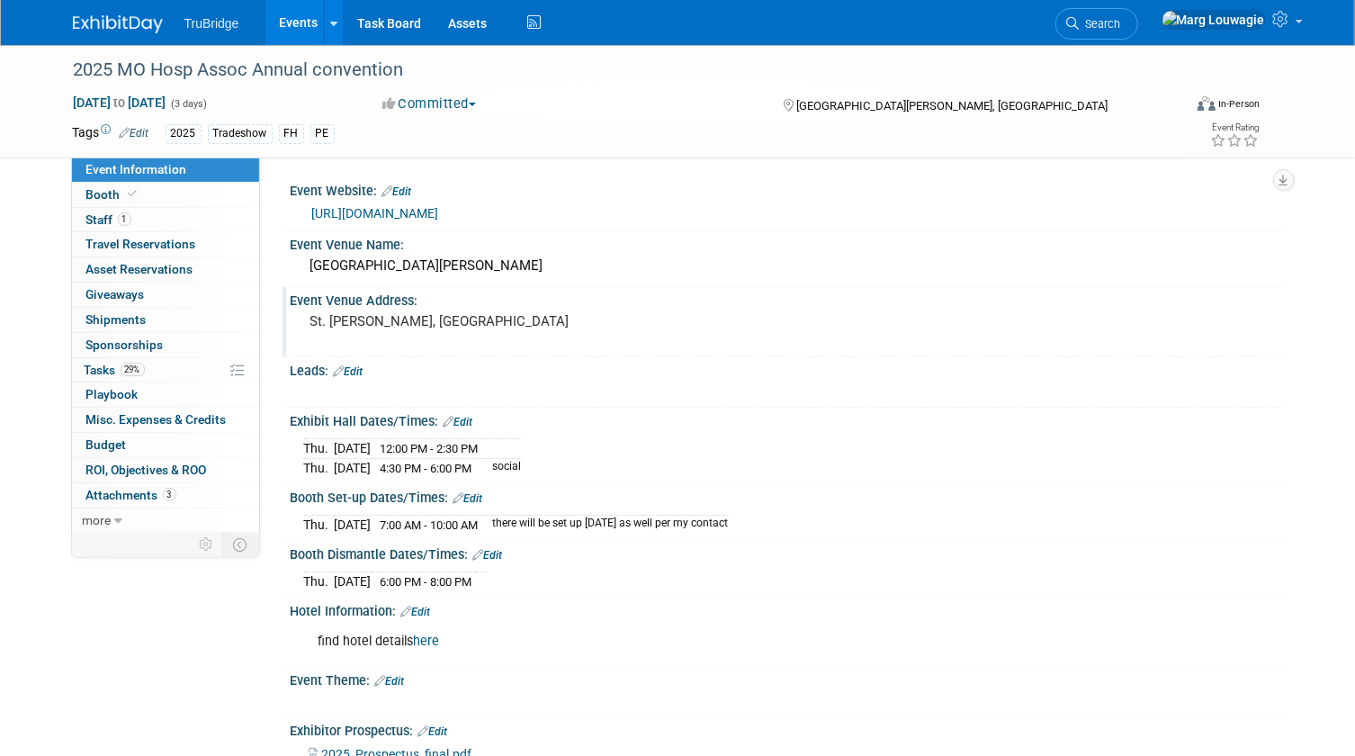
click at [385, 313] on pre "St. Charles, MO" at bounding box center [497, 321] width 374 height 16
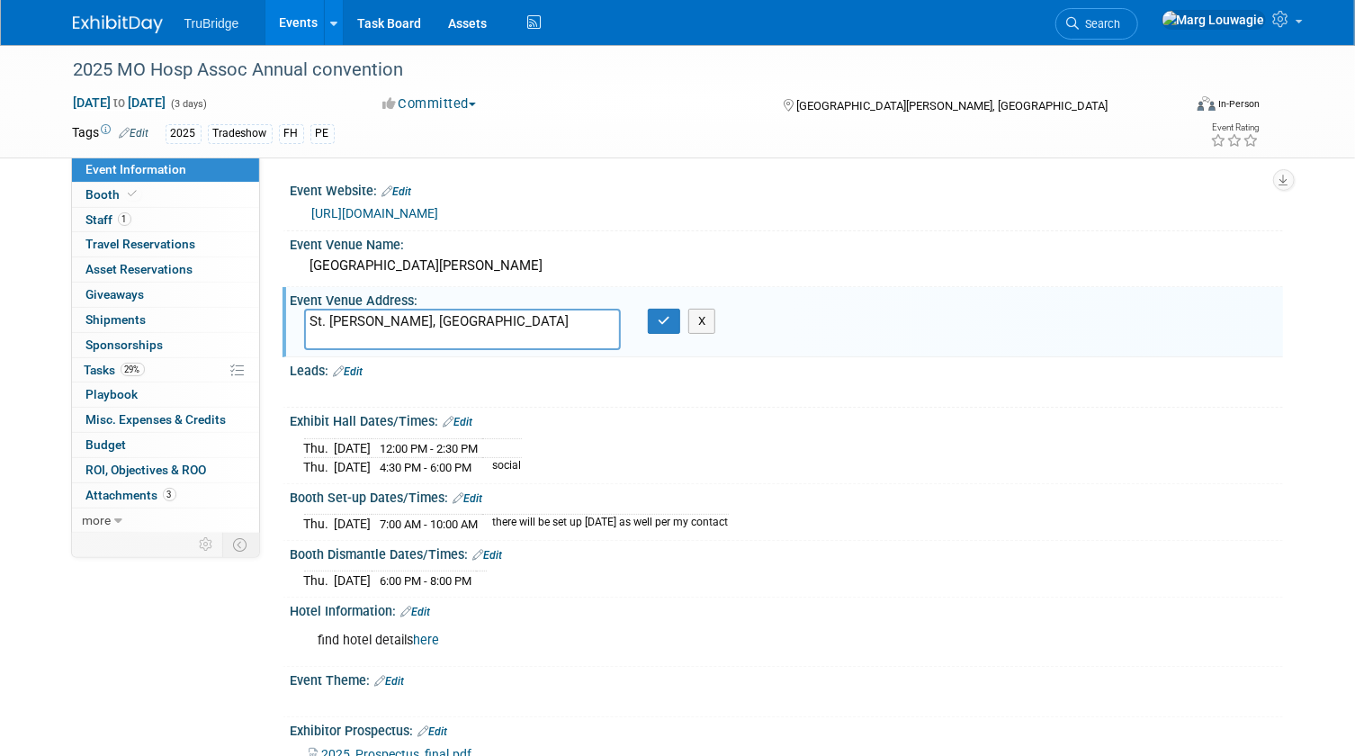
click at [306, 319] on textarea "St. Charles, MO" at bounding box center [463, 329] width 318 height 41
click at [311, 316] on textarea "St. Charles, MO" at bounding box center [463, 329] width 318 height 41
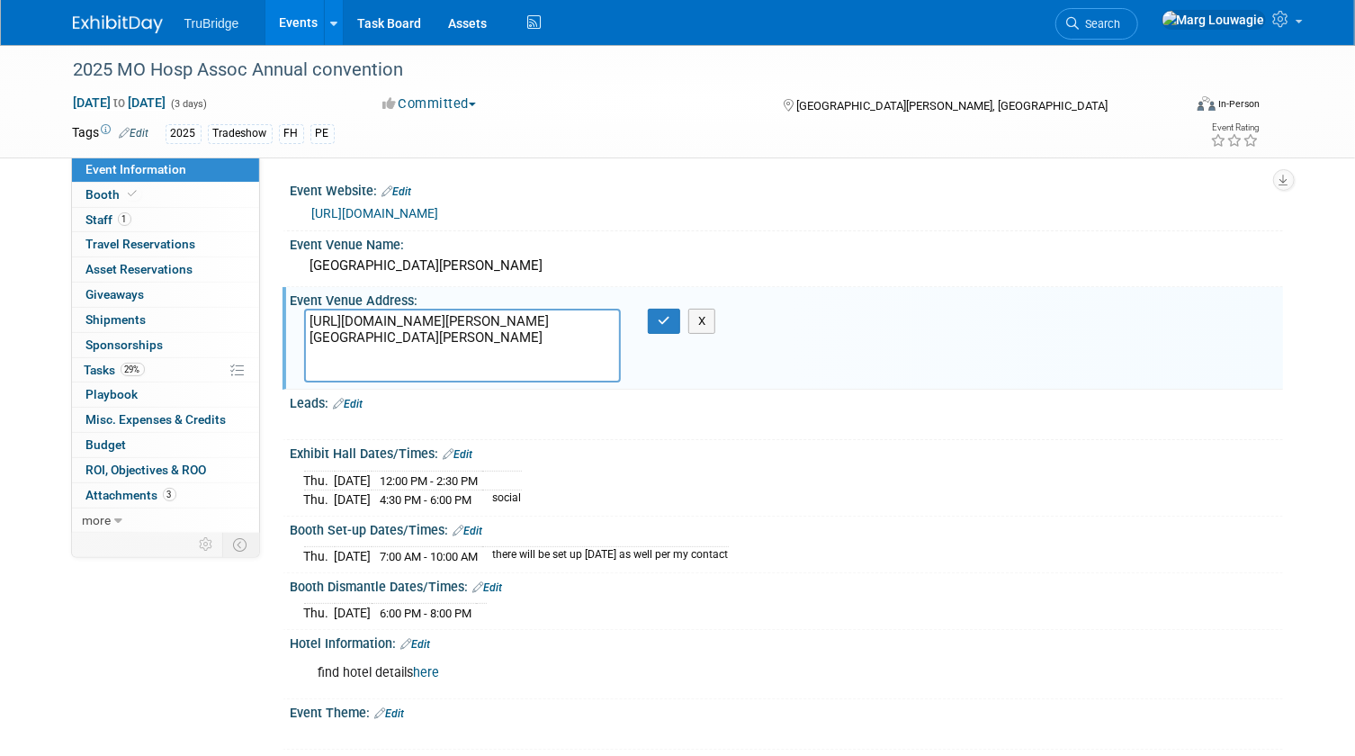
drag, startPoint x: 358, startPoint y: 348, endPoint x: 309, endPoint y: 313, distance: 60.7
click at [309, 313] on textarea "http://google.com/maps?q=1+convention+center+plaza+st+charles+mo+63303 St. Char…" at bounding box center [463, 346] width 318 height 74
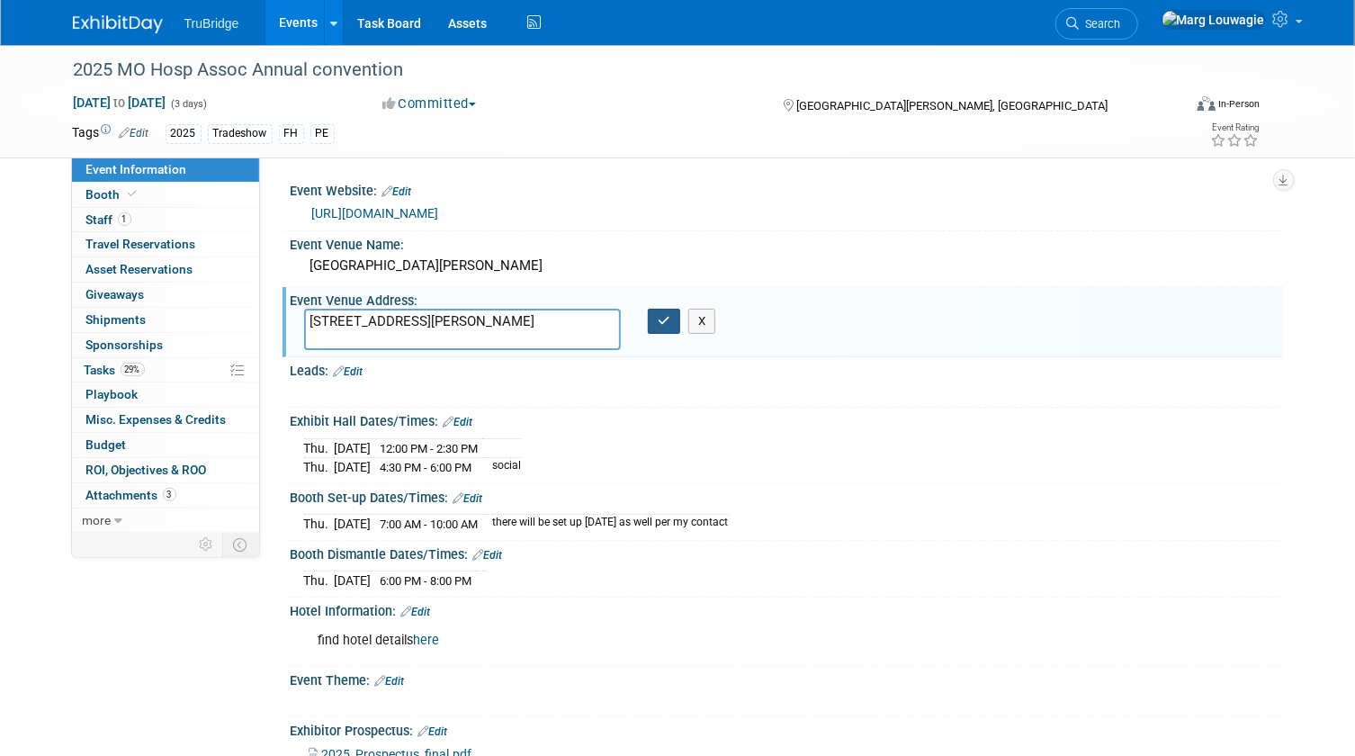
type textarea "1 Convention Center Plaza St. Charles, MO"
click at [671, 315] on button "button" at bounding box center [664, 321] width 32 height 25
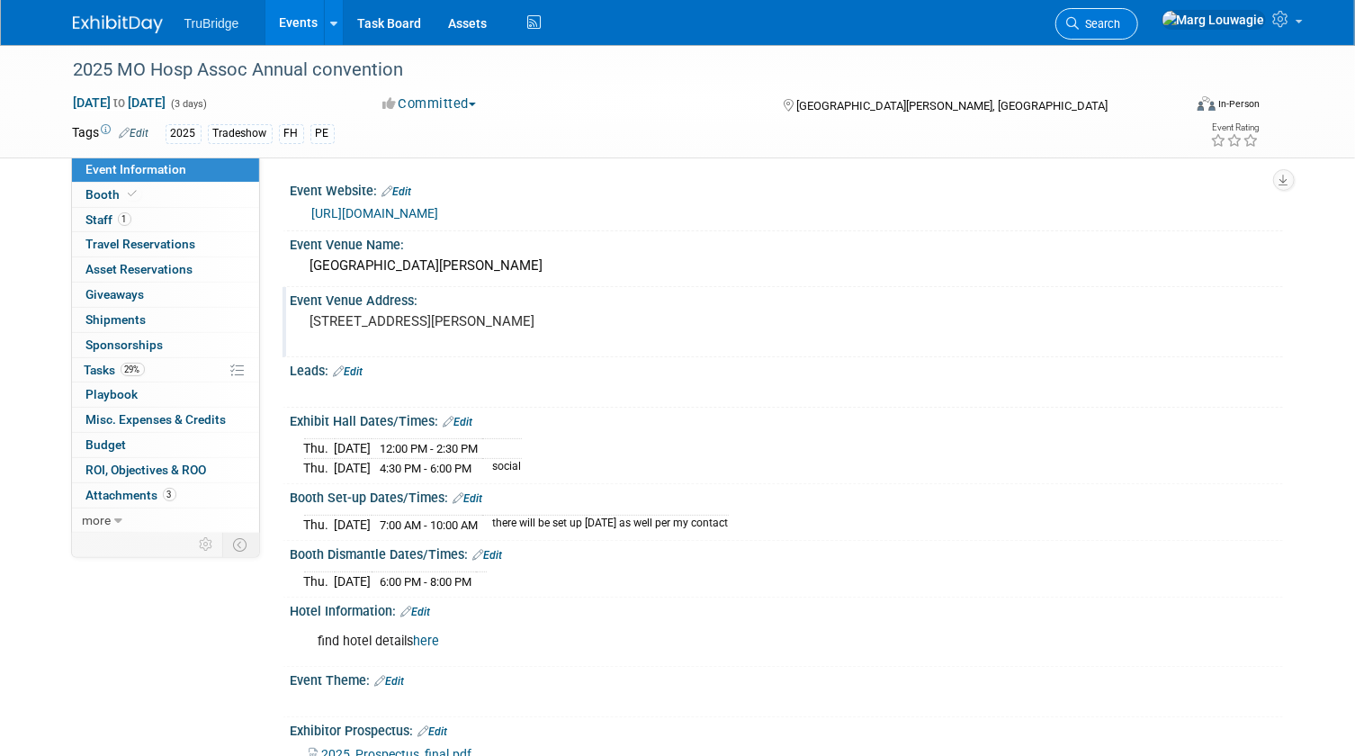
click at [1121, 26] on span "Search" at bounding box center [1100, 23] width 41 height 13
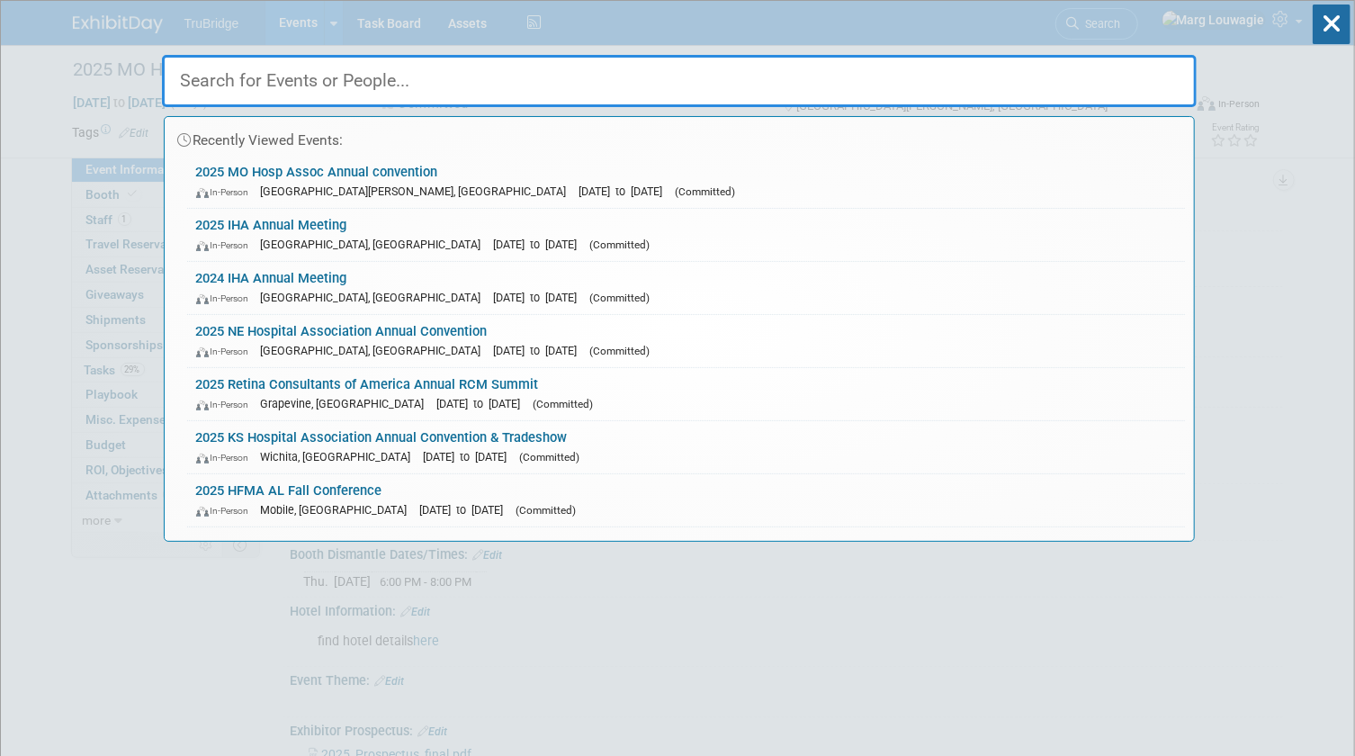
click at [1140, 66] on input "text" at bounding box center [679, 81] width 1035 height 52
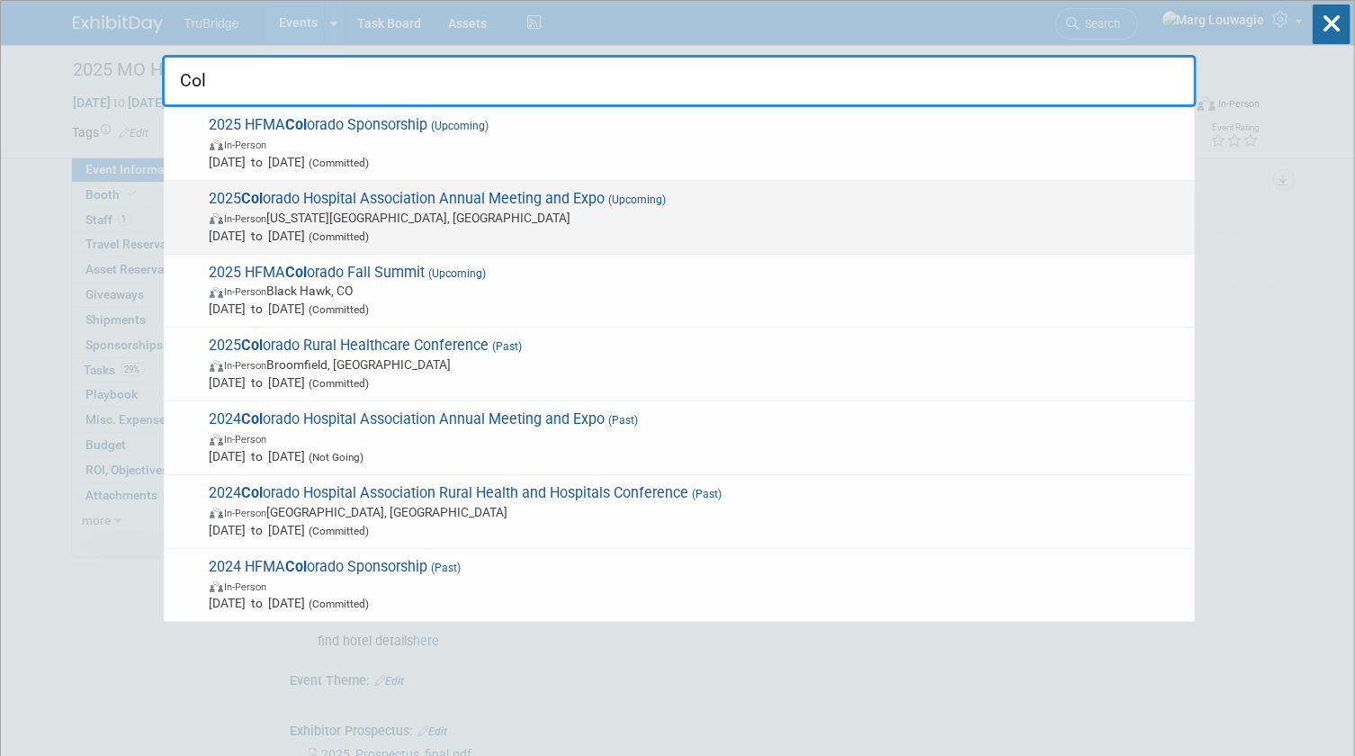
type input "Col"
click at [565, 203] on span "2025 Col orado Hospital Association Annual Meeting and Expo (Upcoming) In-Perso…" at bounding box center [695, 217] width 982 height 55
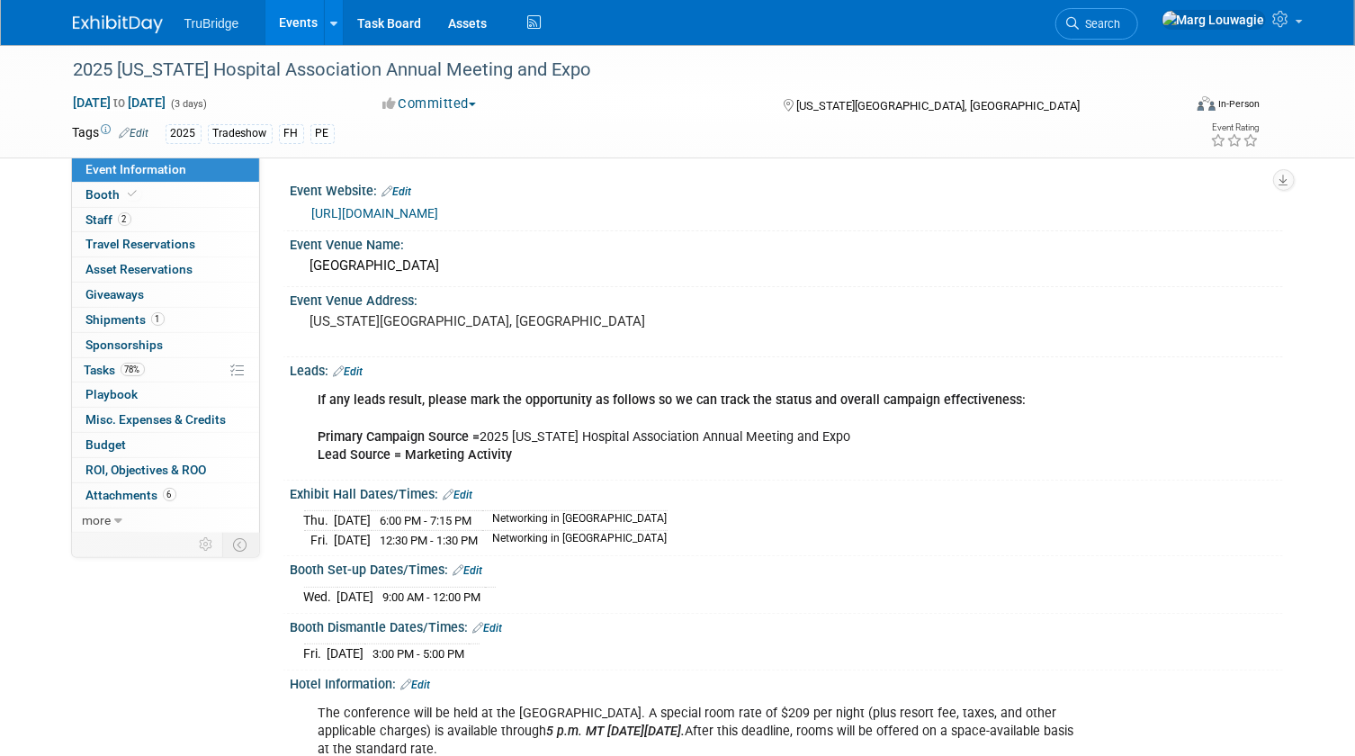
click at [439, 211] on link "[URL][DOMAIN_NAME]" at bounding box center [375, 213] width 127 height 14
click at [1138, 30] on link "Search" at bounding box center [1096, 23] width 83 height 31
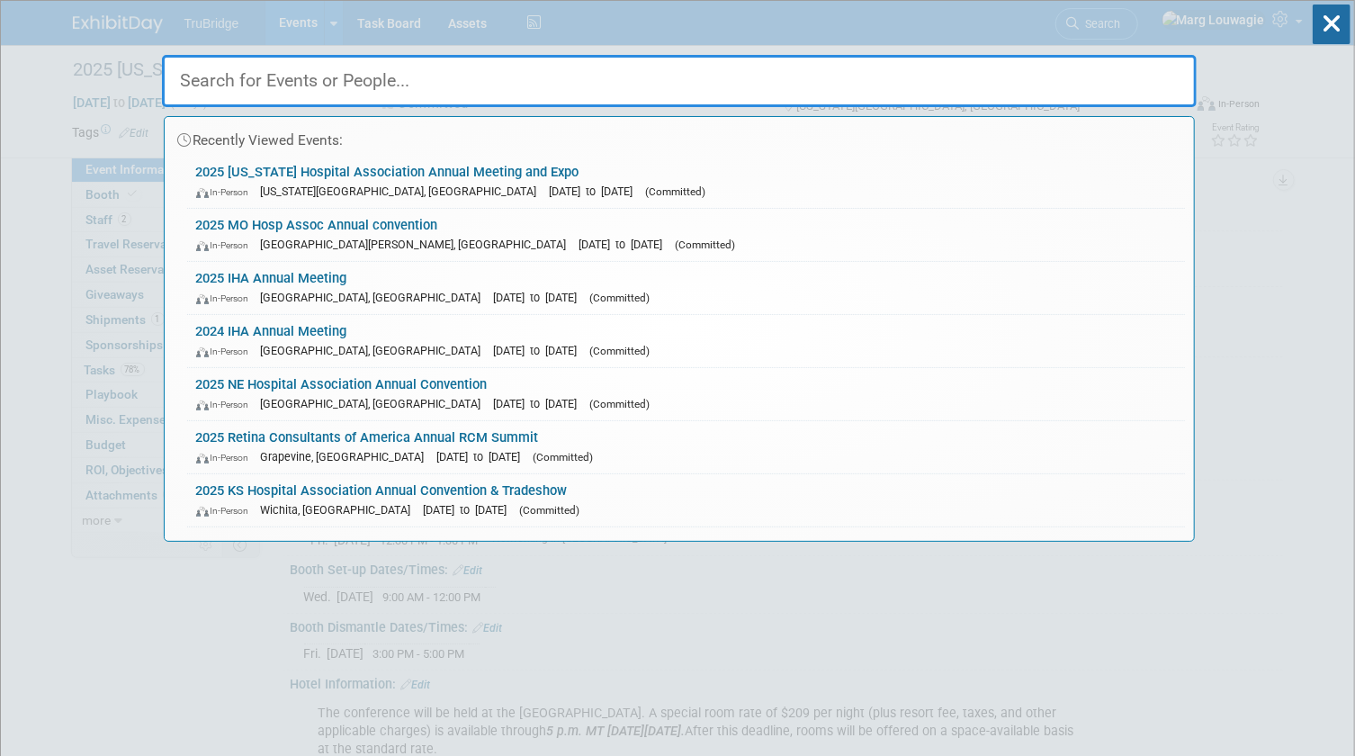
click at [979, 80] on input "text" at bounding box center [679, 81] width 1035 height 52
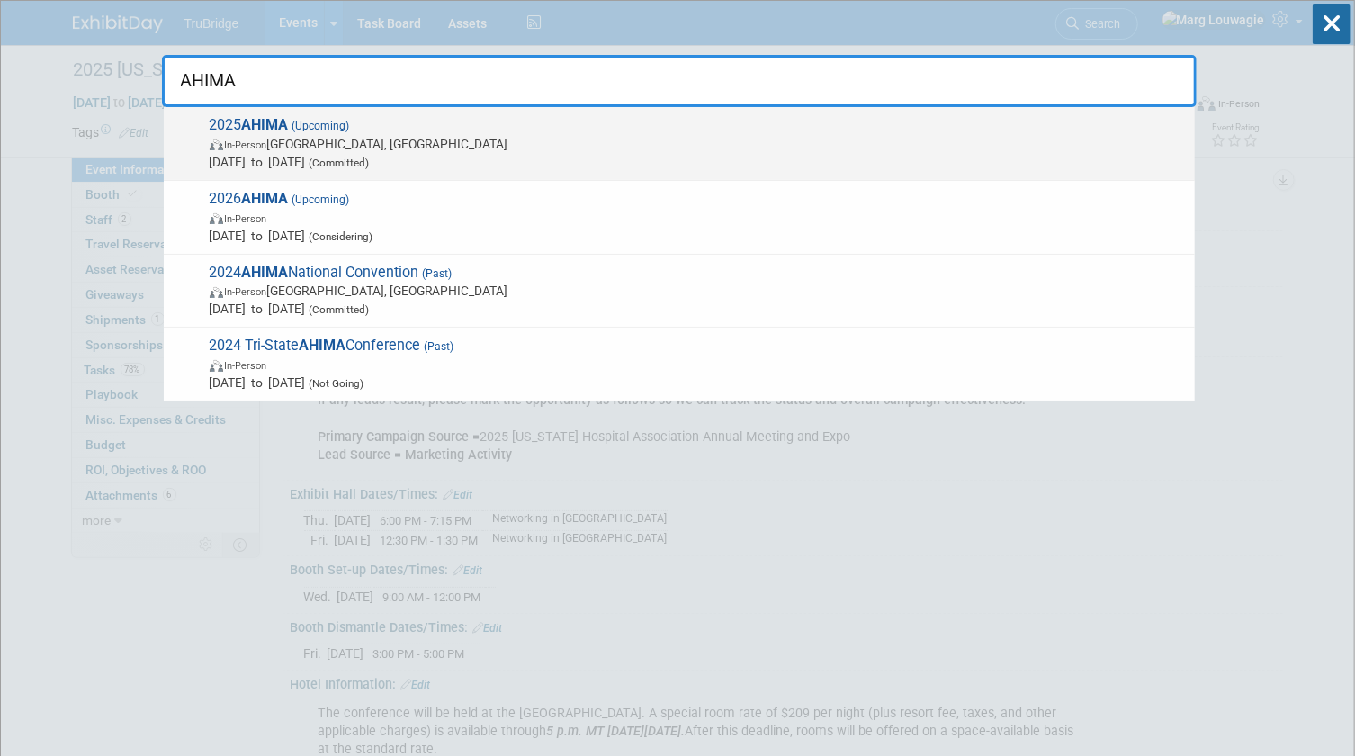
type input "AHIMA"
click at [458, 148] on span "In-Person [GEOGRAPHIC_DATA], [GEOGRAPHIC_DATA]" at bounding box center [698, 144] width 976 height 18
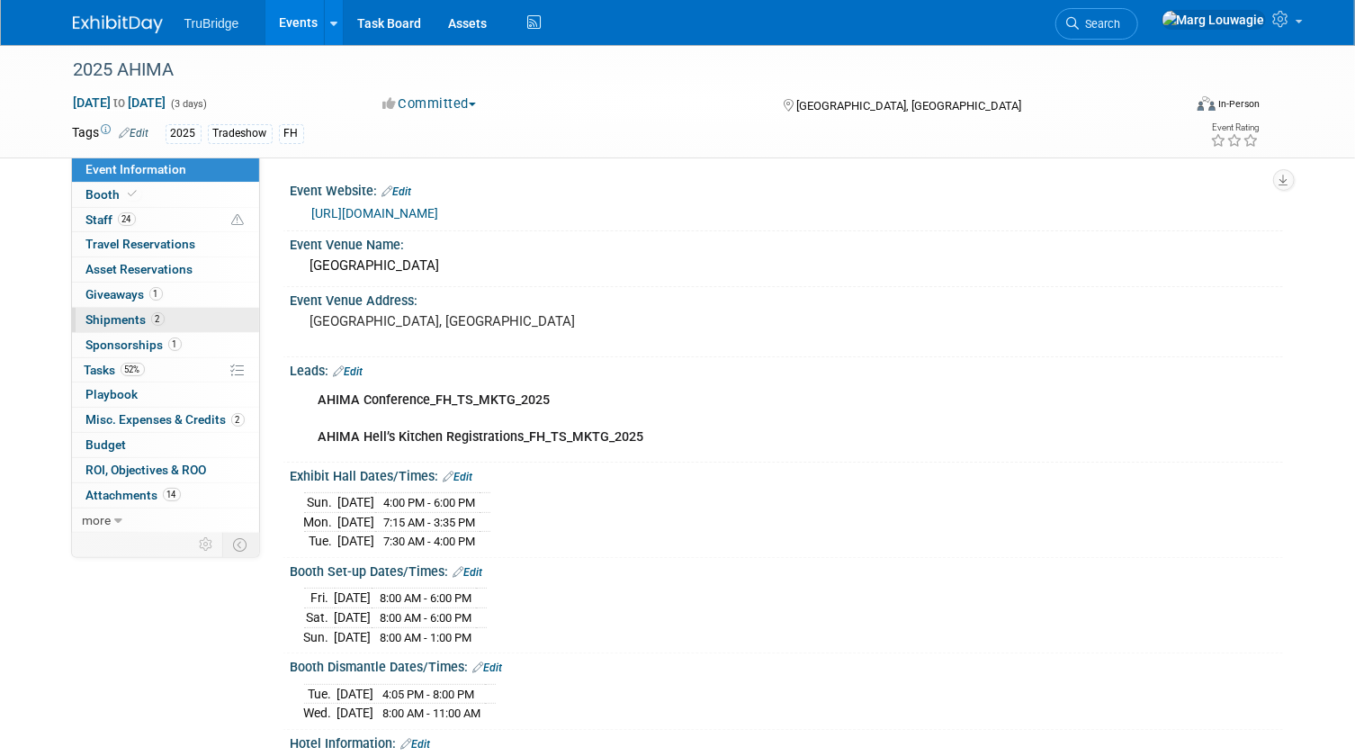
click at [194, 315] on link "2 Shipments 2" at bounding box center [165, 320] width 187 height 24
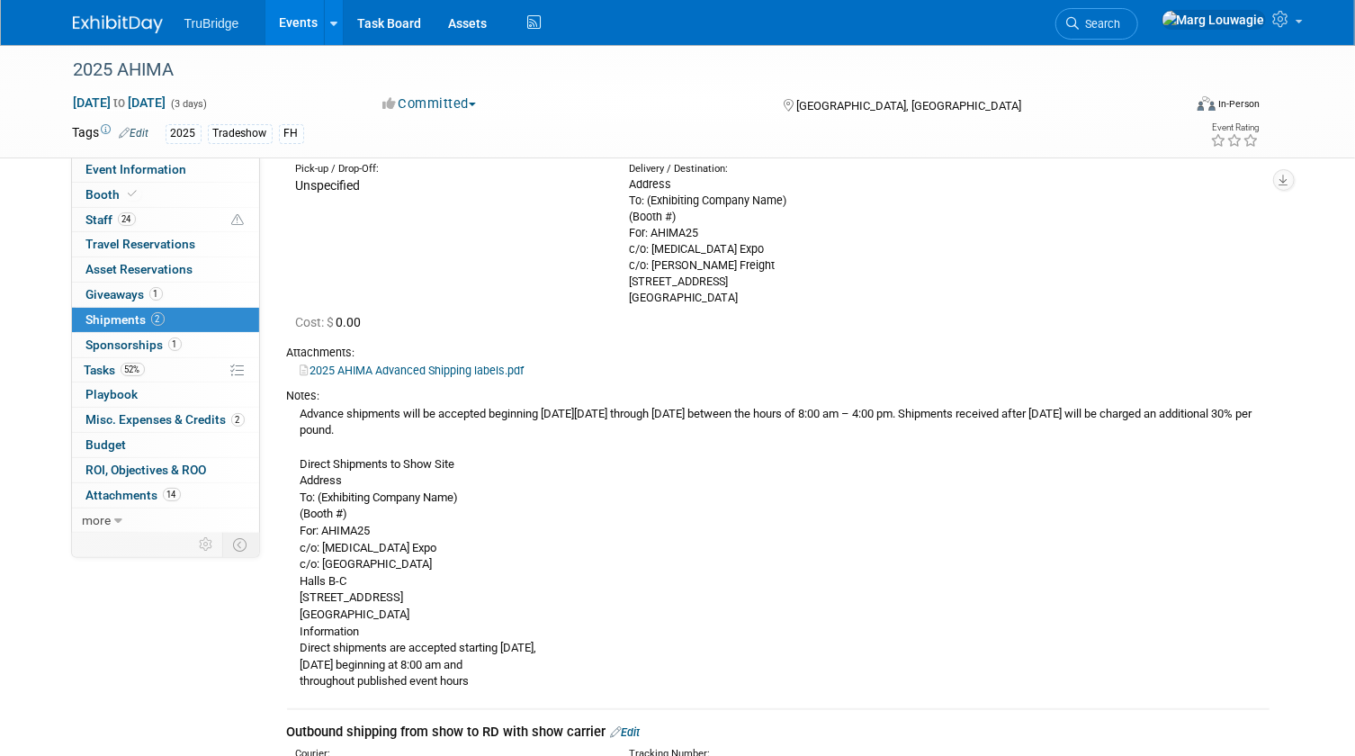
scroll to position [163, 0]
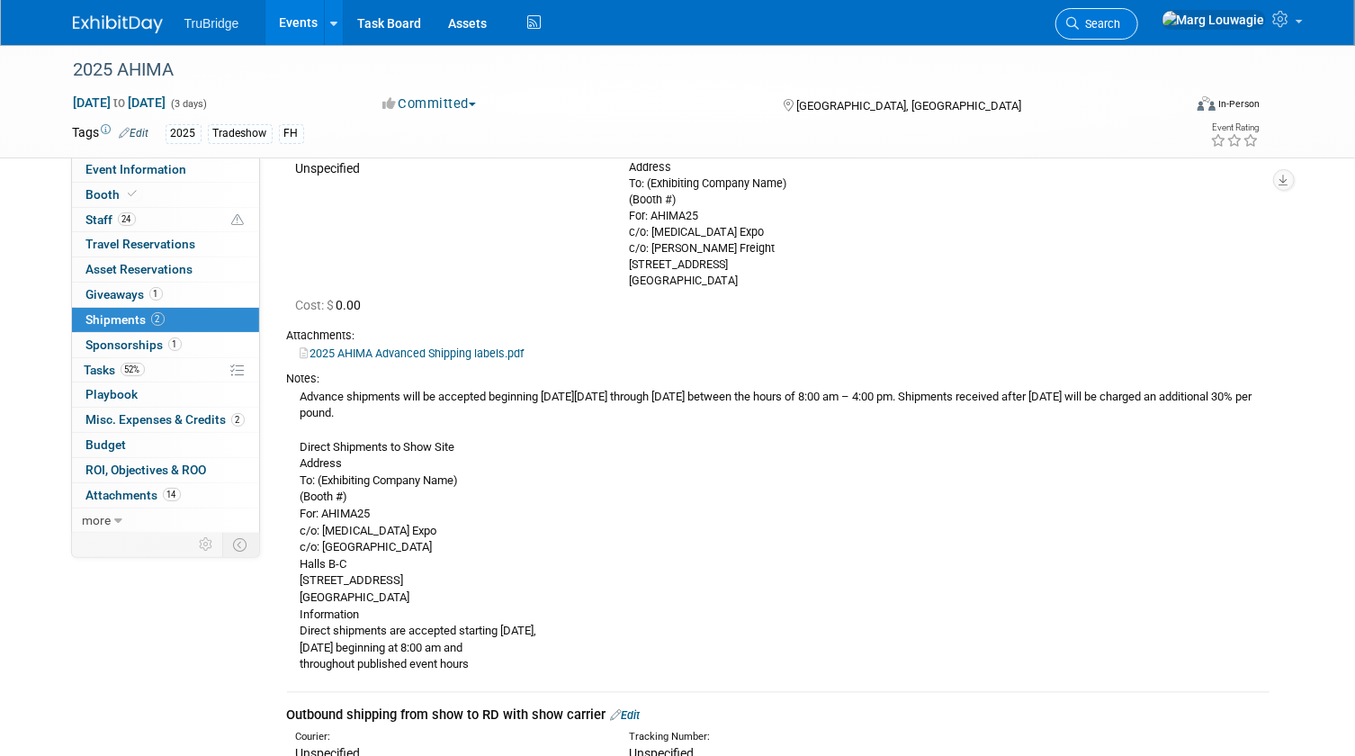
click at [1080, 22] on icon at bounding box center [1073, 23] width 13 height 13
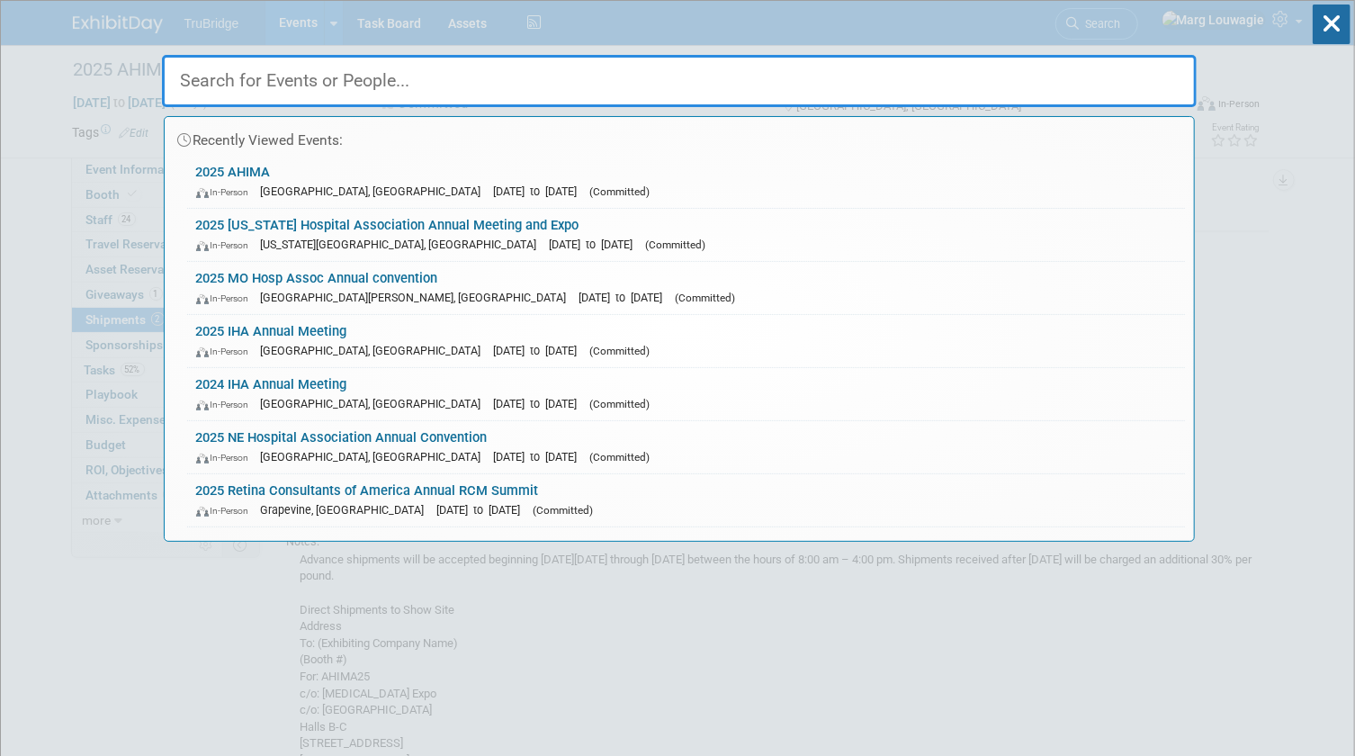
click at [1137, 66] on input "text" at bounding box center [679, 81] width 1035 height 52
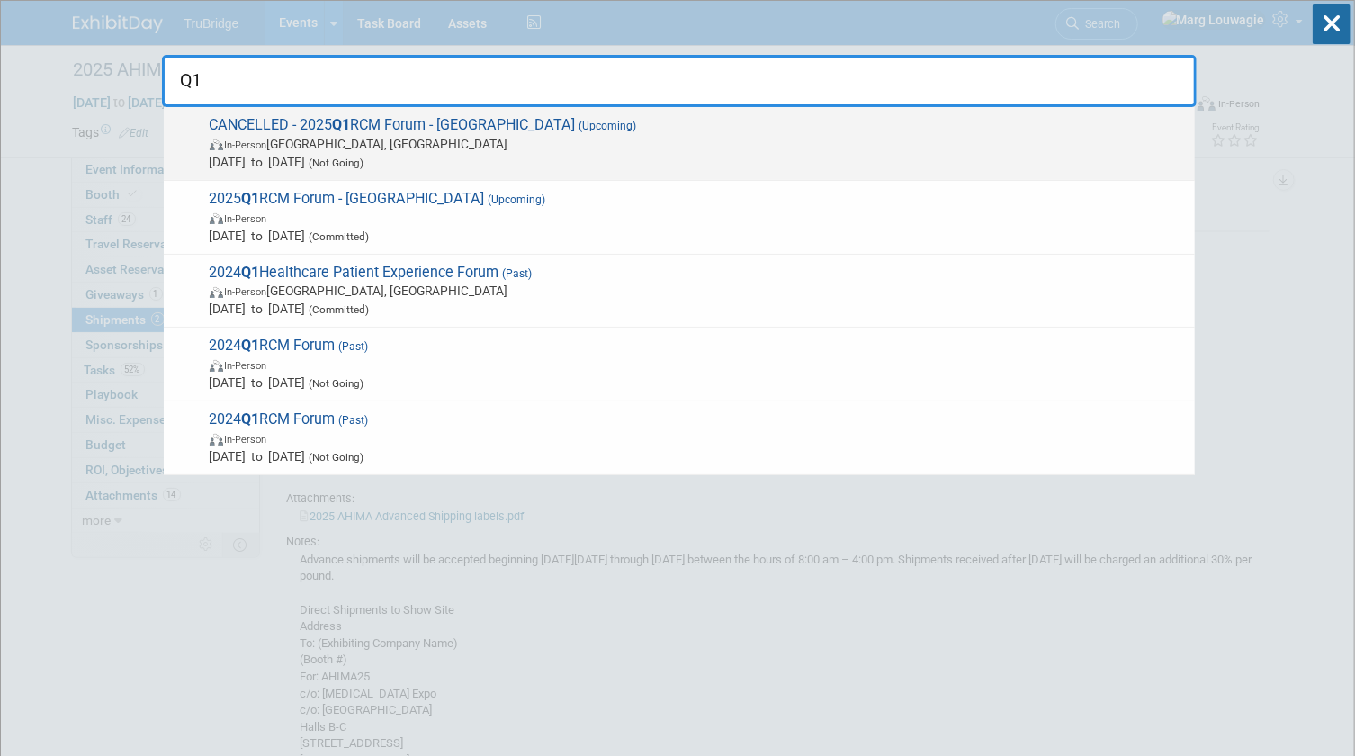
type input "Q1"
click at [598, 139] on span "In-Person [GEOGRAPHIC_DATA], [GEOGRAPHIC_DATA]" at bounding box center [698, 144] width 976 height 18
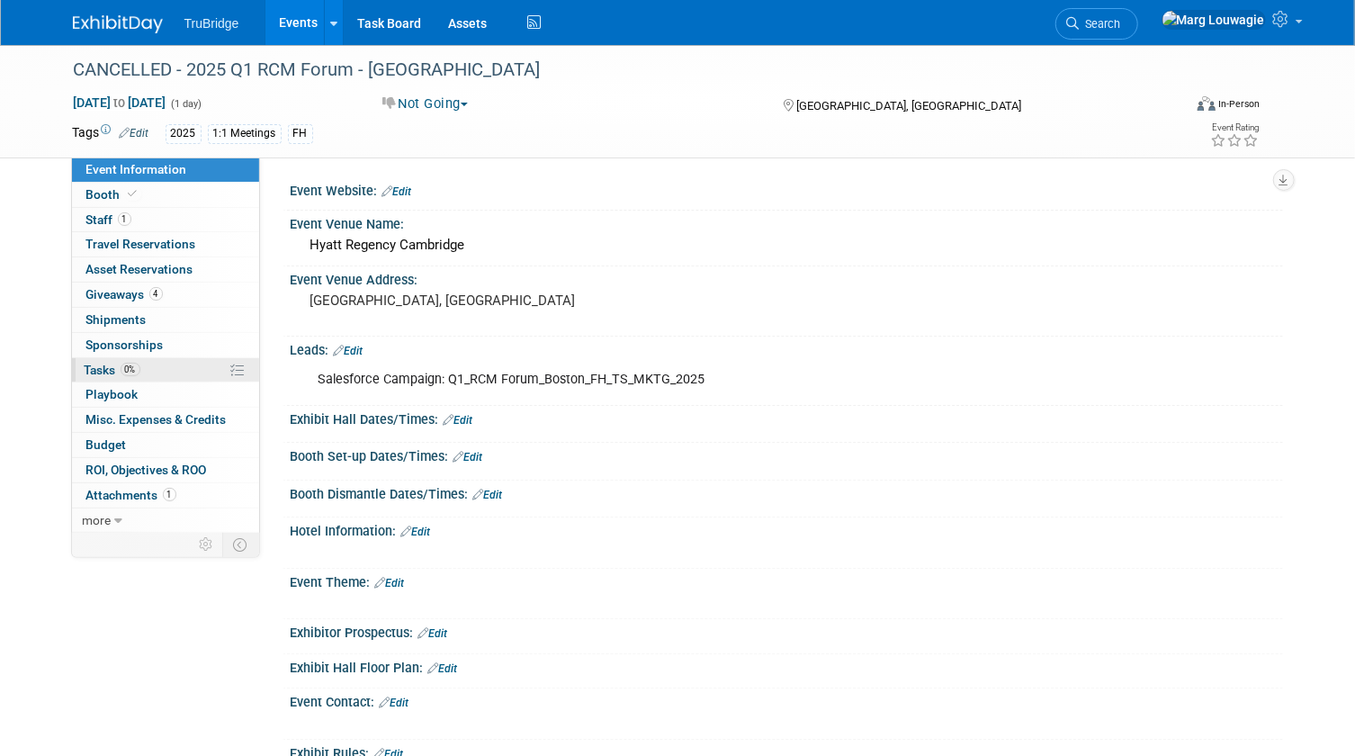
click at [98, 363] on span "Tasks 0%" at bounding box center [113, 370] width 56 height 14
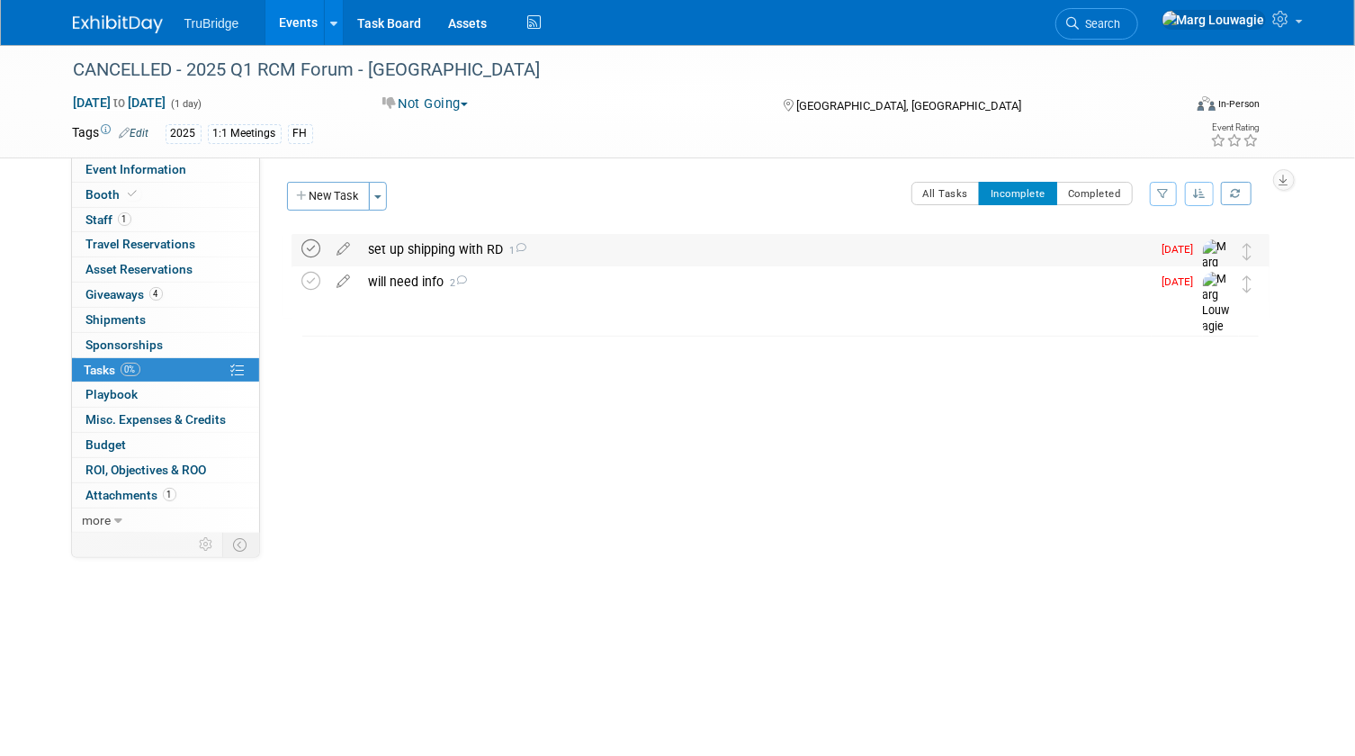
click at [315, 244] on icon at bounding box center [311, 248] width 19 height 19
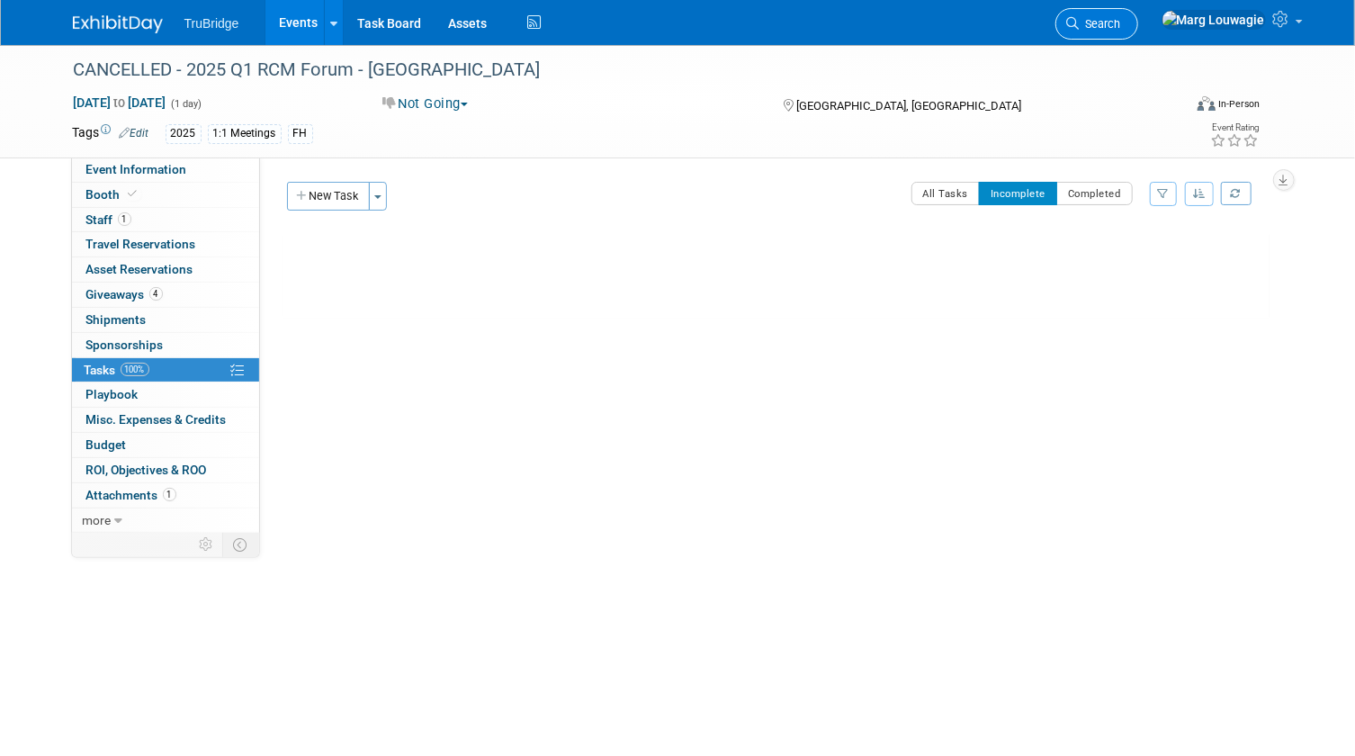
click at [1121, 17] on span "Search" at bounding box center [1100, 23] width 41 height 13
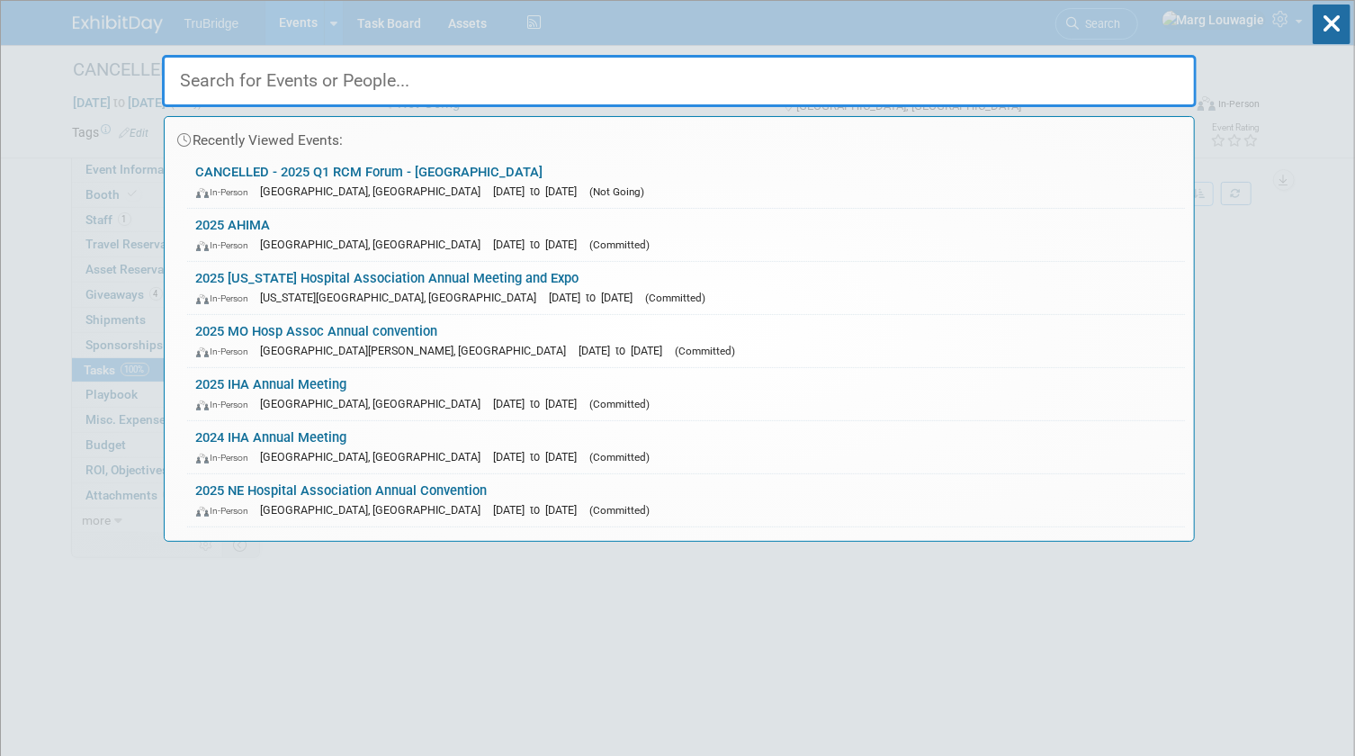
click at [1113, 76] on input "text" at bounding box center [679, 81] width 1035 height 52
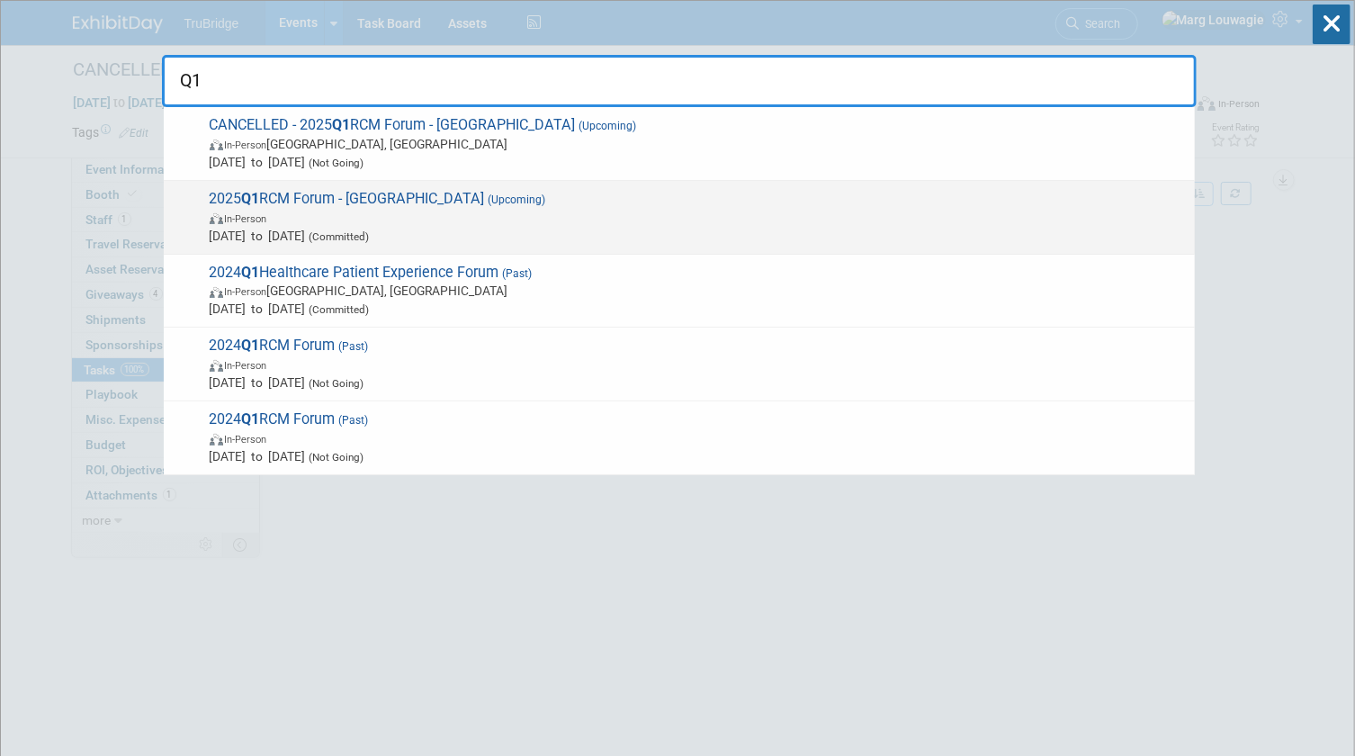
type input "Q1"
click at [547, 206] on span "2025 Q1 RCM Forum - [GEOGRAPHIC_DATA] (Upcoming) In-Person [DATE] to [DATE] (Co…" at bounding box center [695, 217] width 982 height 55
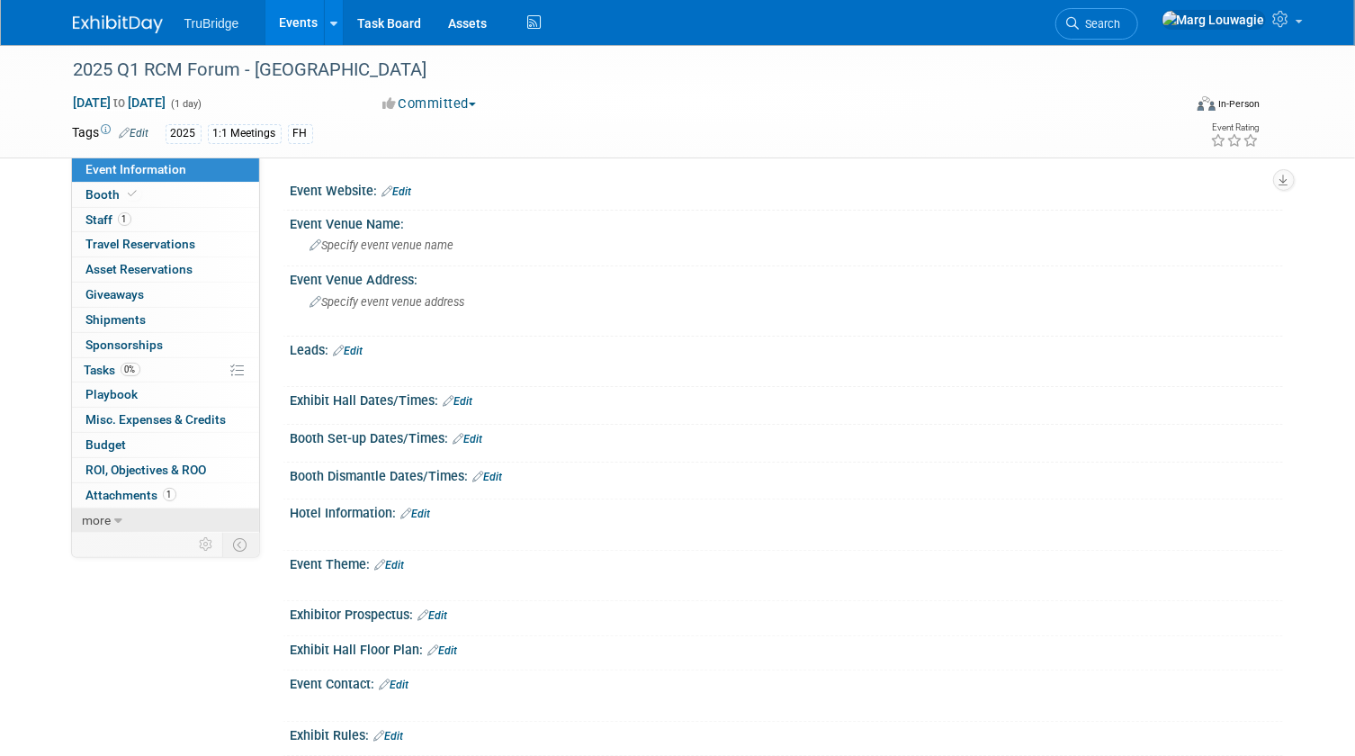
click at [166, 520] on link "more" at bounding box center [165, 520] width 187 height 24
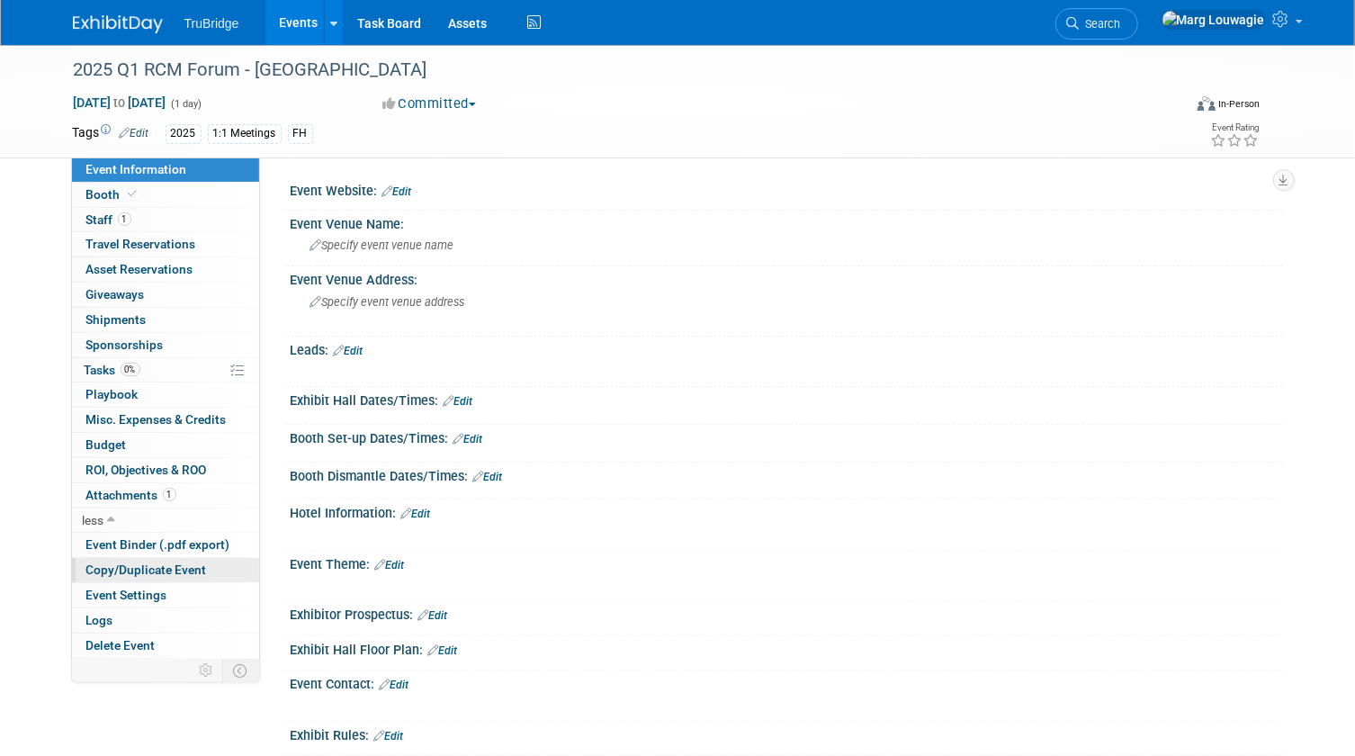
click at [174, 576] on link "Copy/Duplicate Event" at bounding box center [165, 570] width 187 height 24
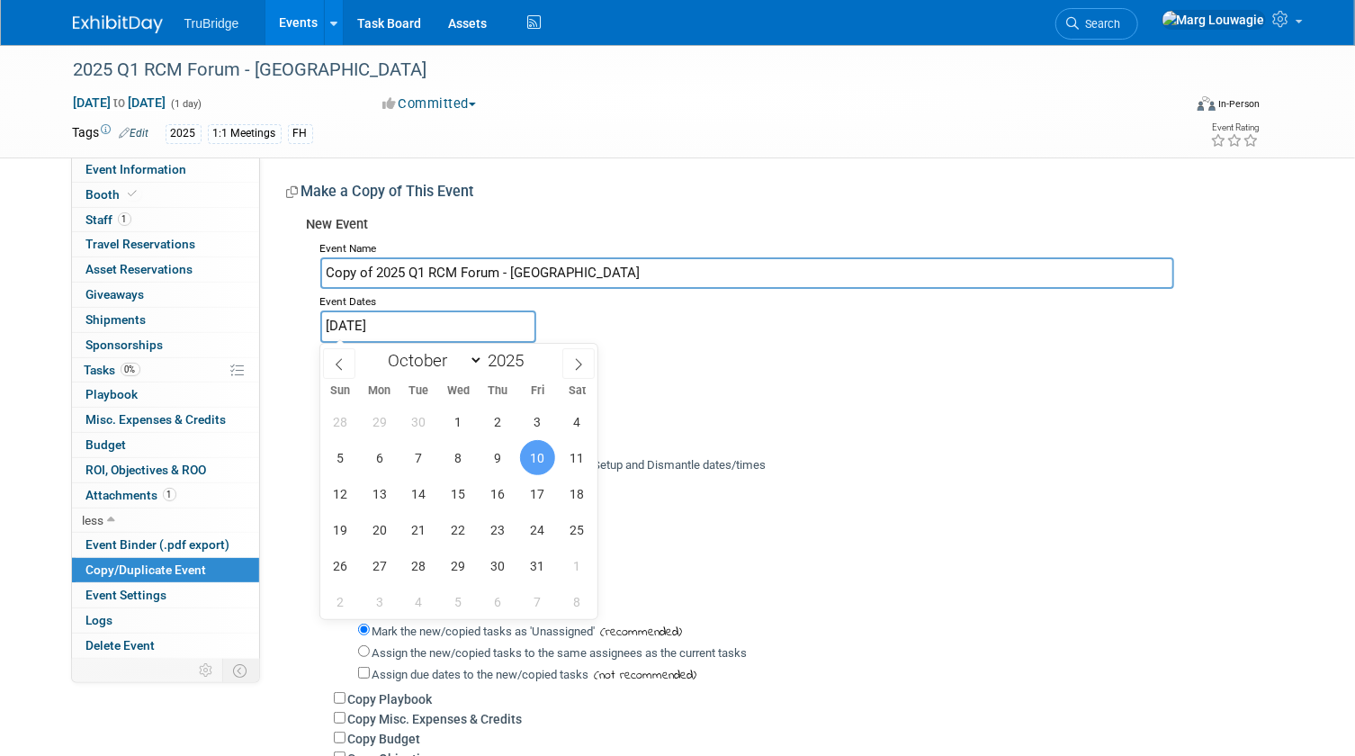
click at [408, 317] on input "[DATE]" at bounding box center [428, 325] width 216 height 31
click at [577, 370] on span at bounding box center [578, 363] width 32 height 31
select select "10"
click at [489, 528] on span "20" at bounding box center [497, 529] width 35 height 35
type input "[DATE]"
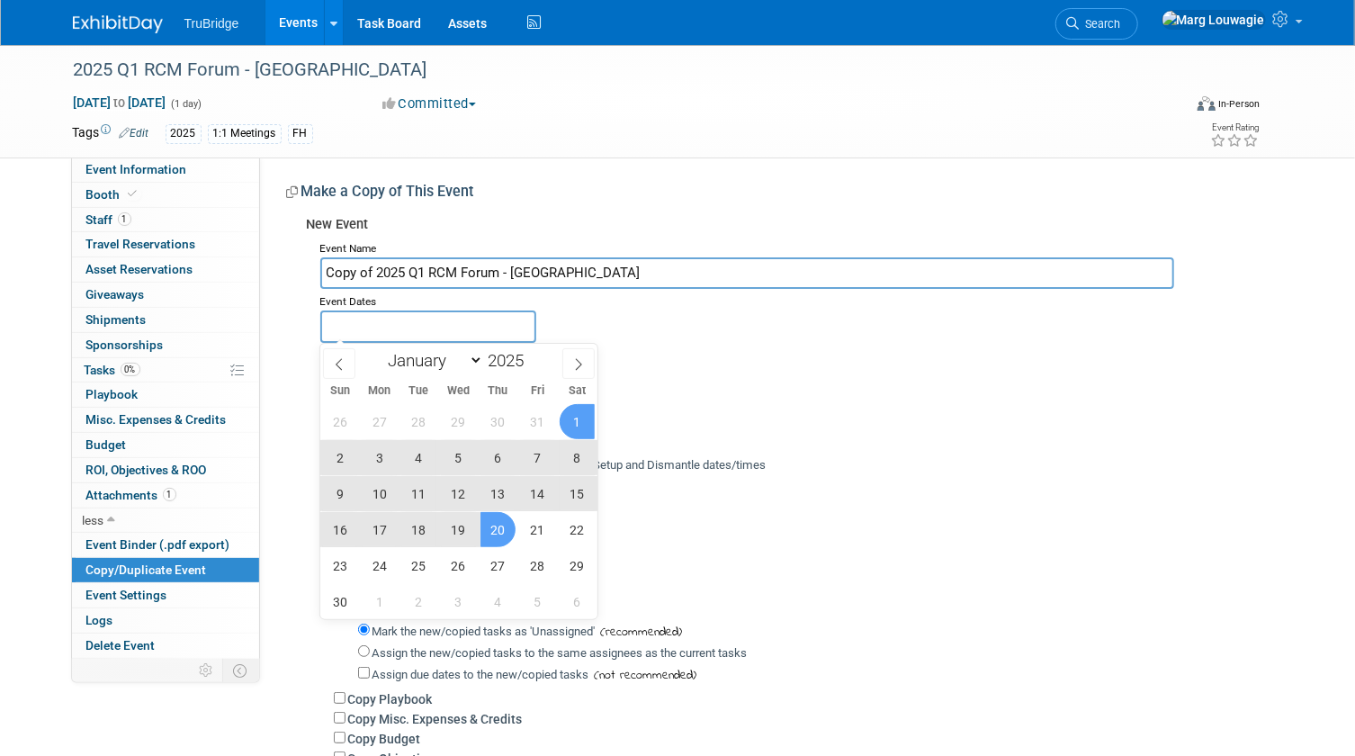
click at [672, 369] on div "Committed Considering Not Going Committed but not paid" at bounding box center [794, 379] width 949 height 31
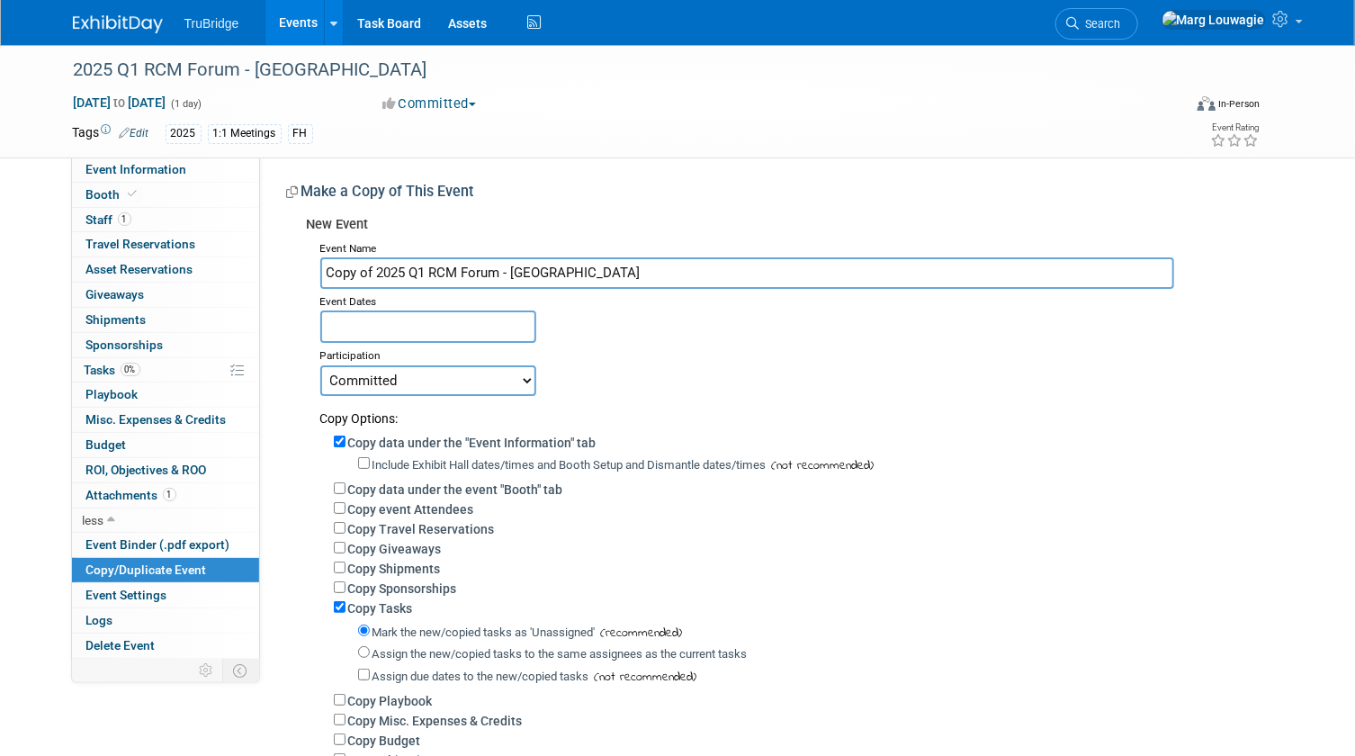
click at [376, 269] on input "Copy of 2025 Q1 RCM Forum - Houston" at bounding box center [747, 272] width 855 height 31
click at [522, 274] on input "2025 Q1 RCM Forum - [GEOGRAPHIC_DATA]" at bounding box center [747, 272] width 855 height 31
type input "2025 Q1 RCM Forum - [GEOGRAPHIC_DATA]"
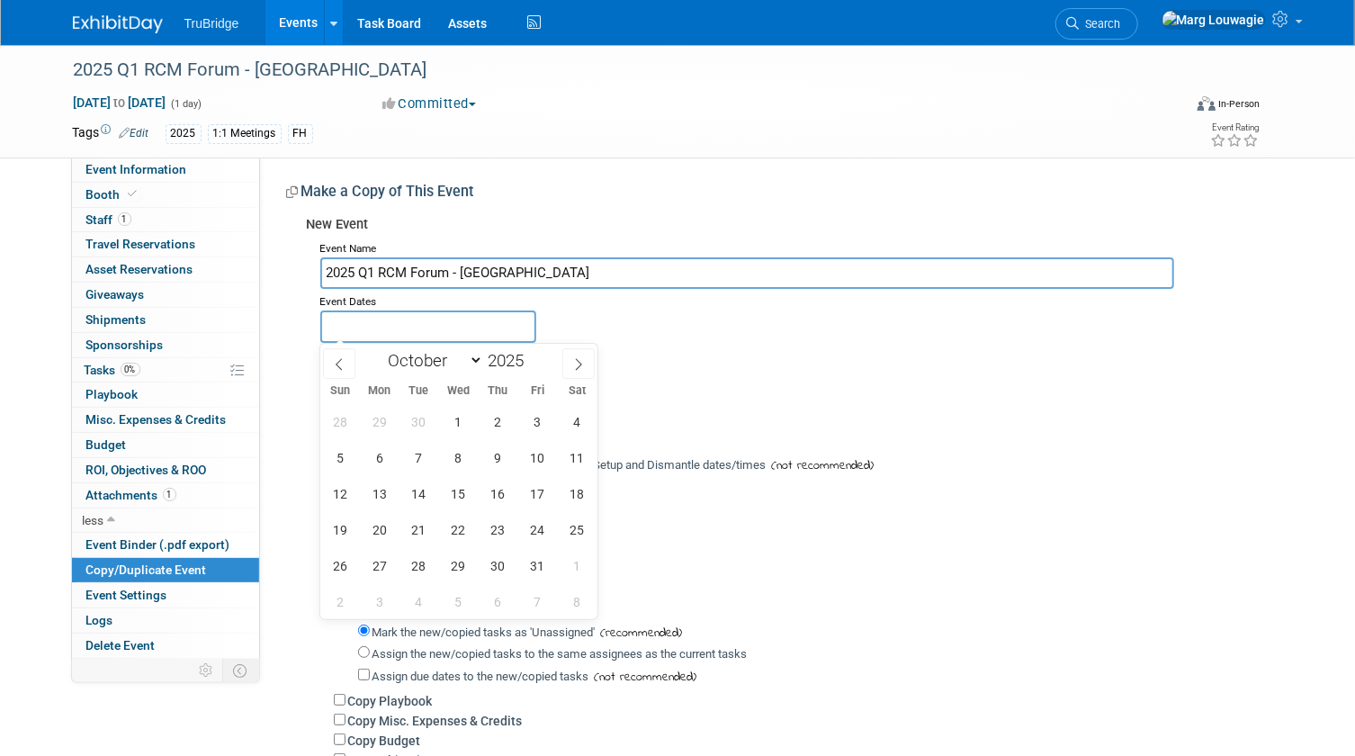
click at [488, 333] on input "text" at bounding box center [428, 325] width 216 height 31
click at [583, 361] on icon at bounding box center [578, 364] width 13 height 13
select select "10"
click at [504, 522] on span "20" at bounding box center [497, 529] width 35 height 35
type input "[DATE]"
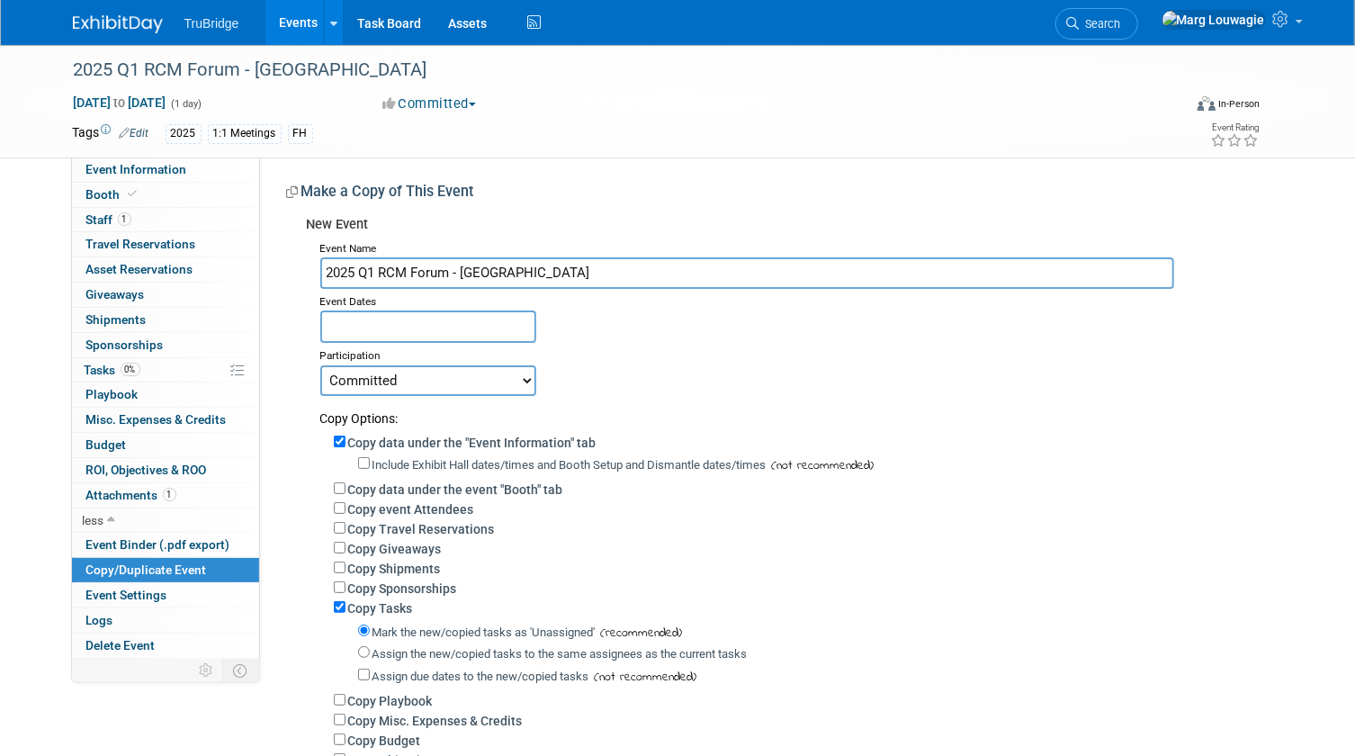
click at [675, 384] on div "Committed Considering Not Going Committed but not paid" at bounding box center [794, 379] width 949 height 31
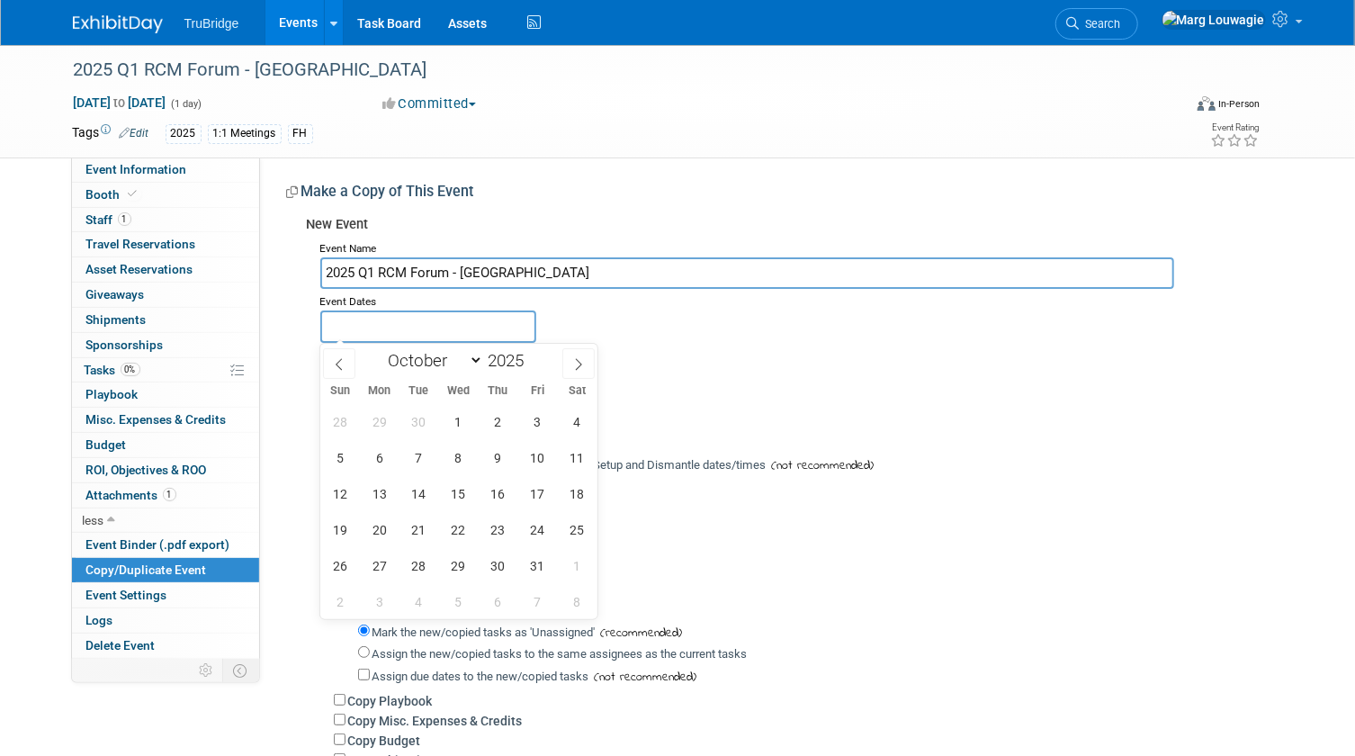
click at [460, 323] on input "text" at bounding box center [428, 325] width 216 height 31
click at [570, 363] on span at bounding box center [578, 363] width 32 height 31
select select "10"
click at [504, 525] on span "20" at bounding box center [497, 529] width 35 height 35
type input "[DATE]"
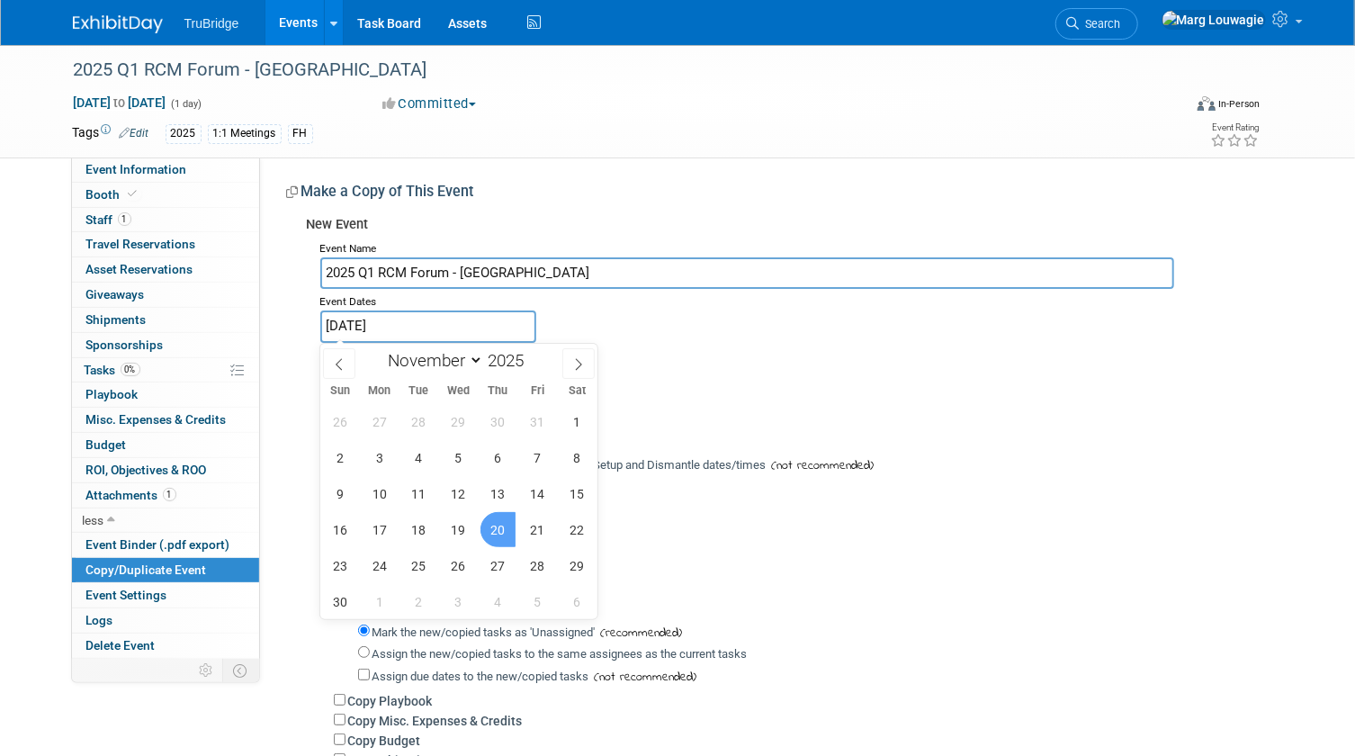
click at [504, 525] on span "20" at bounding box center [497, 529] width 35 height 35
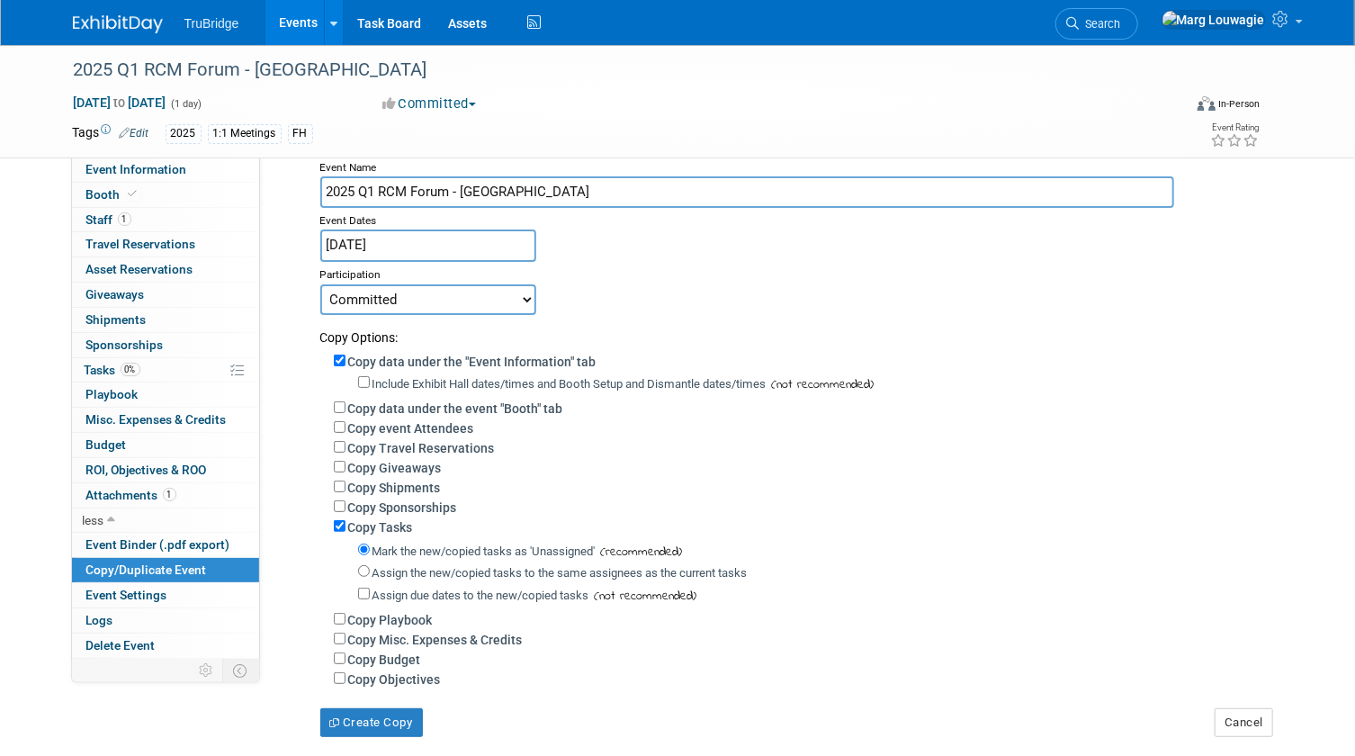
scroll to position [81, 0]
click at [337, 404] on input "Copy data under the event "Booth" tab" at bounding box center [340, 407] width 12 height 12
checkbox input "true"
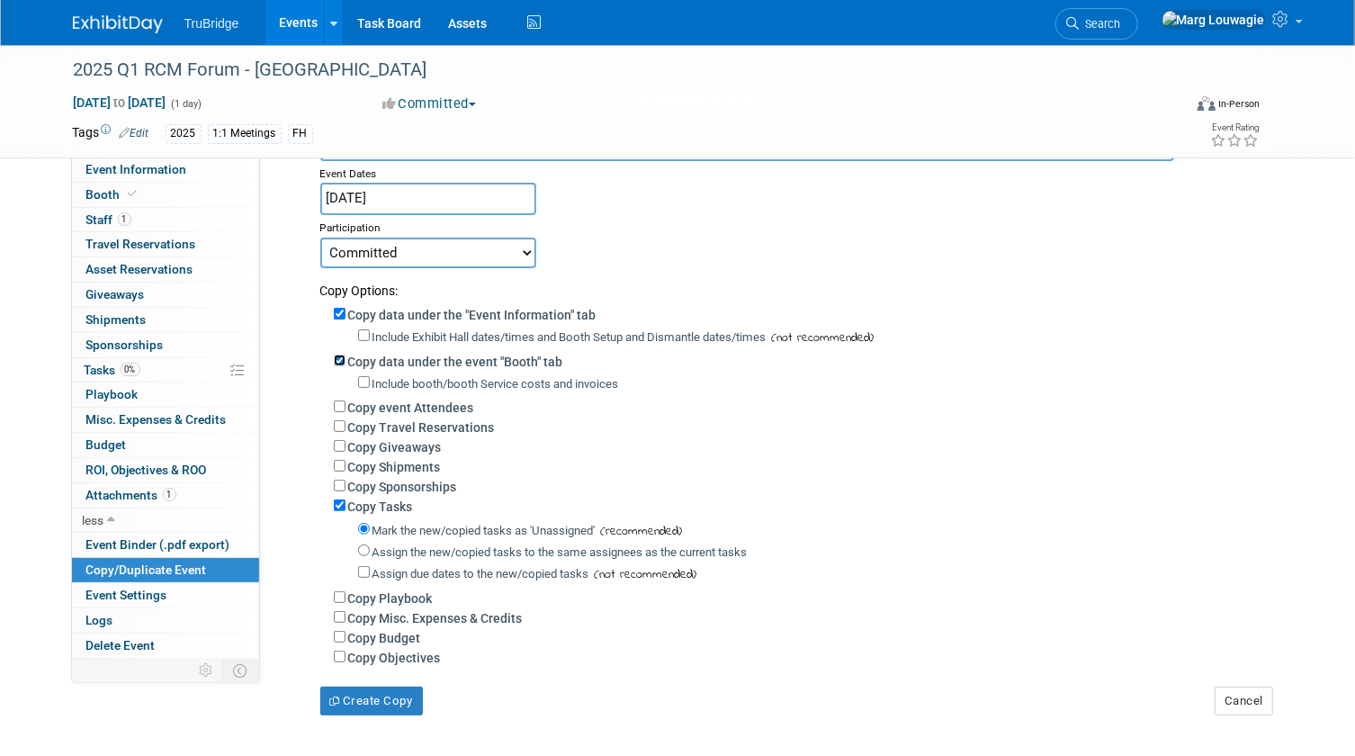
scroll to position [163, 0]
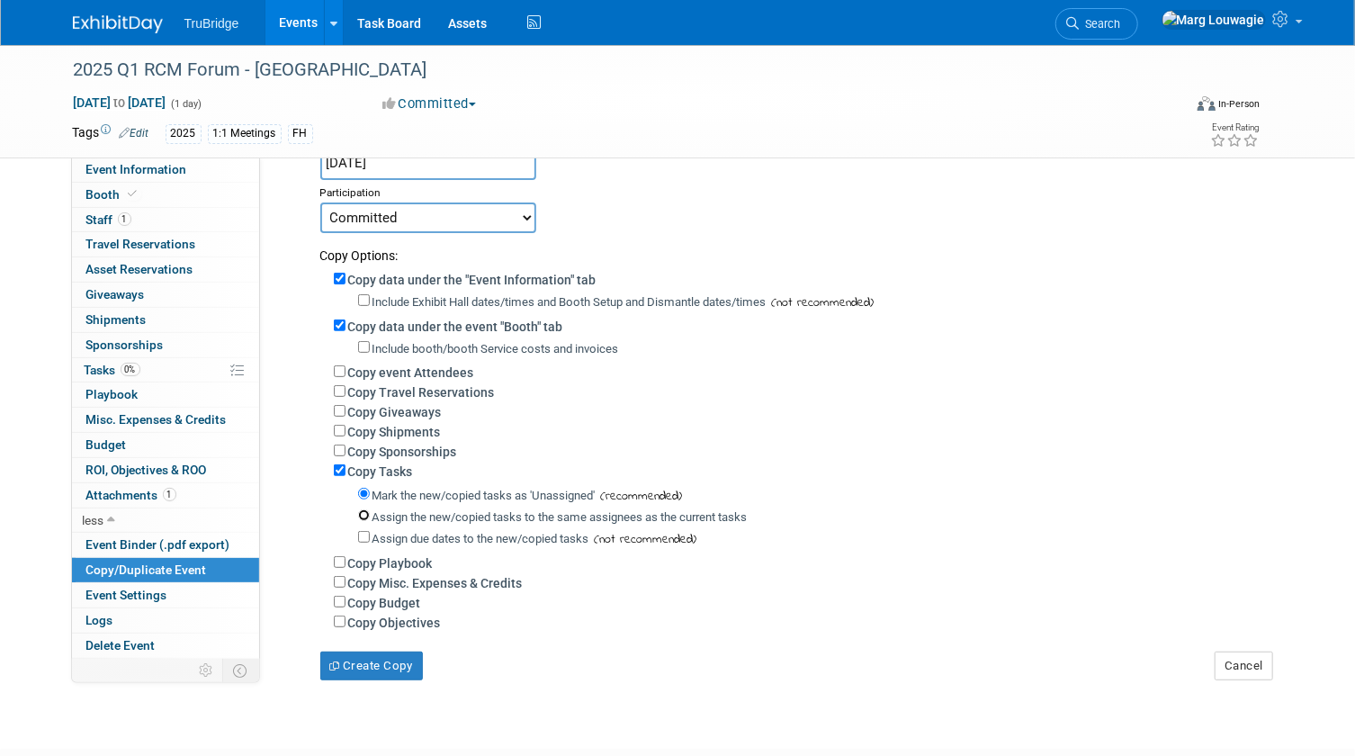
click at [366, 516] on input "Assign the new/copied tasks to the same assignees as the current tasks" at bounding box center [364, 515] width 12 height 12
radio input "true"
click at [364, 540] on input "Assign due dates to the new/copied tasks" at bounding box center [364, 537] width 12 height 12
checkbox input "true"
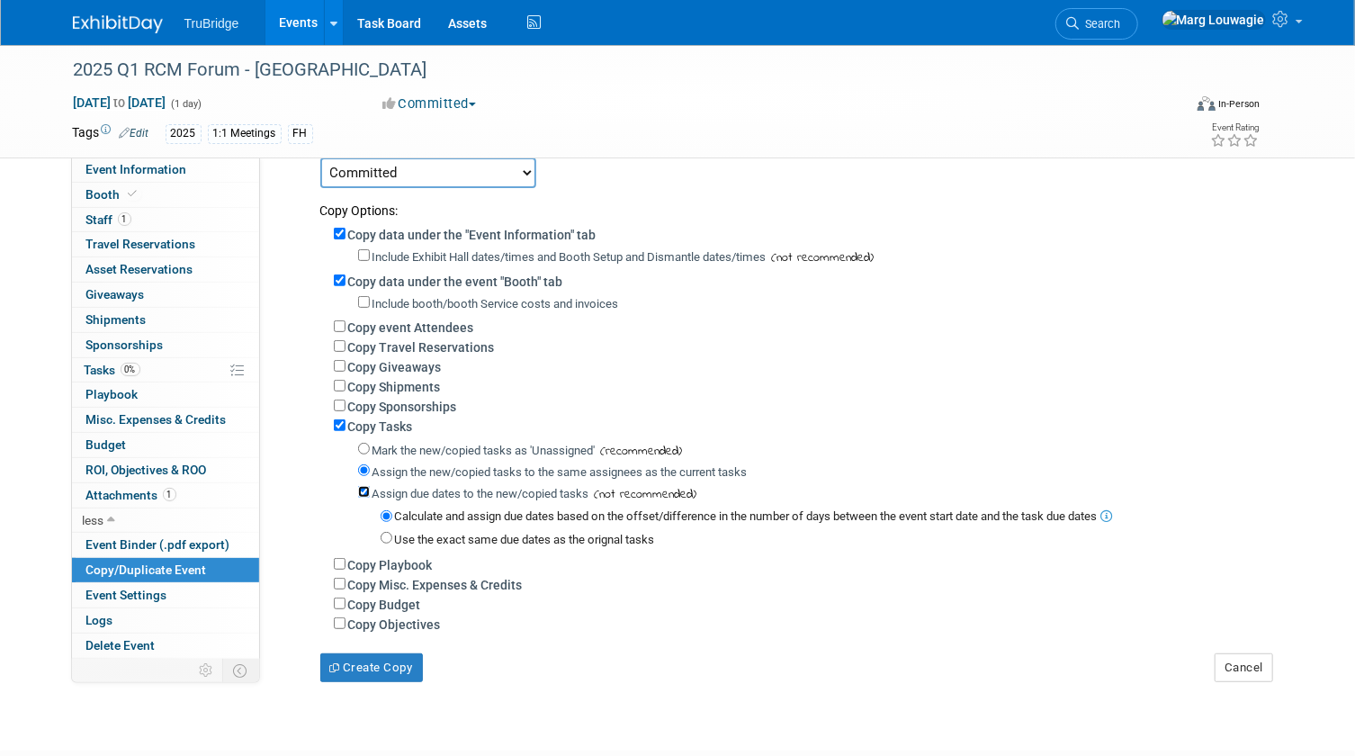
scroll to position [245, 0]
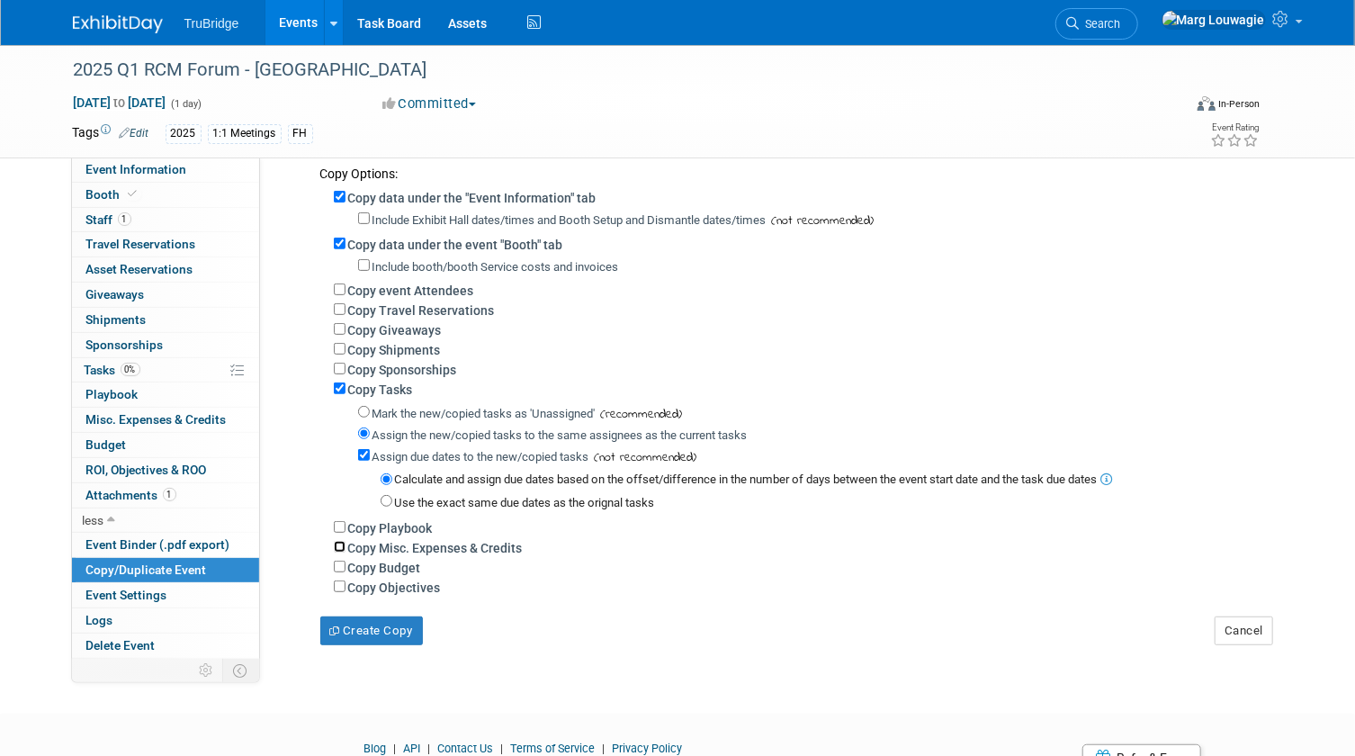
click at [339, 549] on input "Copy Misc. Expenses & Credits" at bounding box center [340, 547] width 12 height 12
checkbox input "true"
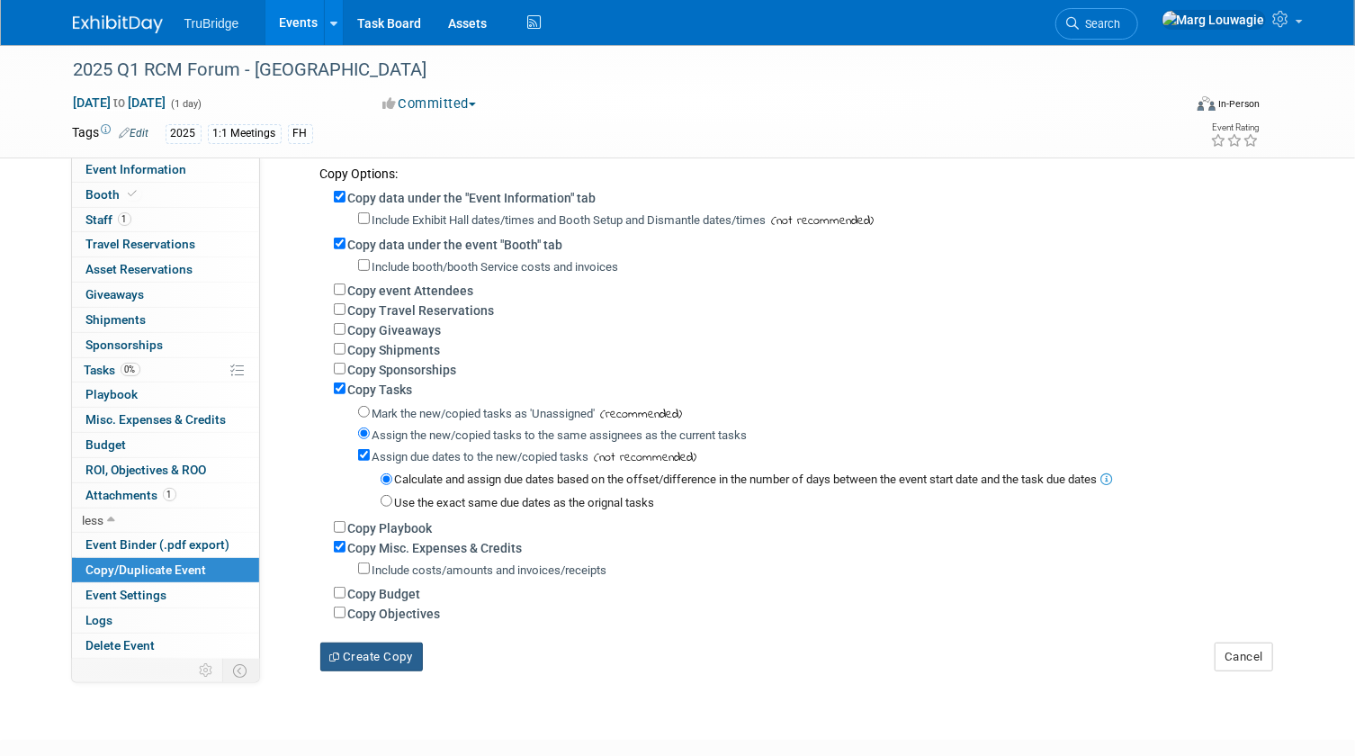
click at [365, 657] on button "Create Copy" at bounding box center [371, 656] width 103 height 29
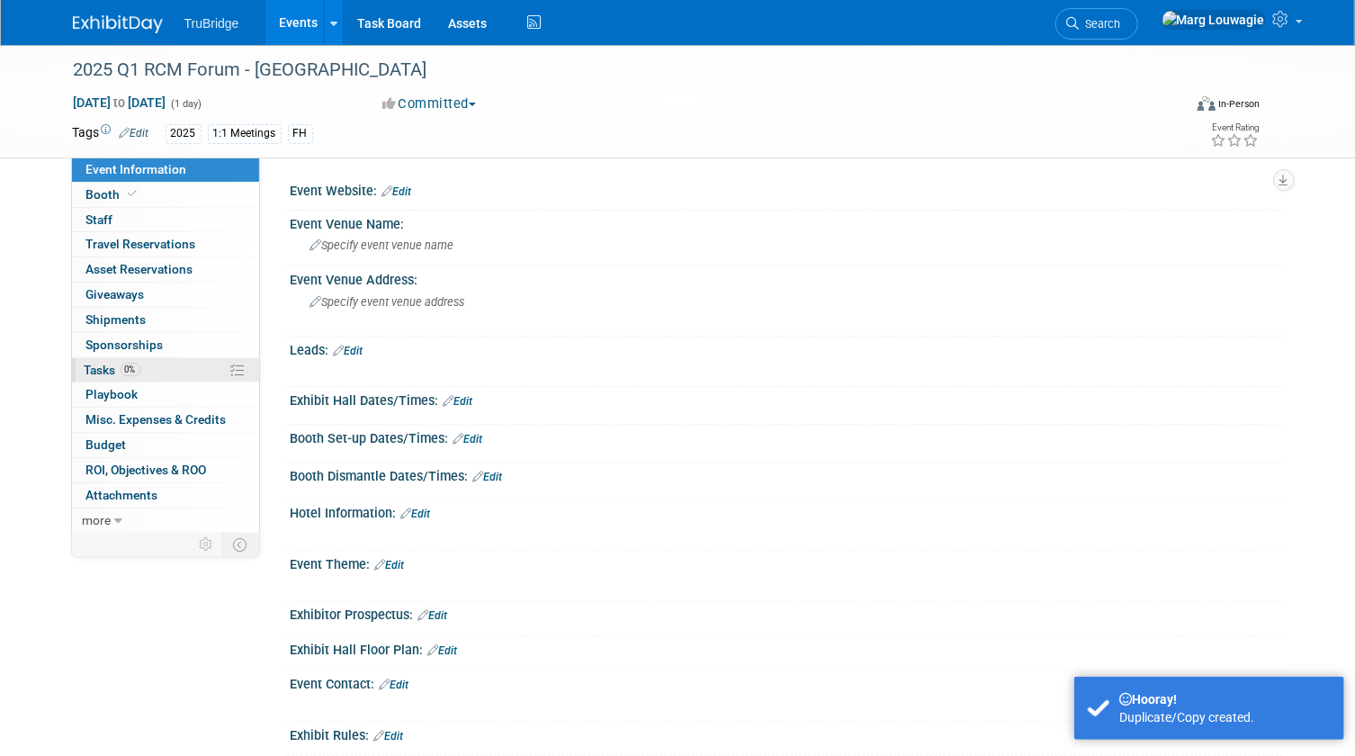
click at [171, 372] on link "0% Tasks 0%" at bounding box center [165, 370] width 187 height 24
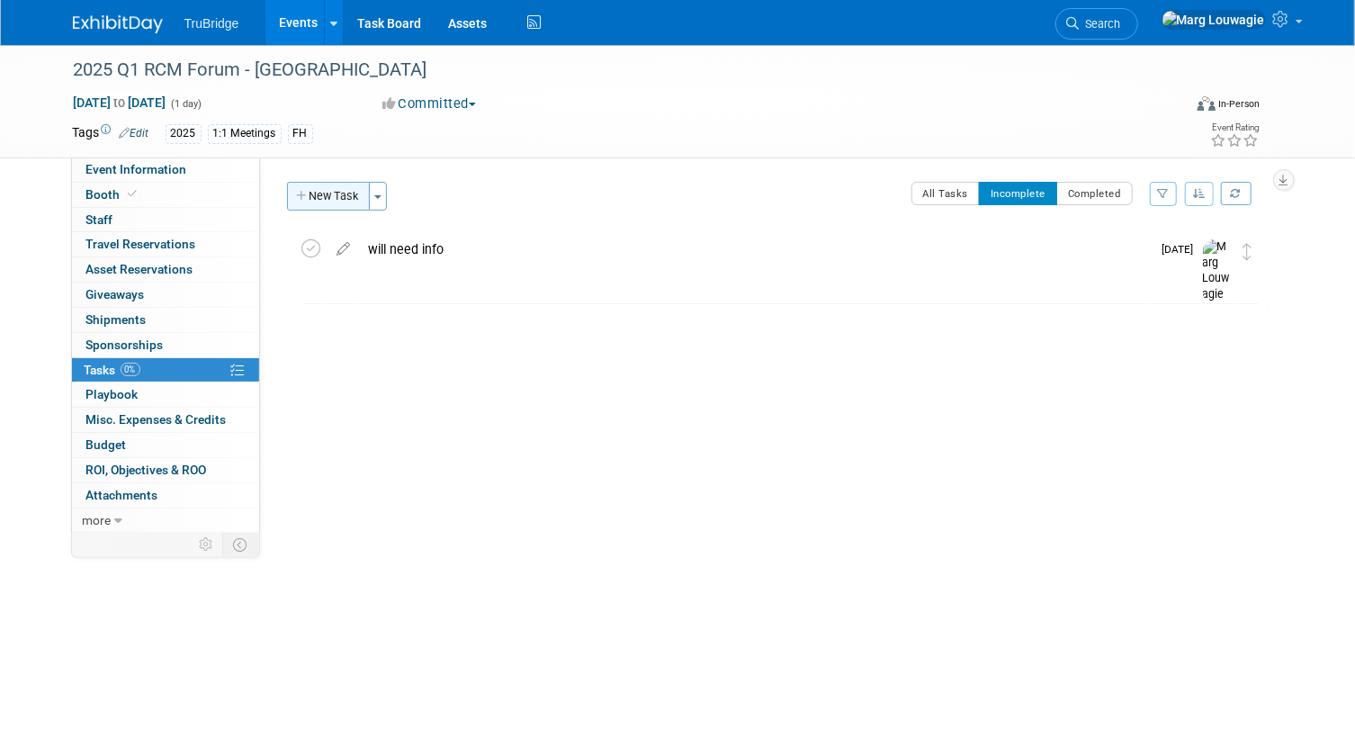
click at [340, 184] on button "New Task" at bounding box center [328, 196] width 83 height 29
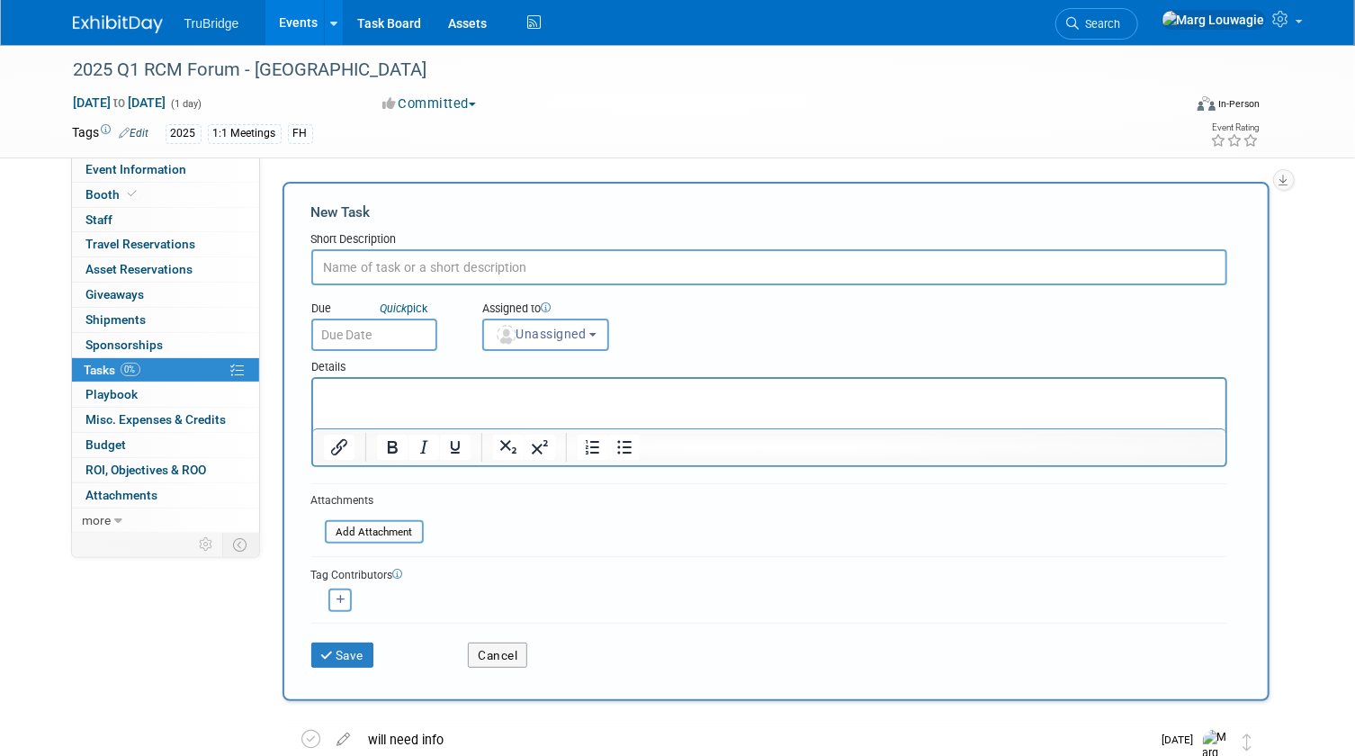
click at [351, 259] on input "text" at bounding box center [769, 267] width 916 height 36
type input "who will be attending?"
click at [543, 327] on span "Unassigned" at bounding box center [541, 334] width 92 height 14
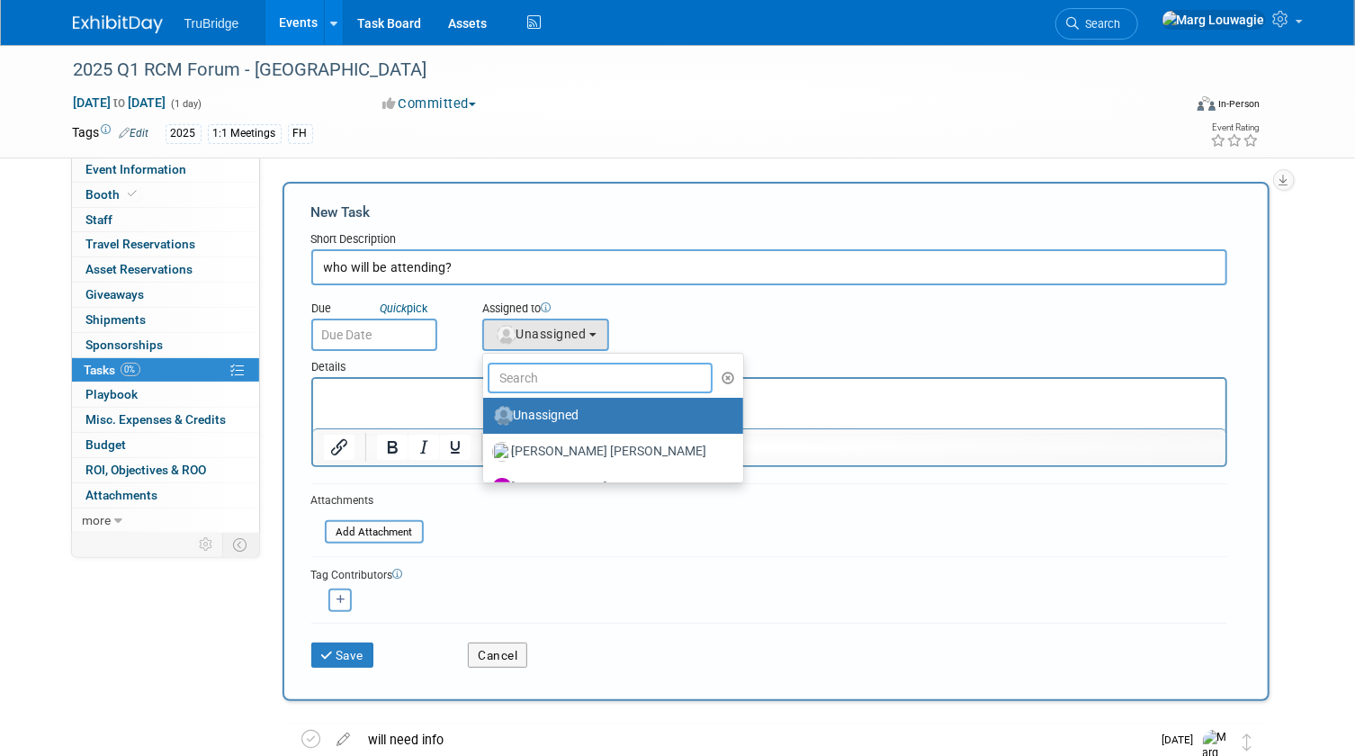
click at [560, 384] on input "text" at bounding box center [601, 378] width 226 height 31
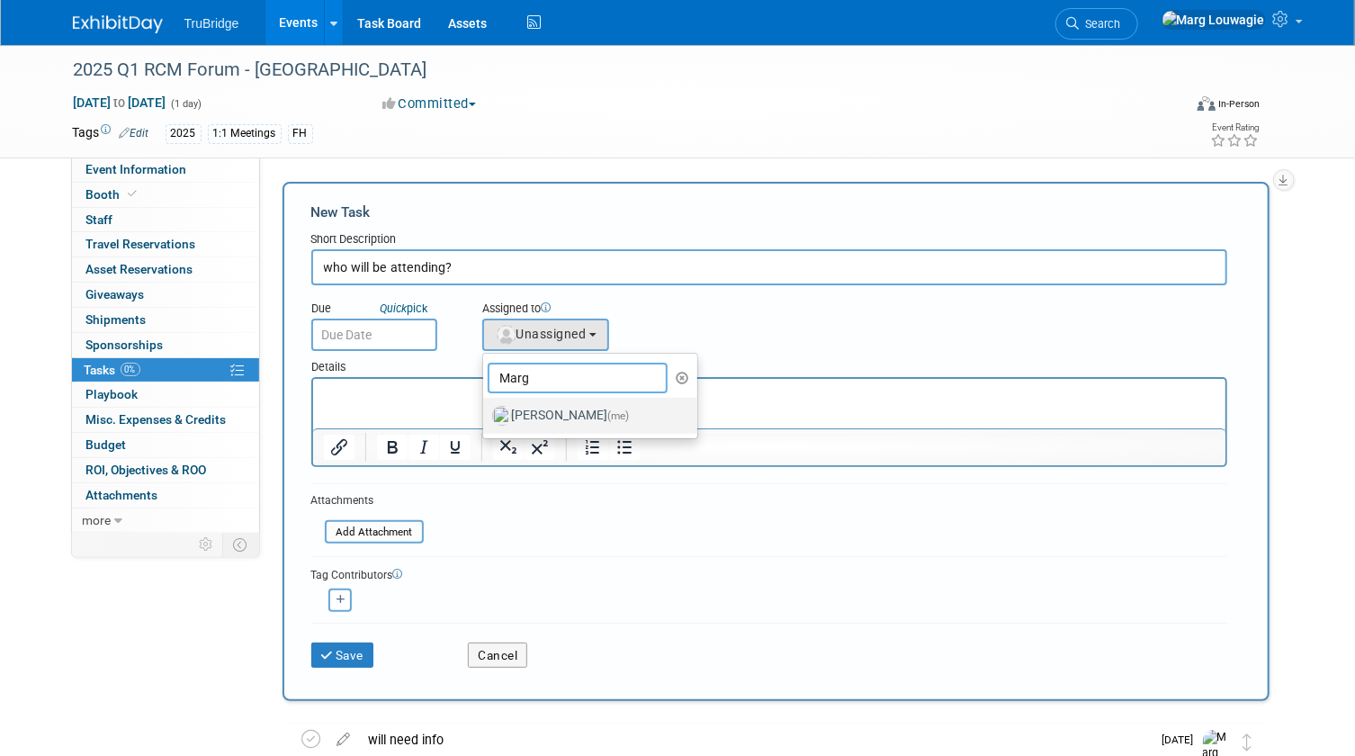
type input "Marg"
click at [547, 422] on label "[PERSON_NAME] (me)" at bounding box center [586, 415] width 188 height 29
click at [486, 419] on input "[PERSON_NAME] (me)" at bounding box center [480, 414] width 12 height 12
select select "0abee163-1570-438d-a0ea-e9129f2ffbd7"
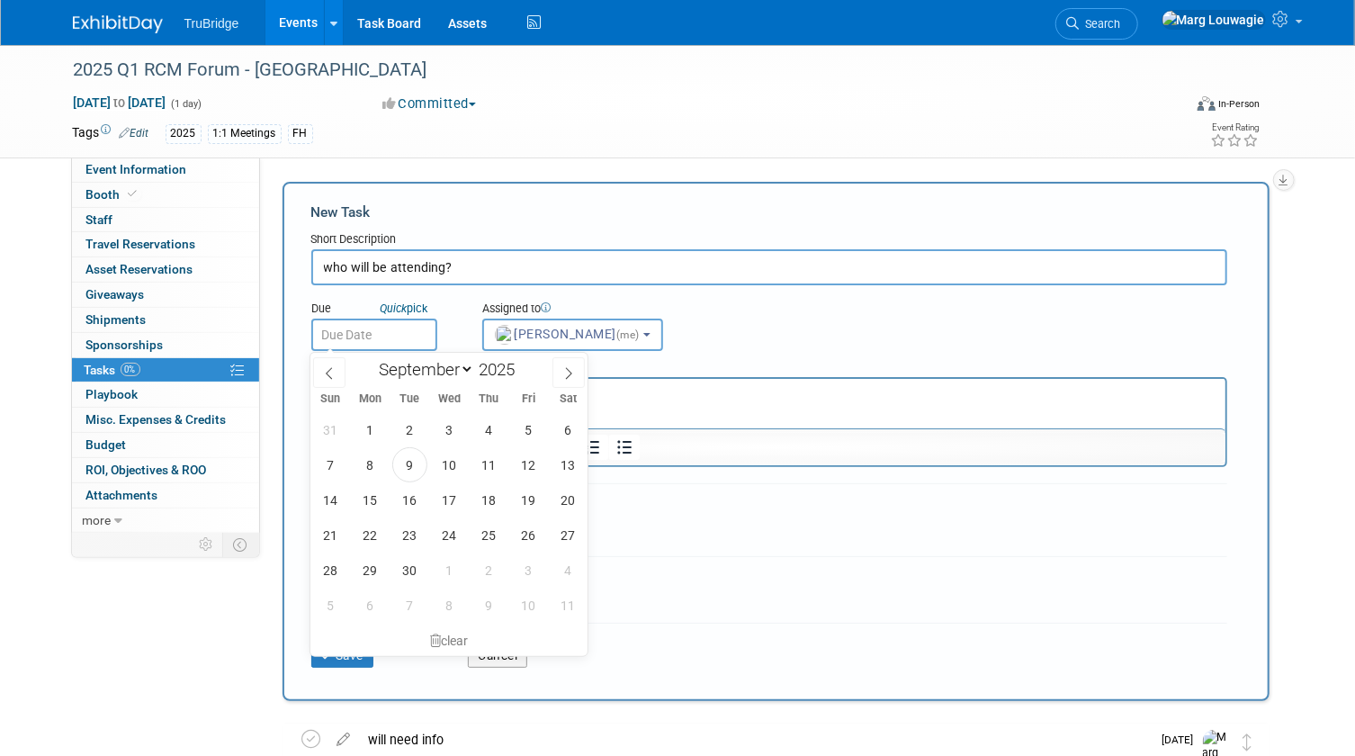
click at [404, 337] on input "text" at bounding box center [374, 335] width 126 height 32
click at [570, 367] on icon at bounding box center [568, 373] width 13 height 13
click at [334, 376] on icon at bounding box center [329, 373] width 13 height 13
select select "9"
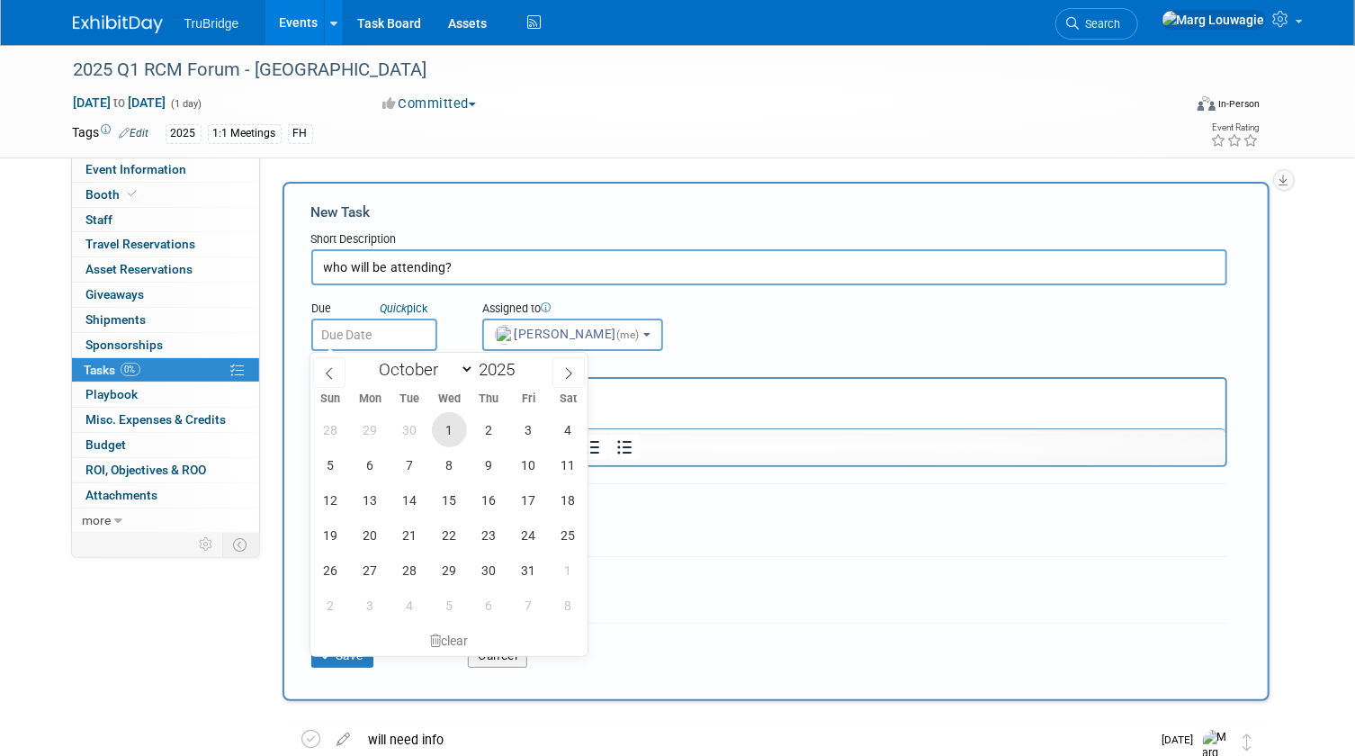
click at [449, 419] on span "1" at bounding box center [449, 429] width 35 height 35
type input "[DATE]"
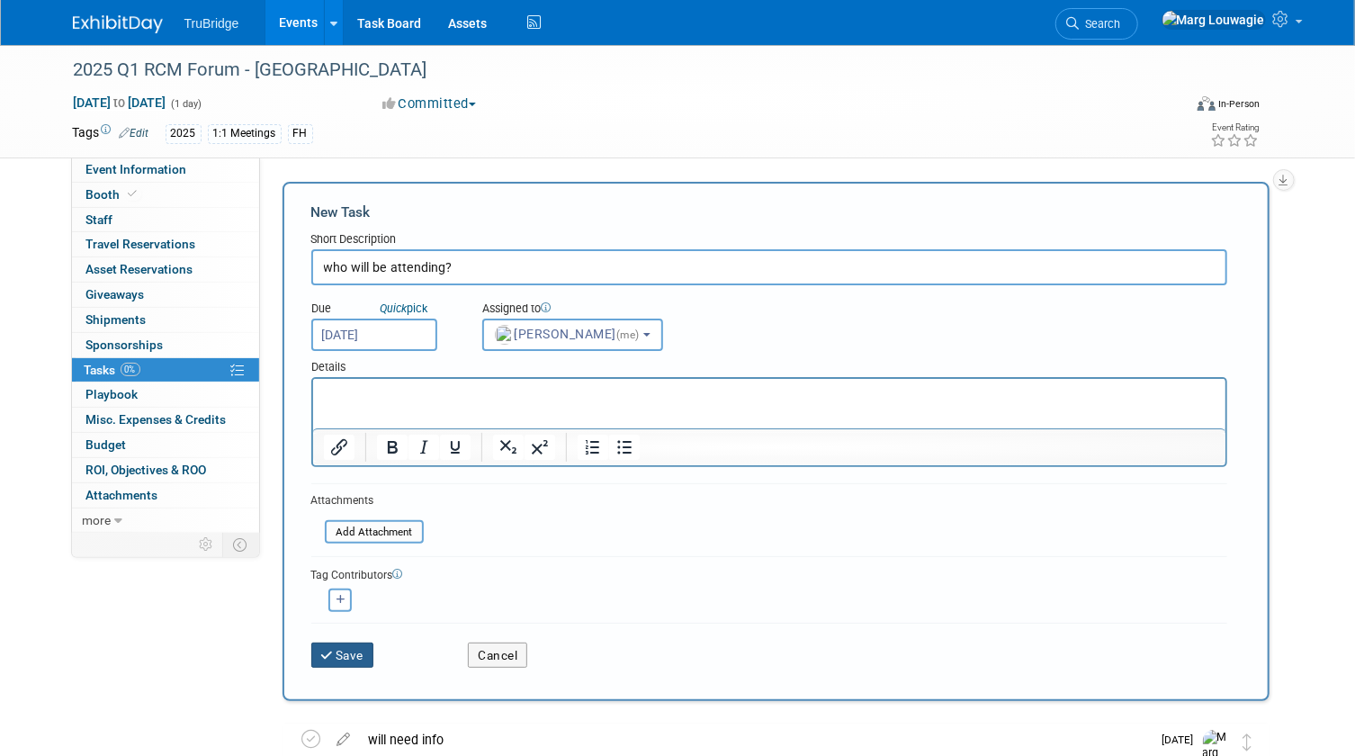
click at [348, 648] on button "Save" at bounding box center [342, 654] width 63 height 25
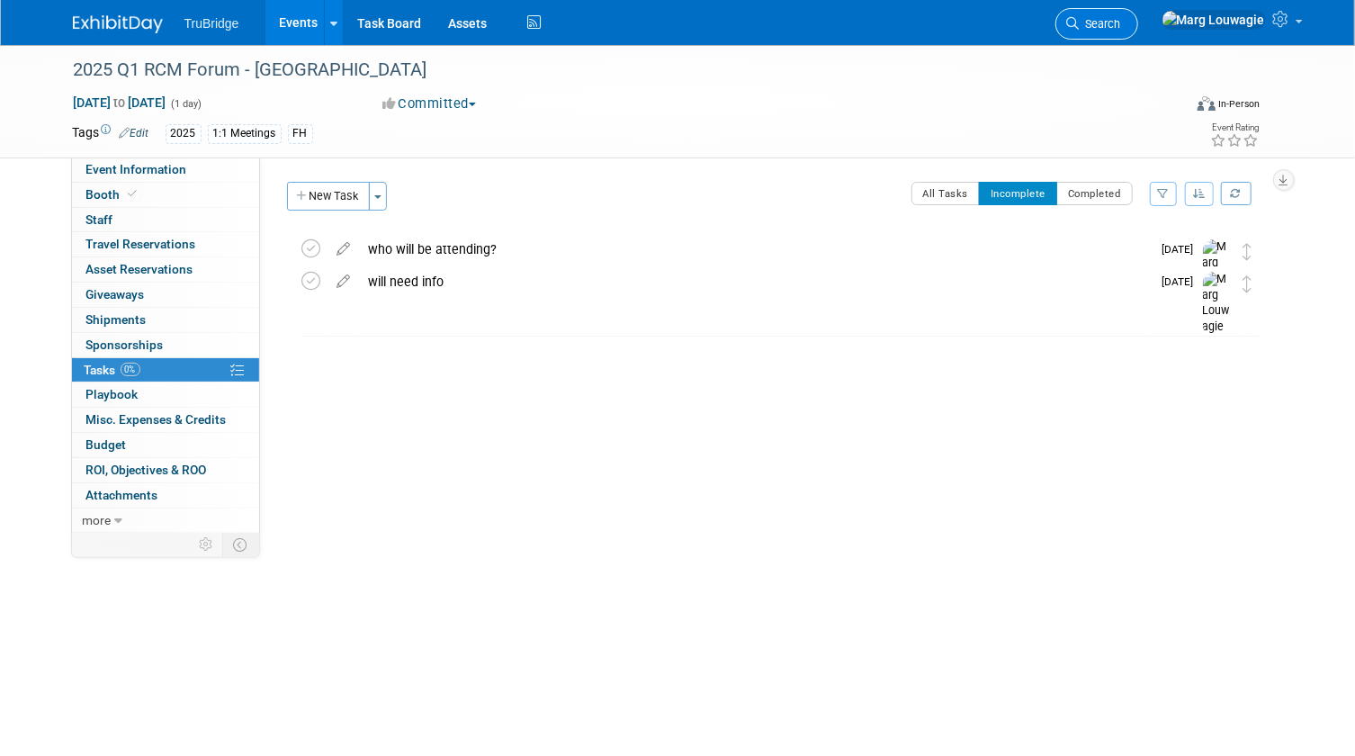
click at [1121, 21] on span "Search" at bounding box center [1100, 23] width 41 height 13
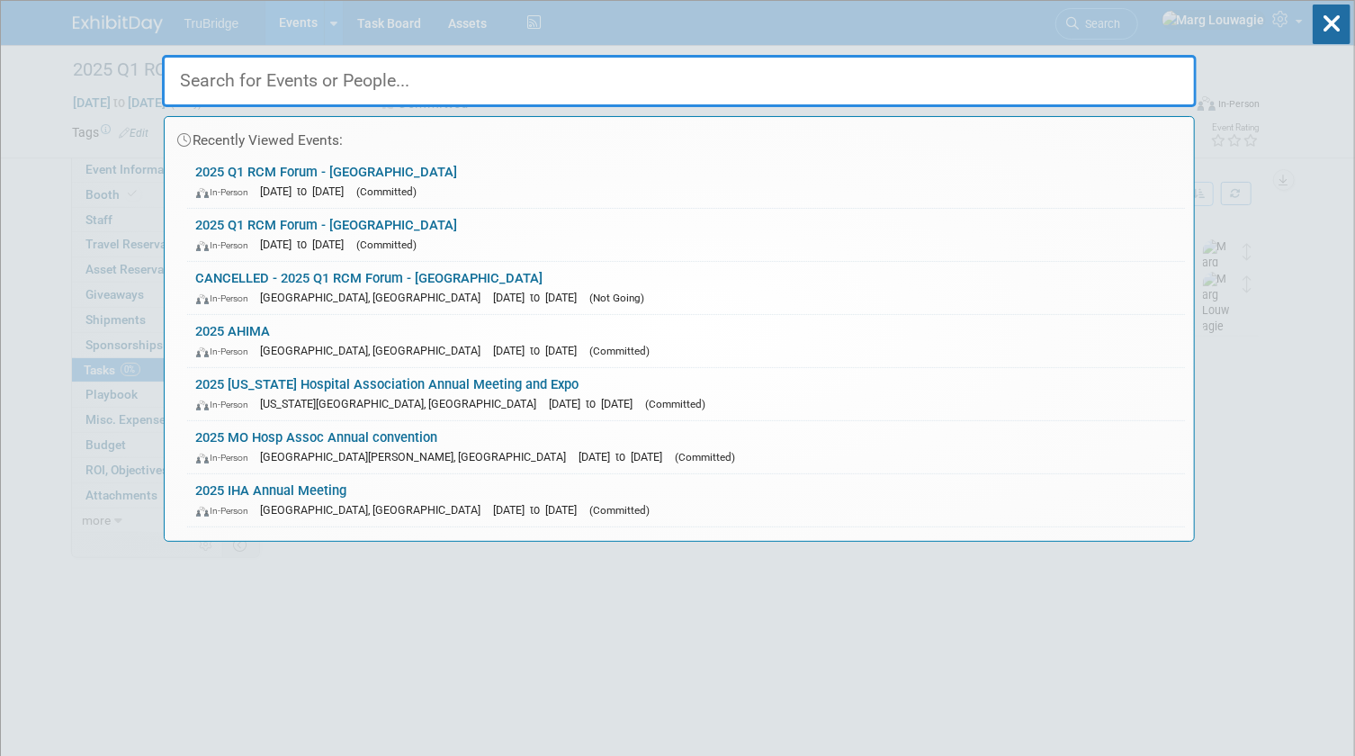
click at [1134, 73] on input "text" at bounding box center [679, 81] width 1035 height 52
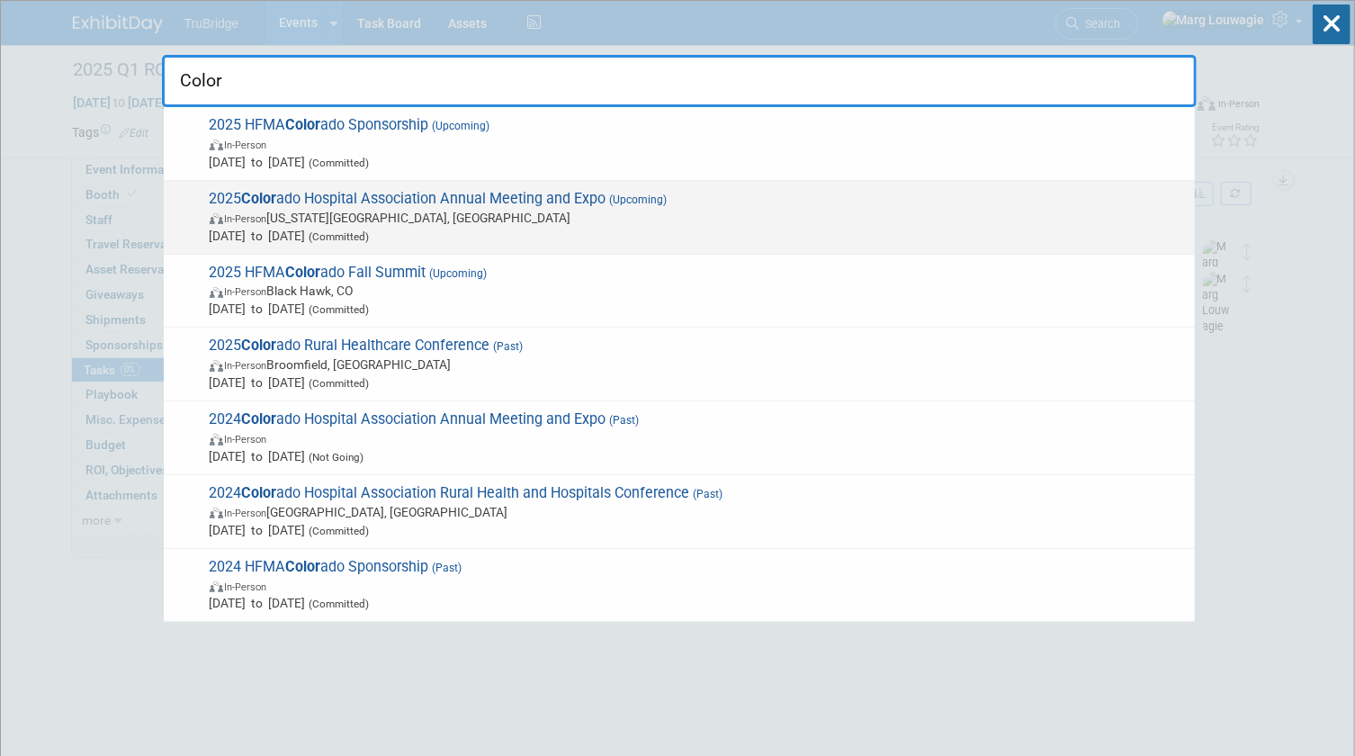
type input "Color"
click at [437, 223] on span "In-Person [US_STATE][GEOGRAPHIC_DATA], [GEOGRAPHIC_DATA]" at bounding box center [698, 218] width 976 height 18
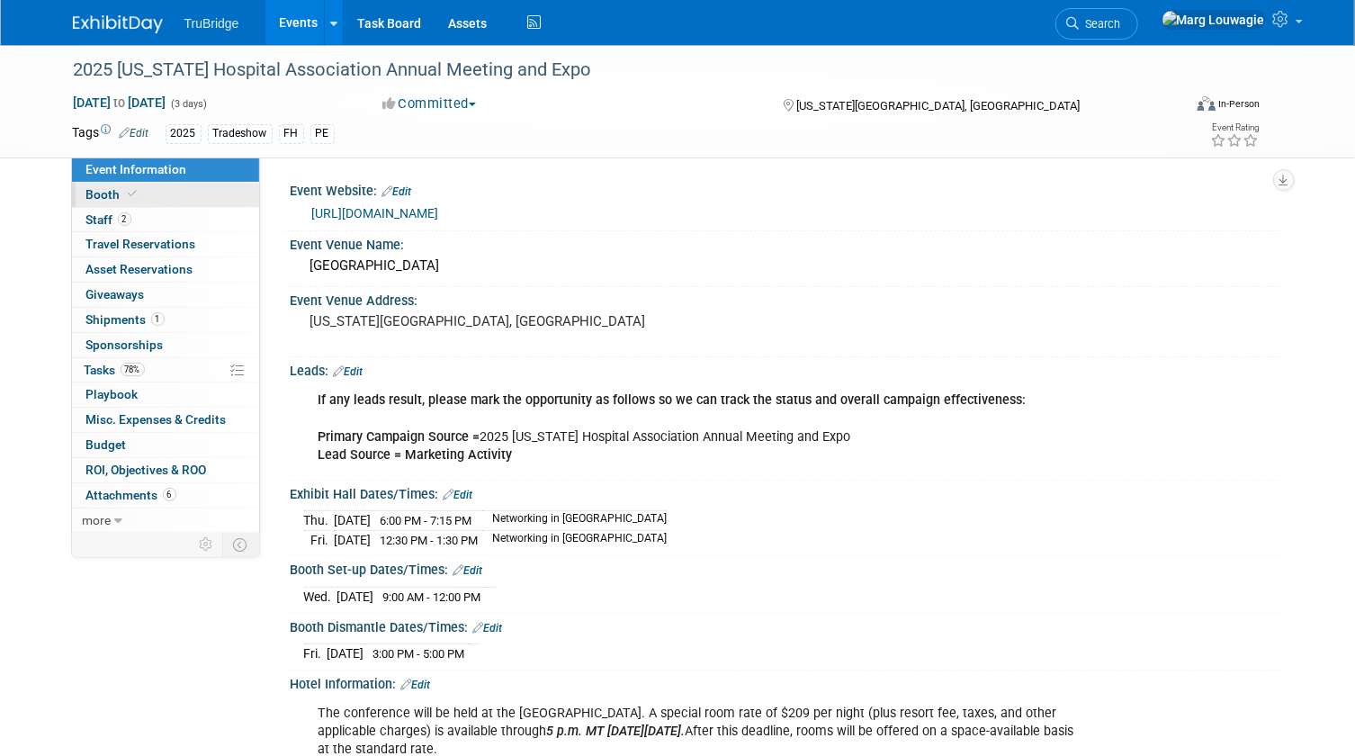
click at [189, 197] on link "Booth" at bounding box center [165, 195] width 187 height 24
